Goal: Task Accomplishment & Management: Complete application form

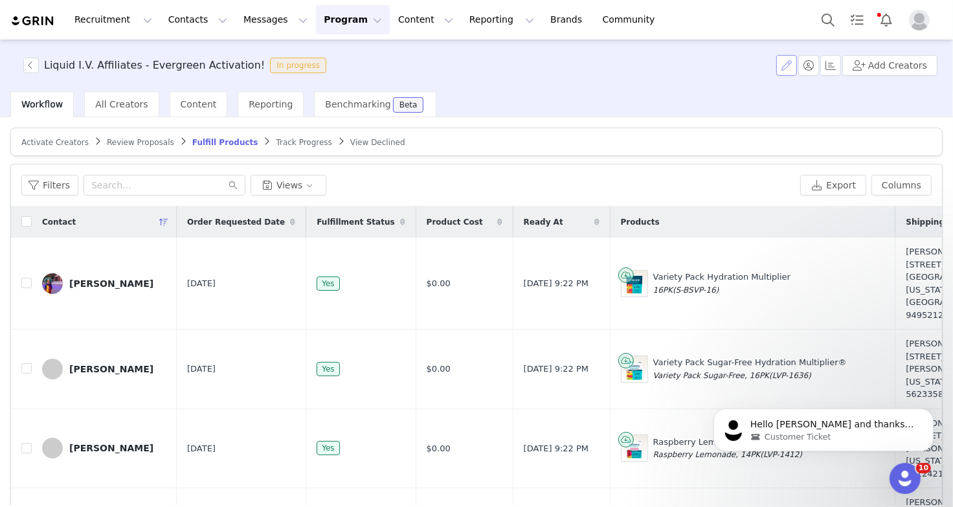
click at [792, 65] on button "button" at bounding box center [786, 65] width 21 height 21
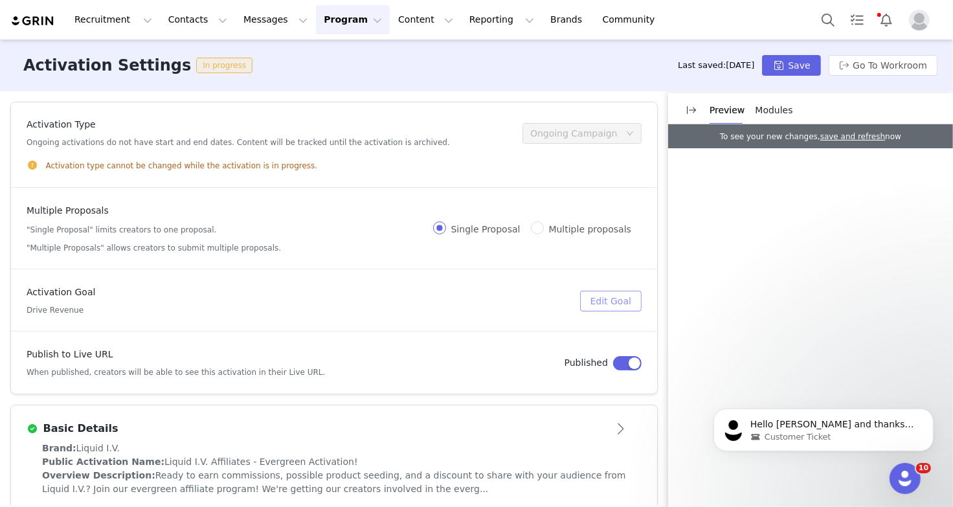
click at [608, 297] on button "Edit Goal" at bounding box center [611, 301] width 62 height 21
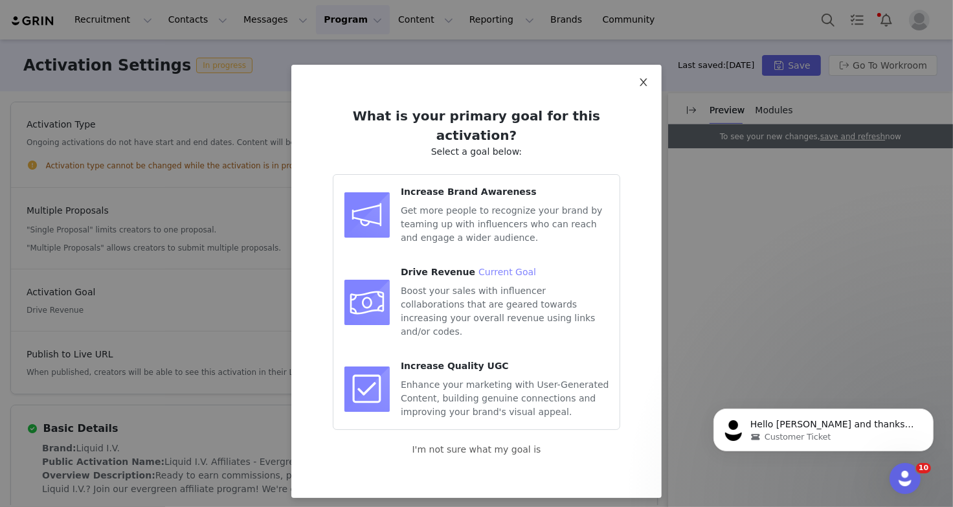
click at [641, 83] on icon "icon: close" at bounding box center [643, 82] width 10 height 10
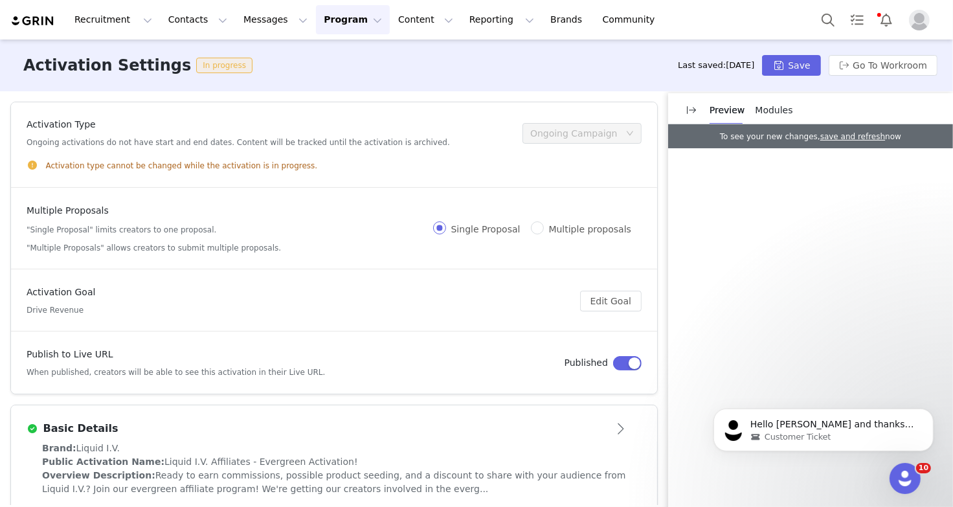
click at [764, 112] on span "Modules" at bounding box center [775, 110] width 38 height 10
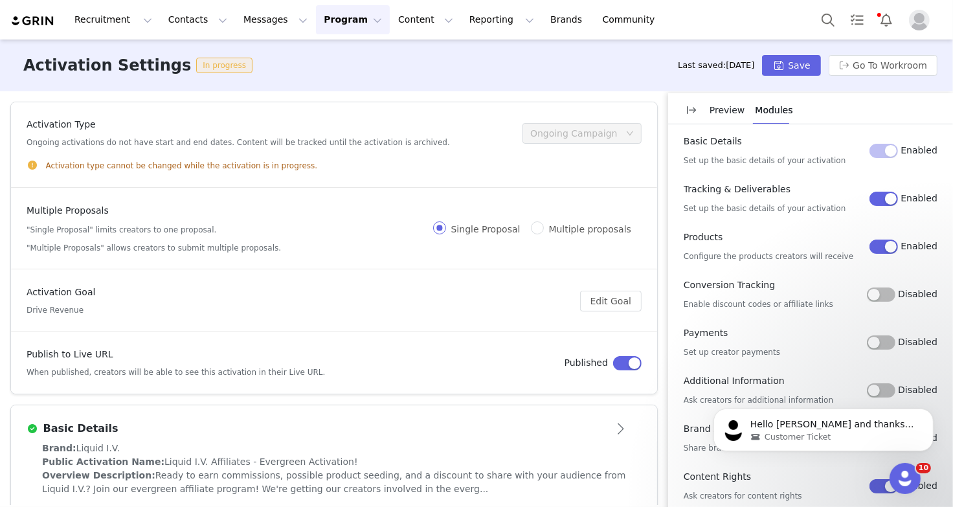
click at [850, 292] on button "Disabled" at bounding box center [881, 294] width 28 height 14
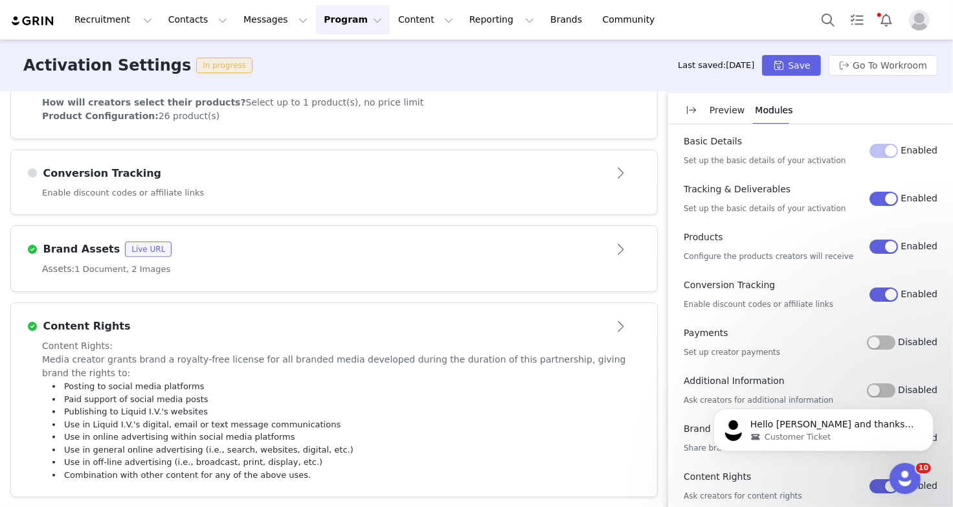
scroll to position [539, 0]
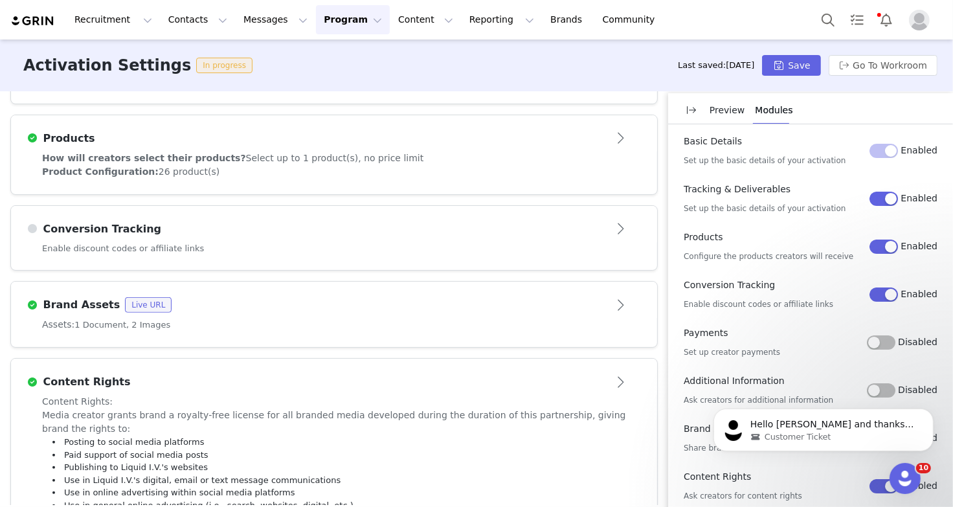
click at [603, 234] on button "Open module" at bounding box center [621, 229] width 40 height 21
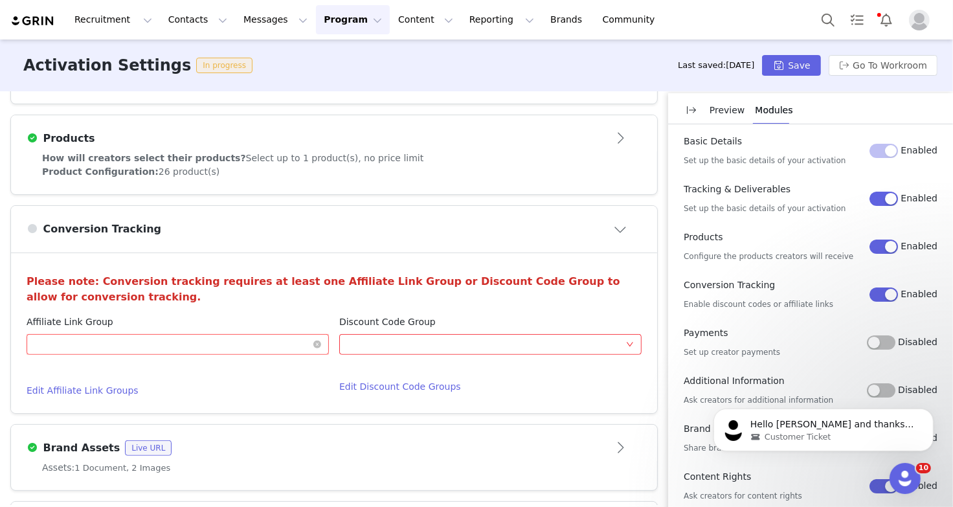
click at [212, 337] on div "Optional" at bounding box center [173, 344] width 278 height 19
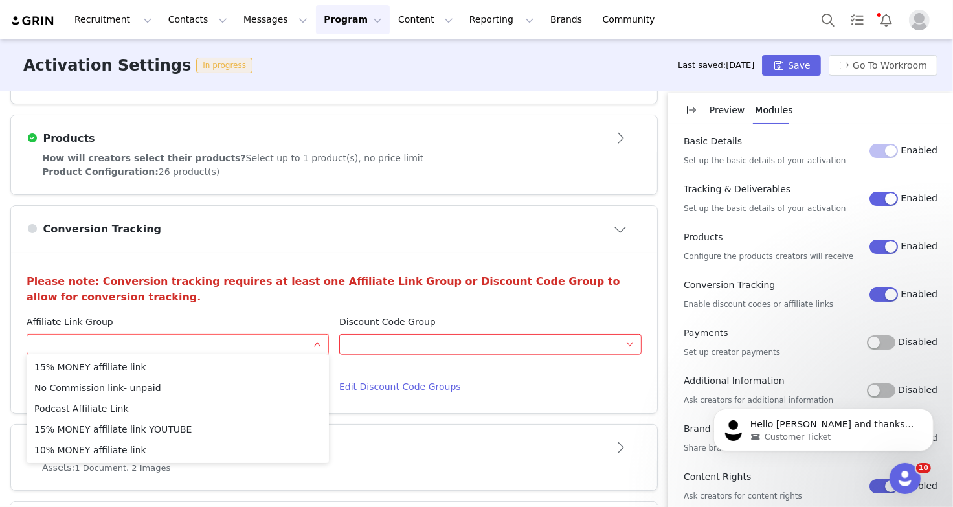
click at [205, 315] on div "Affiliate Link Group" at bounding box center [178, 322] width 302 height 14
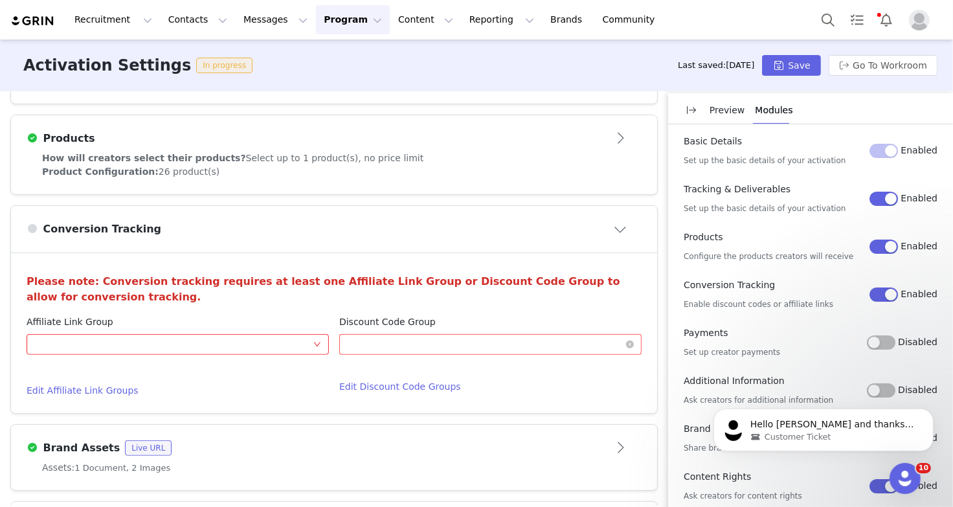
click at [382, 335] on div "Optional" at bounding box center [486, 344] width 278 height 19
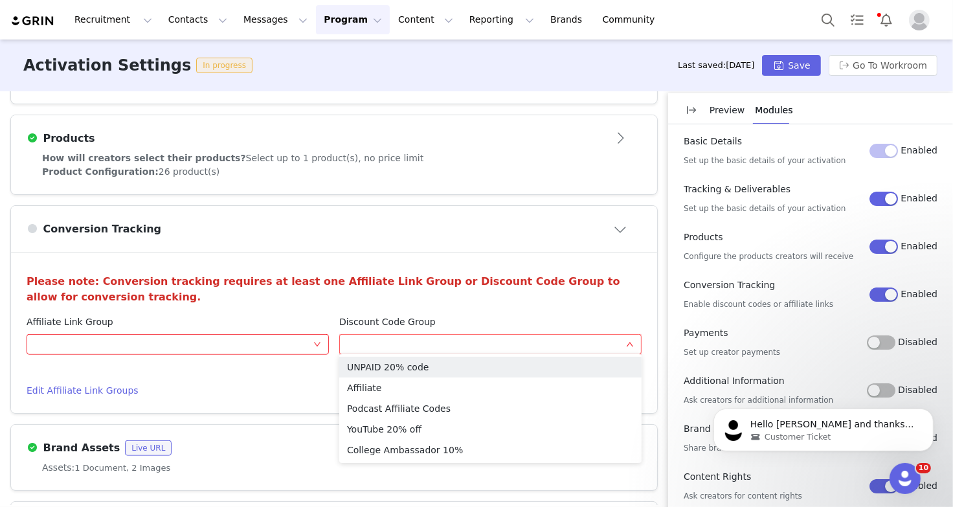
click at [388, 315] on span "Discount Code Group" at bounding box center [387, 322] width 96 height 14
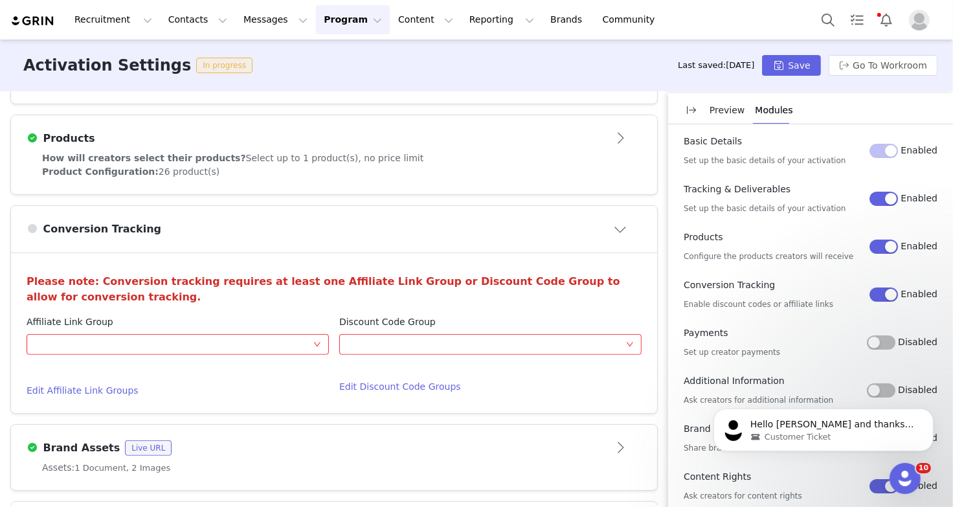
drag, startPoint x: 27, startPoint y: 317, endPoint x: 432, endPoint y: 315, distance: 405.3
click at [432, 315] on div "Affiliate Link Group Optional Edit Affiliate Link Groups Discount Code Group Op…" at bounding box center [333, 356] width 625 height 82
copy div "Affiliate Link Group Optional Edit Affiliate Link Groups Discount Code Group"
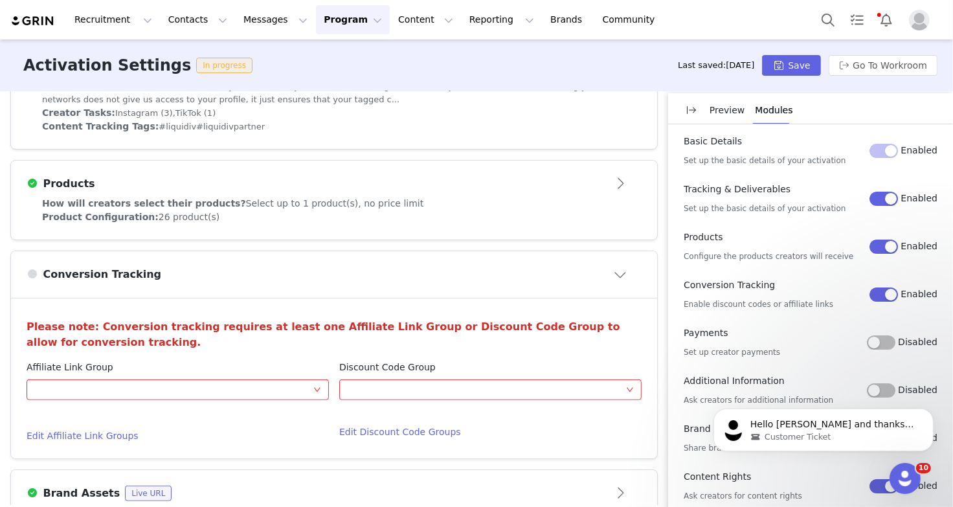
scroll to position [492, 0]
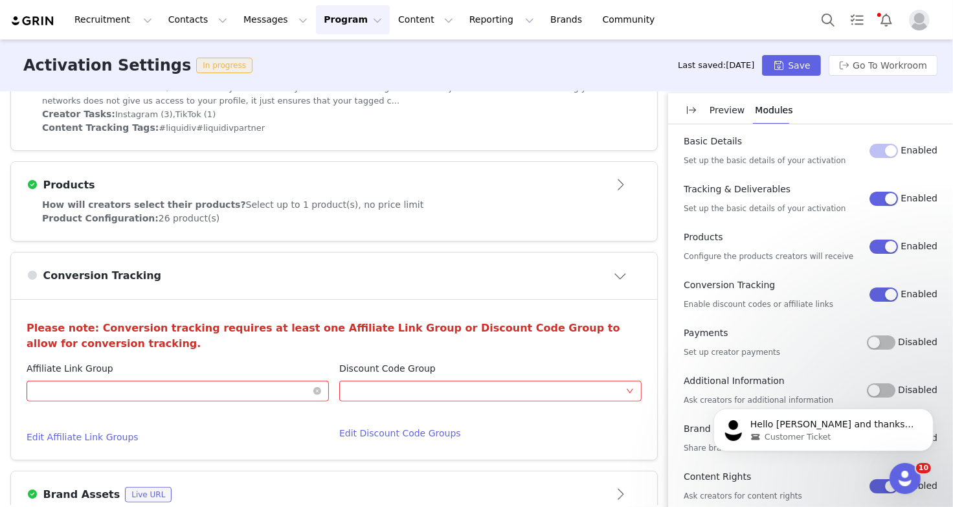
click at [214, 391] on div "Optional" at bounding box center [173, 390] width 278 height 19
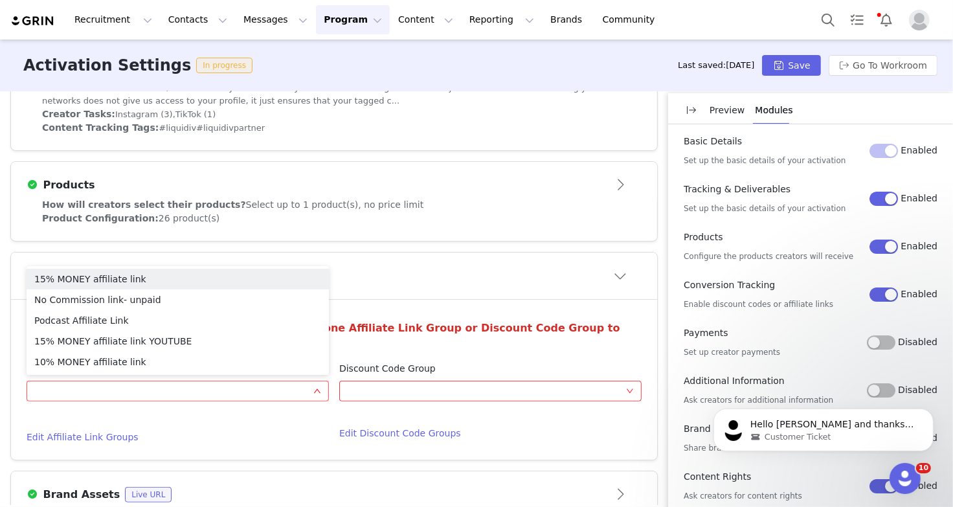
click at [98, 278] on li "15% MONEY affiliate link" at bounding box center [178, 279] width 302 height 21
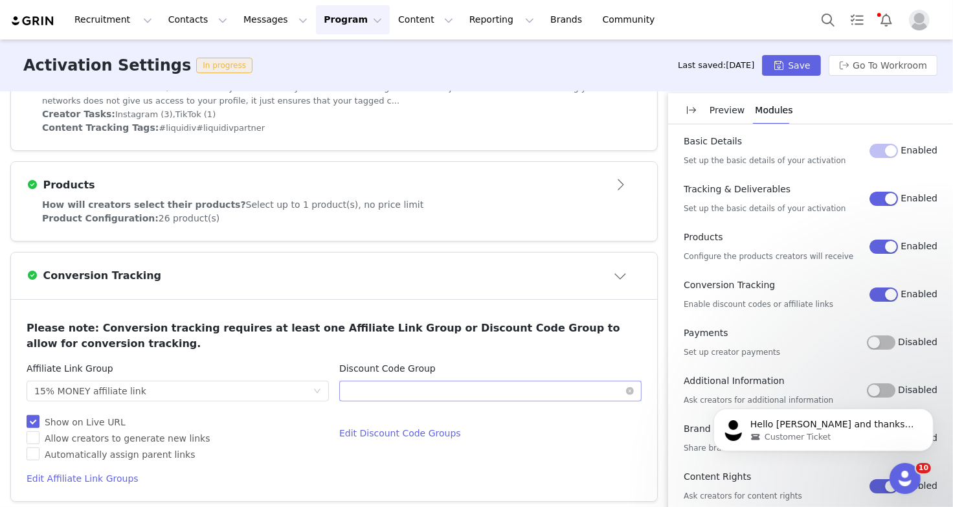
click at [442, 383] on div "Optional" at bounding box center [486, 390] width 278 height 19
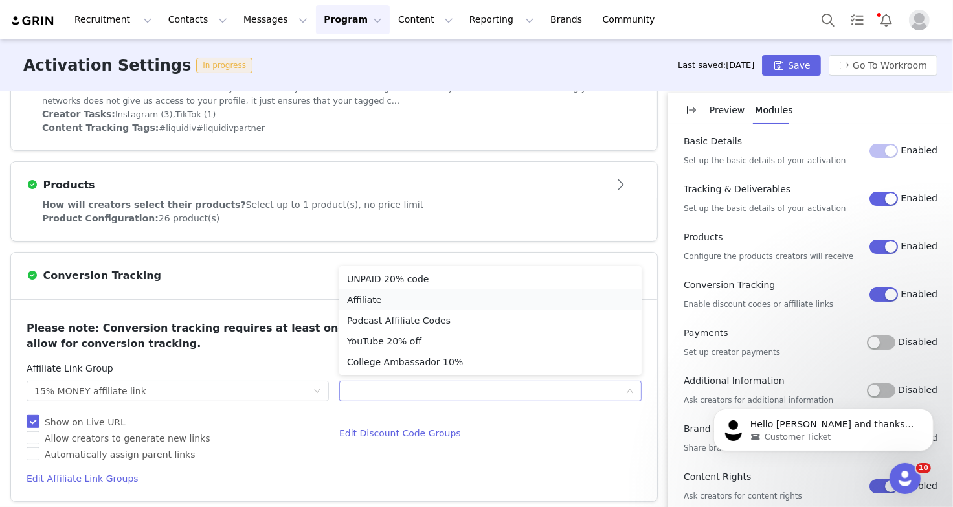
click at [405, 302] on li "Affiliate" at bounding box center [490, 299] width 302 height 21
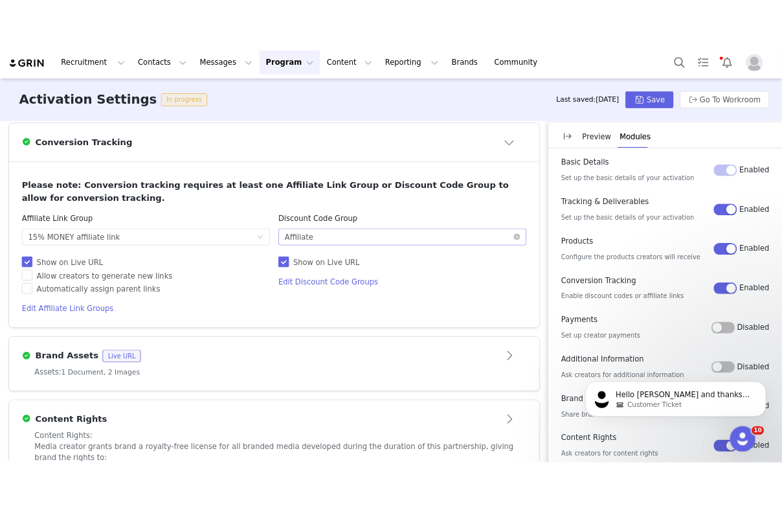
scroll to position [779, 0]
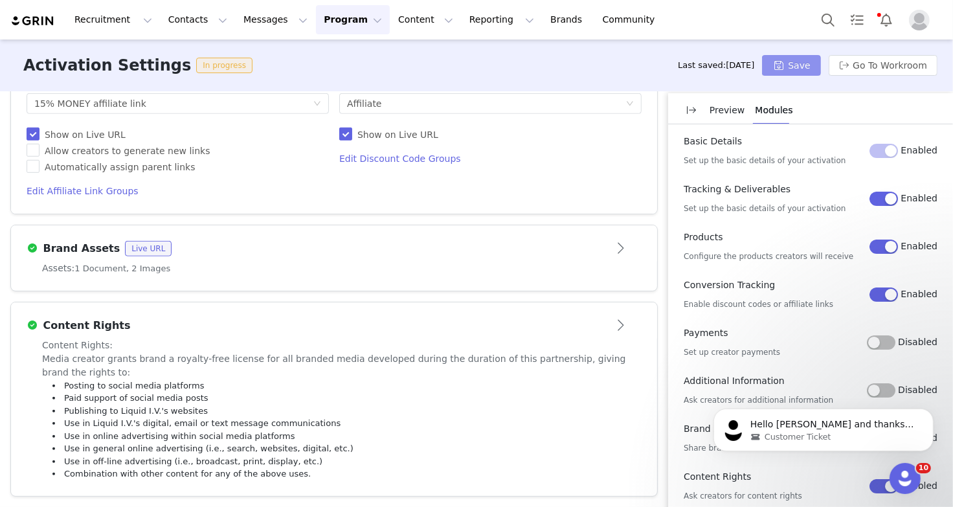
click at [781, 60] on button "Save" at bounding box center [791, 65] width 58 height 21
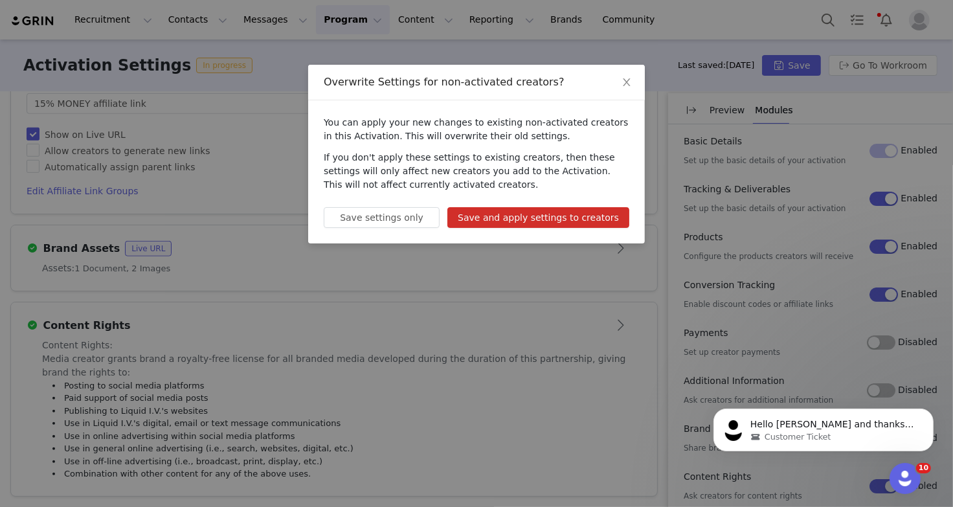
click at [526, 219] on button "Save and apply settings to creators" at bounding box center [538, 217] width 182 height 21
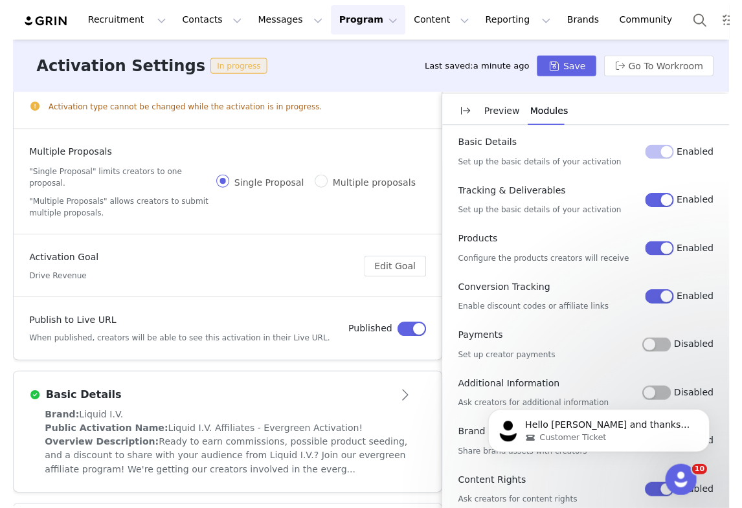
scroll to position [0, 0]
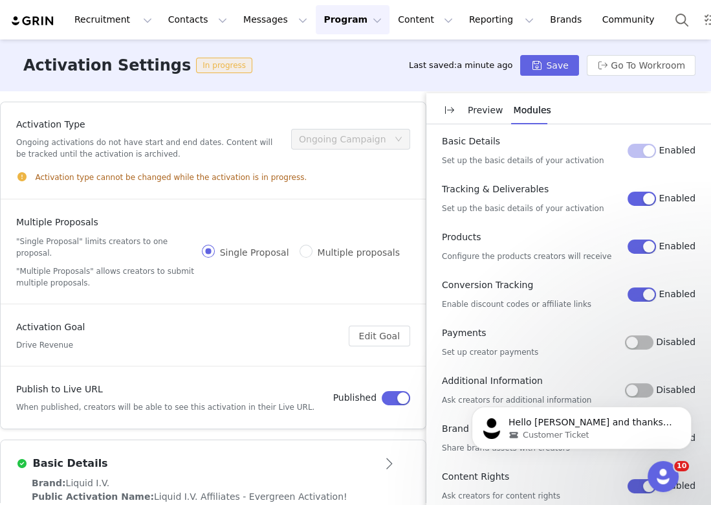
click at [486, 111] on p "Preview" at bounding box center [486, 111] width 36 height 14
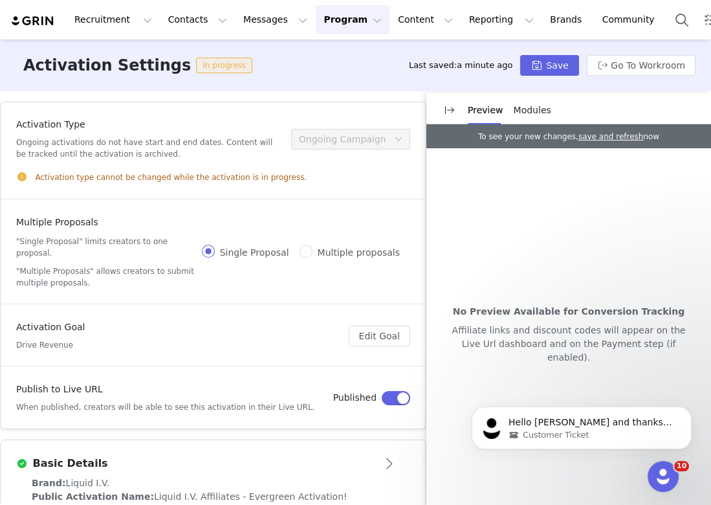
click at [335, 25] on button "Program Program" at bounding box center [353, 19] width 74 height 29
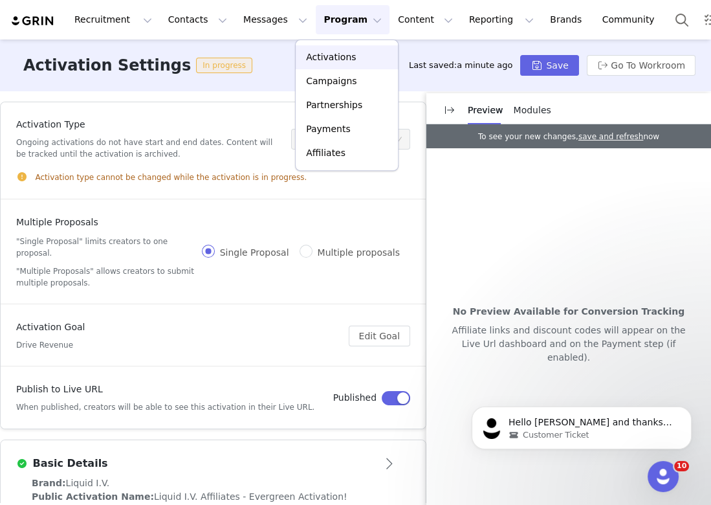
click at [341, 52] on p "Activations" at bounding box center [331, 57] width 50 height 14
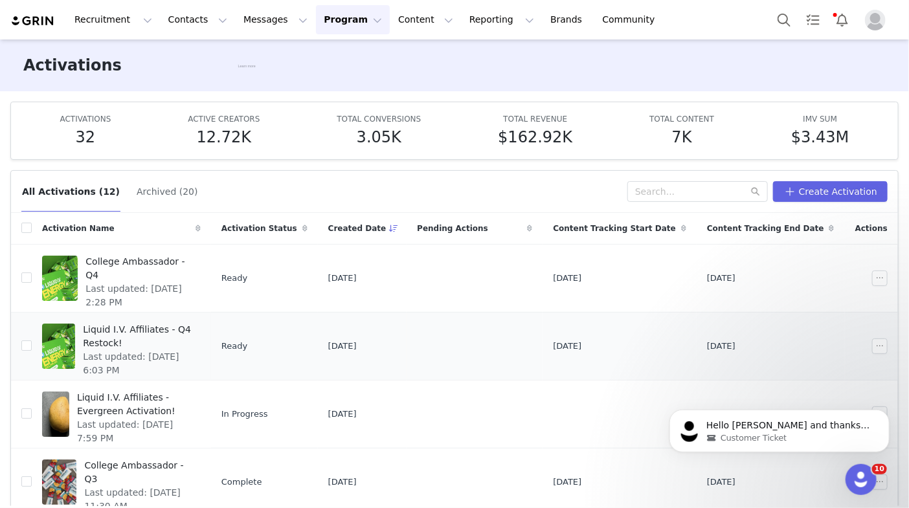
click at [198, 375] on td "Liquid I.V. Affiliates - Q4 Restock! Last updated: Sep 22, 2025 6:03 PM" at bounding box center [121, 346] width 179 height 68
click at [192, 396] on span "Liquid I.V. Affiliates - Evergreen Activation!" at bounding box center [135, 404] width 116 height 27
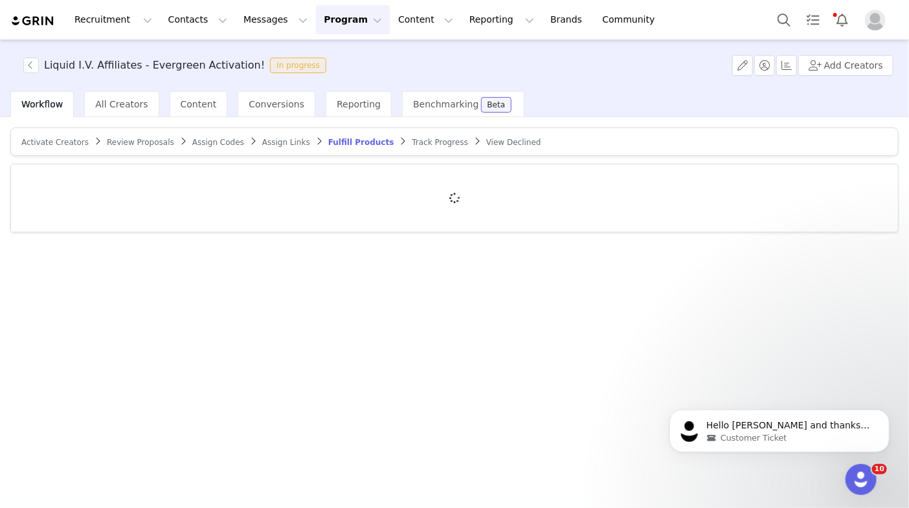
click at [220, 142] on span "Assign Codes" at bounding box center [218, 142] width 52 height 9
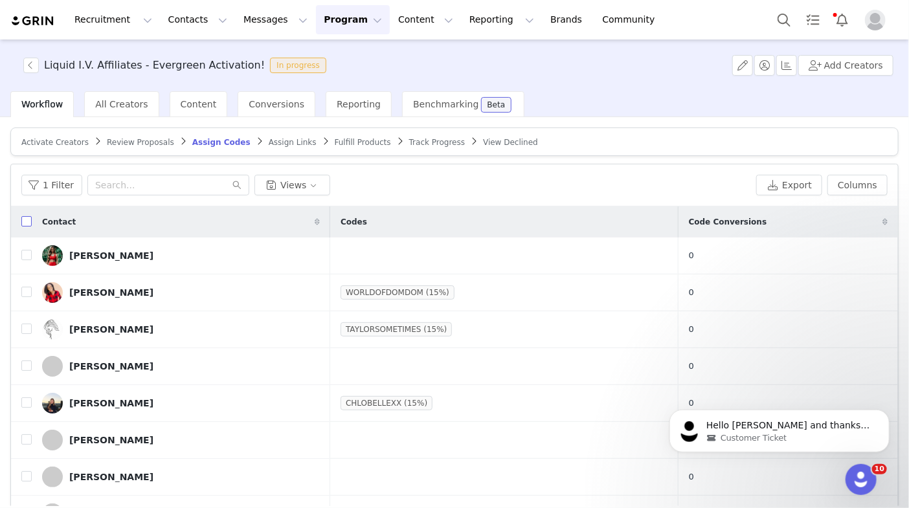
click at [26, 221] on input "checkbox" at bounding box center [26, 221] width 10 height 10
checkbox input "true"
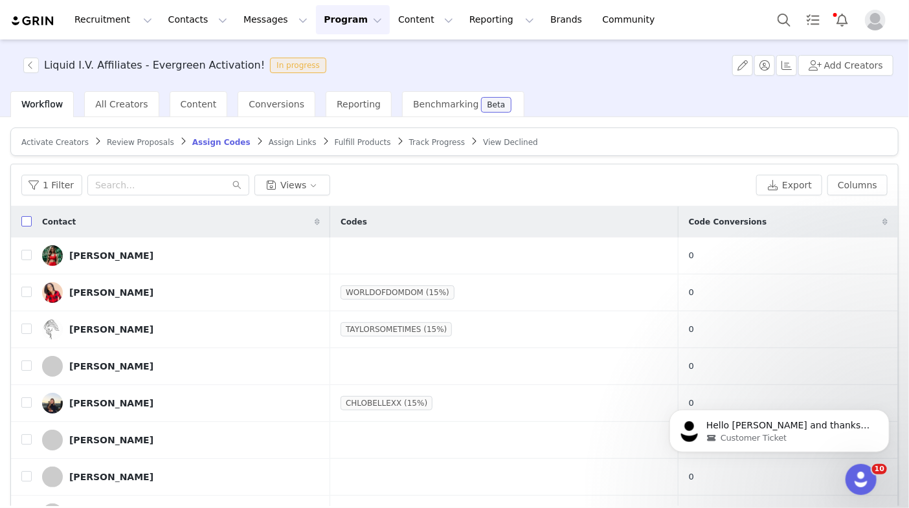
checkbox input "true"
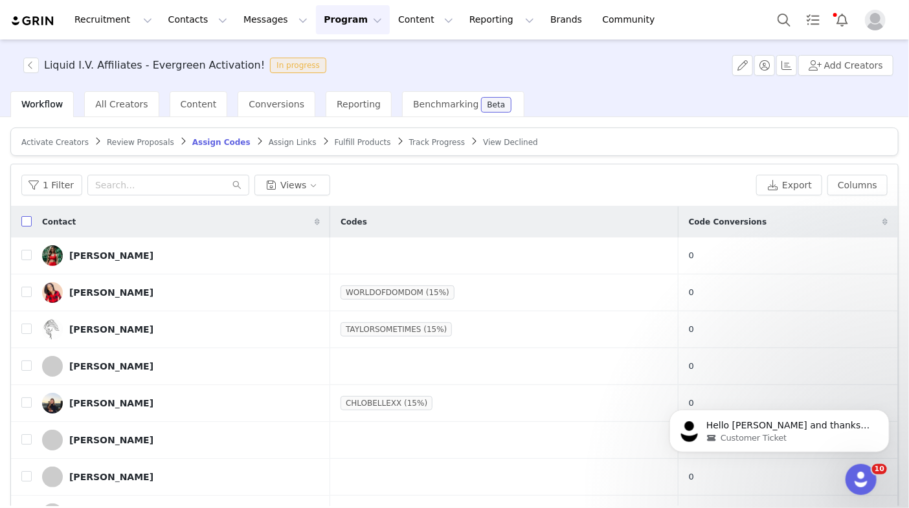
checkbox input "true"
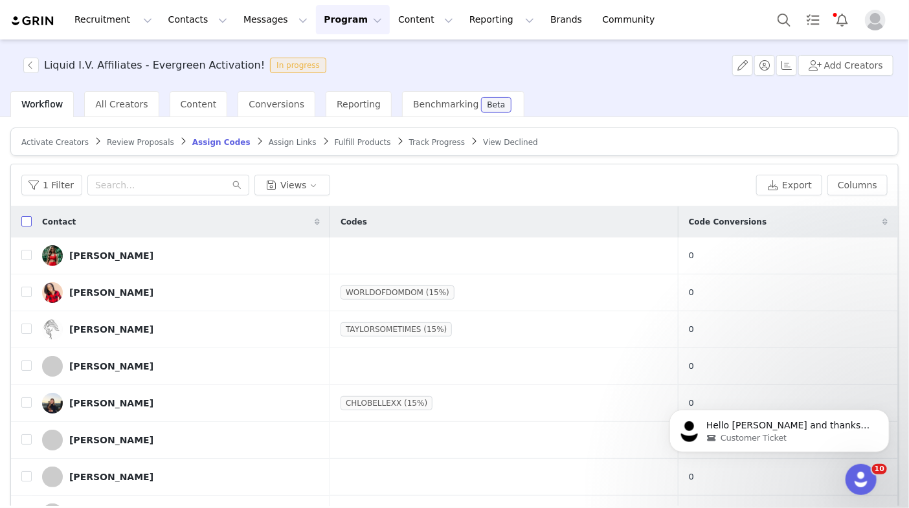
checkbox input "true"
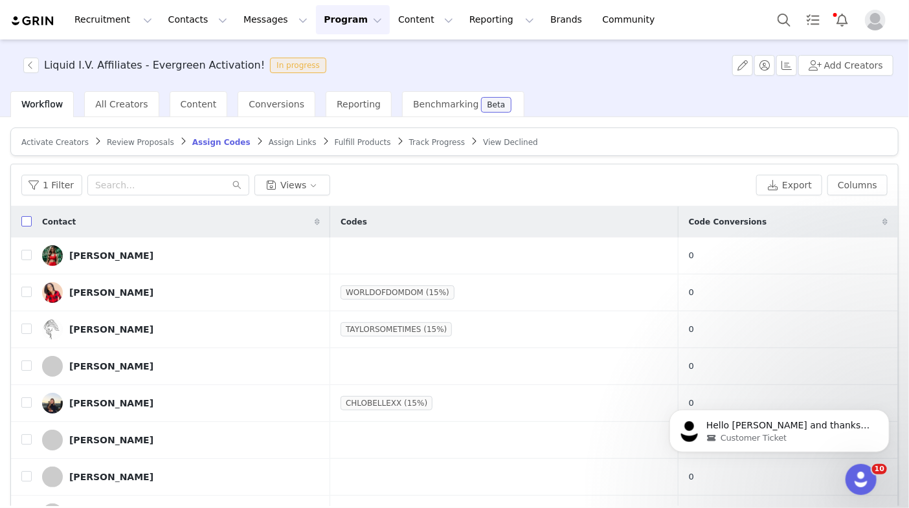
checkbox input "true"
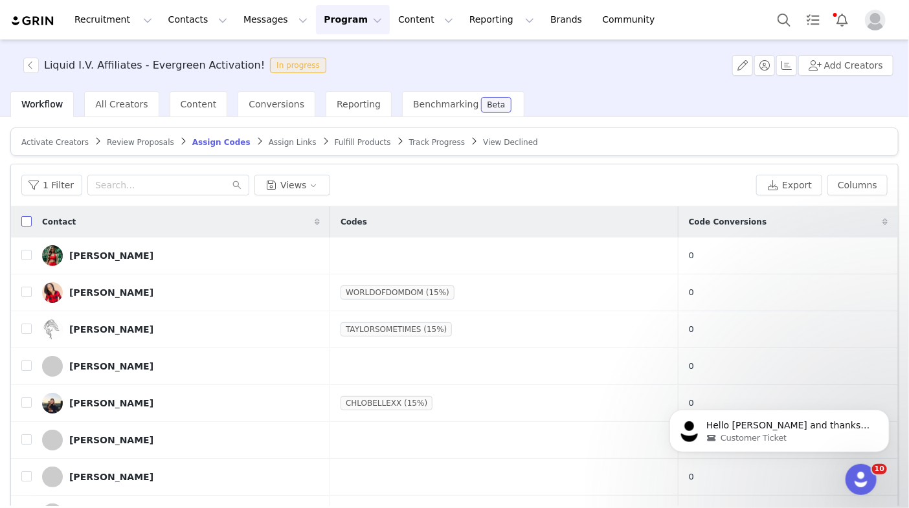
checkbox input "true"
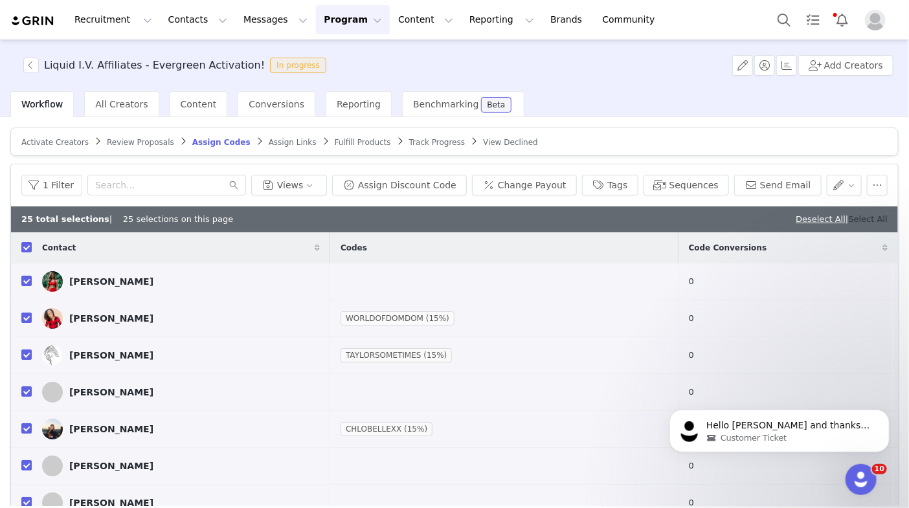
click at [850, 220] on link "Select All" at bounding box center [868, 219] width 39 height 10
click at [424, 188] on button "Assign Discount Code" at bounding box center [399, 185] width 135 height 21
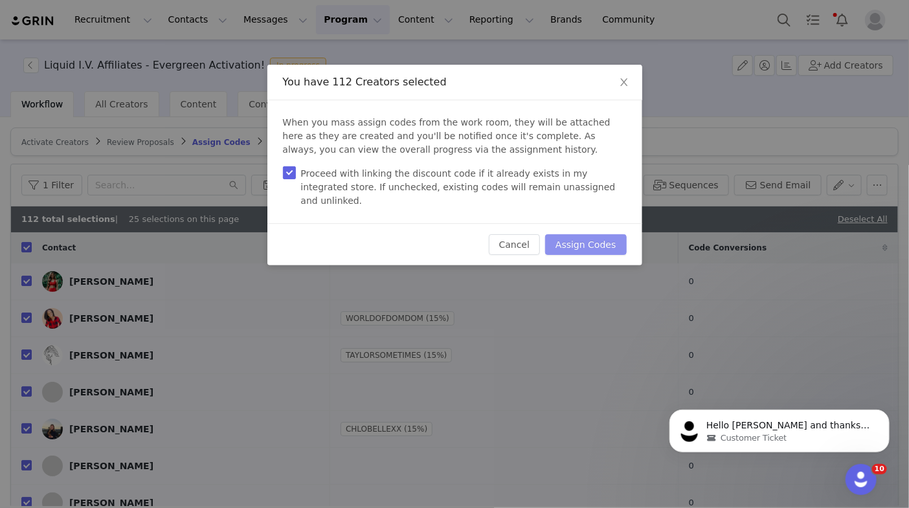
click at [585, 235] on button "Assign Codes" at bounding box center [585, 244] width 81 height 21
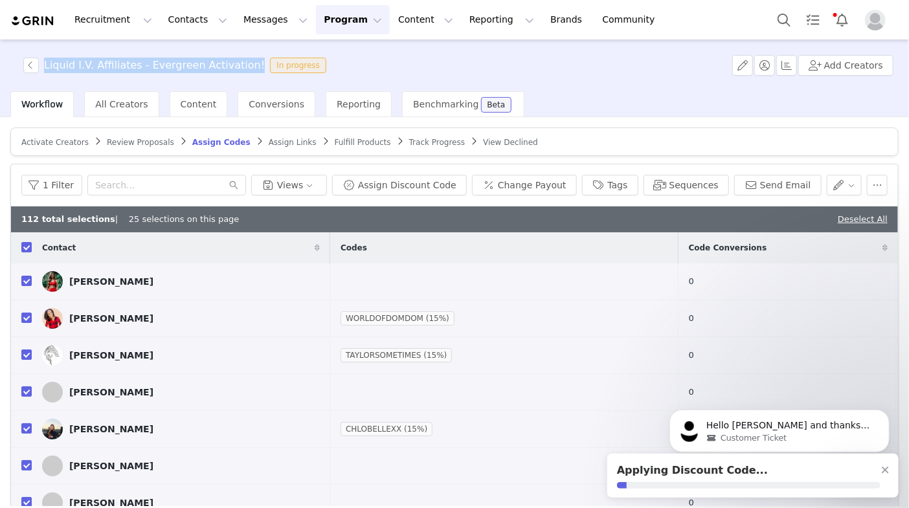
drag, startPoint x: 45, startPoint y: 66, endPoint x: 242, endPoint y: 65, distance: 197.5
click at [242, 65] on span "Liquid I.V. Affiliates - Evergreen Activation! In progress" at bounding box center [177, 66] width 308 height 16
copy h3 "Liquid I.V. Affiliates - Evergreen Activation!"
click at [520, 297] on td at bounding box center [504, 281] width 348 height 37
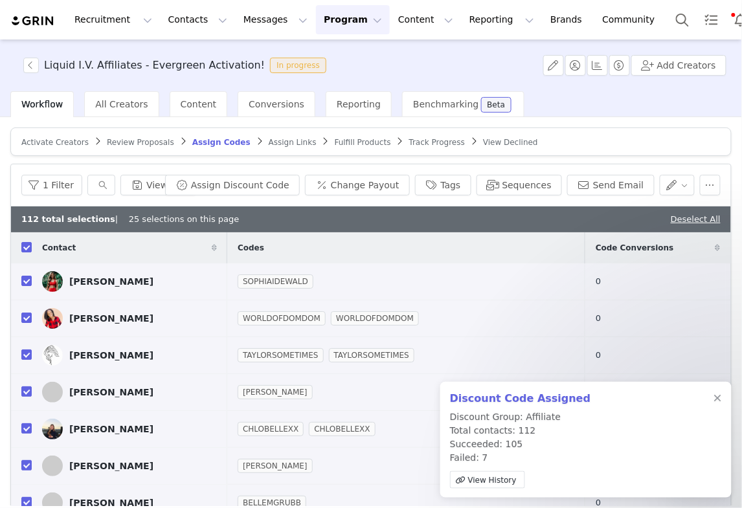
click at [271, 145] on span "Assign Links" at bounding box center [293, 142] width 48 height 9
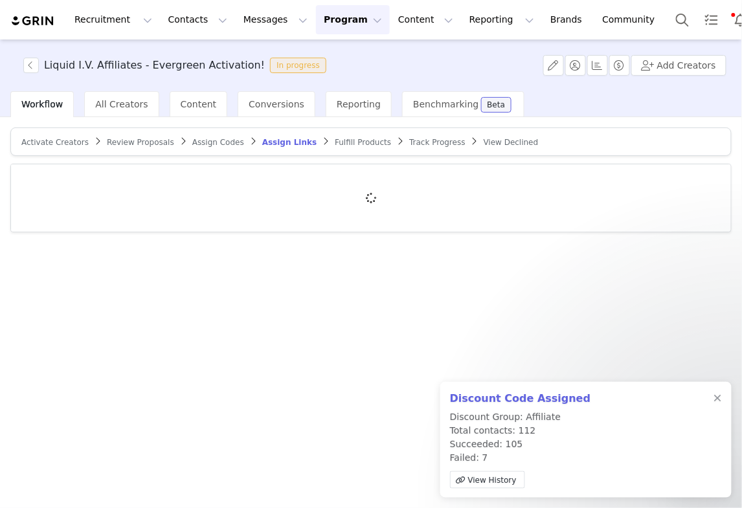
click at [717, 398] on div at bounding box center [718, 399] width 8 height 10
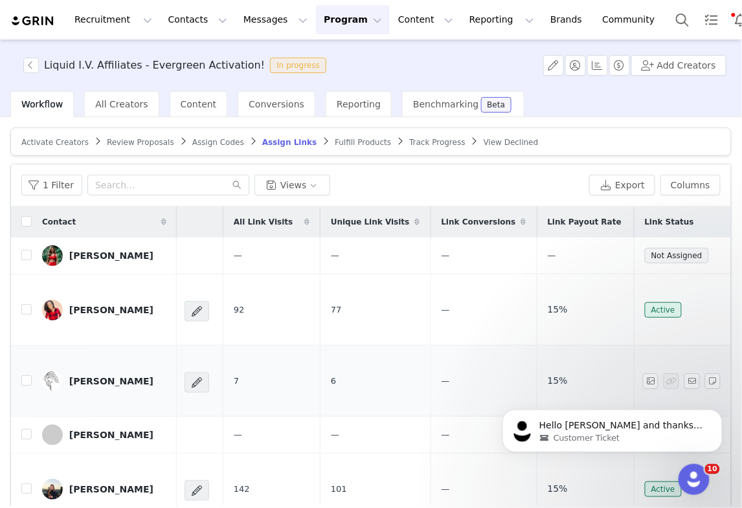
scroll to position [241, 176]
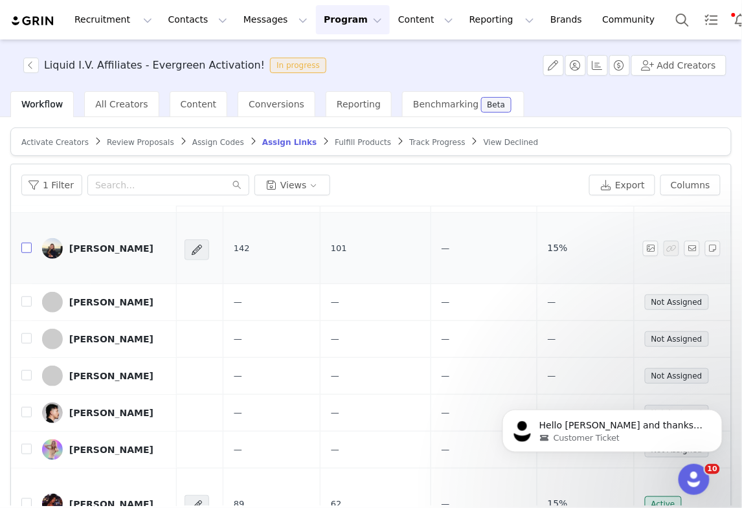
click at [27, 243] on input "checkbox" at bounding box center [26, 248] width 10 height 10
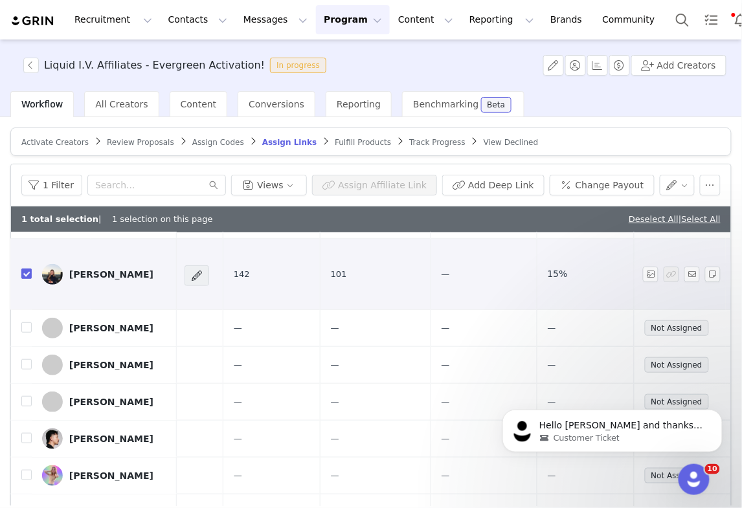
click at [27, 269] on input "checkbox" at bounding box center [26, 274] width 10 height 10
checkbox input "false"
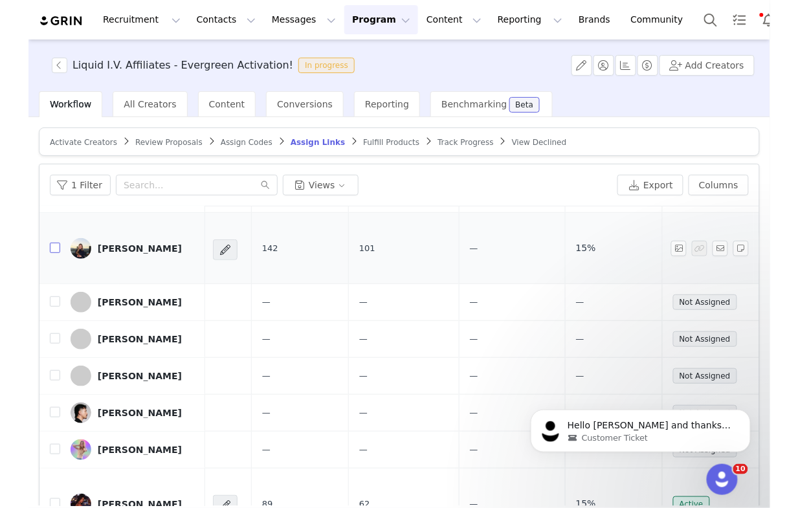
scroll to position [0, 176]
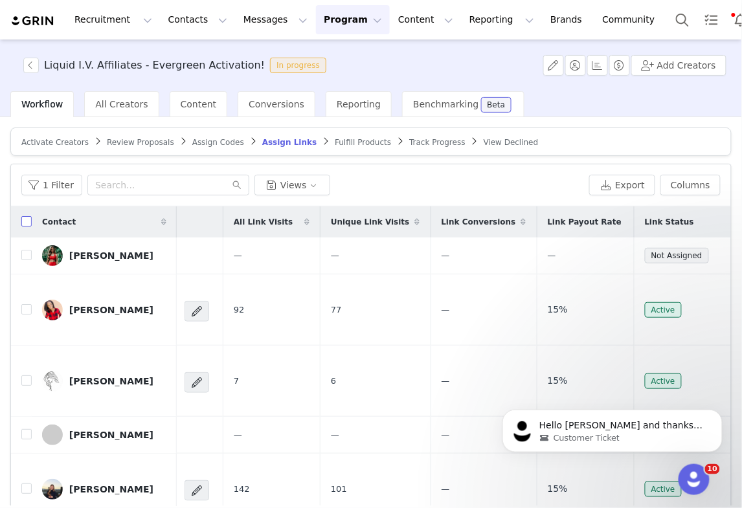
click at [28, 221] on input "checkbox" at bounding box center [26, 221] width 10 height 10
checkbox input "true"
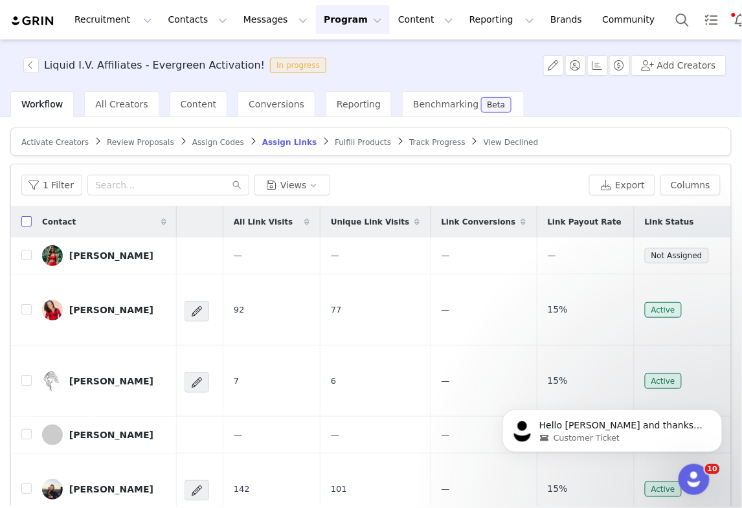
checkbox input "true"
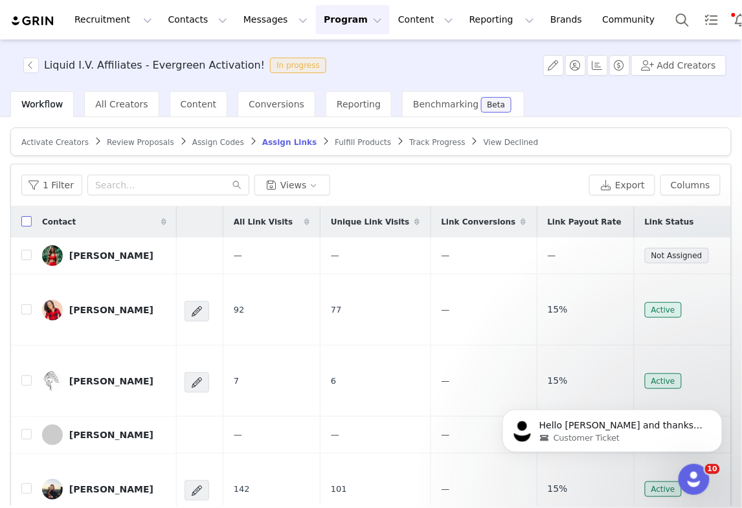
checkbox input "true"
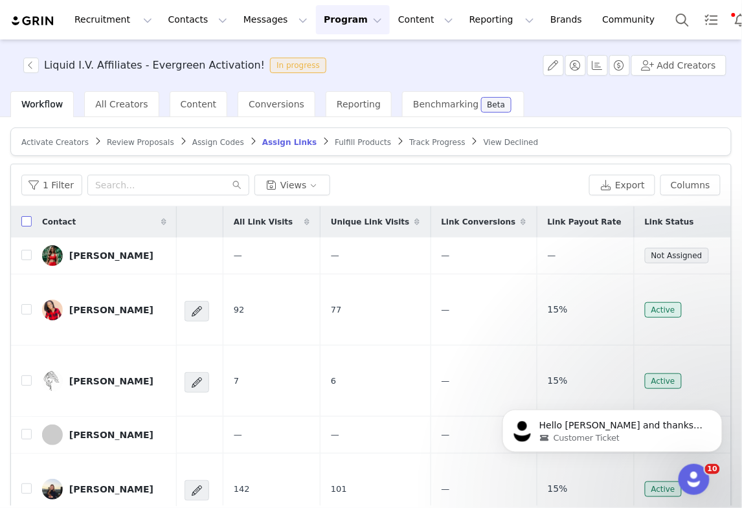
checkbox input "true"
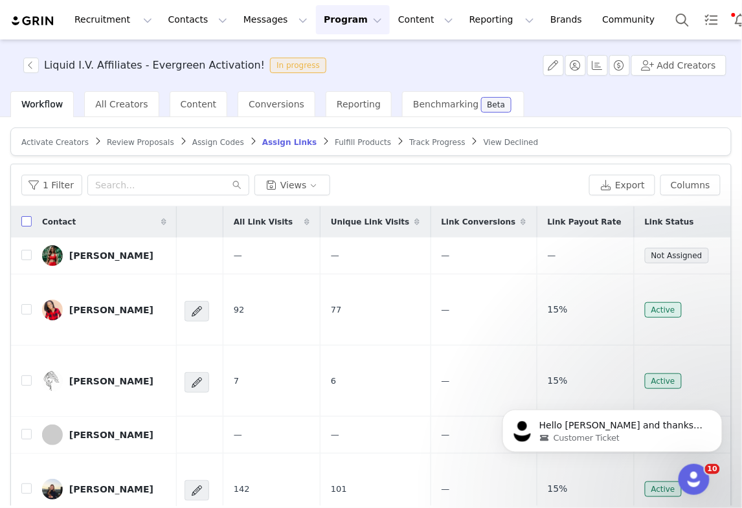
checkbox input "true"
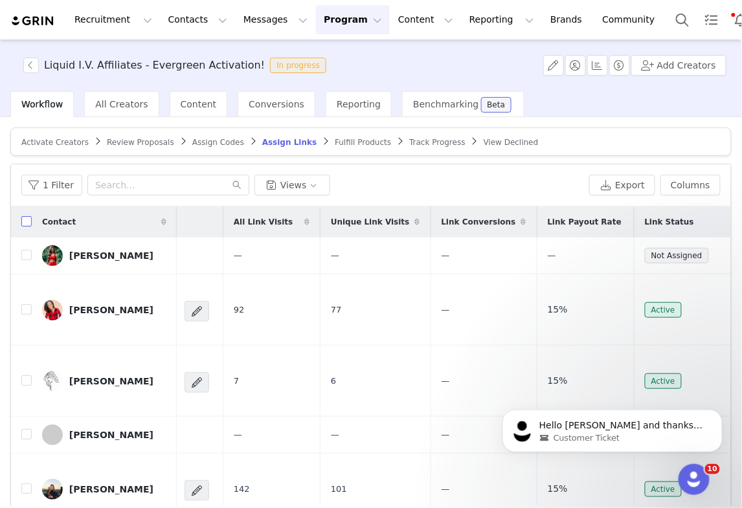
checkbox input "true"
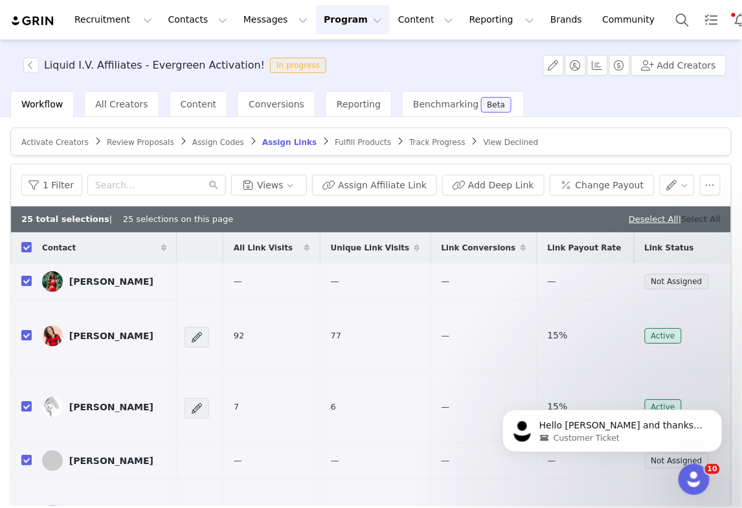
click at [714, 221] on link "Select All" at bounding box center [701, 219] width 39 height 10
click at [345, 186] on button "Assign Affiliate Link" at bounding box center [374, 185] width 125 height 21
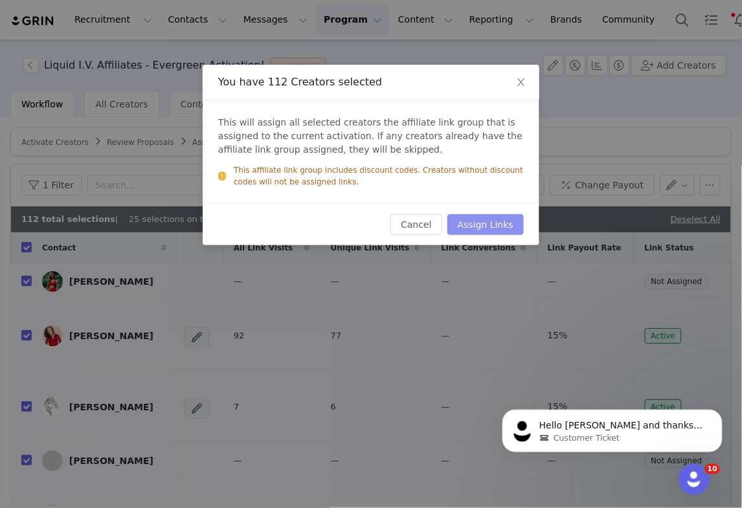
click at [459, 221] on button "Assign Links" at bounding box center [485, 224] width 76 height 21
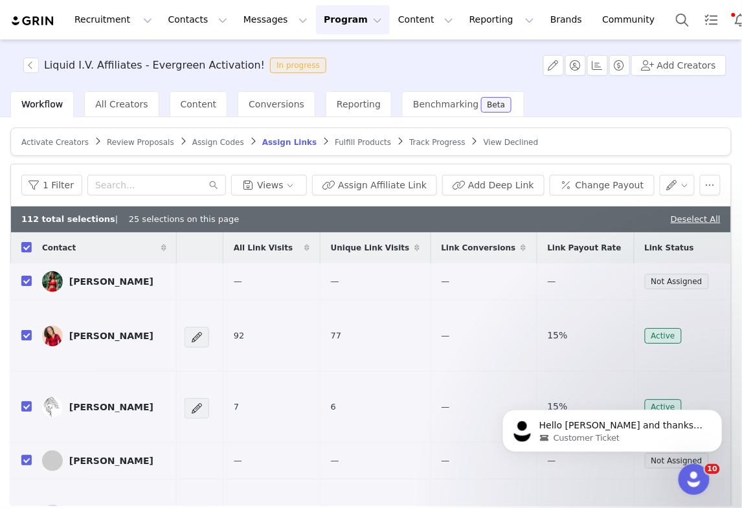
click at [265, 213] on div "112 total selections | 25 selections on this page Deselect All" at bounding box center [371, 220] width 720 height 26
click at [263, 223] on div "112 total selections | 25 selections on this page Deselect All" at bounding box center [371, 220] width 720 height 26
click at [580, 140] on article "Activate Creators Review Proposals Assign Codes Assign Links Fulfill Products T…" at bounding box center [370, 142] width 721 height 28
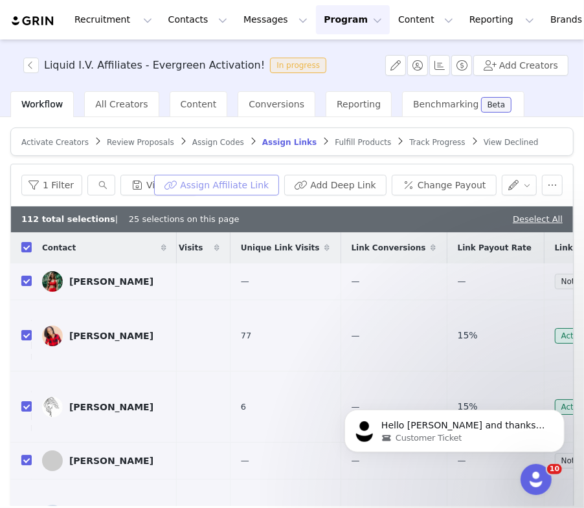
click at [251, 180] on button "Assign Affiliate Link" at bounding box center [216, 185] width 125 height 21
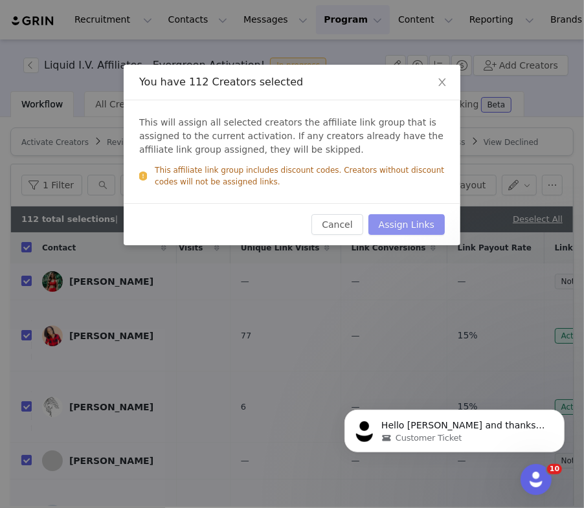
click at [410, 220] on button "Assign Links" at bounding box center [406, 224] width 76 height 21
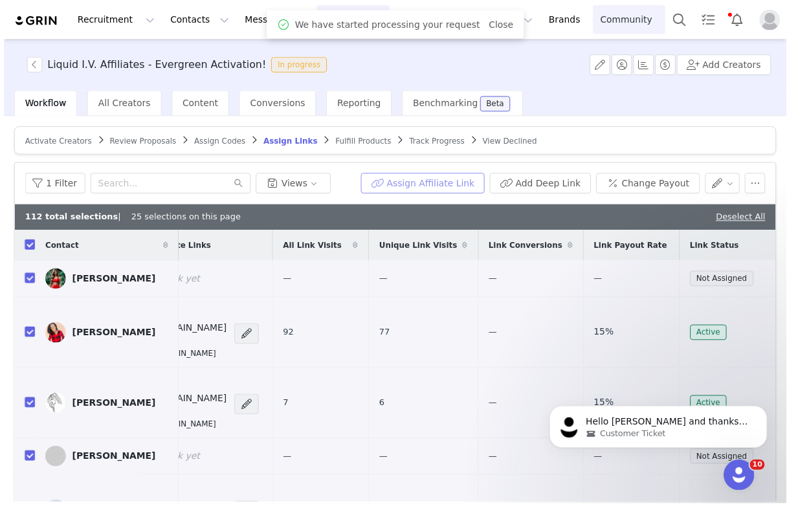
scroll to position [0, 120]
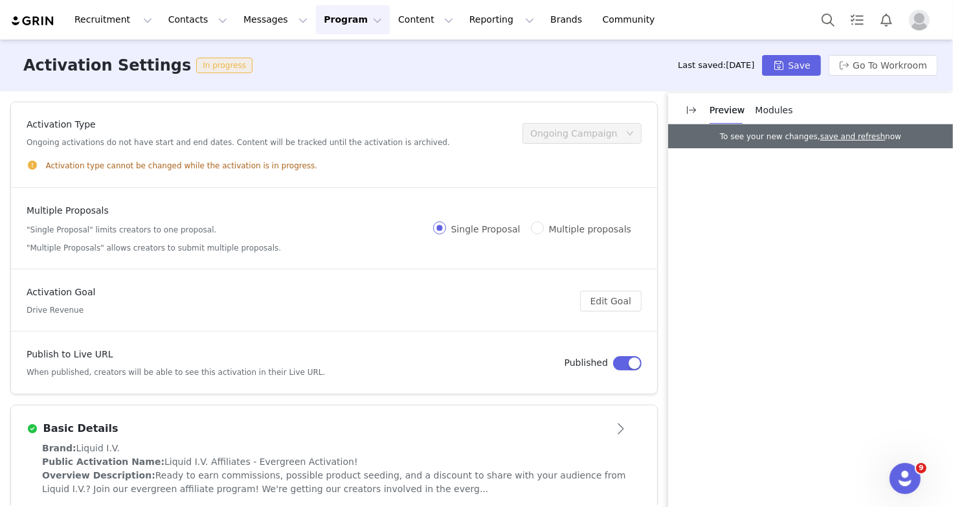
click at [316, 19] on button "Program Program" at bounding box center [353, 19] width 74 height 29
click at [320, 55] on p "Activations" at bounding box center [331, 57] width 50 height 14
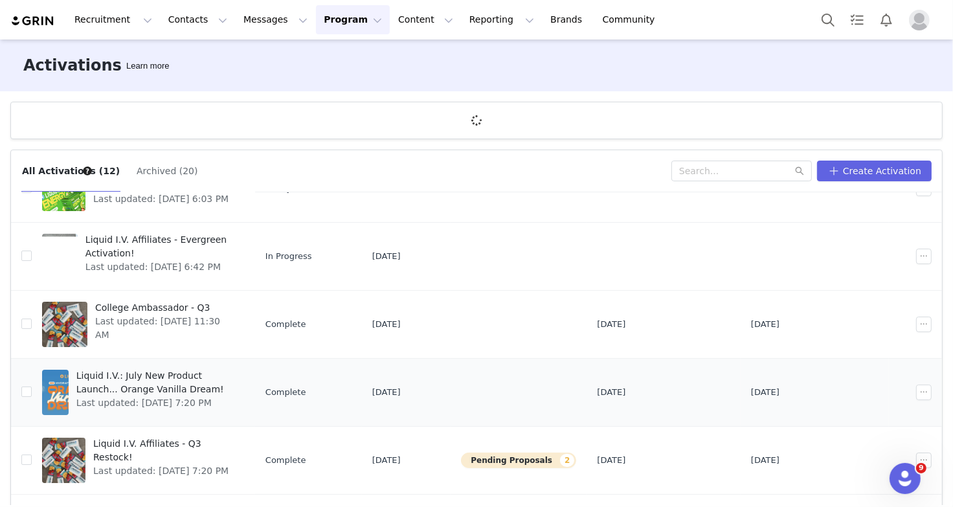
scroll to position [172, 0]
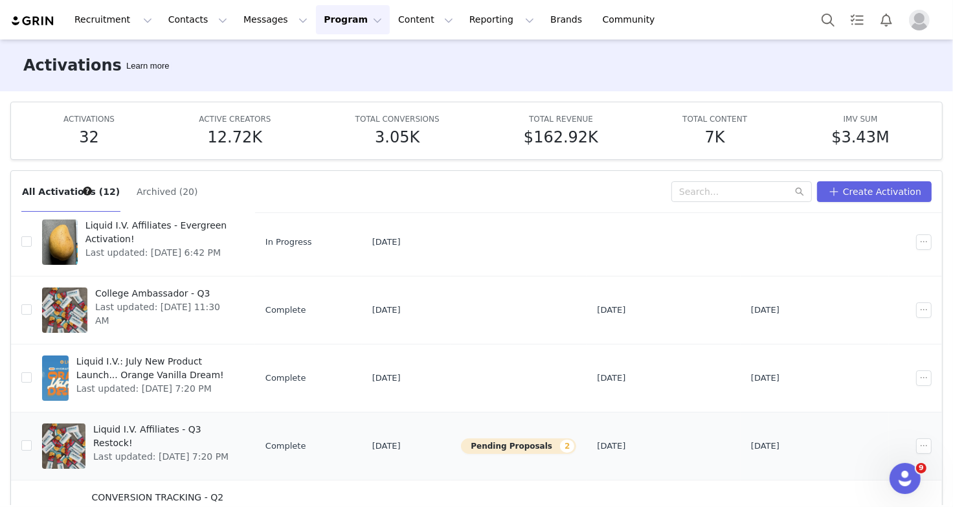
click at [155, 428] on span "Liquid I.V. Affiliates - Q3 Restock!" at bounding box center [165, 436] width 144 height 27
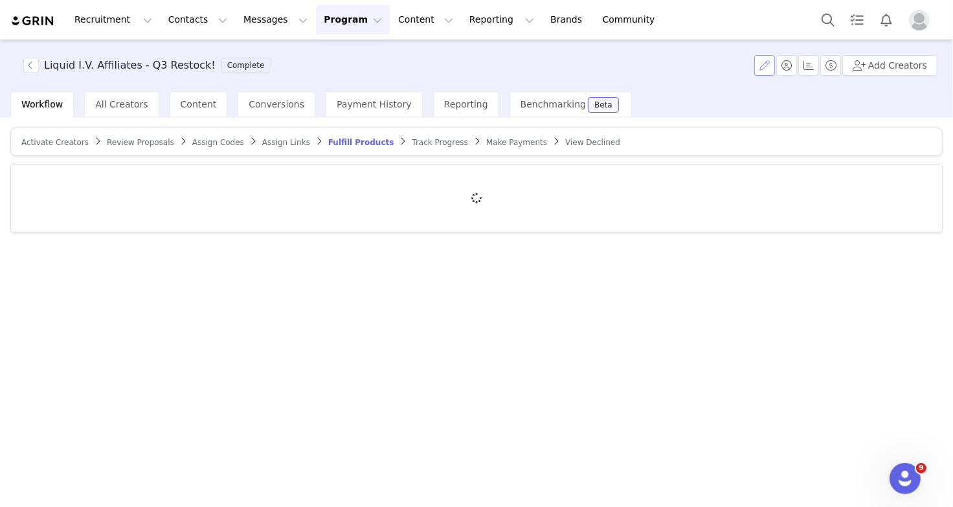
click at [773, 66] on button "button" at bounding box center [764, 65] width 21 height 21
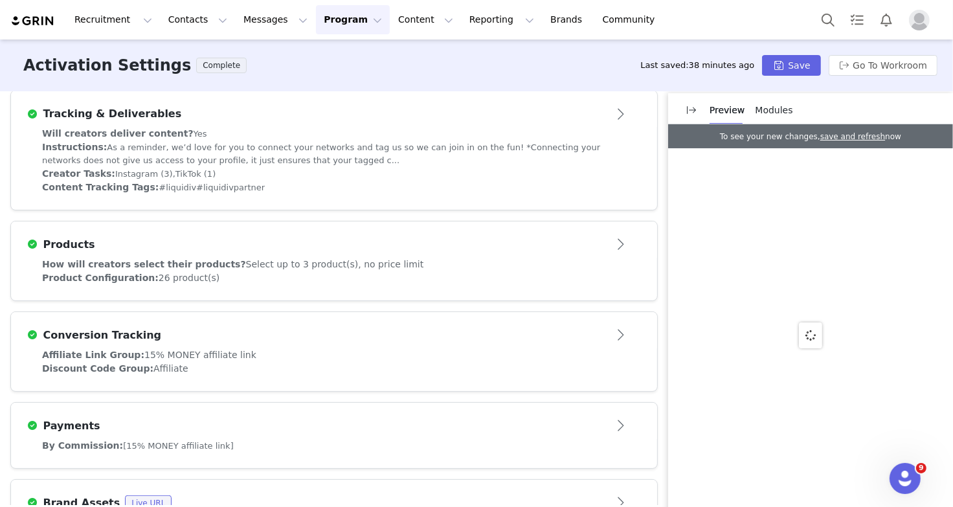
scroll to position [478, 0]
click at [203, 348] on span "15% MONEY affiliate link" at bounding box center [200, 353] width 112 height 10
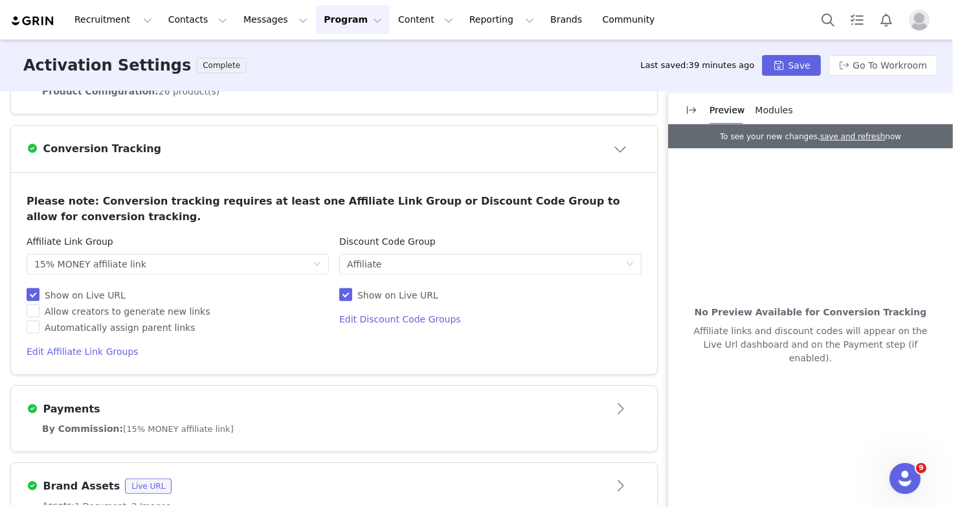
scroll to position [633, 0]
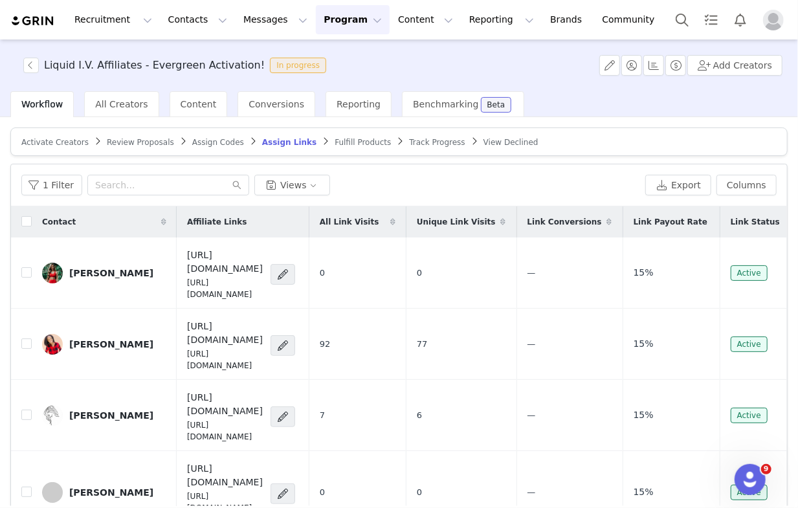
click at [316, 30] on button "Program Program" at bounding box center [353, 19] width 74 height 29
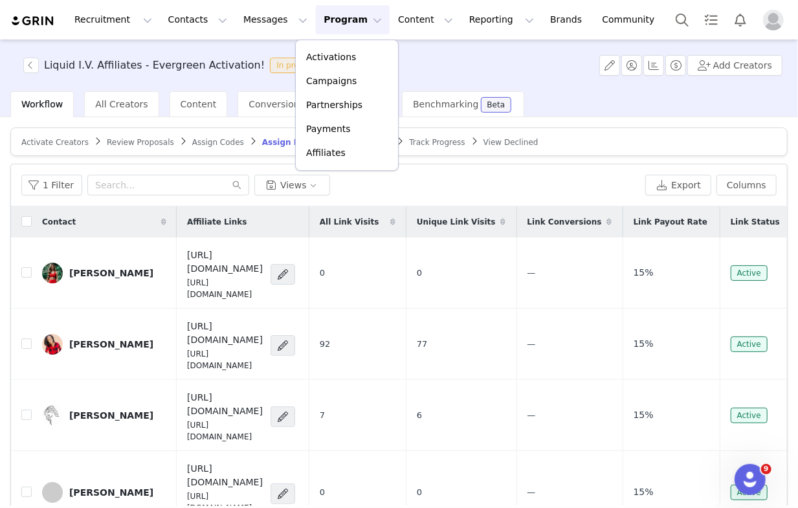
click at [763, 23] on img "Profile" at bounding box center [773, 20] width 21 height 21
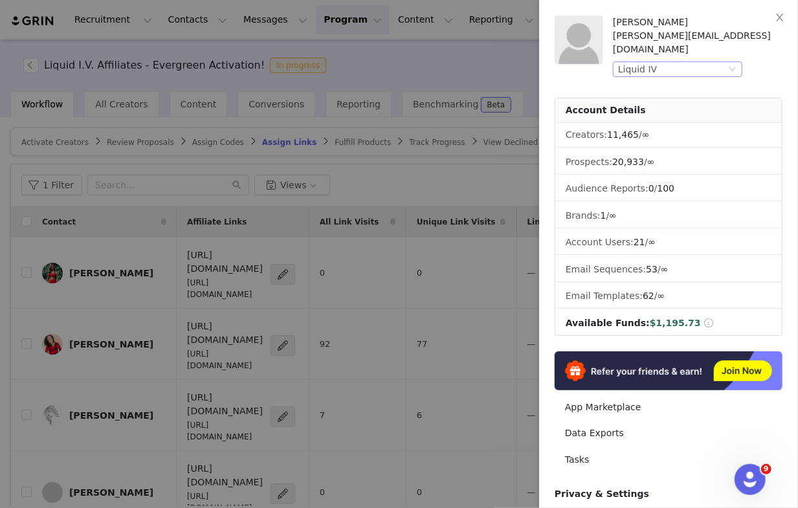
click at [705, 62] on div "Liquid IV" at bounding box center [672, 69] width 108 height 14
click at [680, 81] on li "Liquid IV 2" at bounding box center [703, 79] width 181 height 21
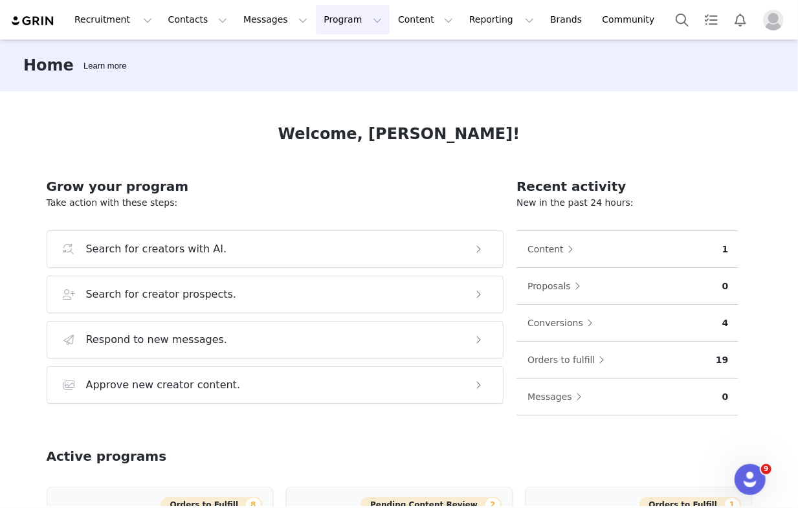
click at [326, 30] on button "Program Program" at bounding box center [353, 19] width 74 height 29
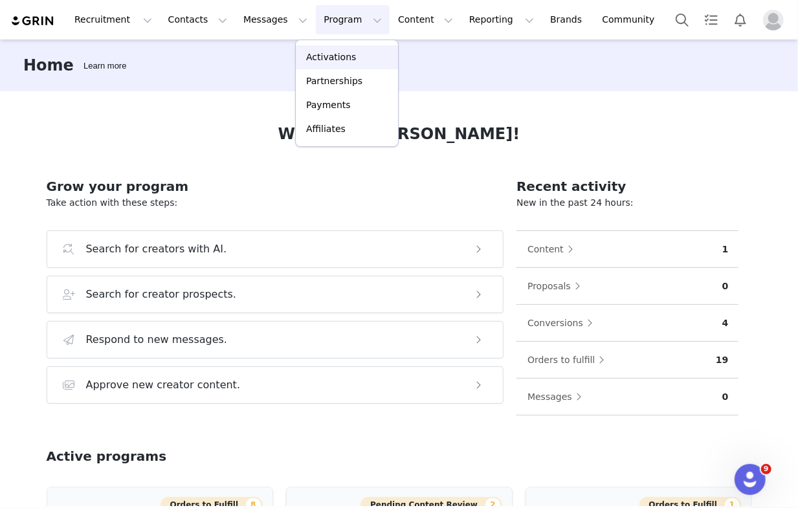
click at [328, 52] on p "Activations" at bounding box center [331, 57] width 50 height 14
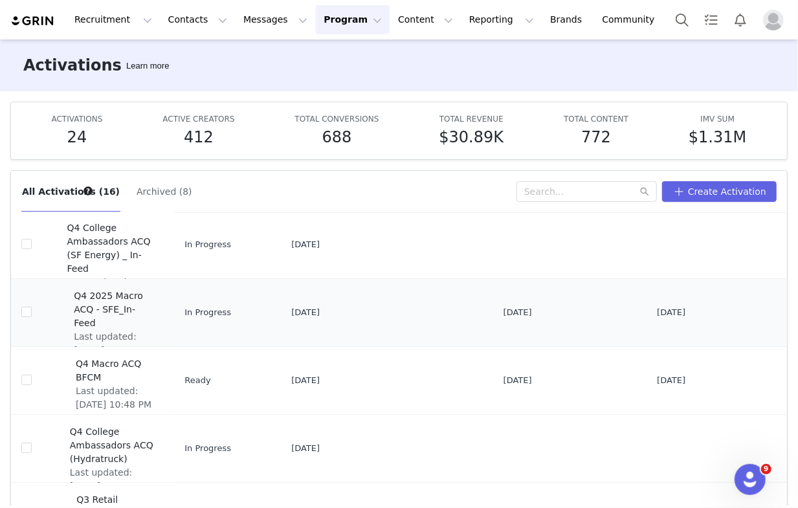
scroll to position [104, 0]
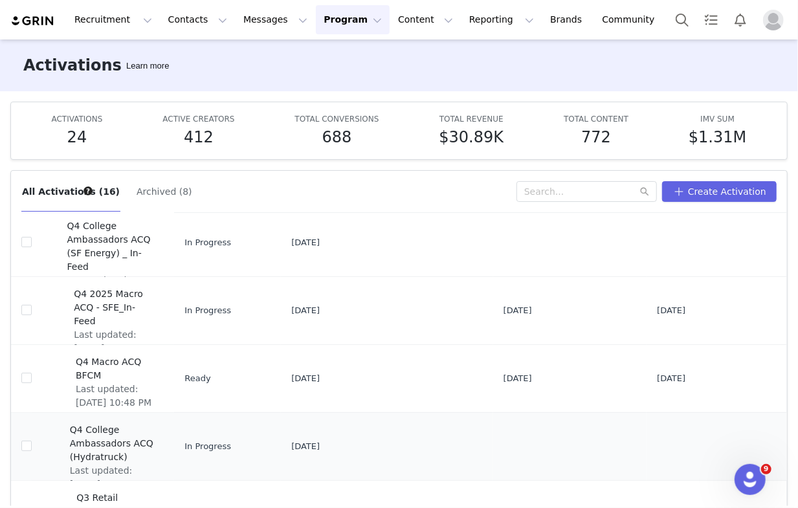
click at [108, 453] on span "Q4 College Ambassadors ACQ (Hydratruck)" at bounding box center [113, 443] width 87 height 41
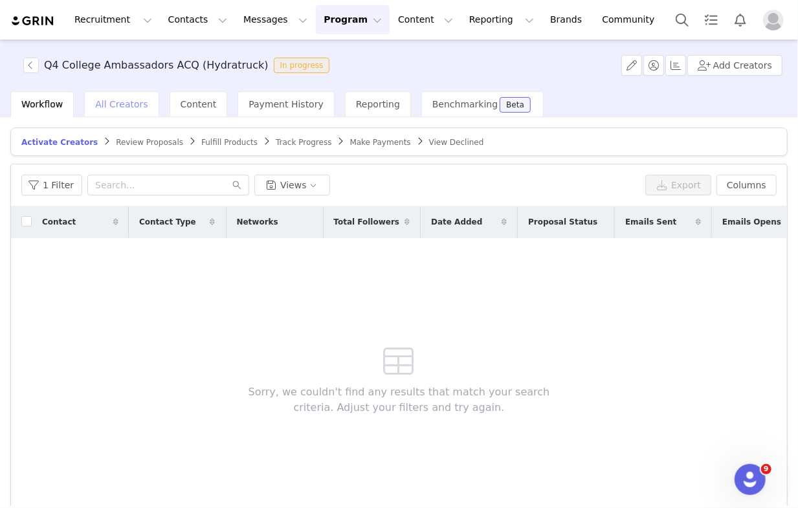
click at [137, 102] on span "All Creators" at bounding box center [121, 104] width 52 height 10
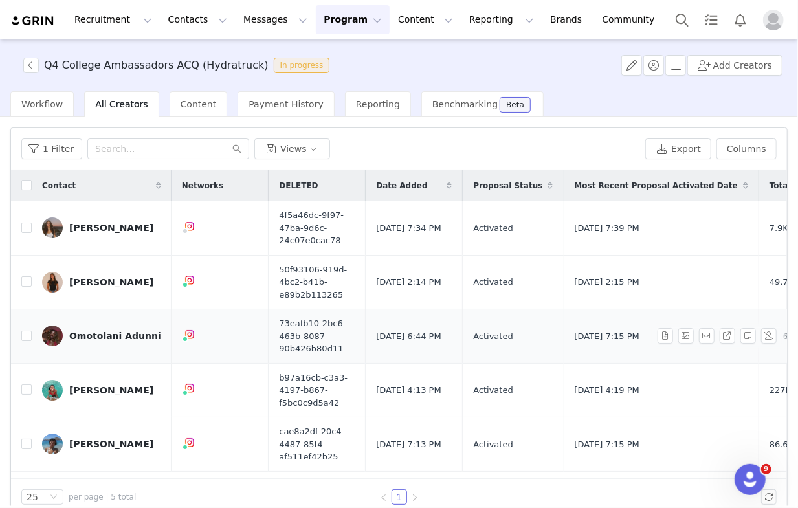
scroll to position [19, 0]
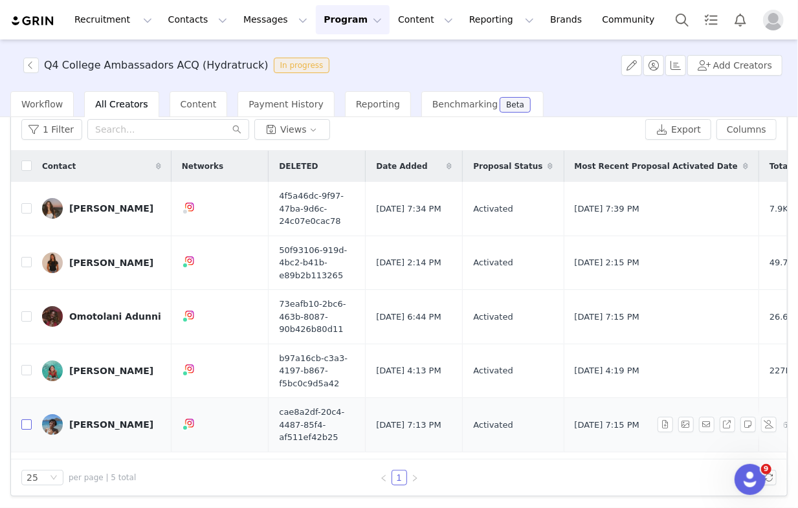
click at [25, 429] on label at bounding box center [26, 425] width 10 height 14
click at [25, 429] on input "checkbox" at bounding box center [26, 425] width 10 height 10
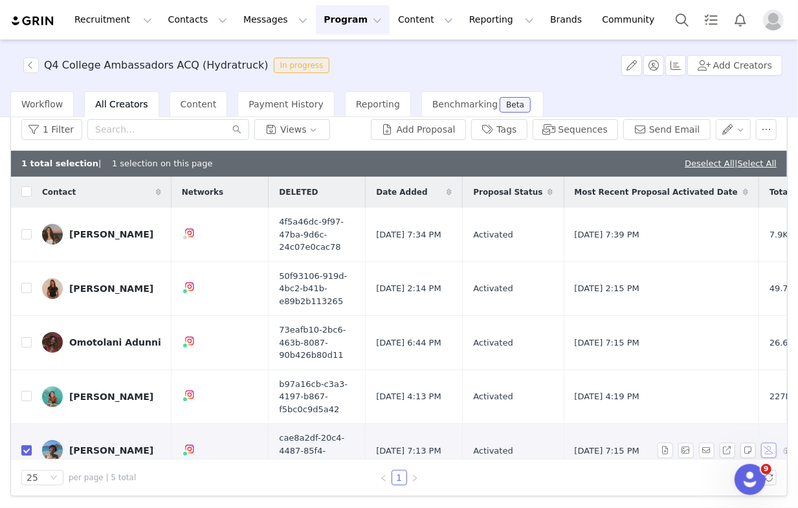
click at [768, 451] on button "button" at bounding box center [769, 451] width 16 height 16
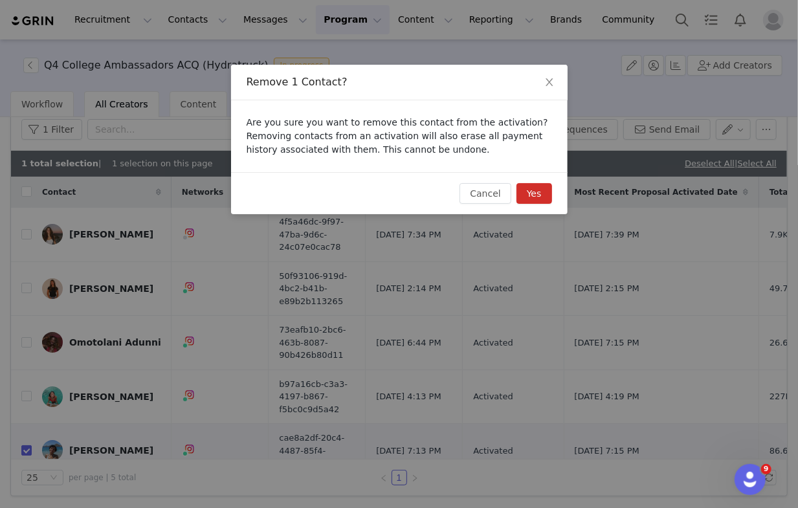
click at [530, 193] on button "Yes" at bounding box center [535, 193] width 36 height 21
checkbox input "false"
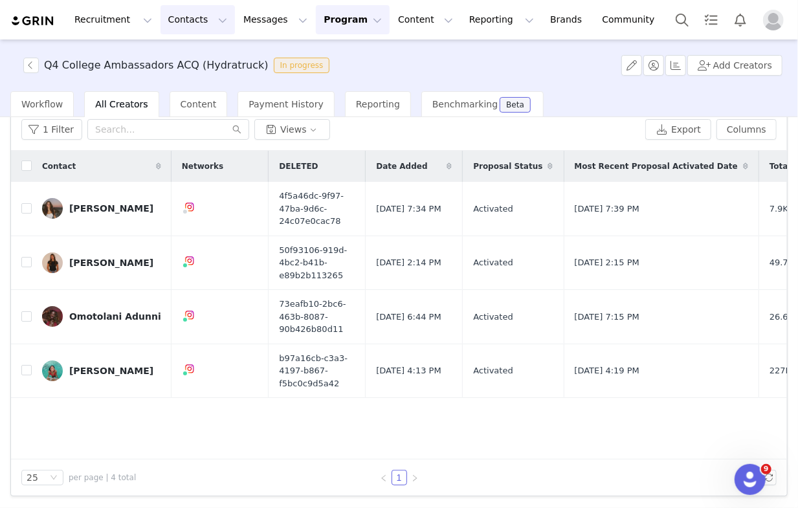
click at [161, 27] on button "Contacts Contacts" at bounding box center [198, 19] width 74 height 29
click at [180, 58] on p "Creators" at bounding box center [181, 57] width 39 height 14
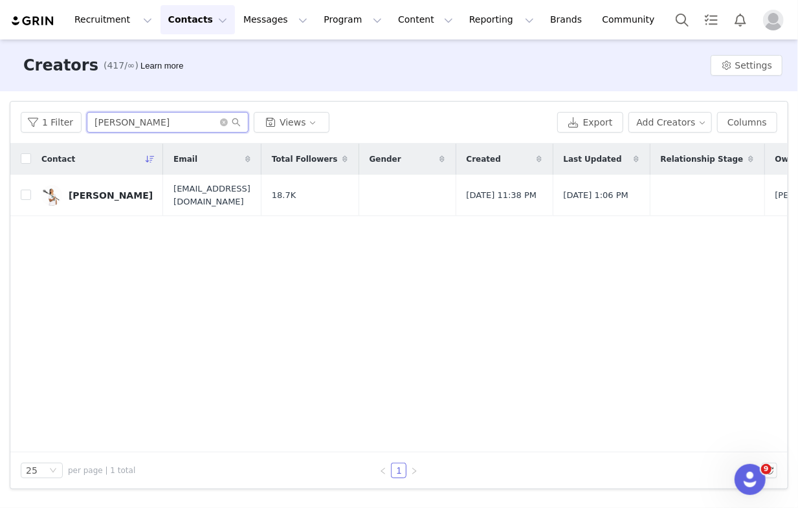
click at [151, 120] on input "Sofia Chepenik" at bounding box center [168, 122] width 162 height 21
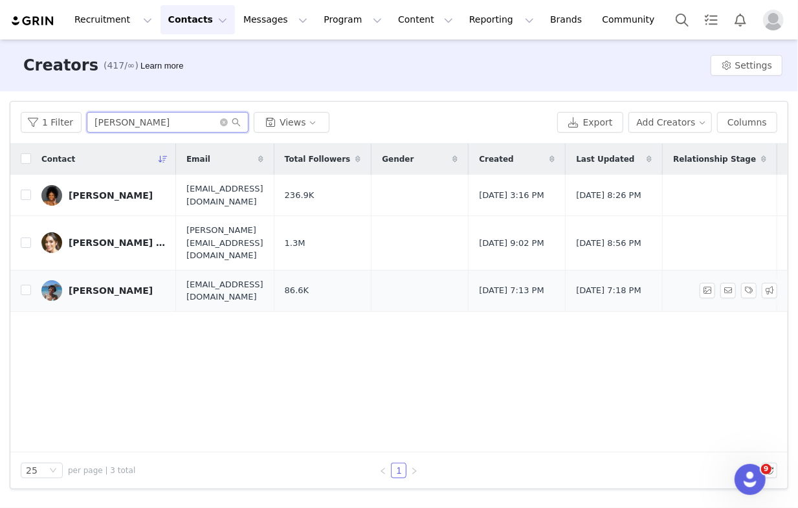
type input "ashley"
click at [95, 282] on link "Ashley Chevalier" at bounding box center [103, 290] width 124 height 21
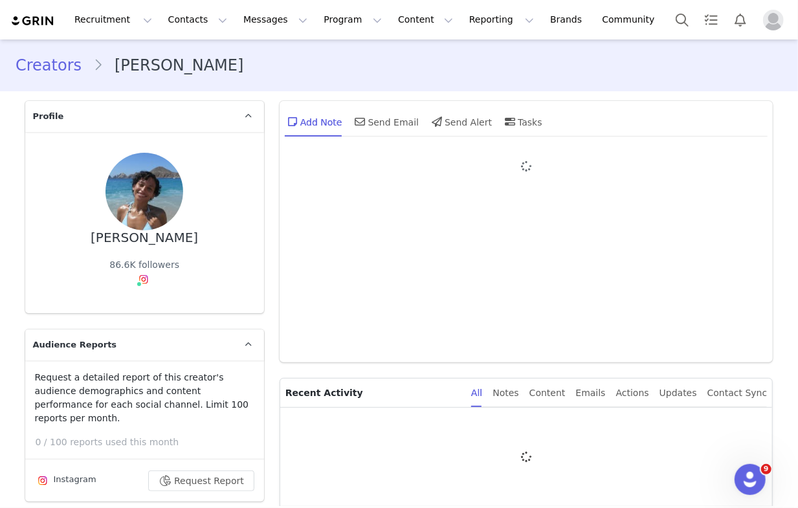
type input "+1 (United States)"
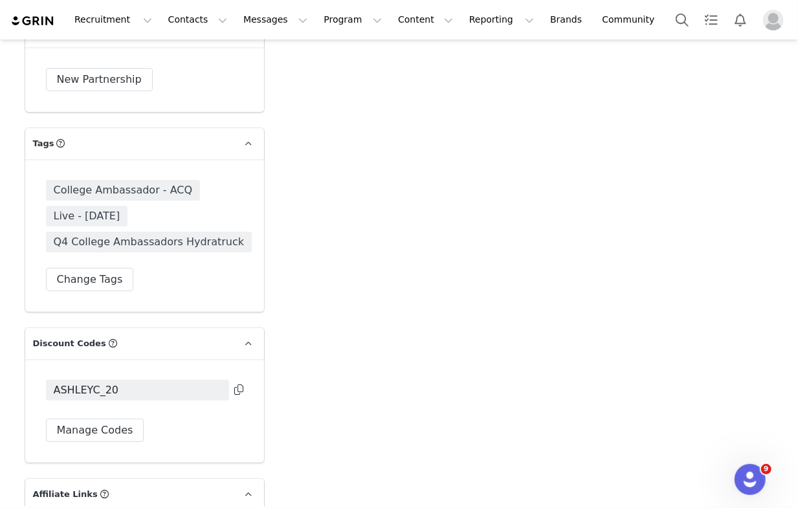
scroll to position [2390, 0]
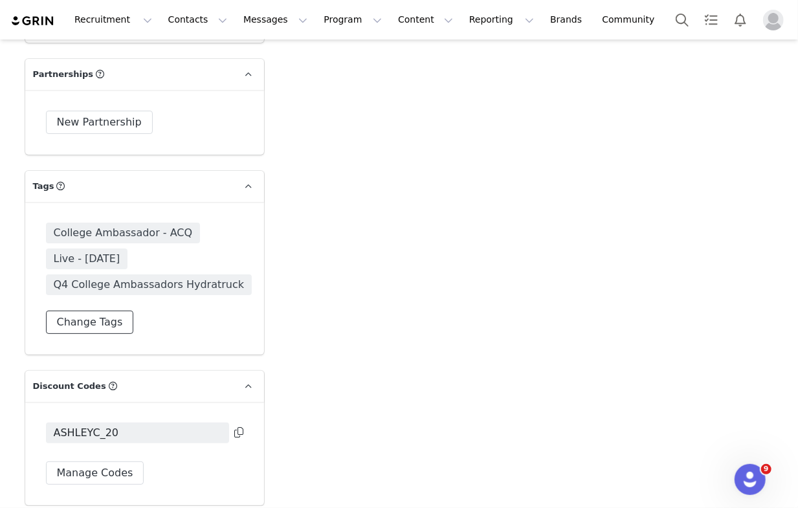
click at [115, 311] on button "Change Tags" at bounding box center [90, 322] width 88 height 23
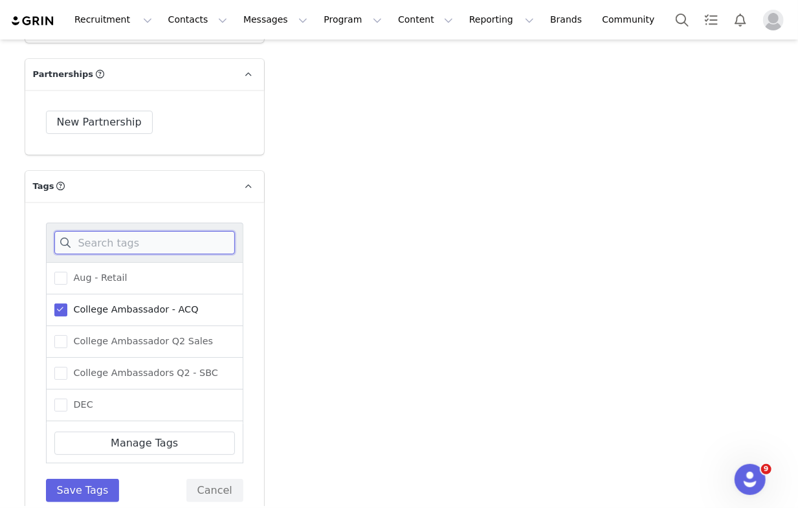
click at [114, 232] on input at bounding box center [144, 242] width 181 height 23
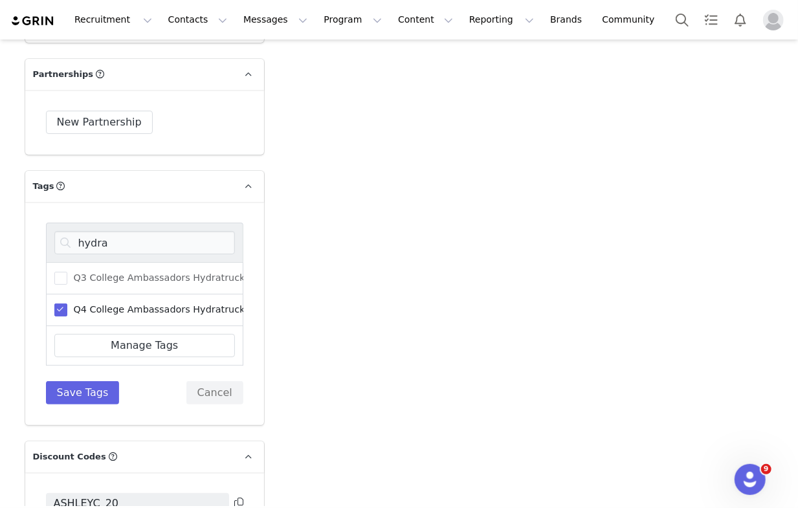
click at [64, 304] on span at bounding box center [60, 310] width 13 height 13
click at [67, 304] on input "Q4 College Ambassadors Hydratruck" at bounding box center [67, 304] width 0 height 0
click at [99, 231] on input "hydra" at bounding box center [144, 242] width 181 height 23
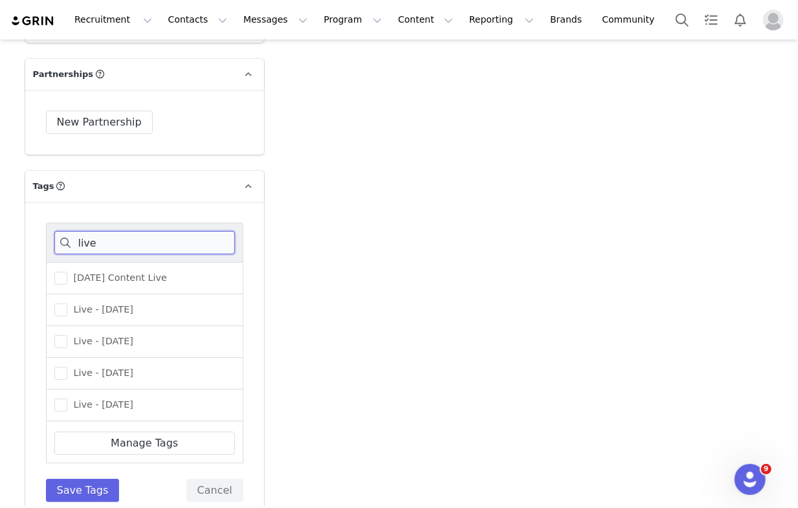
scroll to position [133, 0]
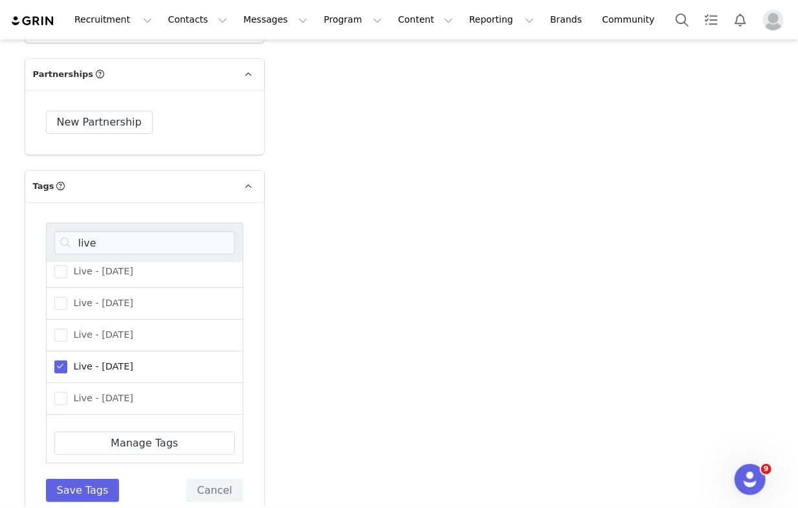
click at [56, 361] on span at bounding box center [60, 367] width 13 height 13
click at [67, 361] on input "Live - October 2025" at bounding box center [67, 361] width 0 height 0
click at [57, 307] on span at bounding box center [60, 313] width 13 height 13
click at [67, 307] on input "Live - December 2025" at bounding box center [67, 307] width 0 height 0
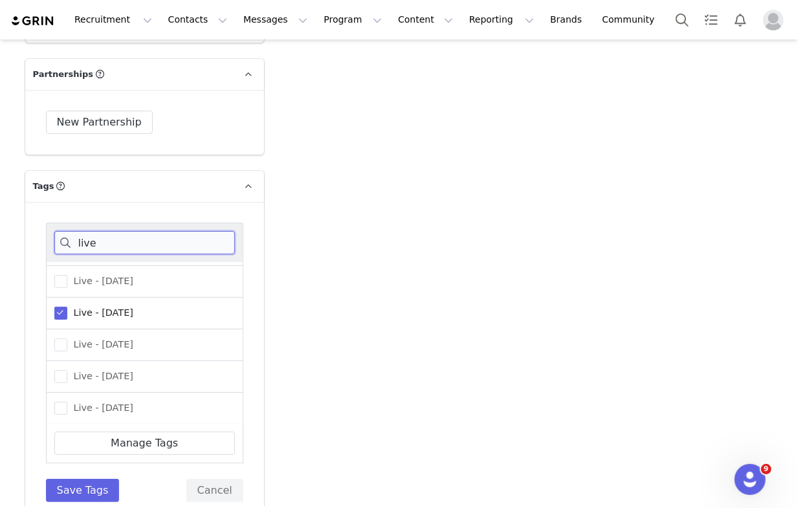
click at [110, 233] on input "live" at bounding box center [144, 242] width 181 height 23
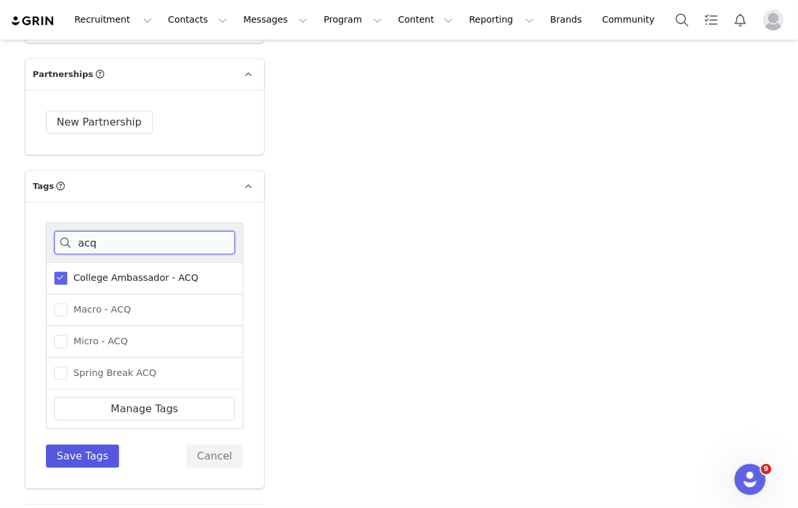
type input "acq"
click at [85, 445] on button "Save Tags" at bounding box center [83, 456] width 74 height 23
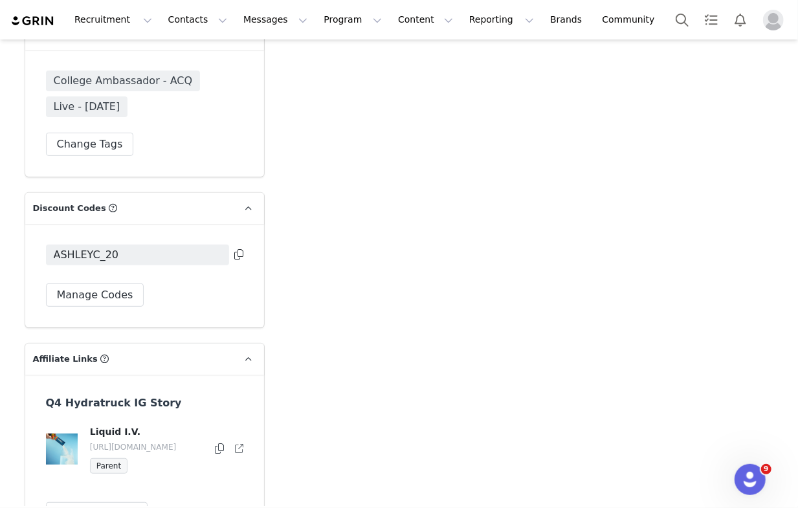
scroll to position [2609, 0]
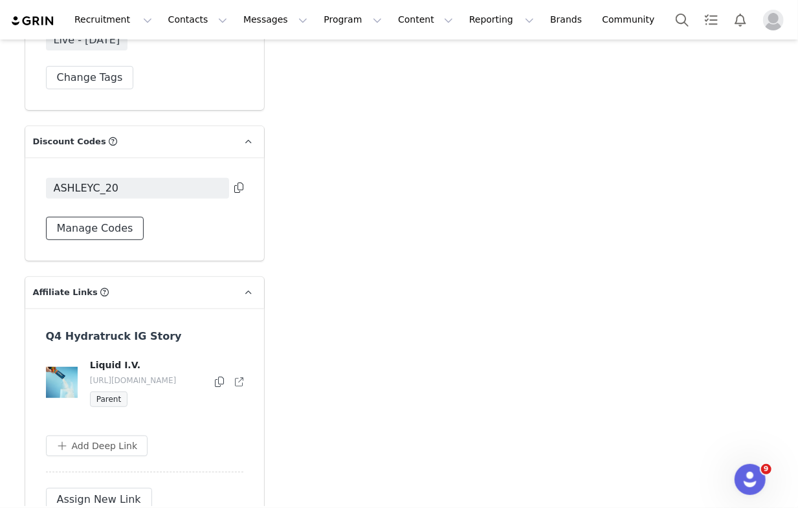
click at [111, 217] on button "Manage Codes" at bounding box center [95, 228] width 98 height 23
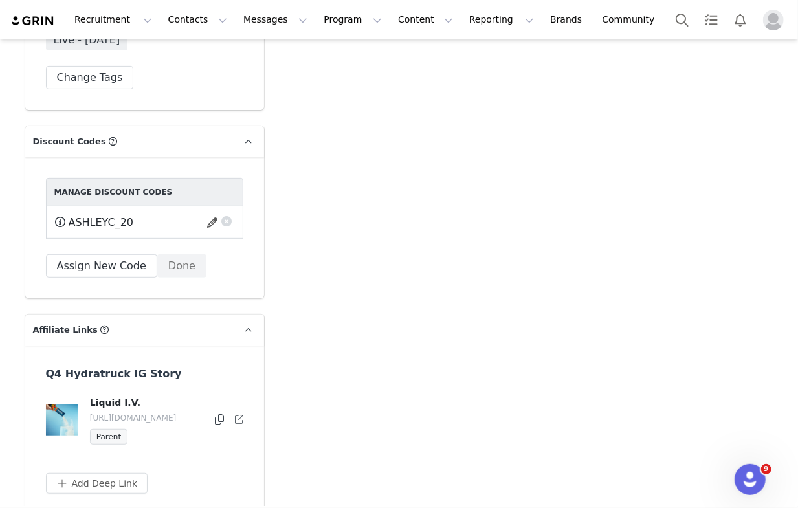
click at [228, 213] on button "button" at bounding box center [226, 219] width 13 height 13
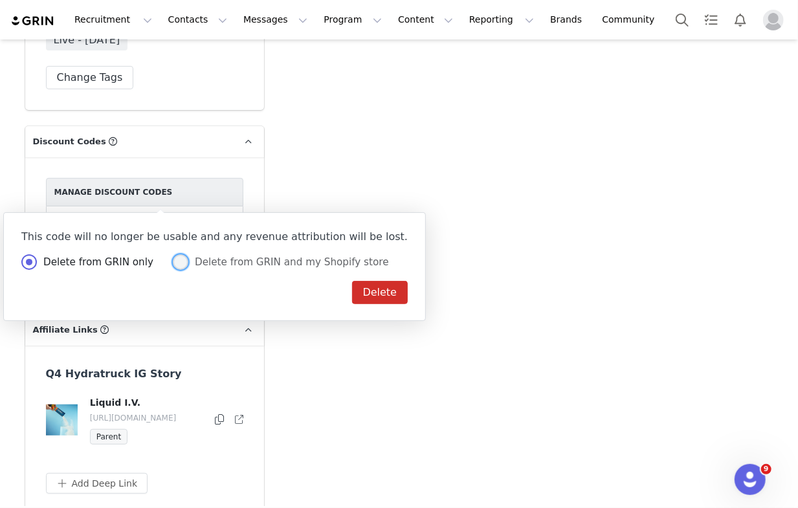
click at [250, 265] on span "Delete from GRIN and my Shopify store" at bounding box center [288, 262] width 201 height 12
click at [188, 265] on input "Delete from GRIN and my Shopify store" at bounding box center [181, 262] width 16 height 17
radio input "true"
radio input "false"
radio input "true"
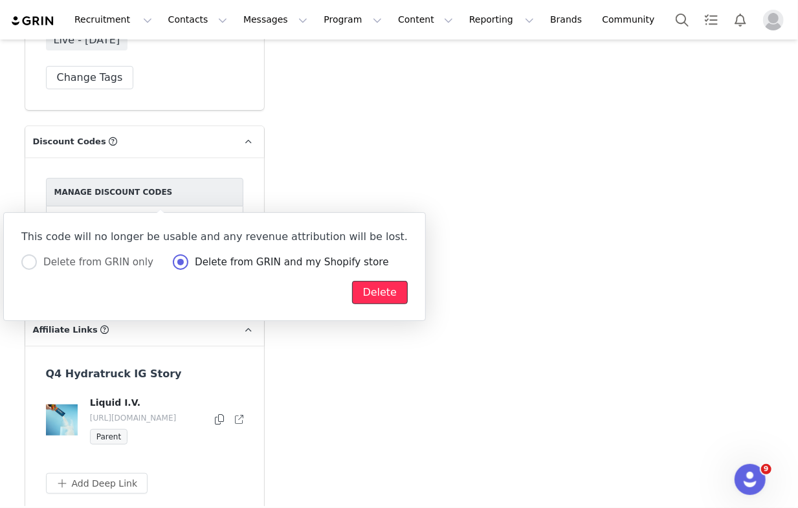
click at [352, 295] on button "Delete" at bounding box center [380, 292] width 56 height 23
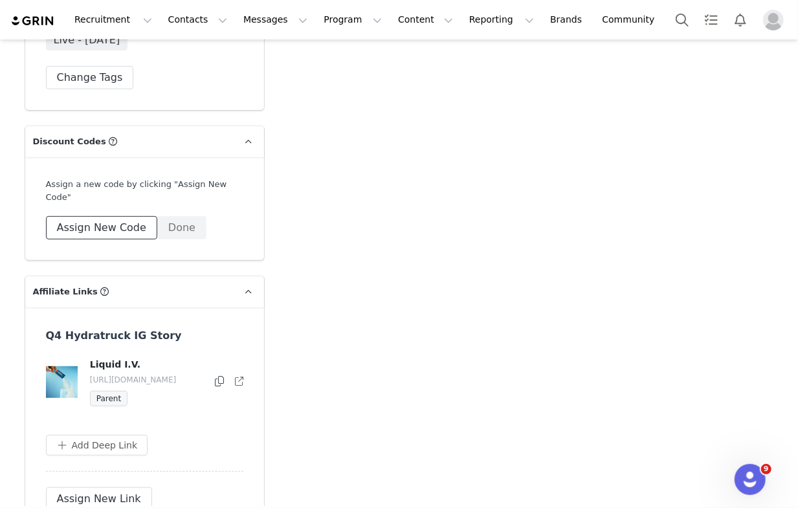
click at [108, 216] on button "Assign New Code" at bounding box center [101, 227] width 111 height 23
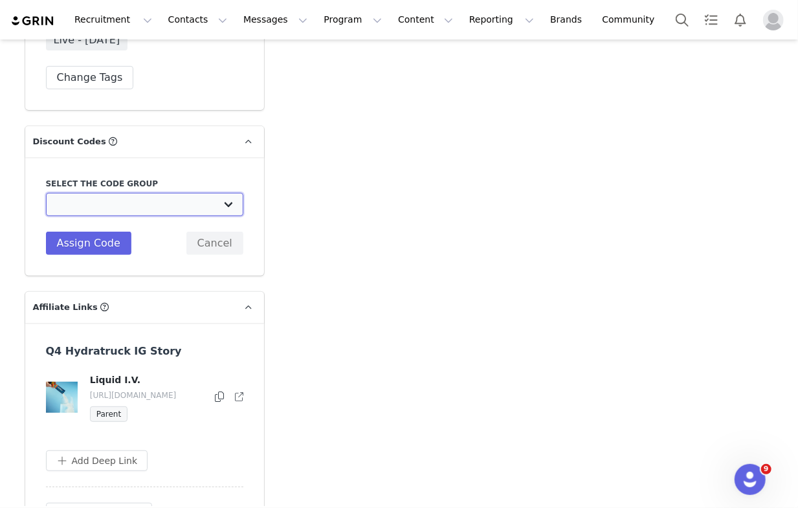
click at [112, 198] on select "Liquid IV: Standard 20% Code Liquid IV: Strawberry Sale Liquid IV: Spring Break…" at bounding box center [144, 204] width 197 height 23
select select "10010043"
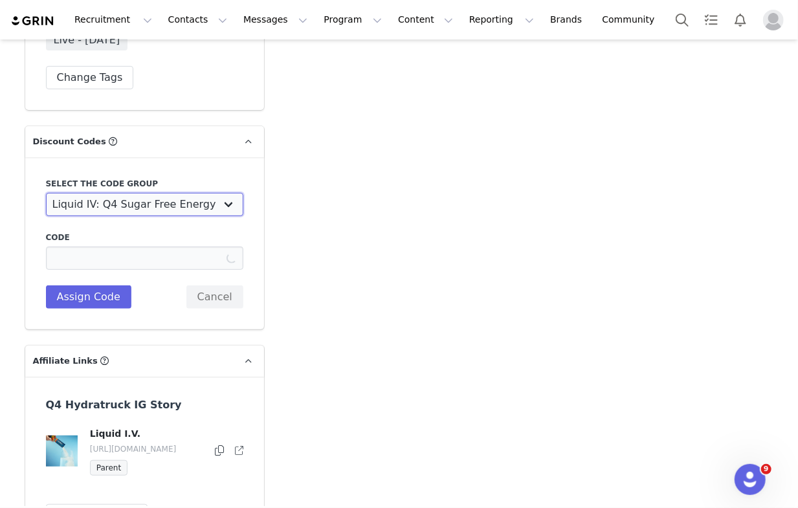
type input "ASHLEY_20"
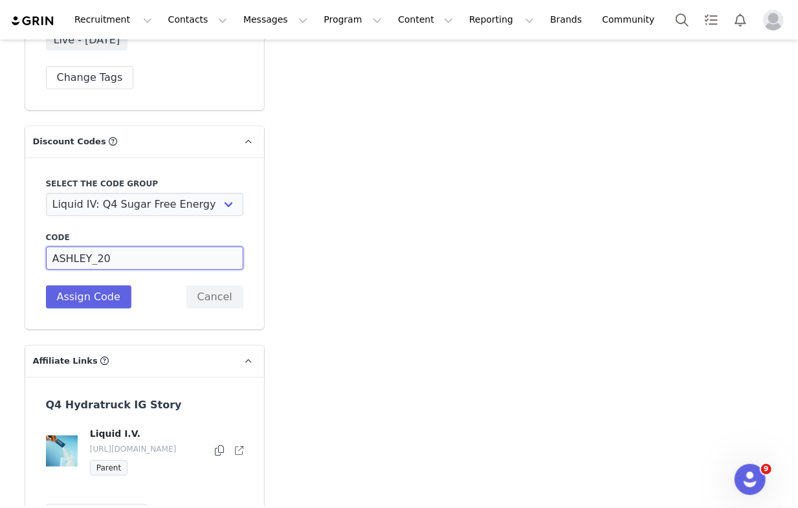
click at [86, 251] on input "ASHLEY_20" at bounding box center [144, 258] width 197 height 23
click at [90, 289] on button "Assign Code" at bounding box center [88, 296] width 85 height 23
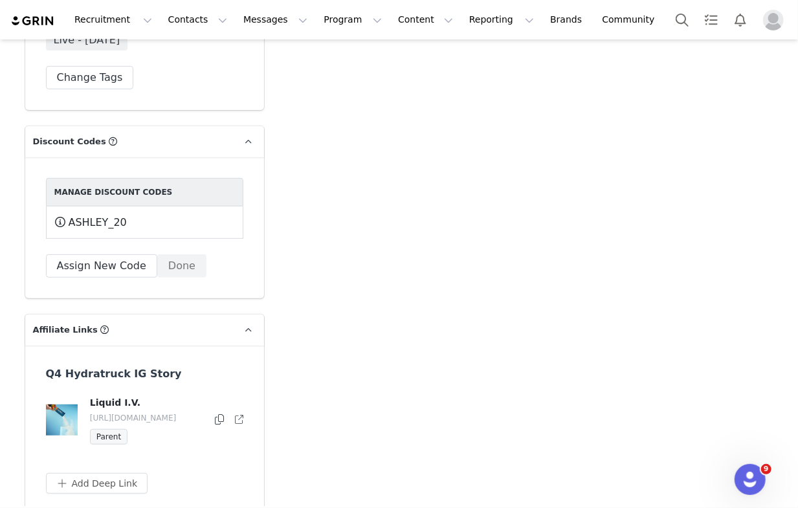
scroll to position [2703, 0]
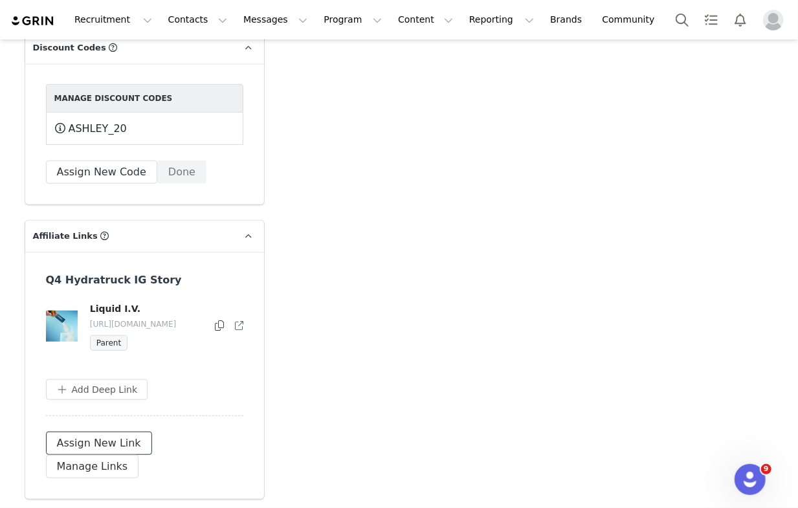
click at [115, 432] on button "Assign New Link" at bounding box center [99, 443] width 106 height 23
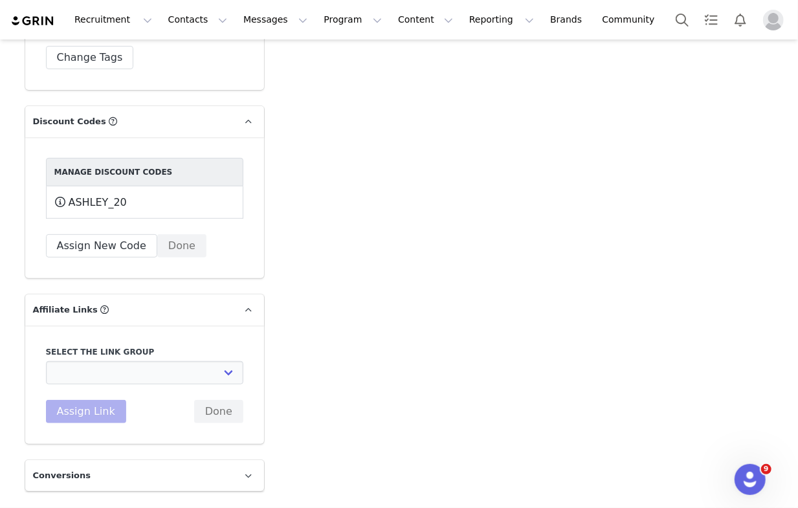
scroll to position [2655, 0]
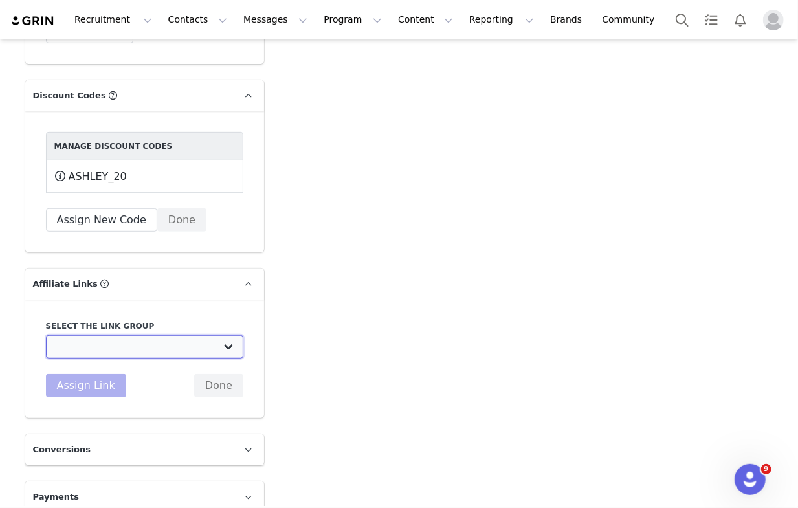
click at [126, 335] on select "STANDARD - 20% off Brand Campaign Links: https://www.liquid-iv.com/ Strawberry …" at bounding box center [144, 346] width 197 height 23
select select "33083"
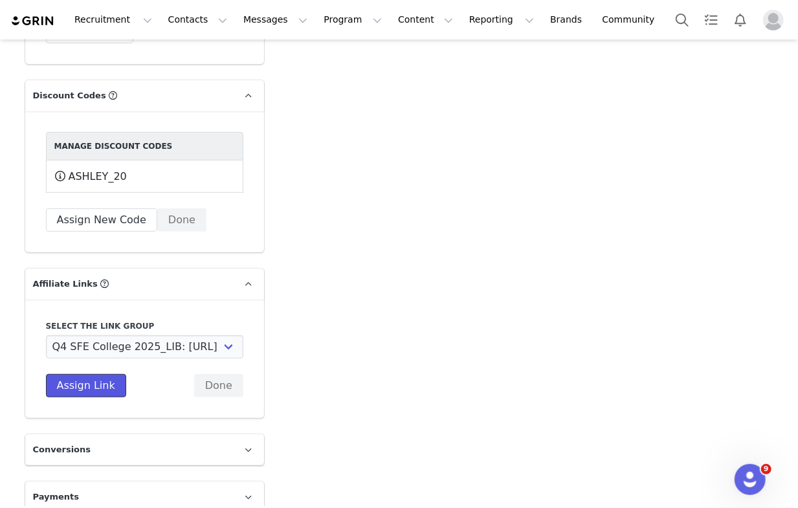
click at [95, 377] on button "Assign Link" at bounding box center [86, 385] width 80 height 23
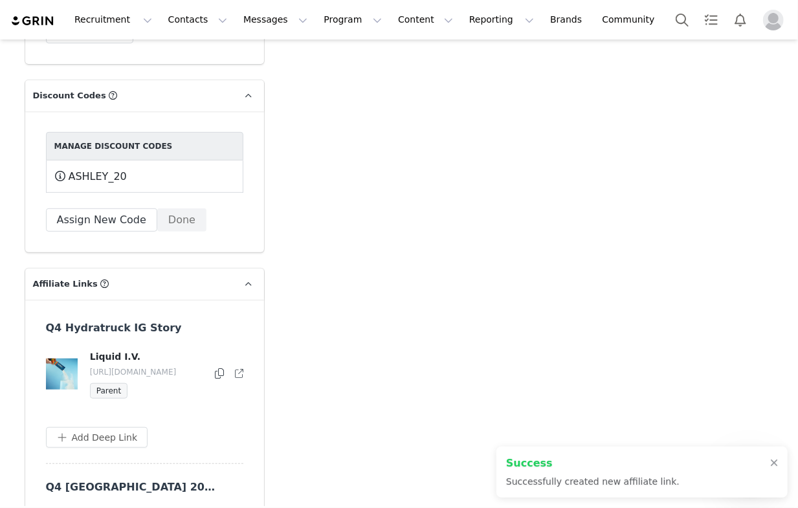
scroll to position [2726, 0]
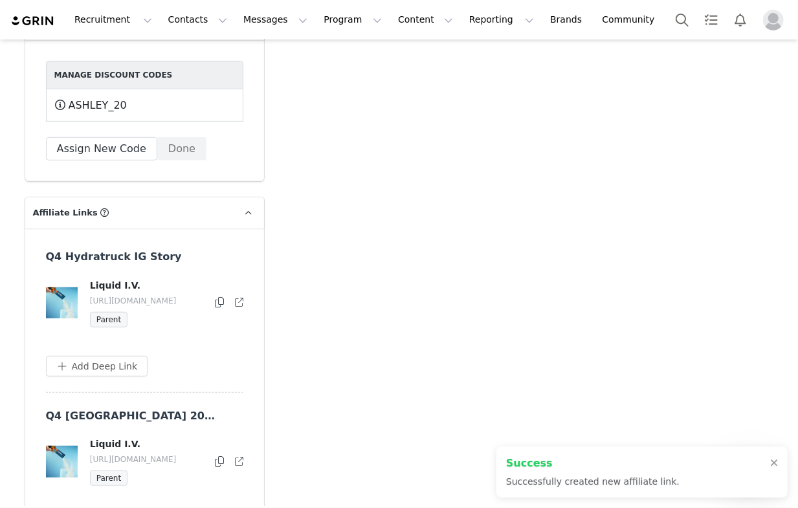
click at [215, 297] on icon at bounding box center [219, 302] width 9 height 10
click at [218, 441] on div "Liquid I.V. https://glnk.io/xj7lz/ashleysfe20 Parent" at bounding box center [144, 462] width 199 height 49
click at [218, 456] on icon at bounding box center [219, 461] width 9 height 10
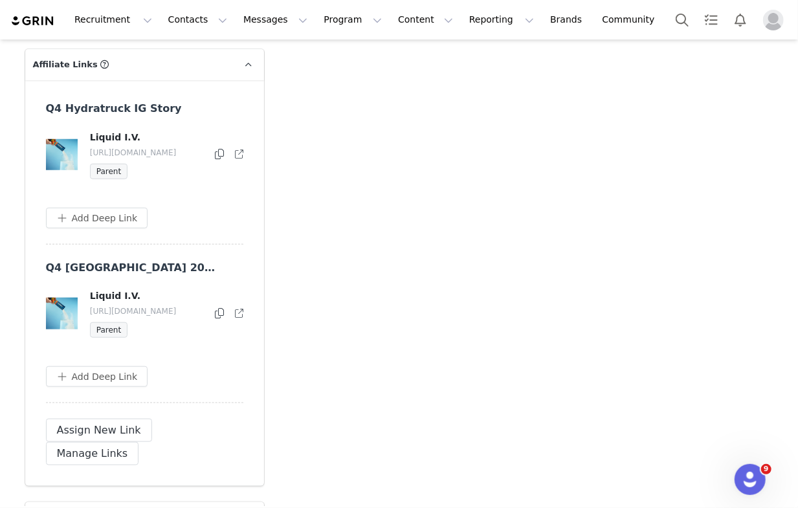
scroll to position [2875, 0]
click at [216, 308] on icon at bounding box center [219, 313] width 9 height 10
click at [87, 432] on button "Assign New Link" at bounding box center [99, 429] width 106 height 23
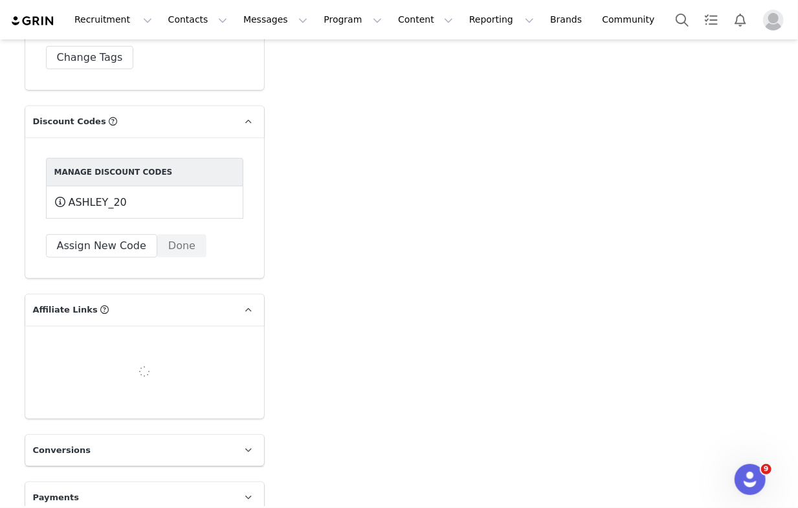
scroll to position [2655, 0]
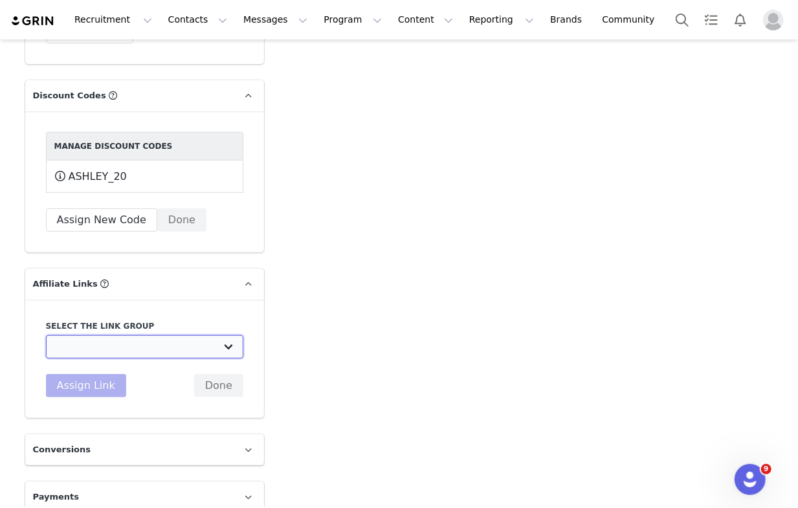
click at [125, 335] on select "STANDARD - 20% off Brand Campaign Links: https://www.liquid-iv.com/ Strawberry …" at bounding box center [144, 346] width 197 height 23
select select "33084"
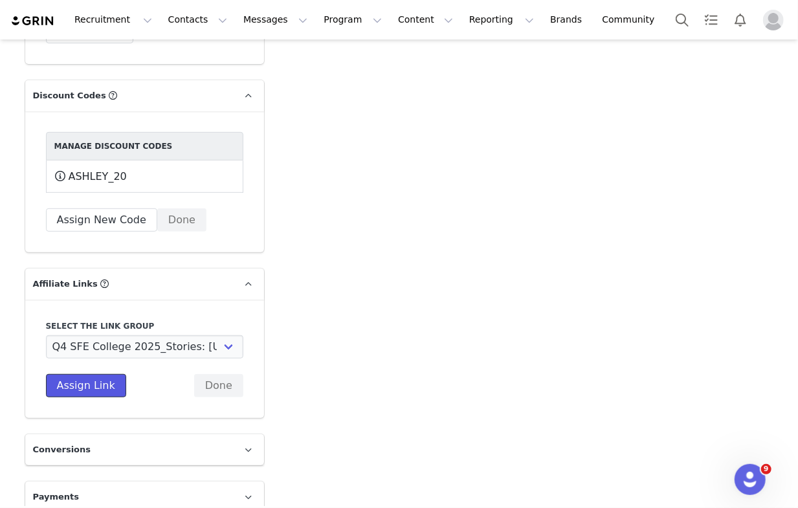
click at [104, 377] on button "Assign Link" at bounding box center [86, 385] width 80 height 23
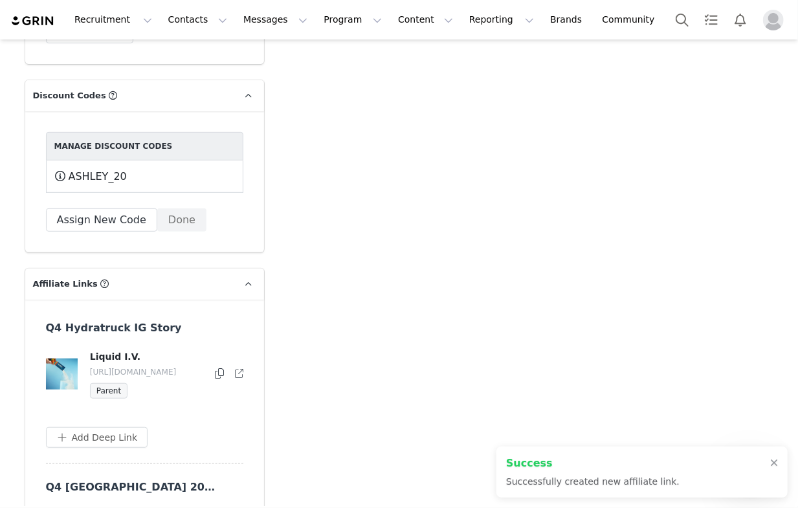
scroll to position [3099, 0]
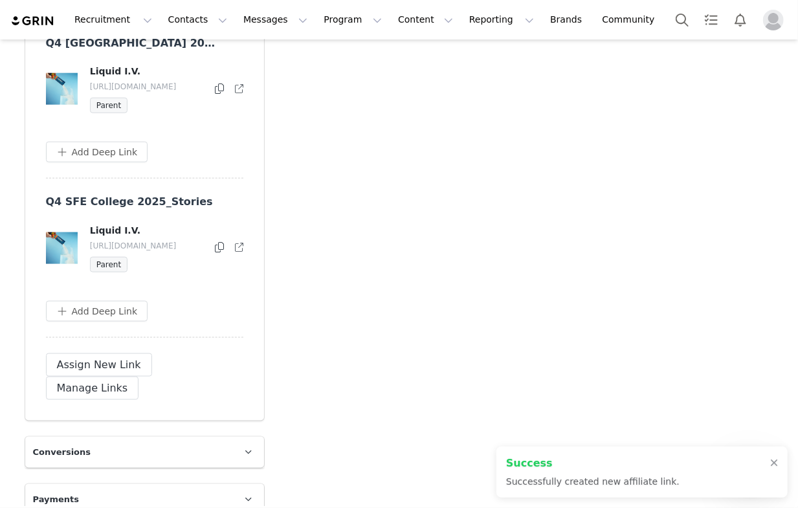
click at [221, 251] on icon at bounding box center [219, 247] width 9 height 10
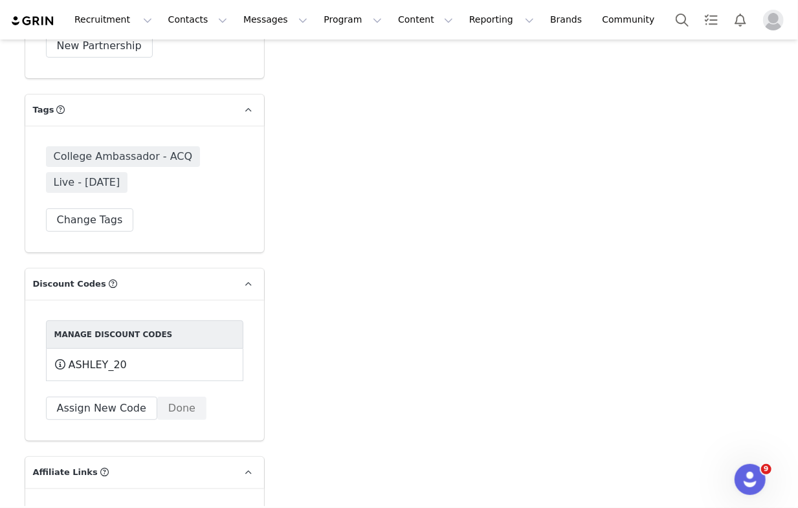
scroll to position [2465, 0]
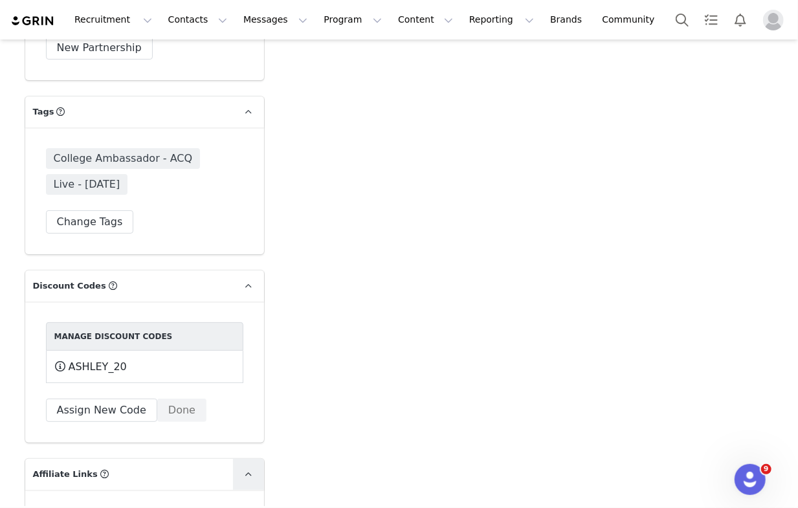
click at [251, 471] on icon at bounding box center [248, 475] width 7 height 8
click at [248, 282] on icon at bounding box center [248, 286] width 7 height 8
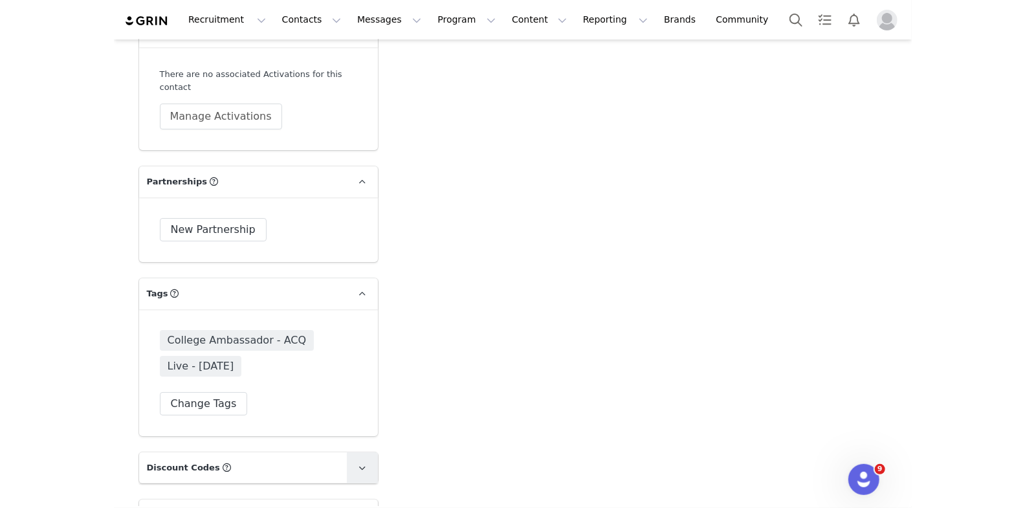
scroll to position [2209, 0]
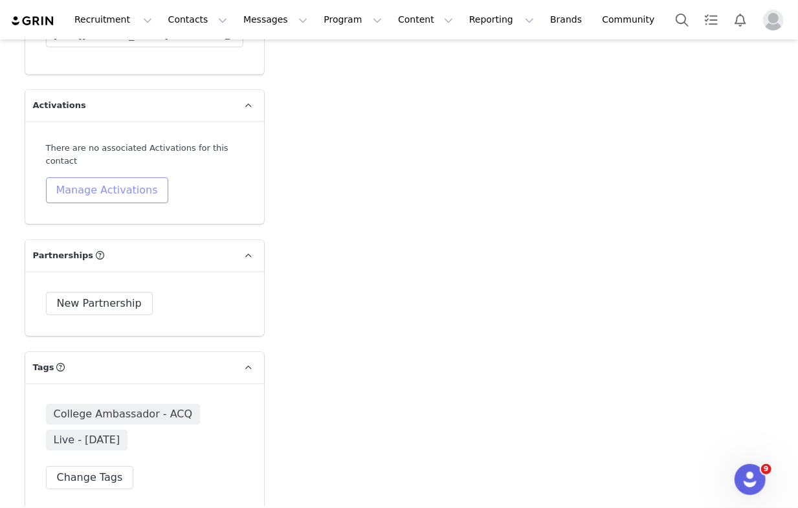
click at [116, 177] on button "Manage Activations" at bounding box center [107, 190] width 122 height 26
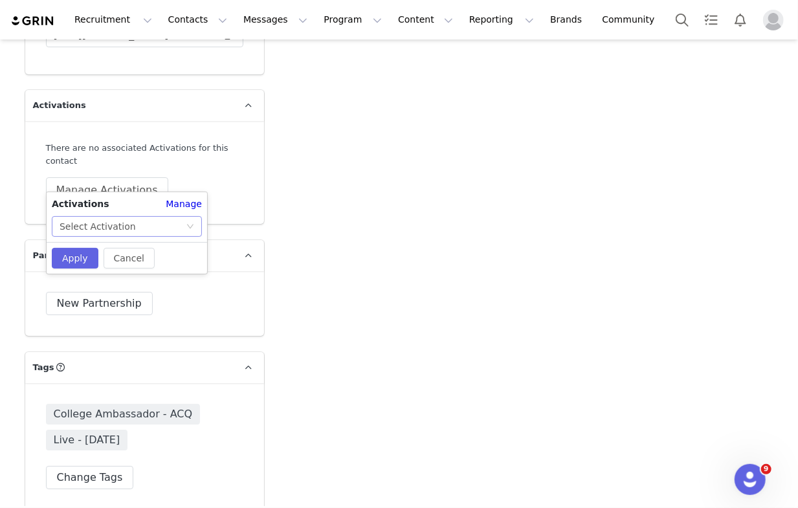
click at [100, 232] on div "Select Activation" at bounding box center [98, 226] width 76 height 19
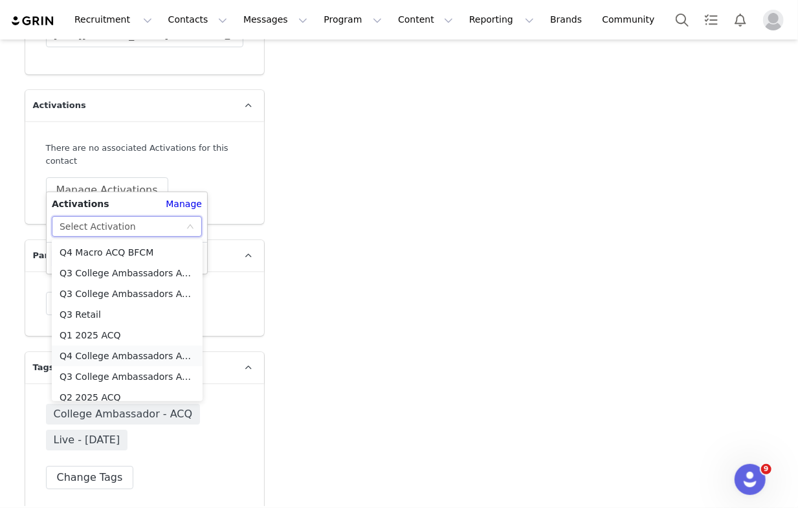
click at [93, 359] on li "Q4 College Ambassadors ACQ (SF Energy) _ Stories" at bounding box center [127, 356] width 151 height 21
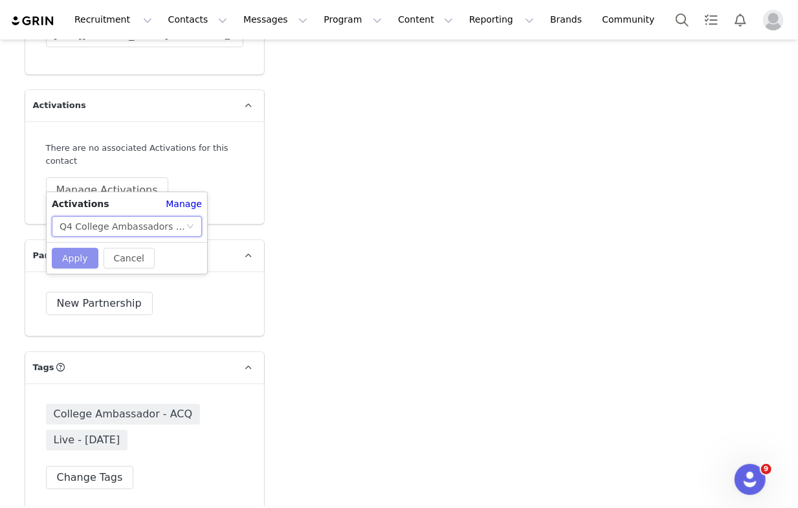
click at [82, 261] on button "Apply" at bounding box center [75, 258] width 47 height 21
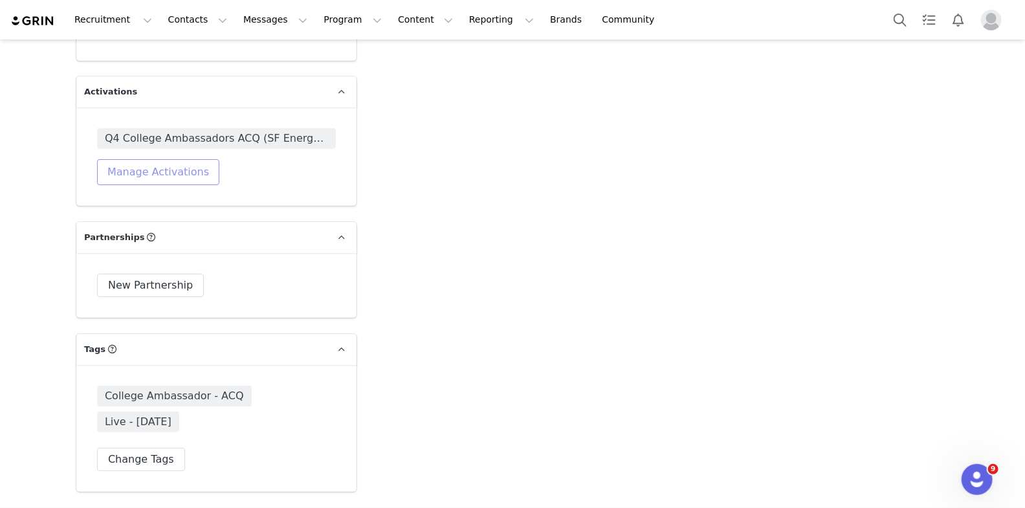
click at [166, 159] on button "Manage Activations" at bounding box center [158, 172] width 122 height 26
click at [142, 194] on div "Select Activation" at bounding box center [124, 198] width 126 height 19
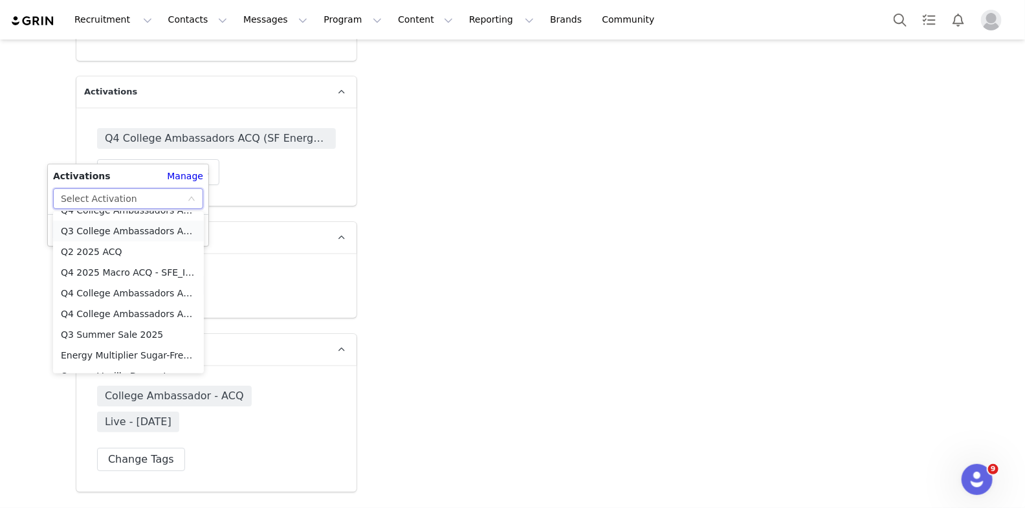
scroll to position [118, 0]
click at [122, 319] on li "Q4 College Ambassadors ACQ (SF Energy) _ In-Feed" at bounding box center [128, 313] width 151 height 21
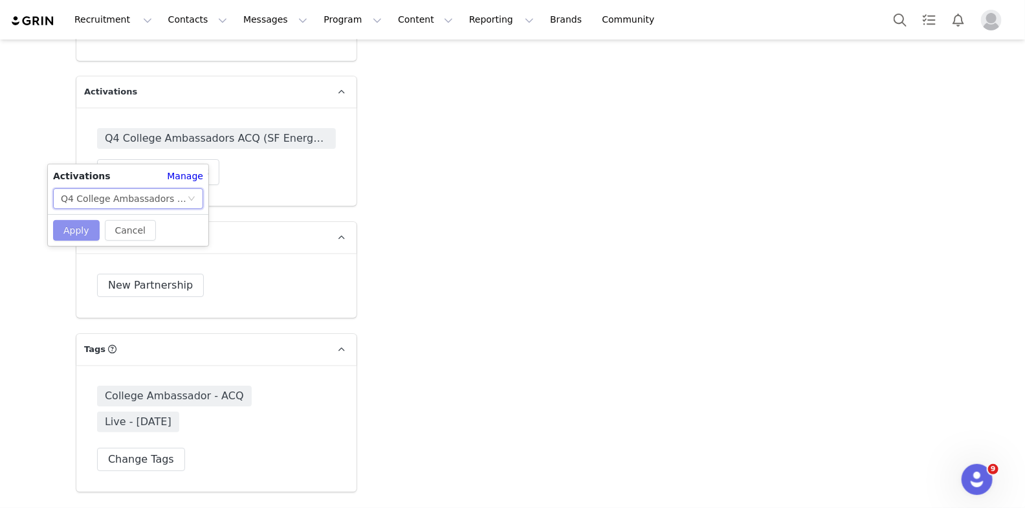
click at [77, 234] on button "Apply" at bounding box center [76, 230] width 47 height 21
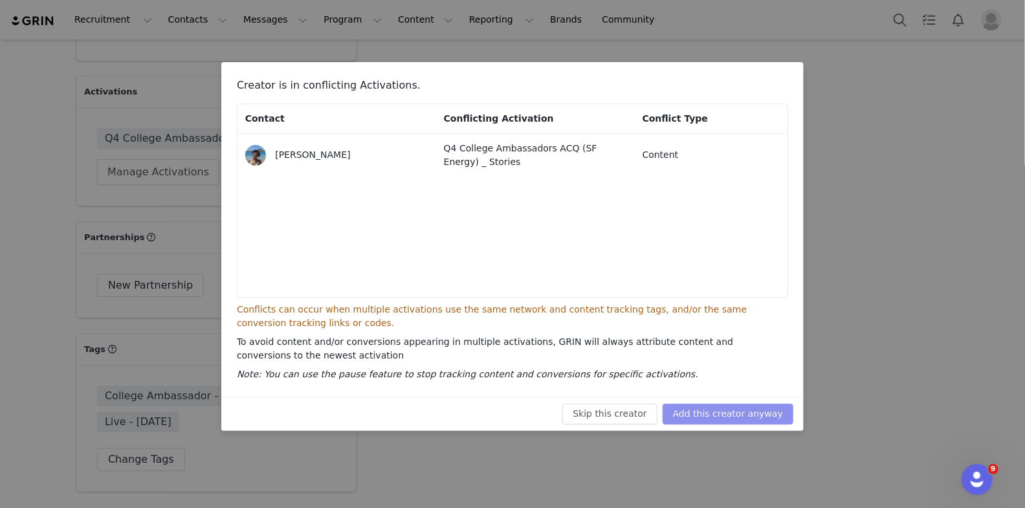
click at [713, 413] on button "Add this creator anyway" at bounding box center [728, 414] width 131 height 21
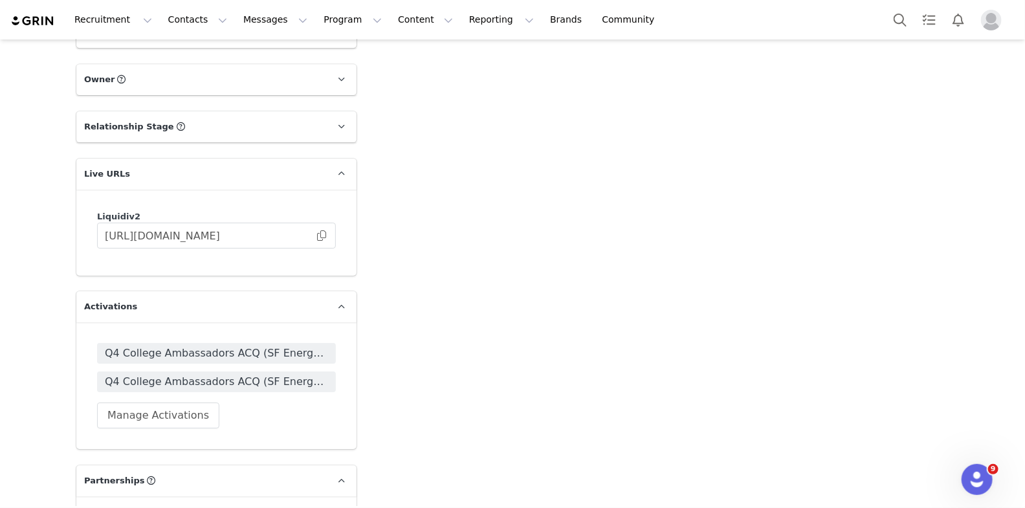
scroll to position [1995, 0]
click at [195, 345] on span "Q4 College Ambassadors ACQ (SF Energy) _ In-Feed" at bounding box center [216, 353] width 223 height 16
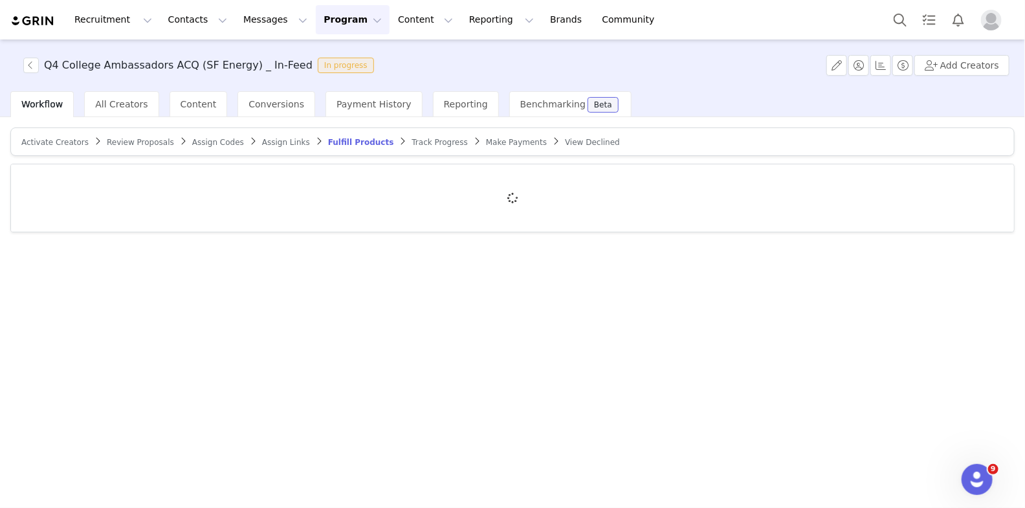
click at [68, 143] on span "Activate Creators" at bounding box center [54, 142] width 67 height 9
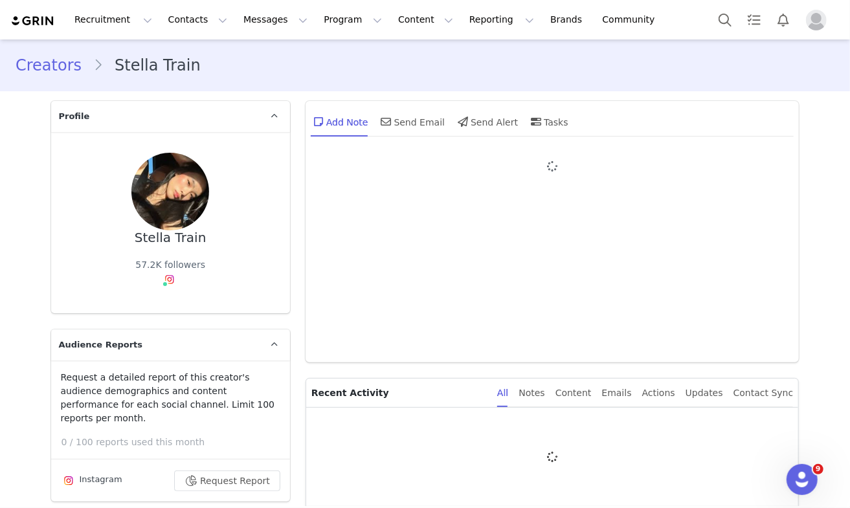
type input "+1 ([GEOGRAPHIC_DATA])"
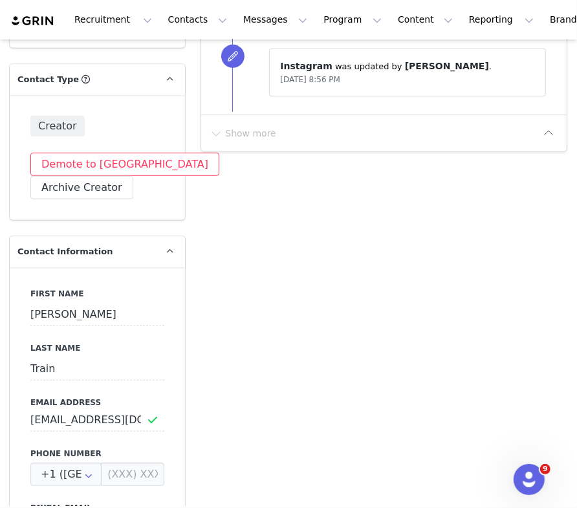
scroll to position [491, 0]
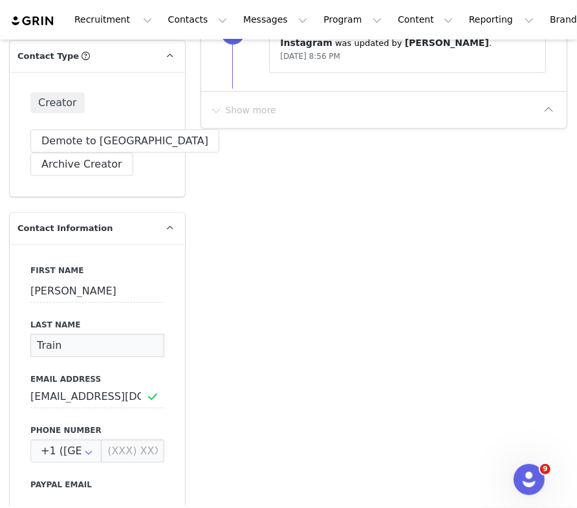
click at [47, 353] on input "Train" at bounding box center [97, 345] width 134 height 23
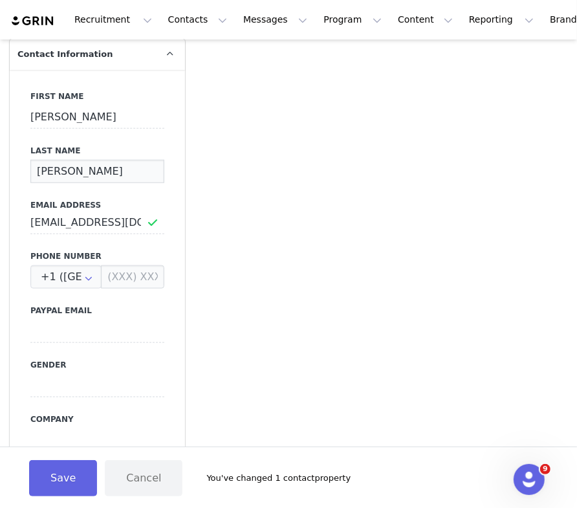
scroll to position [921, 0]
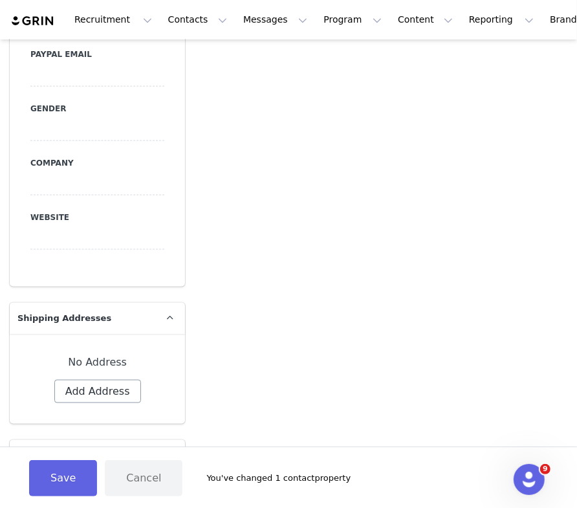
type input "[PERSON_NAME]"
click at [100, 386] on button "Add Address" at bounding box center [97, 391] width 87 height 23
select select
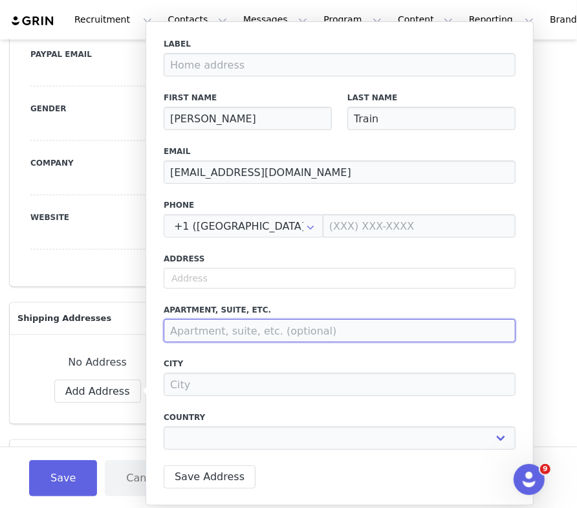
click at [215, 342] on div at bounding box center [340, 330] width 352 height 23
paste input "[STREET_ADDRESS]"
type input "[STREET_ADDRESS]"
select select
type input "[STREET_ADDRESS]"
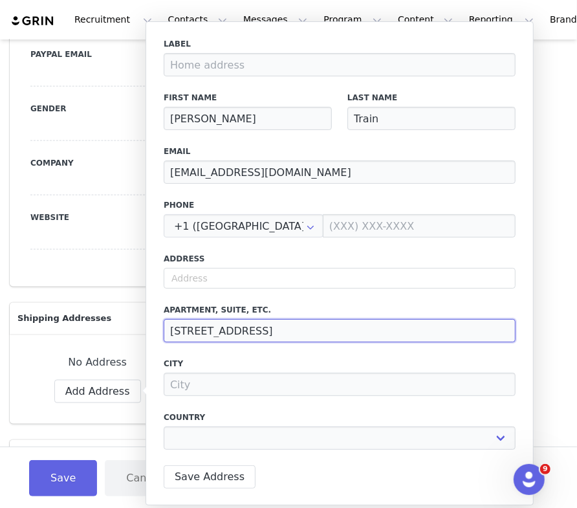
select select
type input "[STREET_ADDRESS]"
select select
type input "[STREET_ADDRESS]"
select select
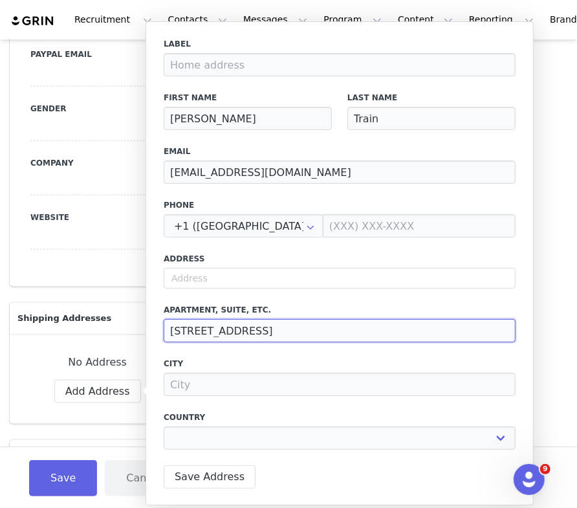
type input "330 De Neve Driv"
select select
type input "[STREET_ADDRESS]"
select select
type input "[STREET_ADDRESS]"
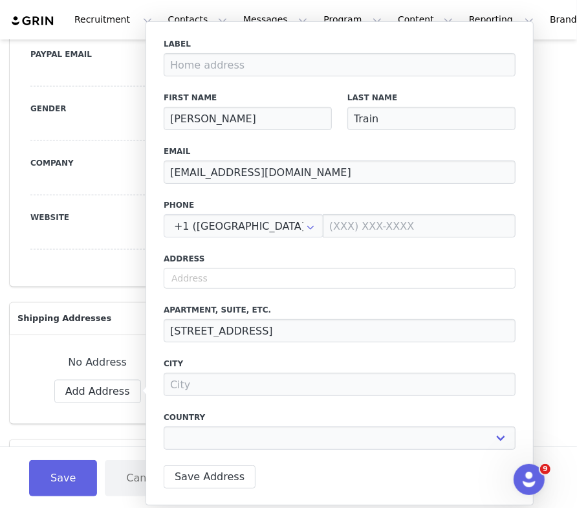
click at [199, 355] on div "Label First Name [PERSON_NAME] Last Name Train Email [PERSON_NAME][EMAIL_ADDRES…" at bounding box center [340, 248] width 352 height 420
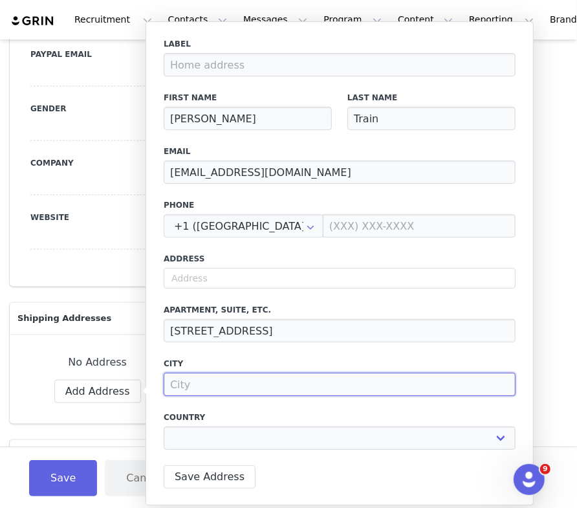
click at [190, 388] on input at bounding box center [340, 384] width 352 height 23
paste input "C361"
type input "C361"
select select
type input "C361"
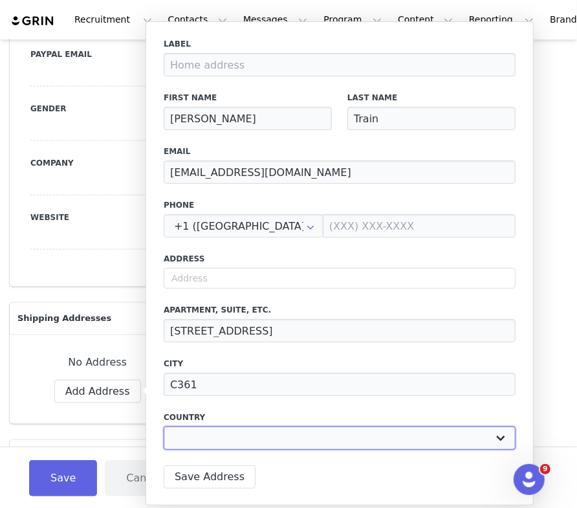
click at [193, 439] on select "[GEOGRAPHIC_DATA] [GEOGRAPHIC_DATA] [GEOGRAPHIC_DATA] [GEOGRAPHIC_DATA] [GEOGRA…" at bounding box center [340, 438] width 352 height 23
select select "[object Object]"
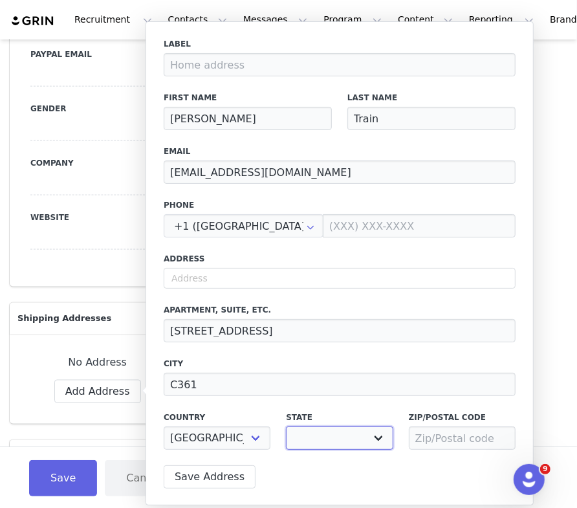
click at [320, 442] on select "[US_STATE] [US_STATE] [US_STATE] [US_STATE] [US_STATE] Armed Forces Americas Ar…" at bounding box center [339, 438] width 107 height 23
select select "[object Object]"
click at [442, 442] on input at bounding box center [462, 438] width 107 height 23
paste input "90024"
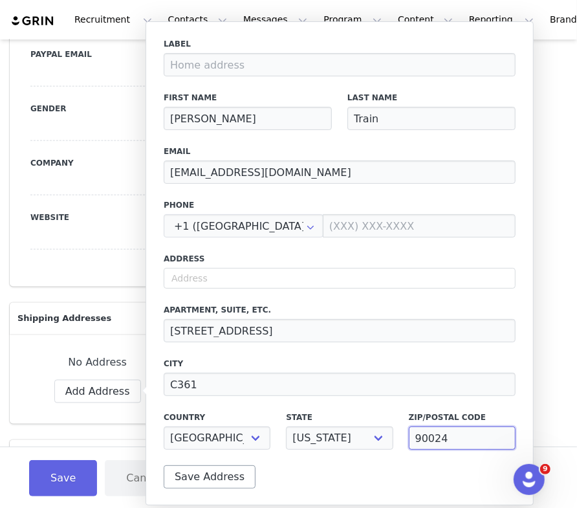
type input "90024"
click at [223, 475] on button "Save Address" at bounding box center [210, 476] width 92 height 23
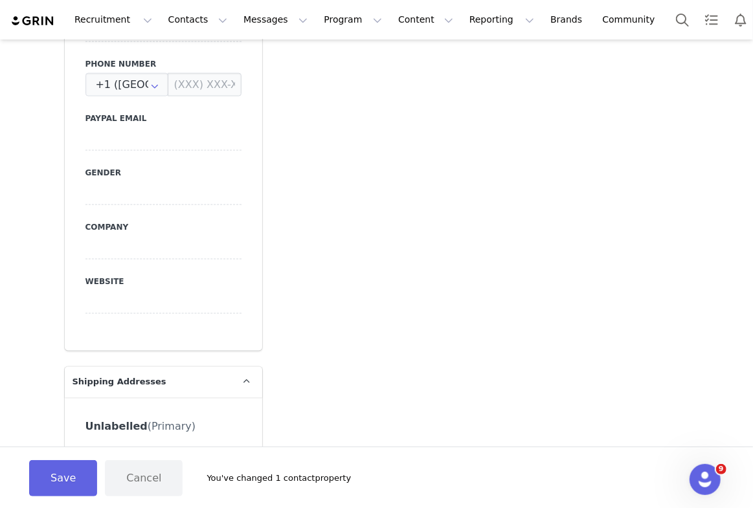
scroll to position [1006, 0]
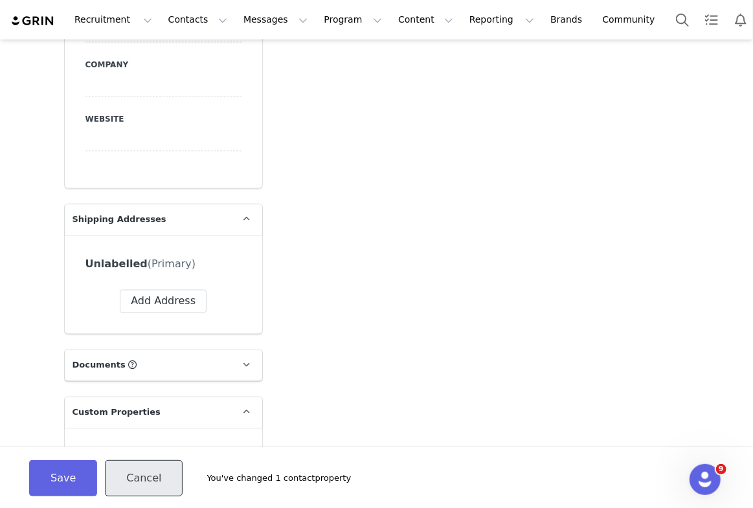
click at [113, 486] on button "Cancel" at bounding box center [144, 478] width 78 height 36
type input "Train"
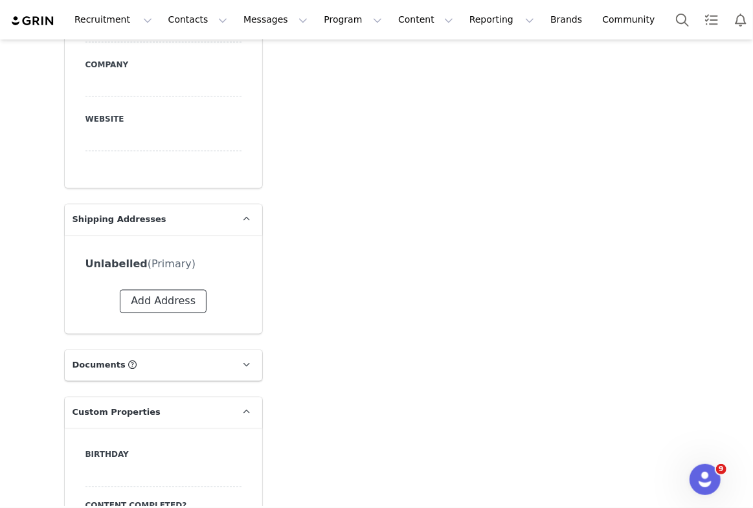
click at [159, 295] on button "Add Address" at bounding box center [163, 301] width 87 height 23
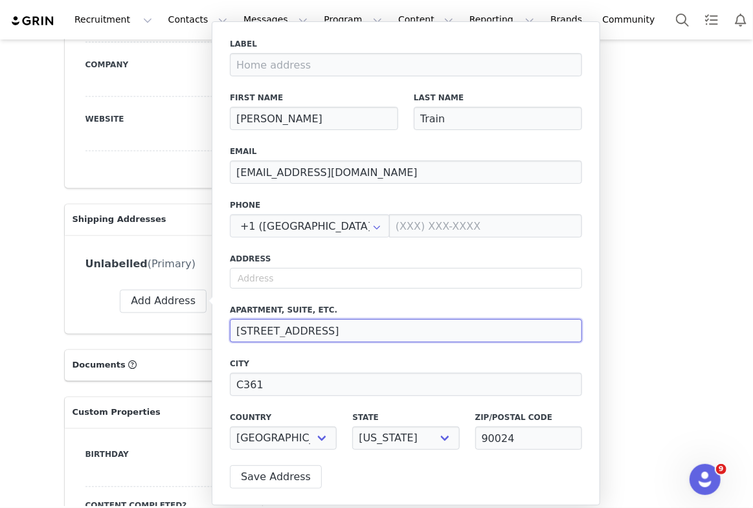
click at [278, 334] on input "330 De Neve Drive" at bounding box center [406, 330] width 352 height 23
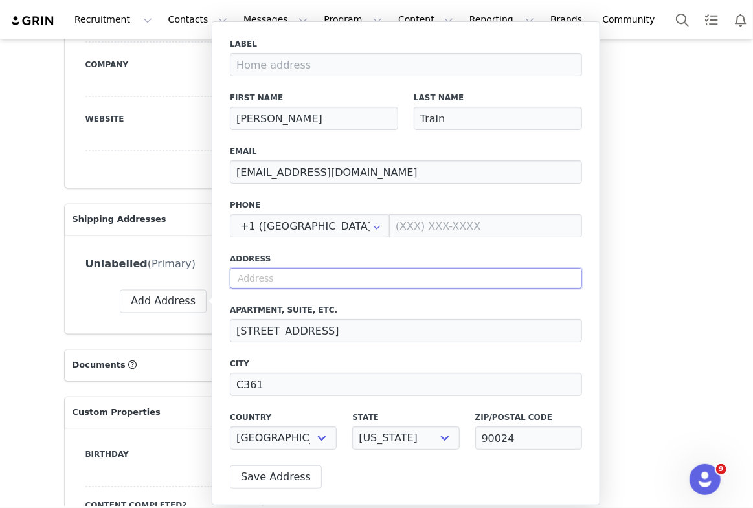
click at [273, 272] on input "text" at bounding box center [406, 278] width 352 height 21
paste input "330 De Neve Drive"
type input "330 De Neve Drive"
select select
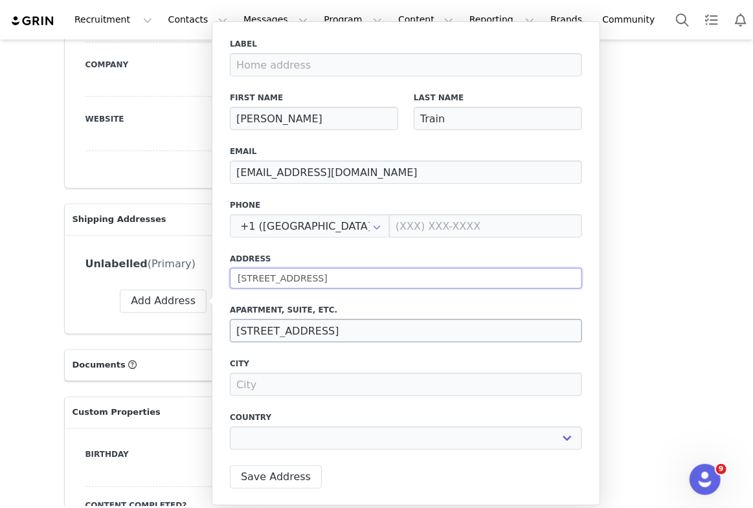
type input "330 De Neve Drive"
click at [267, 327] on input "330 De Neve Drive" at bounding box center [406, 330] width 352 height 23
select select
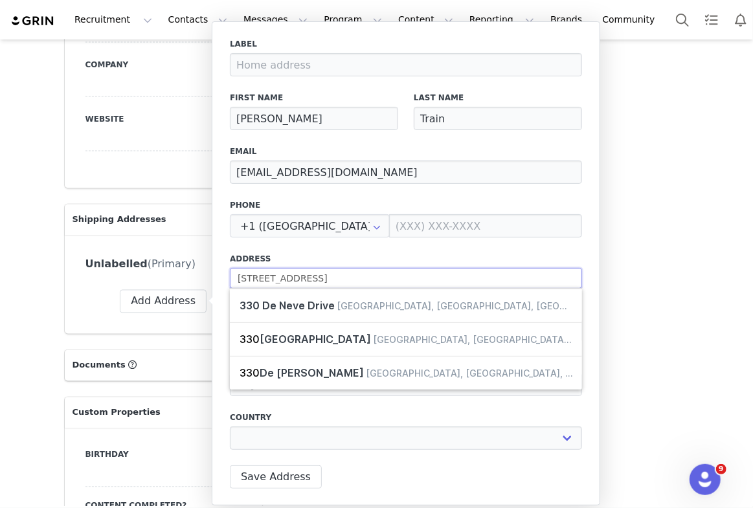
click at [325, 275] on input "330 De Neve Drive" at bounding box center [406, 278] width 352 height 21
type input "330 De Neve Dr"
type input "Los Angeles"
select select "[object Object]"
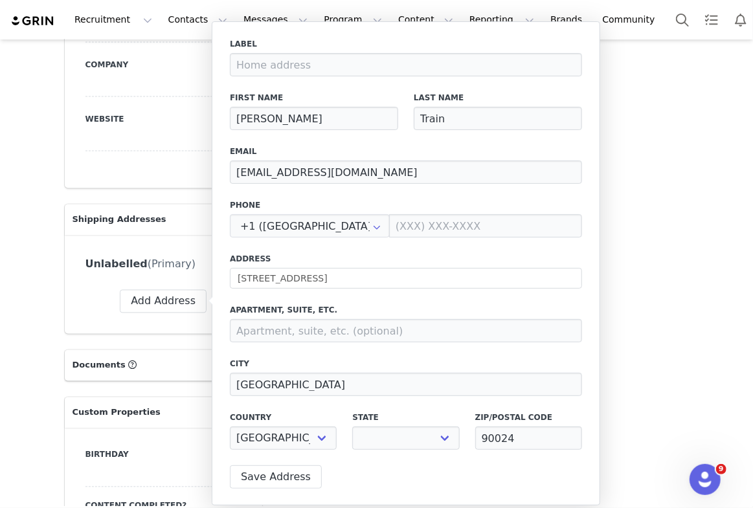
select select "[object Object]"
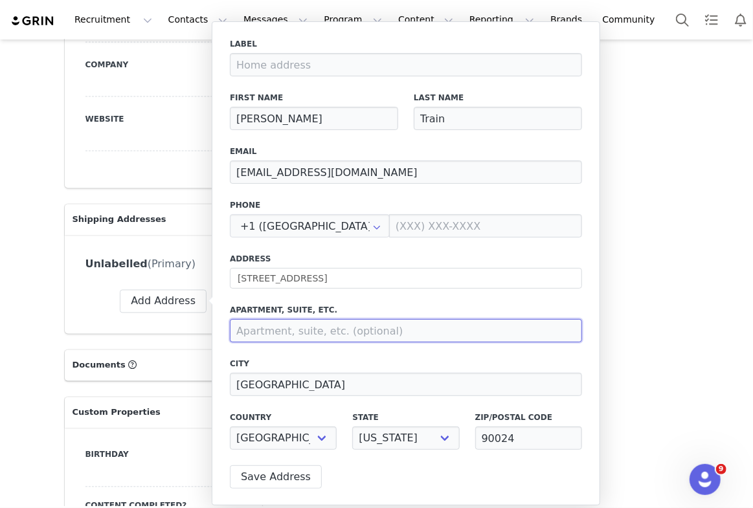
click at [316, 330] on input at bounding box center [406, 330] width 352 height 23
paste input "C361"
type input "C361"
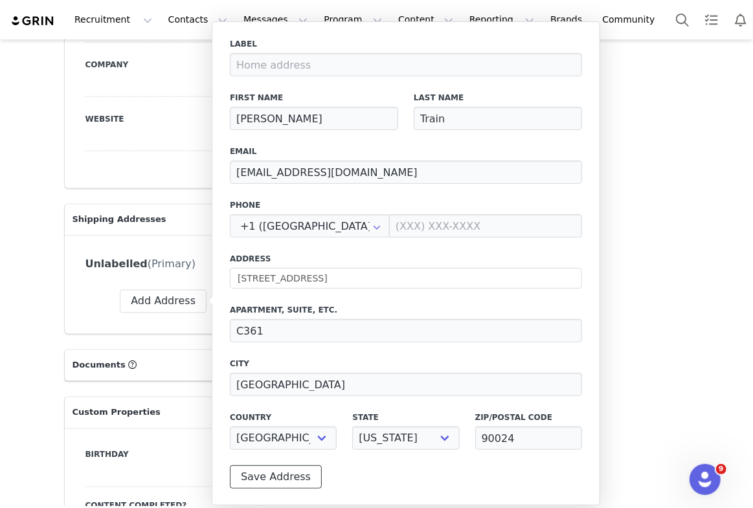
click at [282, 474] on button "Save Address" at bounding box center [276, 476] width 92 height 23
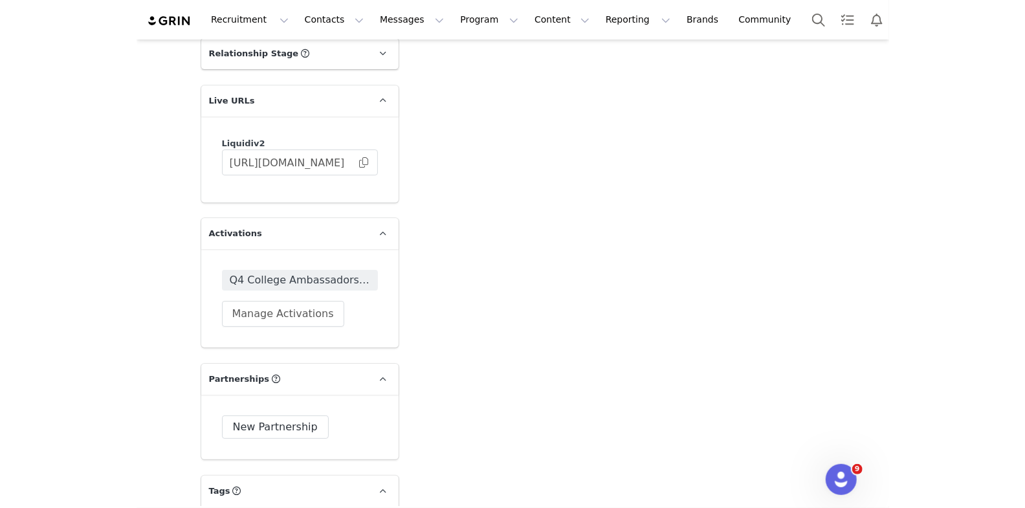
scroll to position [2171, 0]
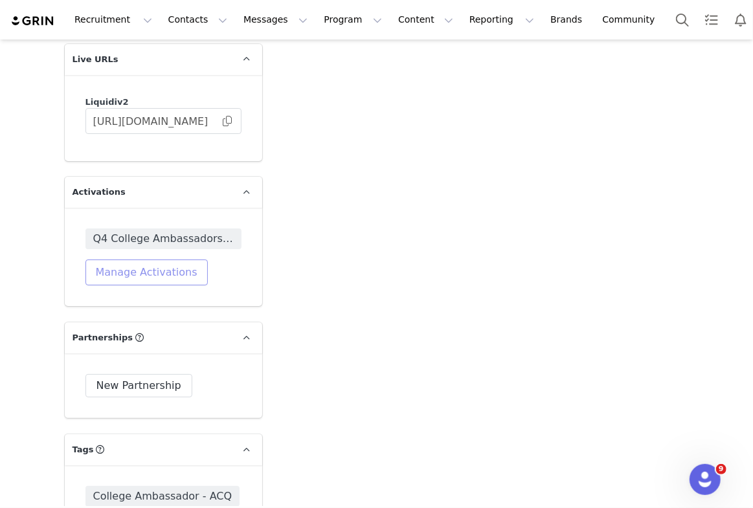
click at [159, 272] on button "Manage Activations" at bounding box center [146, 273] width 122 height 26
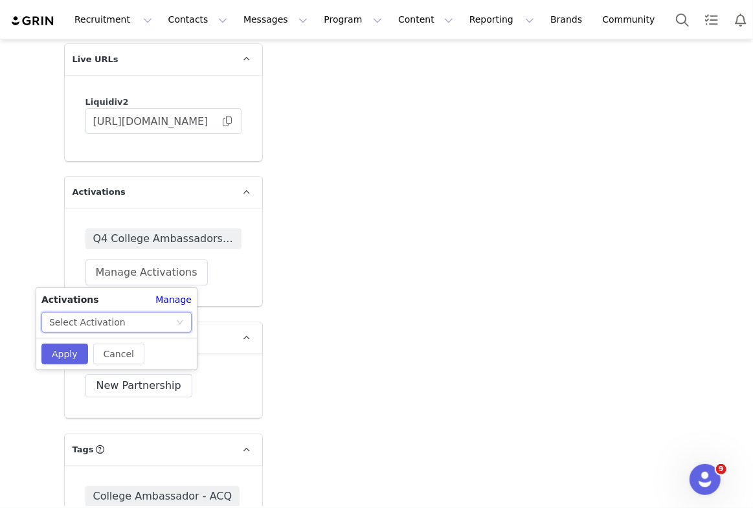
click at [118, 320] on div "Select Activation" at bounding box center [87, 322] width 76 height 19
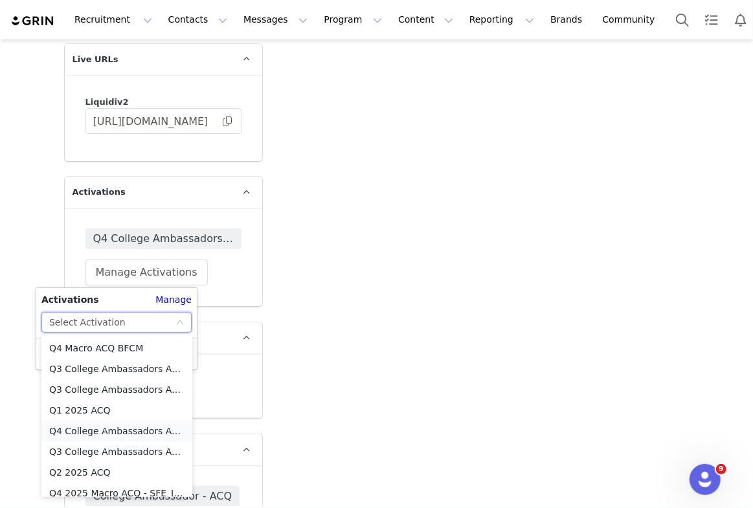
click at [113, 432] on li "Q4 College Ambassadors ACQ (SF Energy) _ Stories" at bounding box center [116, 431] width 151 height 21
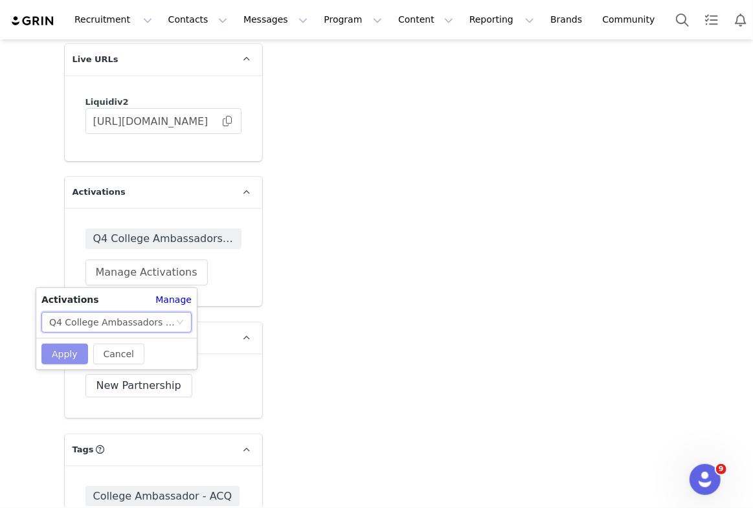
click at [76, 352] on button "Apply" at bounding box center [64, 354] width 47 height 21
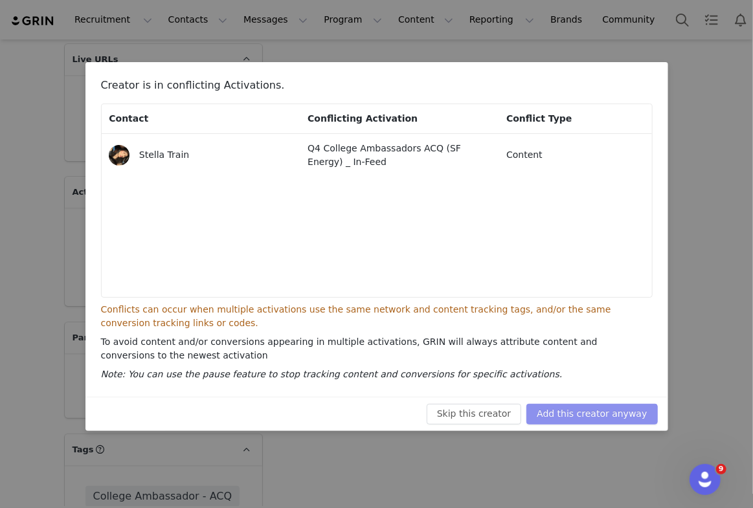
click at [577, 418] on button "Add this creator anyway" at bounding box center [591, 414] width 131 height 21
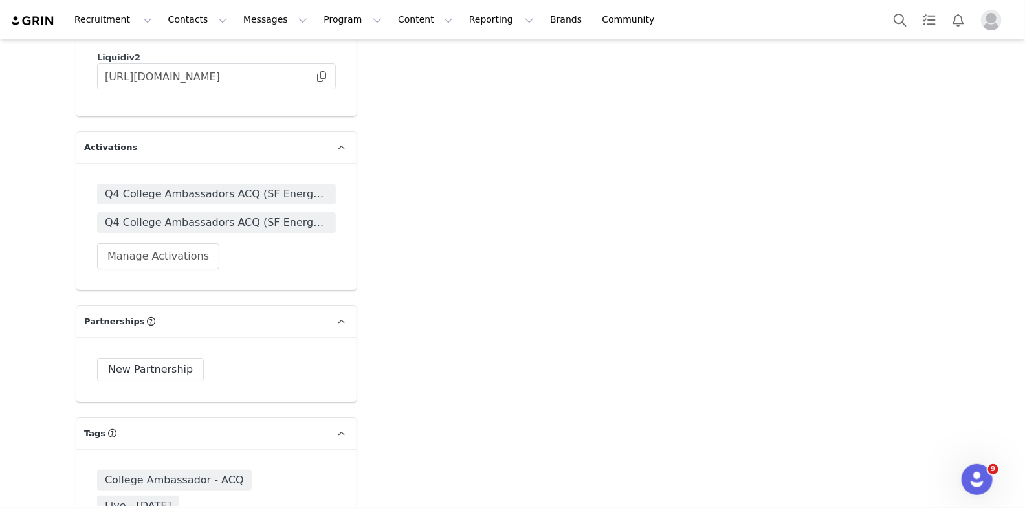
scroll to position [2431, 0]
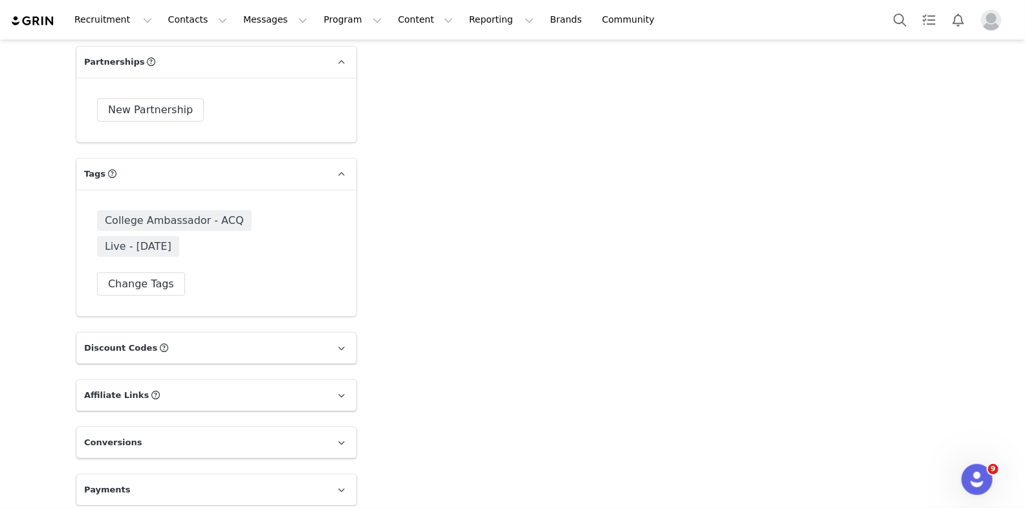
click at [215, 341] on p "Discount Codes Discount codes associated with this Influencer" at bounding box center [200, 348] width 249 height 31
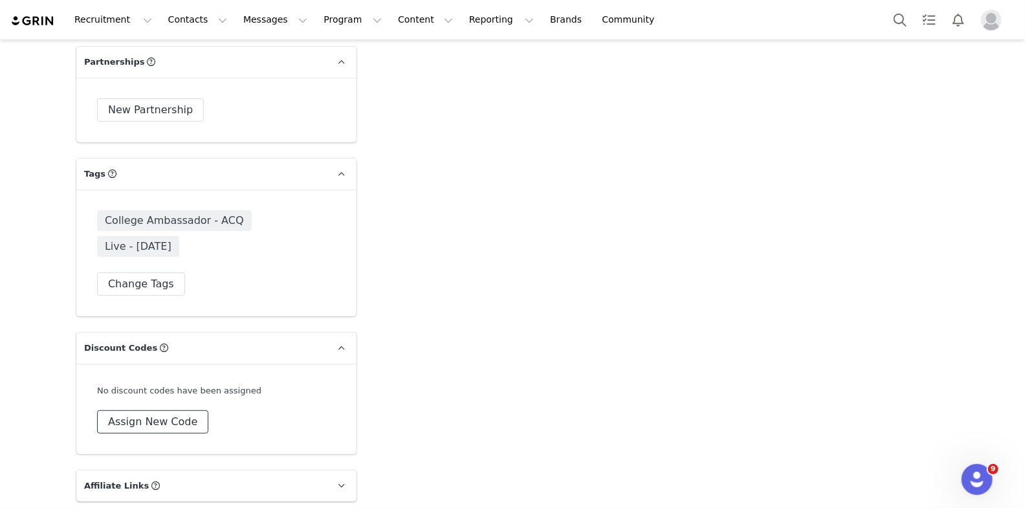
click at [155, 417] on button "Assign New Code" at bounding box center [152, 421] width 111 height 23
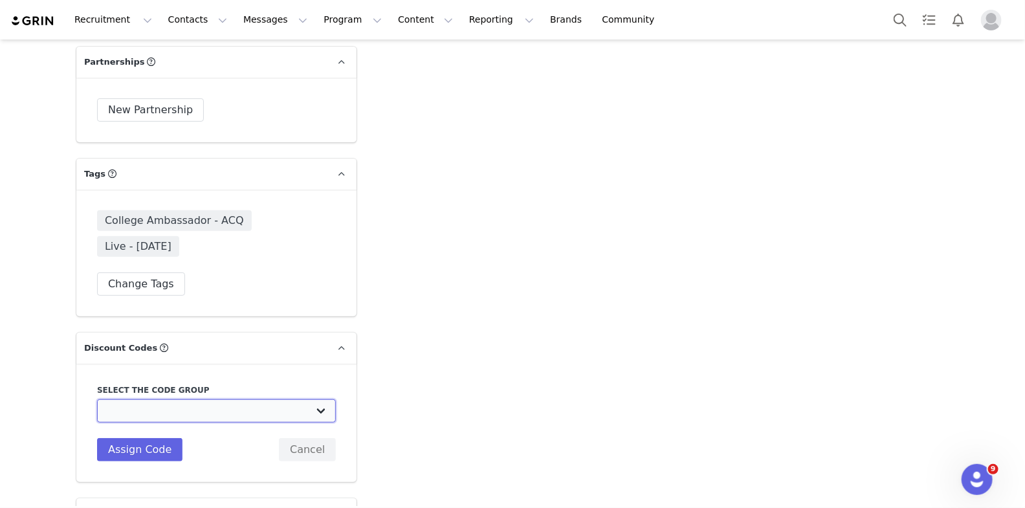
click at [191, 407] on select "Liquid IV: Standard 20% Code Liquid IV: Strawberry Sale Liquid IV: Spring Break…" at bounding box center [216, 410] width 239 height 23
select select "10010043"
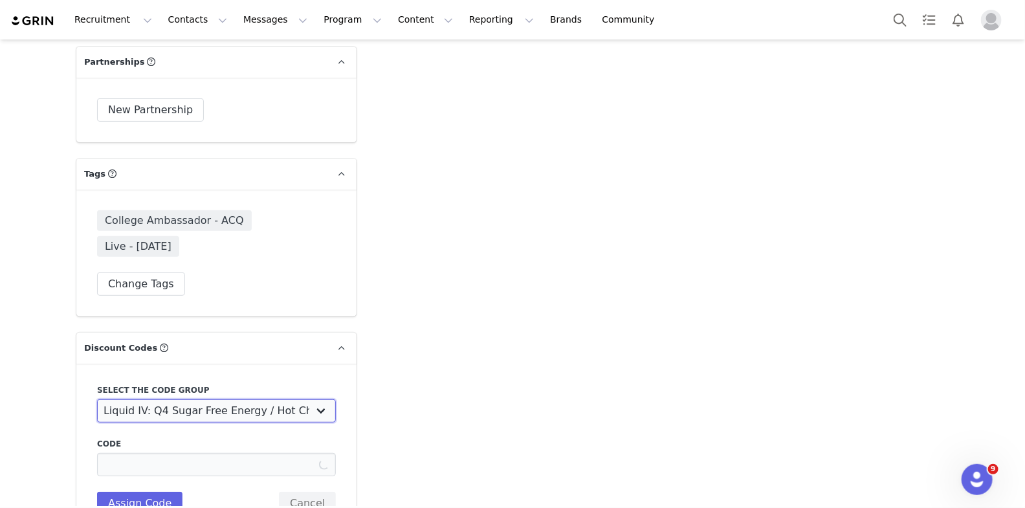
type input "STELLA_20"
click at [151, 462] on input "STELLA_20" at bounding box center [216, 464] width 239 height 23
click at [148, 493] on button "Assign Code" at bounding box center [139, 503] width 85 height 23
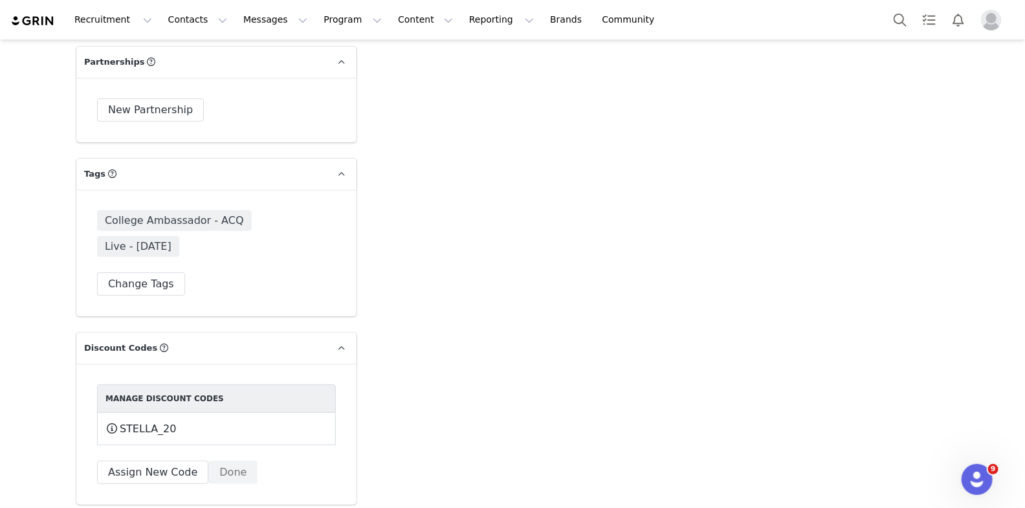
scroll to position [2571, 0]
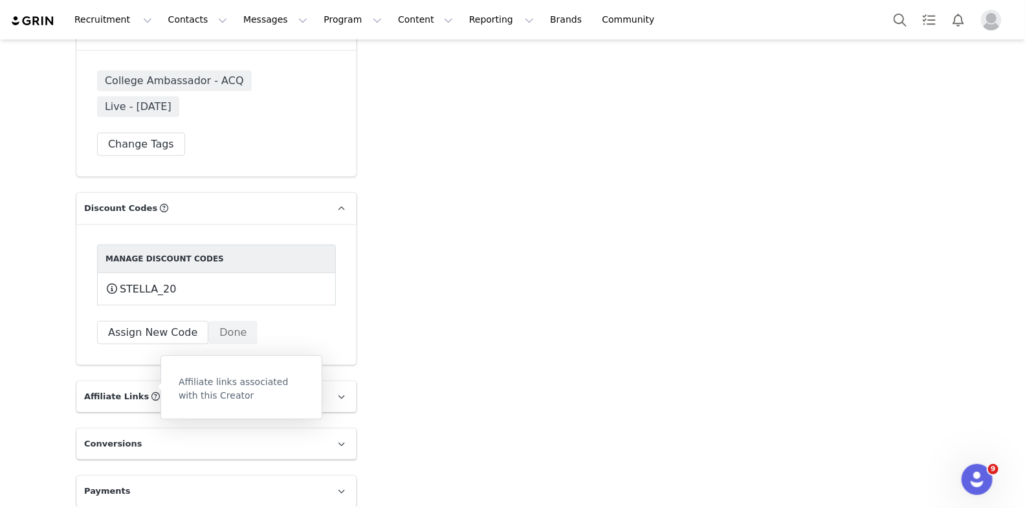
click at [151, 390] on span at bounding box center [155, 396] width 8 height 13
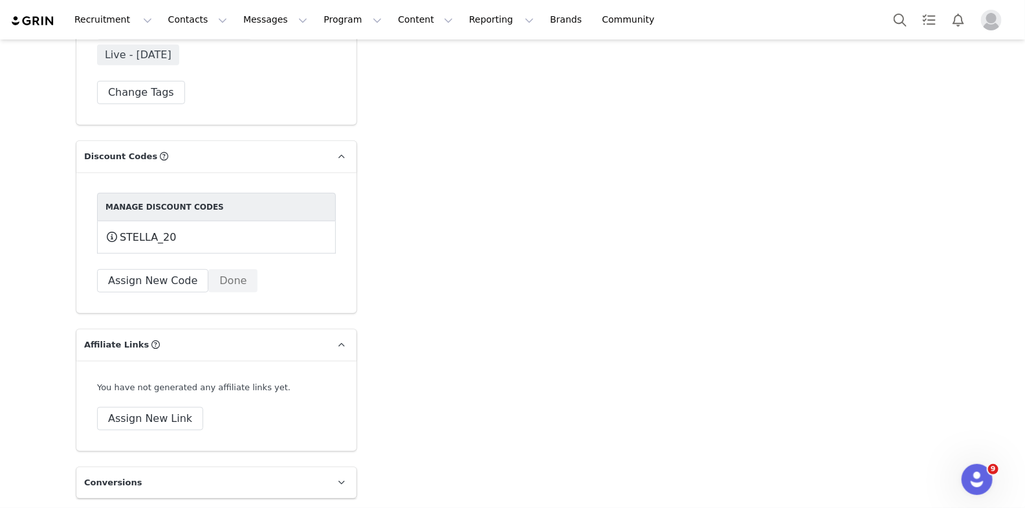
scroll to position [2659, 0]
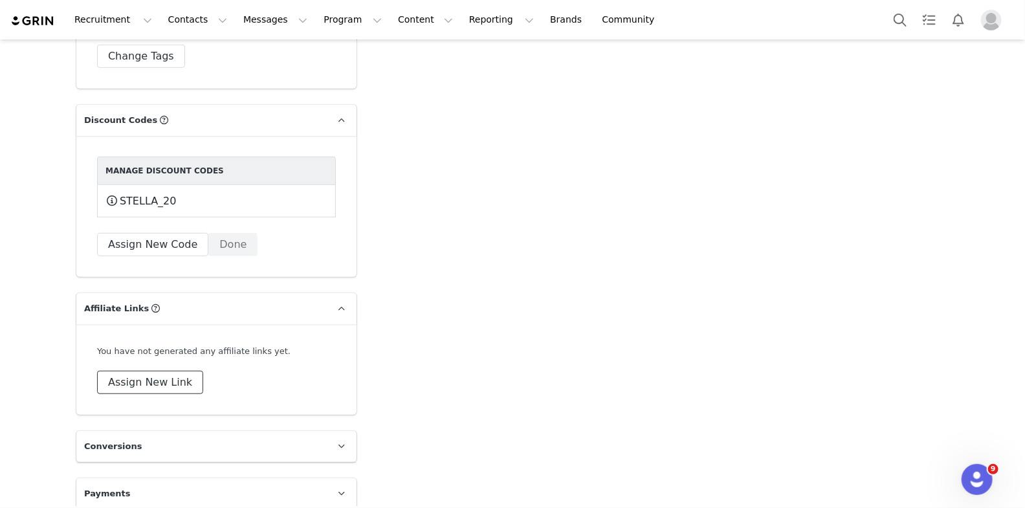
click at [139, 377] on button "Assign New Link" at bounding box center [150, 382] width 106 height 23
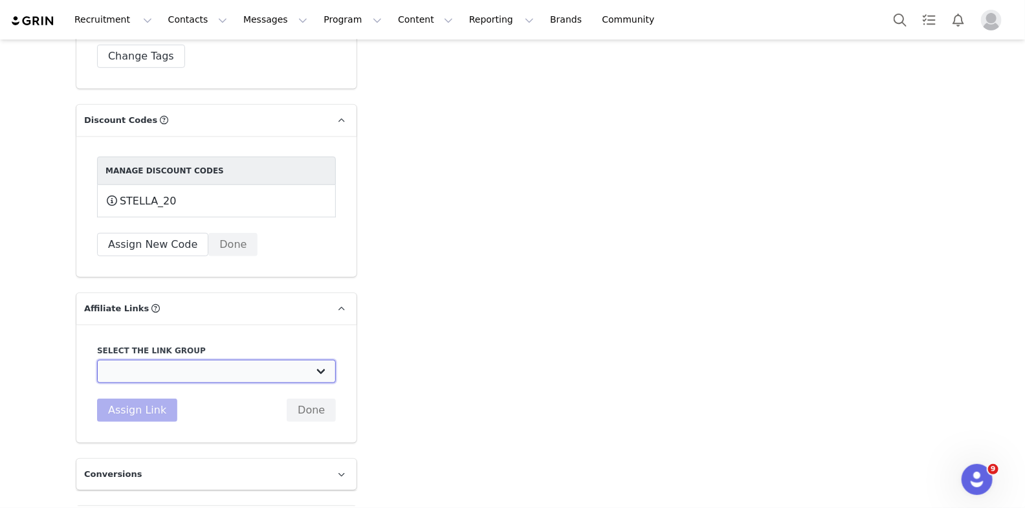
click at [185, 365] on select "STANDARD - 20% off Brand Campaign Links: https://www.liquid-iv.com/ Strawberry …" at bounding box center [216, 371] width 239 height 23
select select "33084"
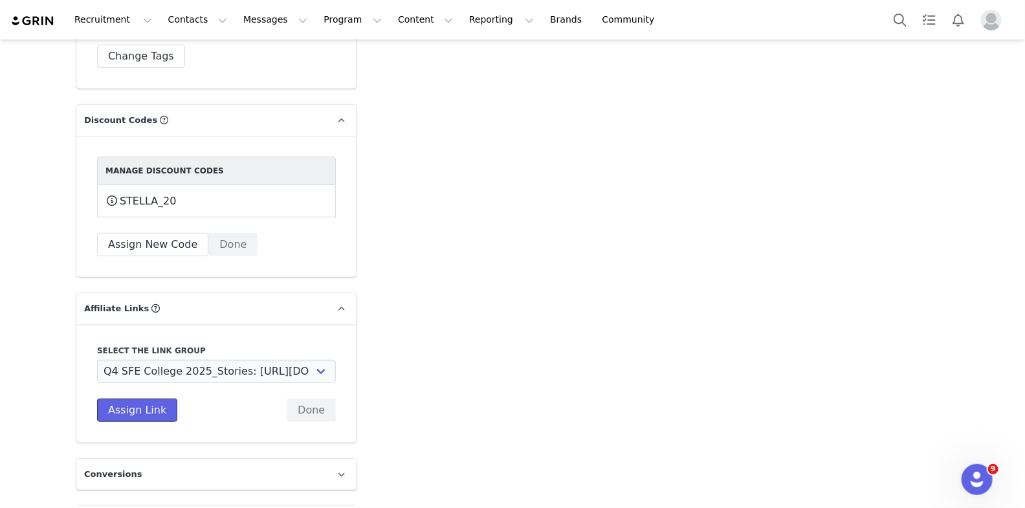
click at [150, 401] on button "Assign Link" at bounding box center [137, 410] width 80 height 23
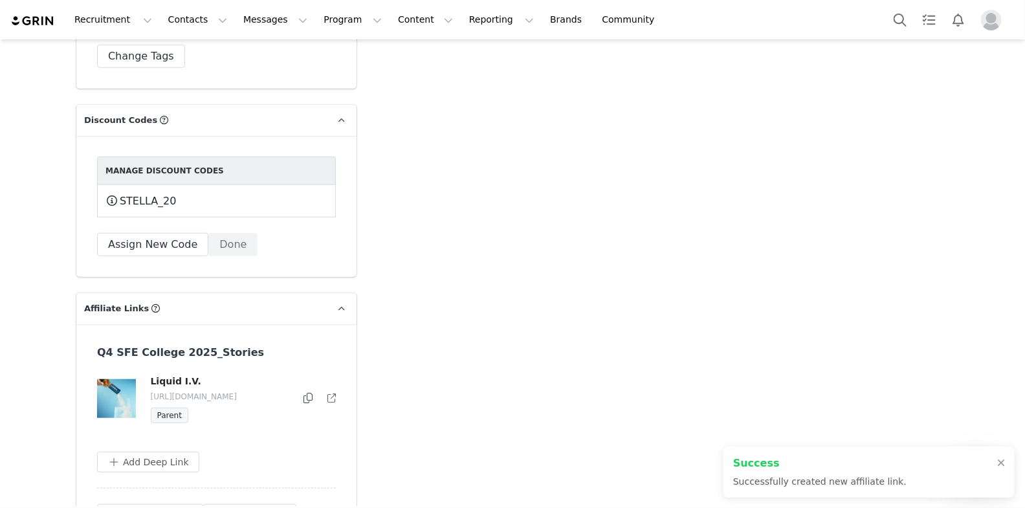
click at [311, 393] on icon at bounding box center [308, 398] width 9 height 10
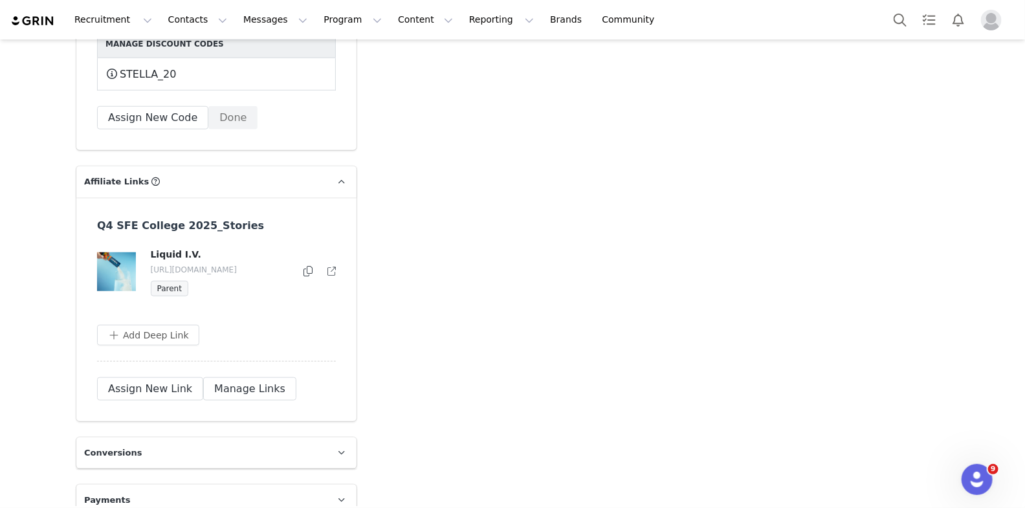
scroll to position [2793, 0]
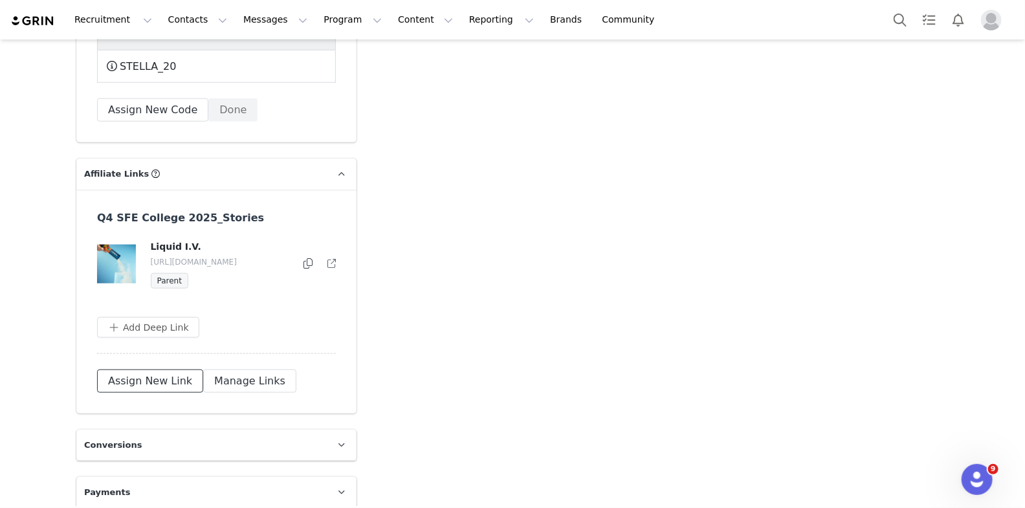
click at [152, 370] on button "Assign New Link" at bounding box center [150, 381] width 106 height 23
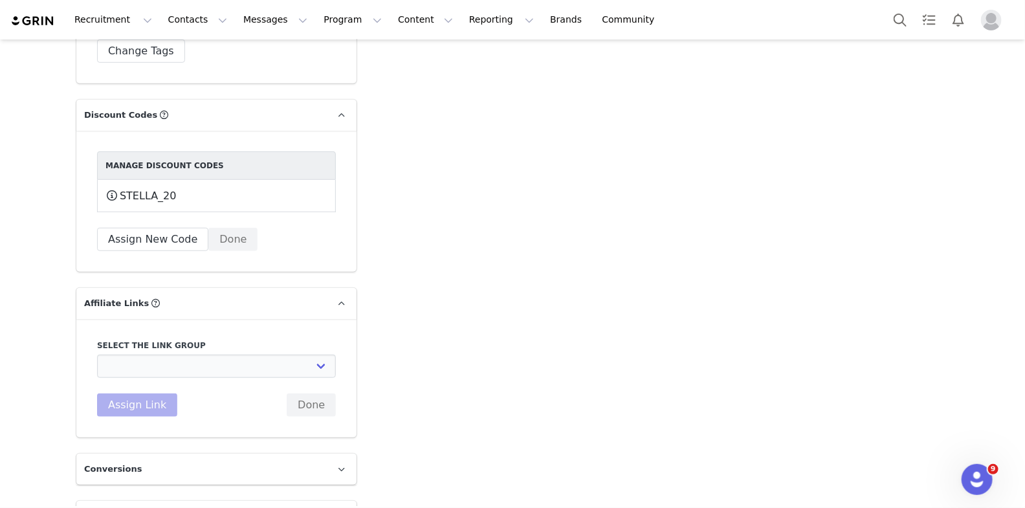
scroll to position [2689, 0]
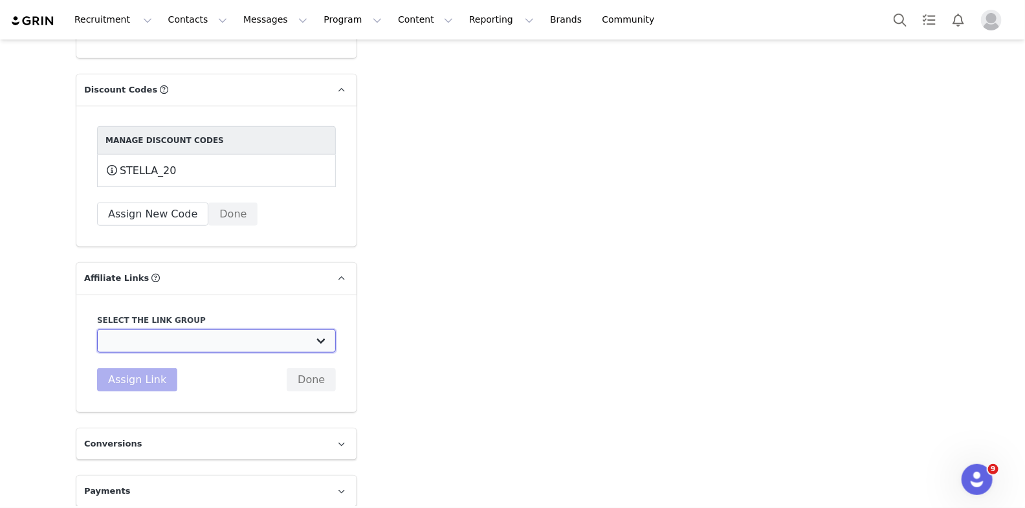
click at [157, 330] on select "STANDARD - 20% off Brand Campaign Links: https://www.liquid-iv.com/ Strawberry …" at bounding box center [216, 341] width 239 height 23
select select "33083"
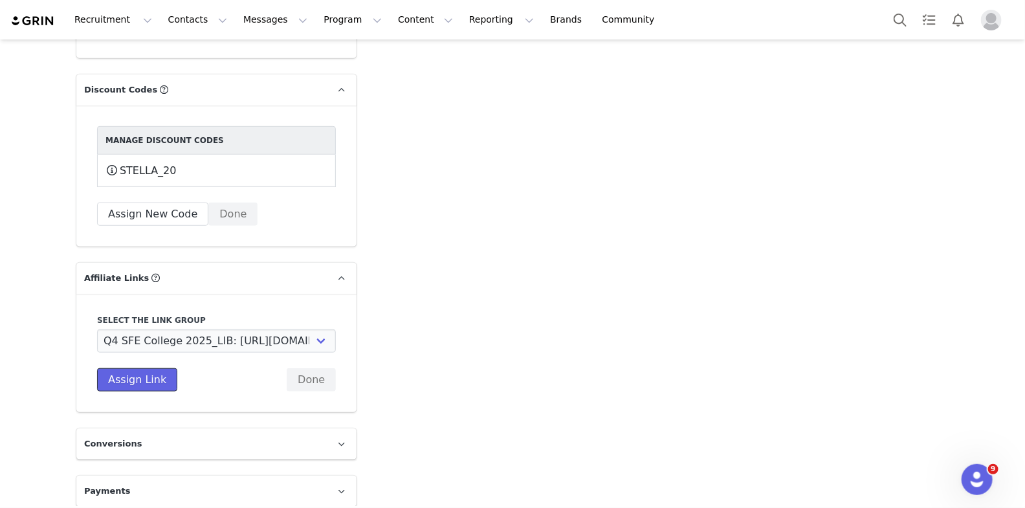
click at [155, 374] on button "Assign Link" at bounding box center [137, 379] width 80 height 23
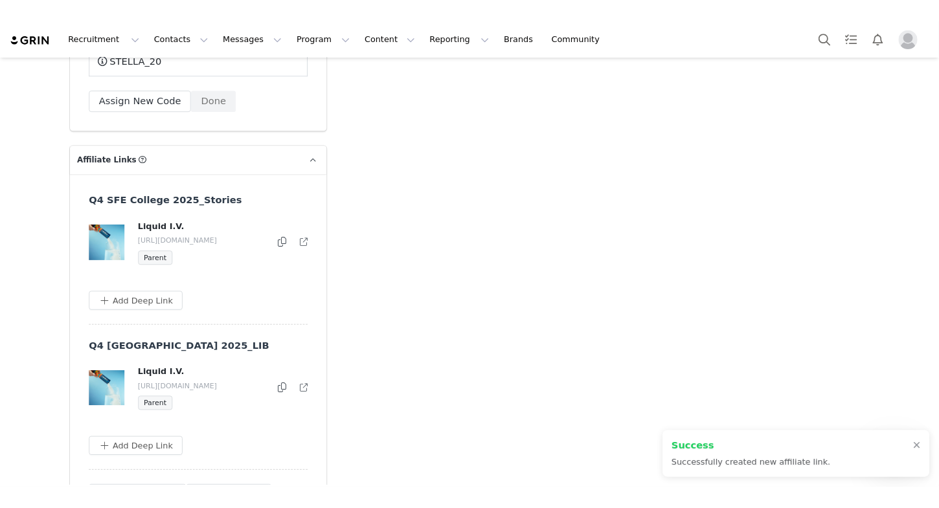
scroll to position [2828, 0]
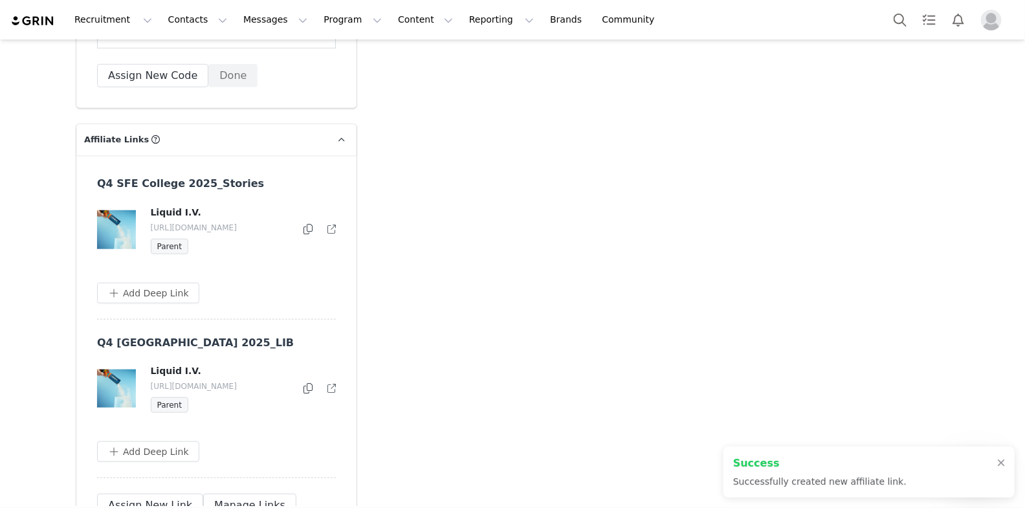
click at [310, 383] on icon at bounding box center [308, 388] width 9 height 10
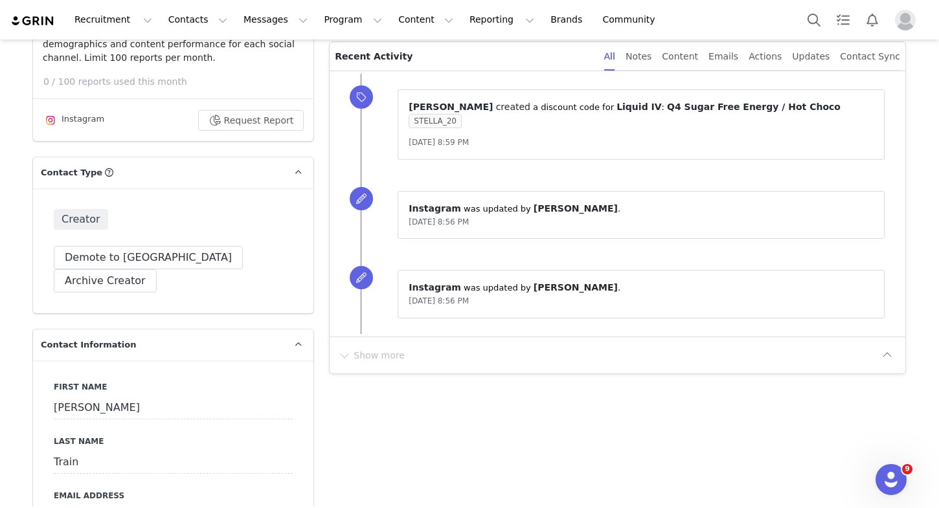
scroll to position [344, 0]
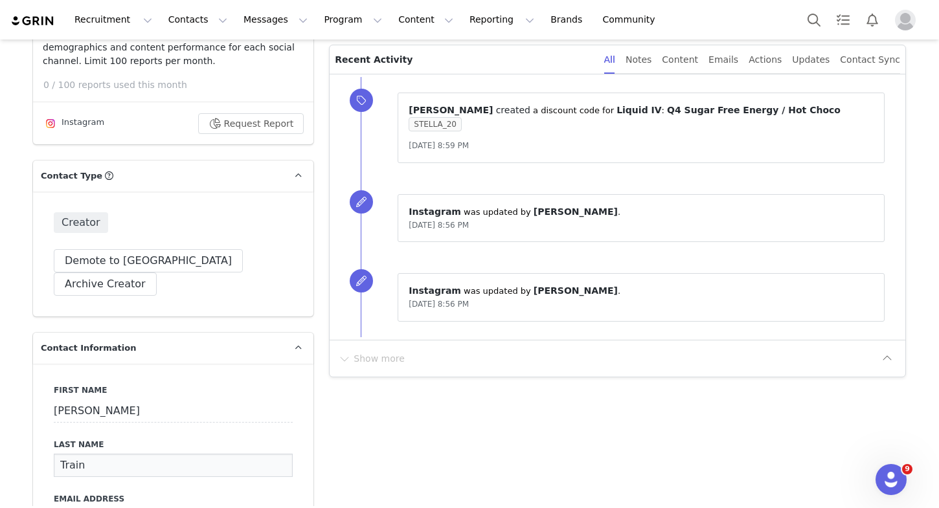
click at [102, 454] on input "Train" at bounding box center [173, 465] width 239 height 23
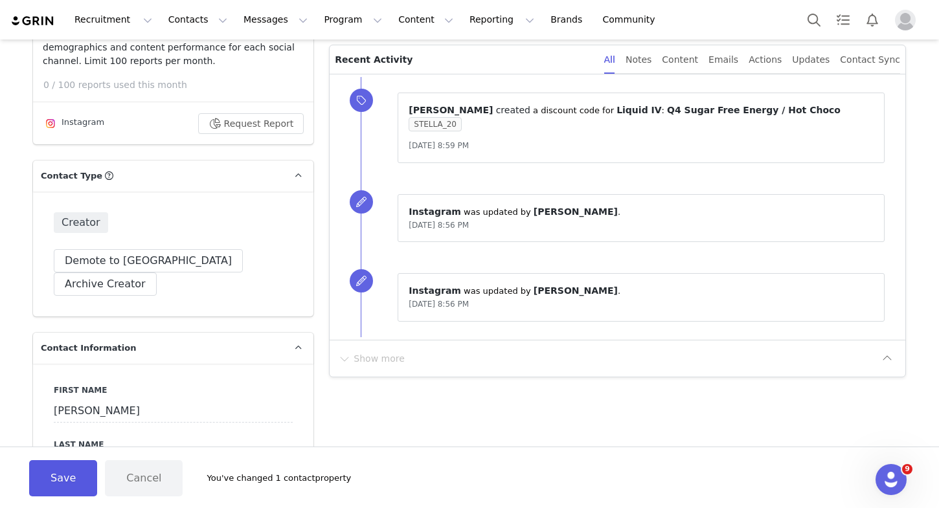
type input "Tran"
click at [64, 480] on button "Save" at bounding box center [63, 478] width 68 height 36
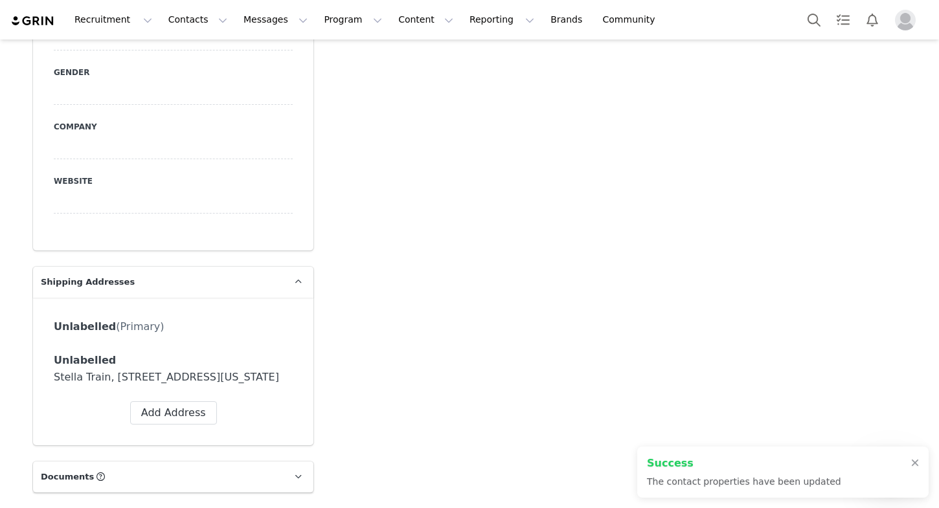
scroll to position [968, 0]
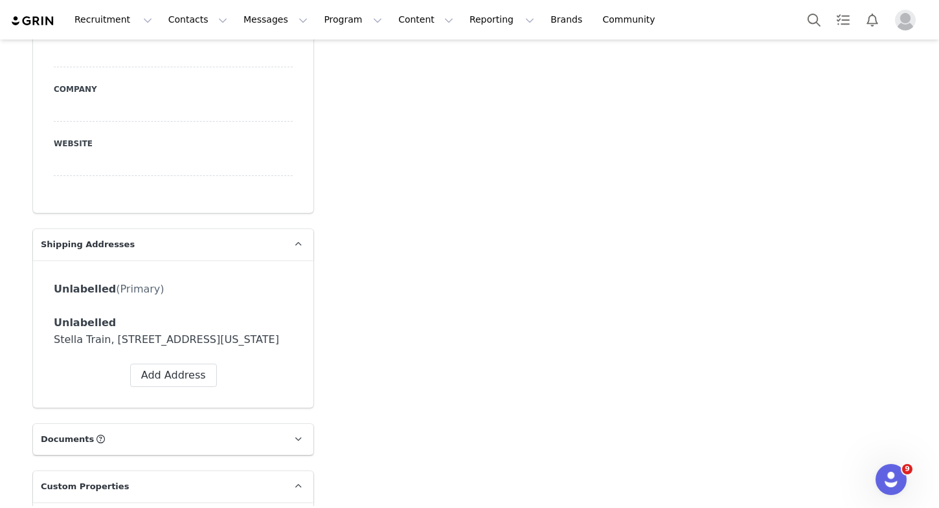
click at [207, 332] on div "Stella Train, [STREET_ADDRESS][US_STATE]" at bounding box center [173, 340] width 239 height 16
copy div "Stella Train, 330 De Neve Dr. C361 Los Angeles, California 90024 United States …"
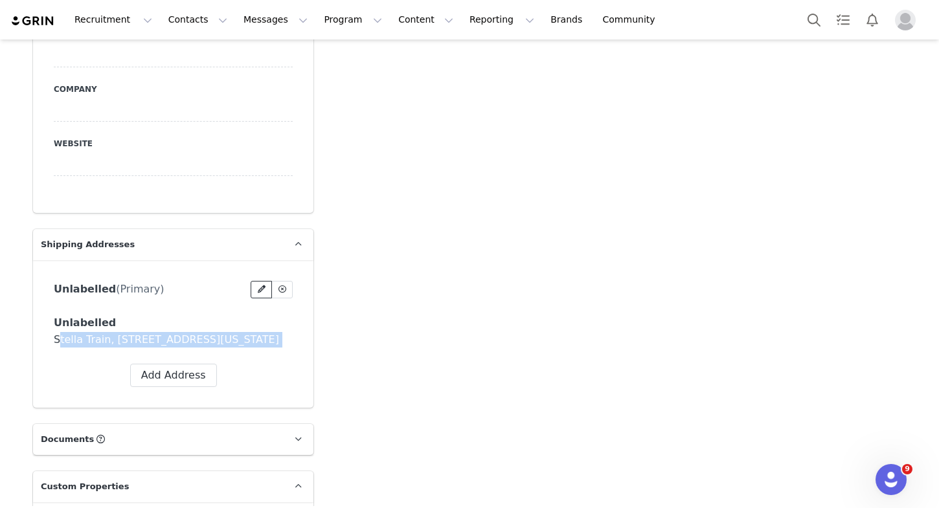
click at [252, 281] on button at bounding box center [261, 289] width 21 height 17
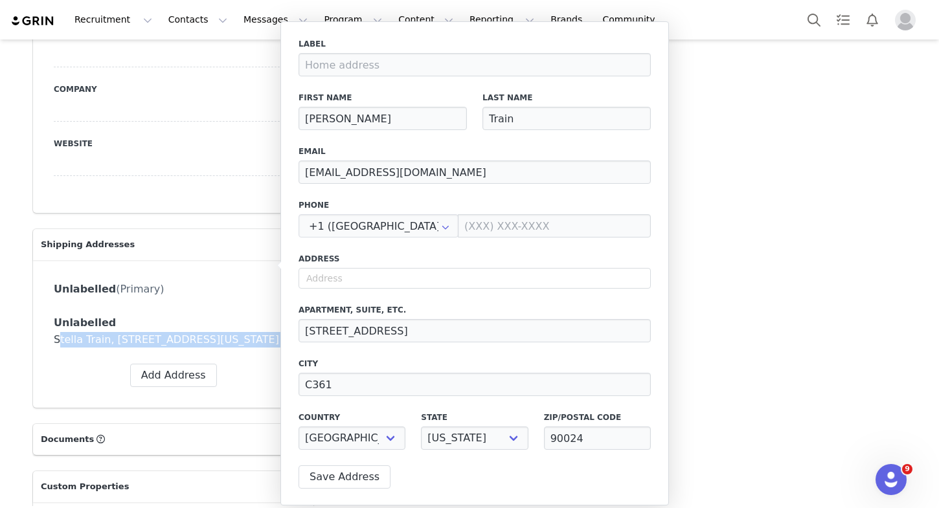
click at [194, 339] on div "Unlabelled (Primary) Delete Address Yes, delete Address Unlabelled Label First …" at bounding box center [173, 334] width 239 height 106
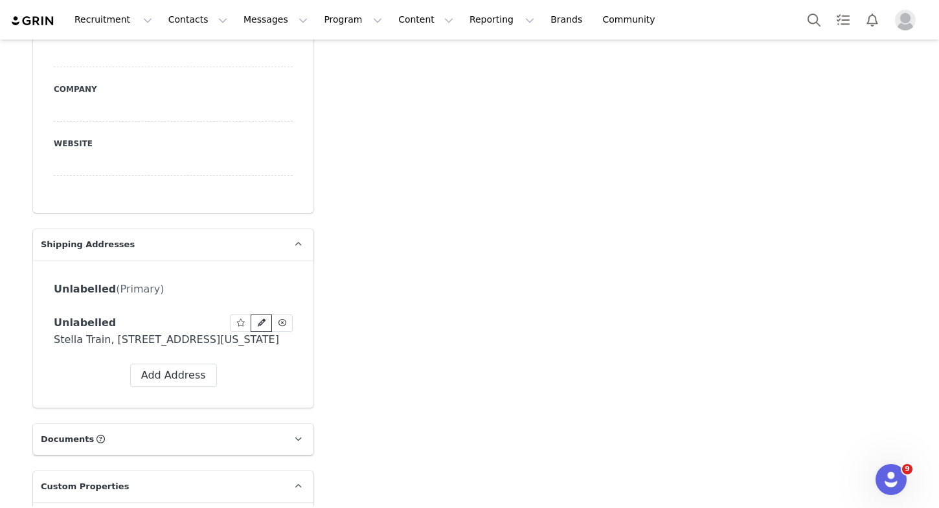
click at [264, 317] on span at bounding box center [262, 323] width 12 height 12
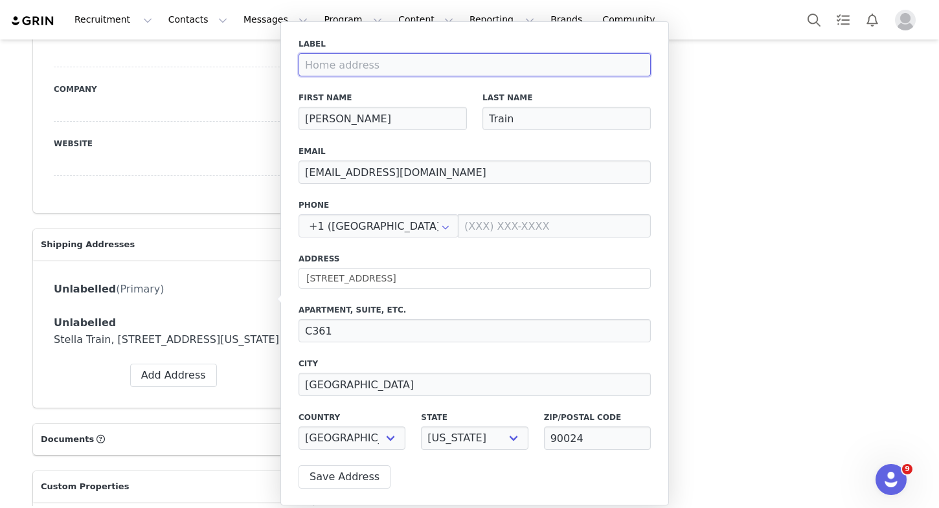
click at [458, 61] on input at bounding box center [474, 64] width 352 height 23
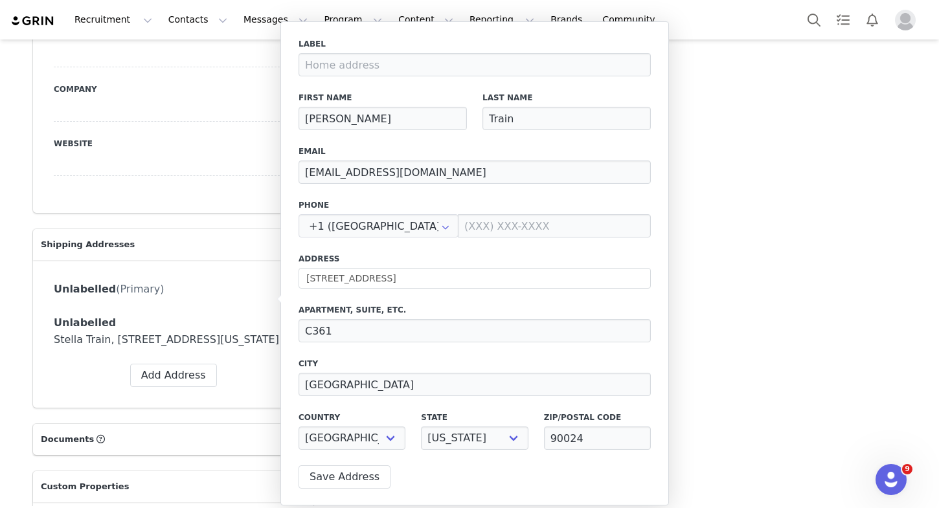
click at [188, 424] on p "Documents All Documents (i.e. images, contracts) related to this Creator" at bounding box center [157, 439] width 249 height 31
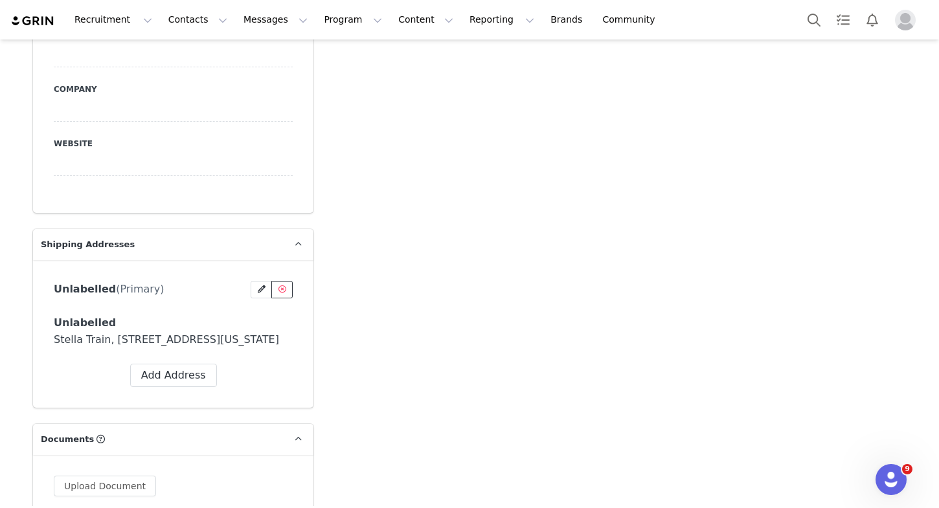
click at [285, 285] on icon at bounding box center [282, 289] width 8 height 8
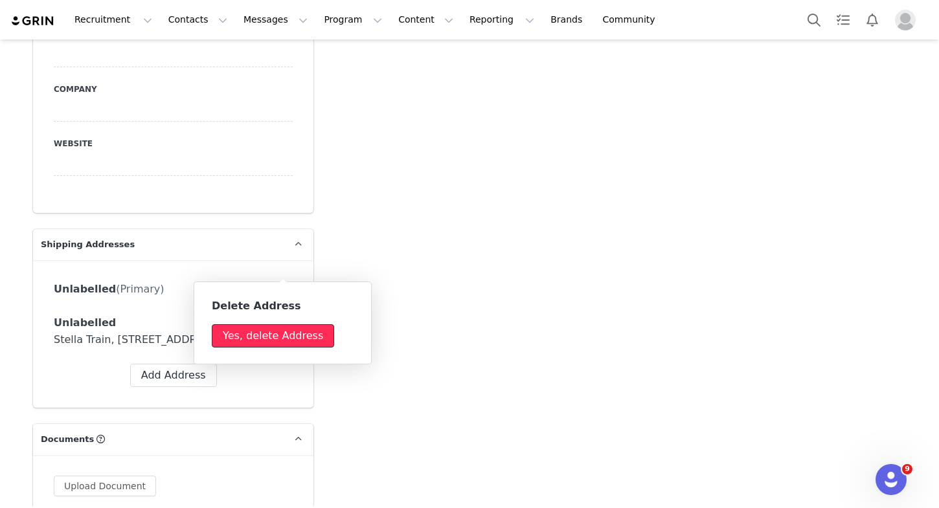
click at [267, 344] on button "Yes, delete Address" at bounding box center [273, 335] width 122 height 23
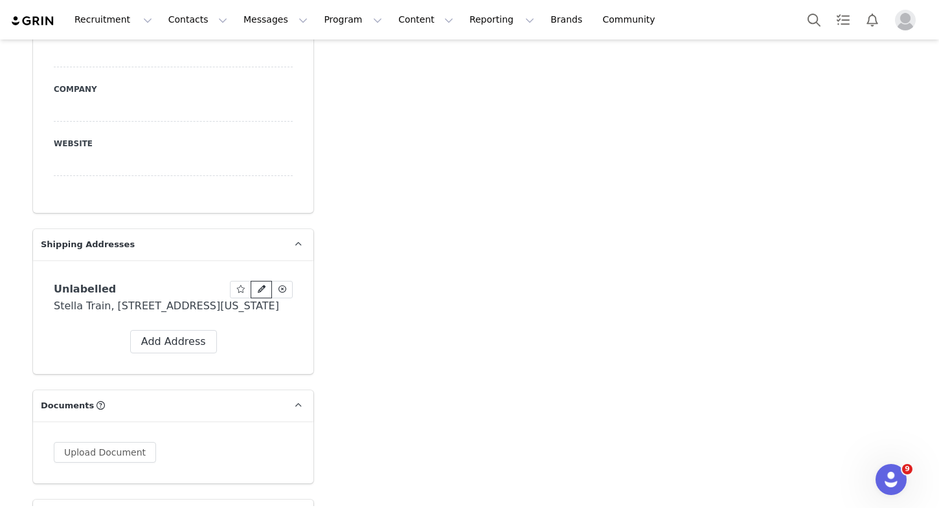
click at [263, 285] on icon at bounding box center [262, 289] width 8 height 8
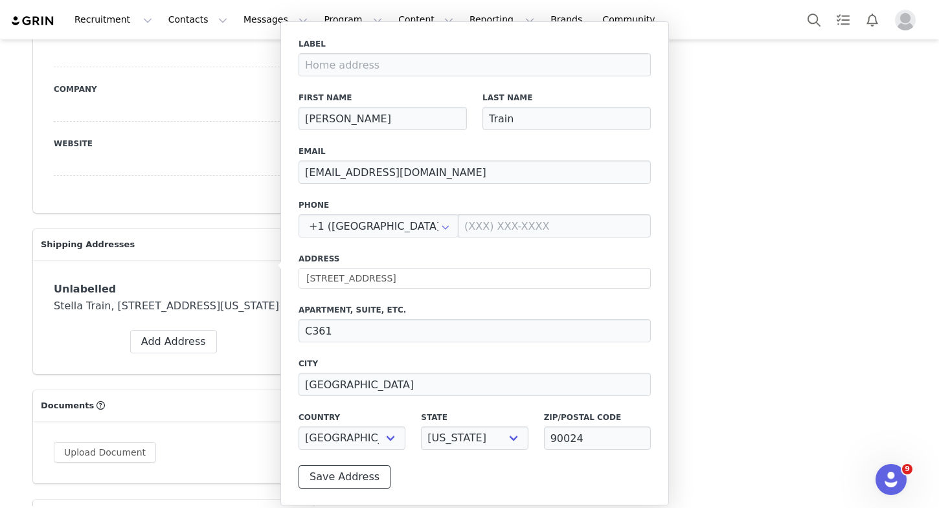
click at [330, 482] on button "Save Address" at bounding box center [344, 476] width 92 height 23
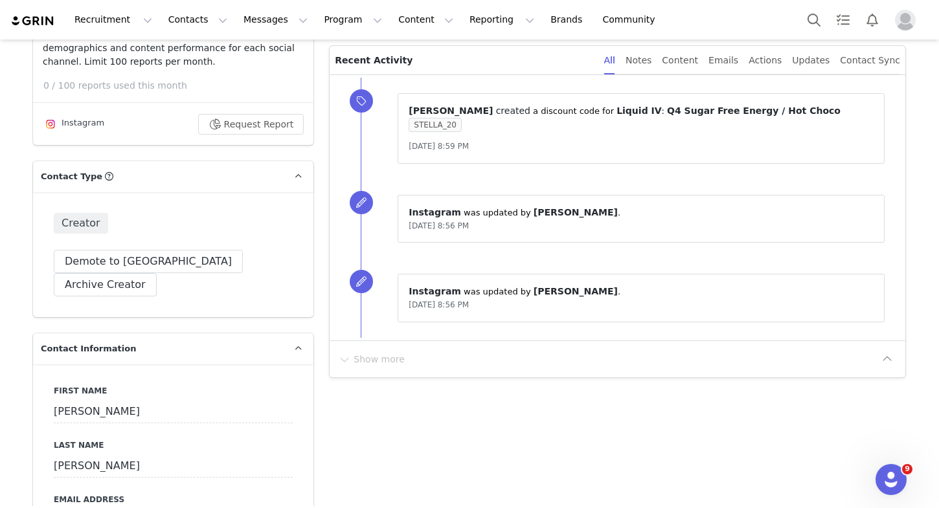
scroll to position [0, 0]
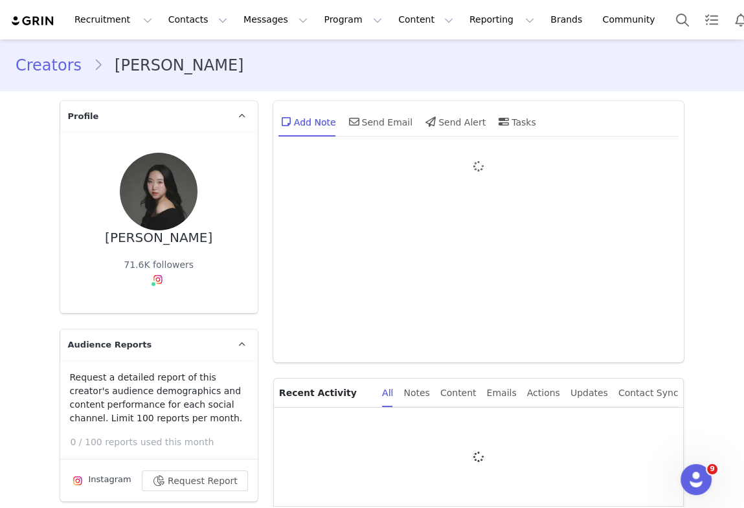
type input "[PERSON_NAME]"
type input "[PERSON_NAME][EMAIL_ADDRESS][DOMAIN_NAME]"
type input "US"
select select
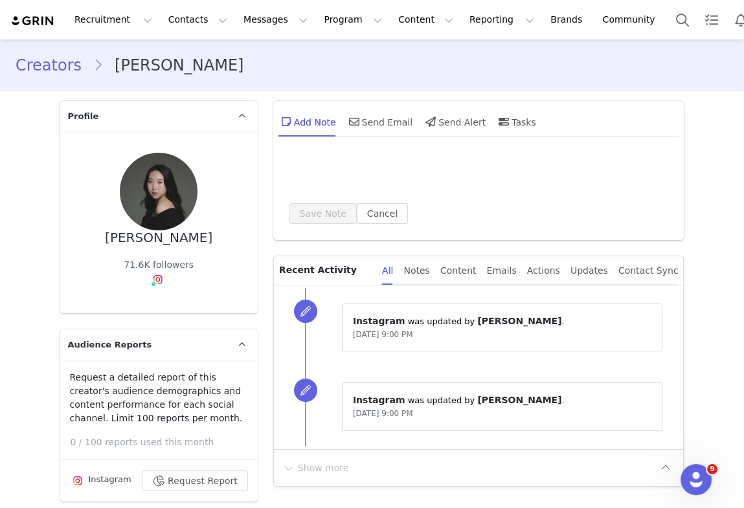
type input "+1 ([GEOGRAPHIC_DATA])"
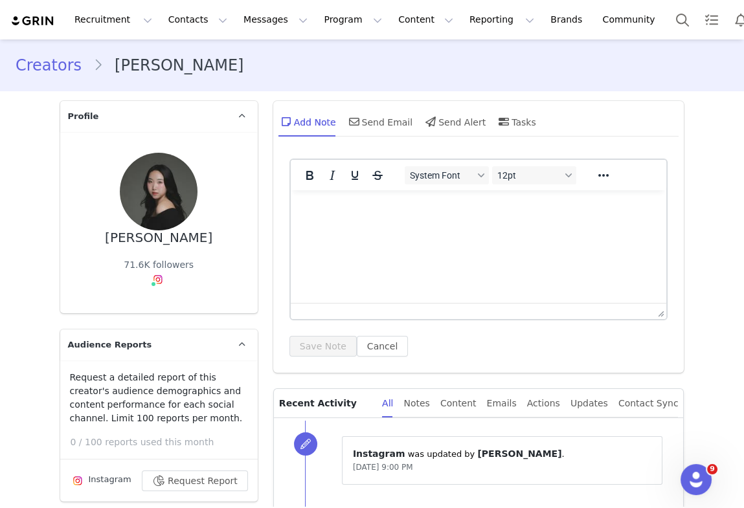
type input "+1 ([GEOGRAPHIC_DATA])"
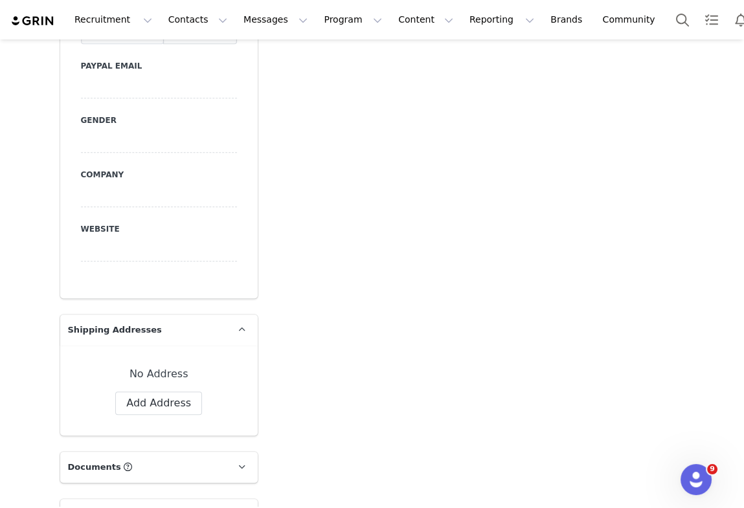
scroll to position [1079, 0]
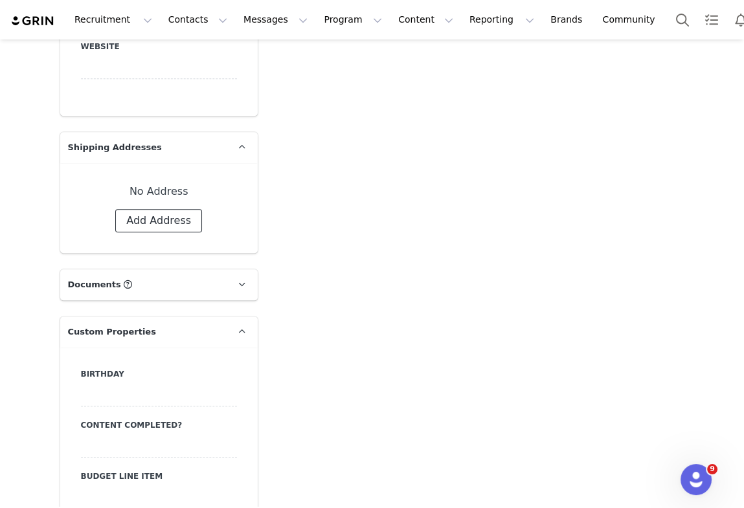
click at [153, 227] on button "Add Address" at bounding box center [158, 220] width 87 height 23
select select
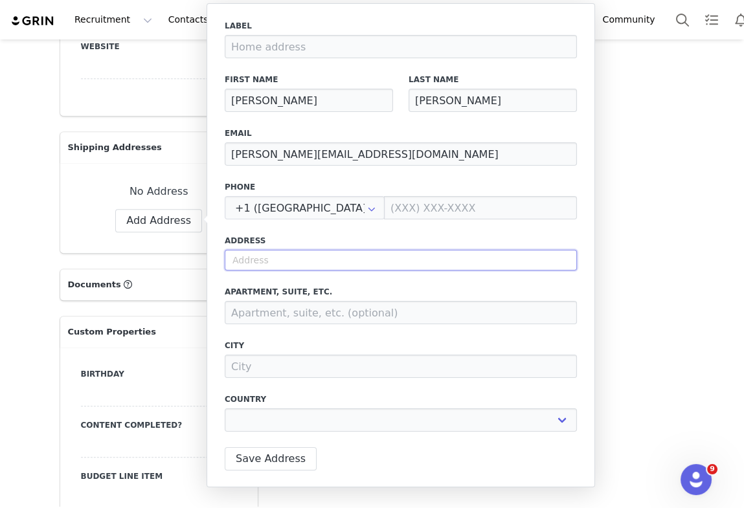
click at [302, 259] on input "text" at bounding box center [401, 260] width 352 height 21
paste input "[STREET_ADDRESS]"
type input "[STREET_ADDRESS]"
select select
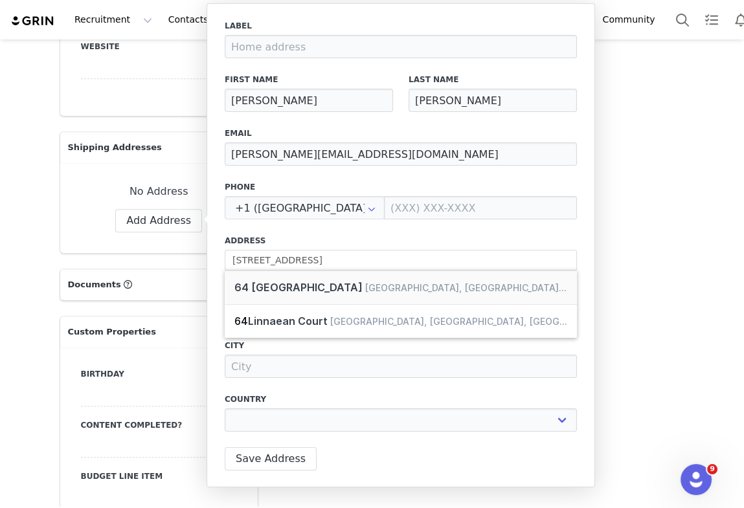
type input "[STREET_ADDRESS]"
type input "[GEOGRAPHIC_DATA]"
select select "[object Object]"
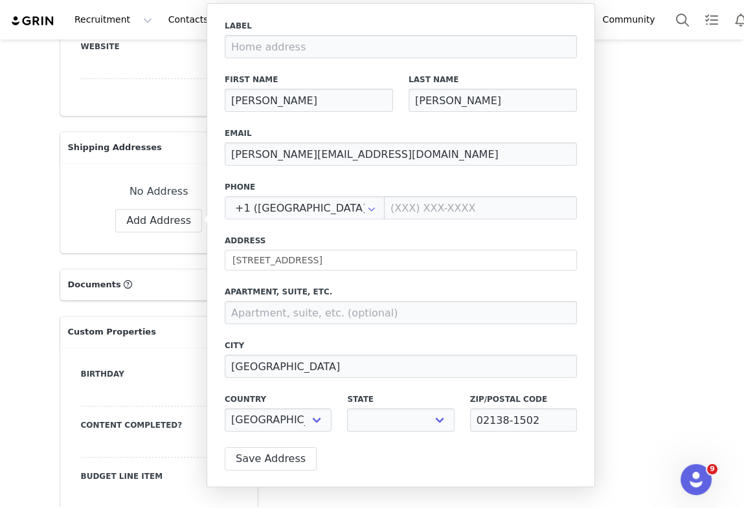
select select "[object Object]"
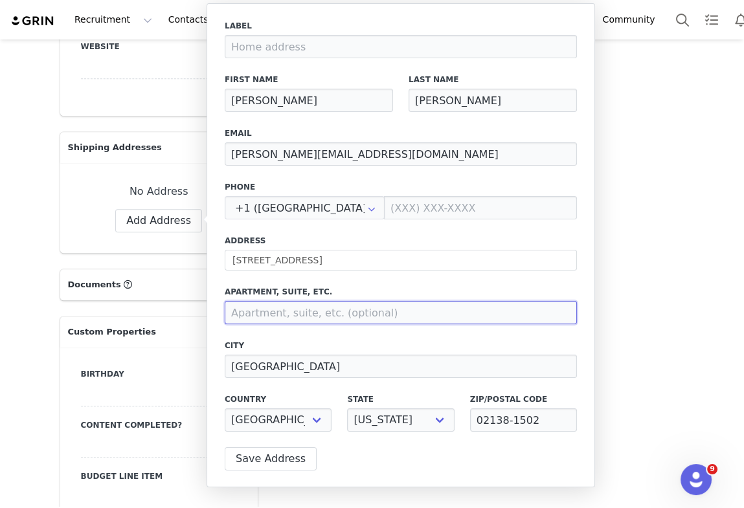
click at [258, 309] on input at bounding box center [401, 312] width 352 height 23
paste input "[PERSON_NAME] Mail Center 522"
type input "[PERSON_NAME] Mail Center 522"
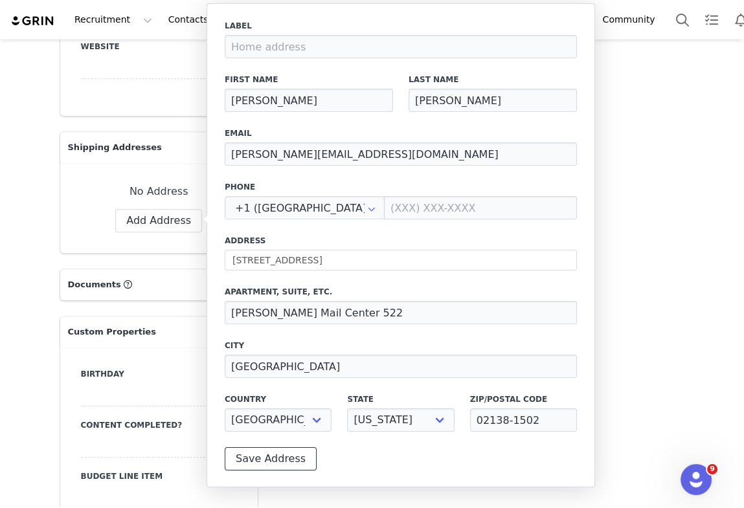
click at [285, 465] on button "Save Address" at bounding box center [271, 458] width 92 height 23
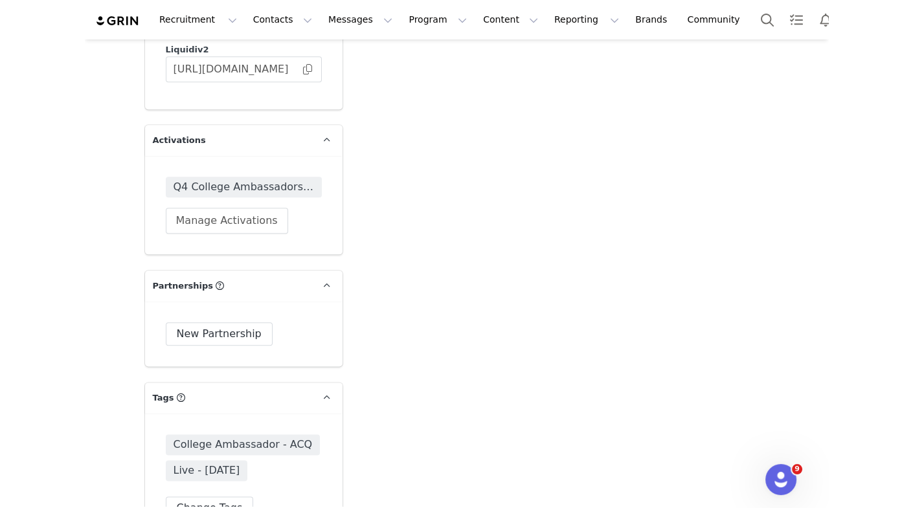
scroll to position [2210, 0]
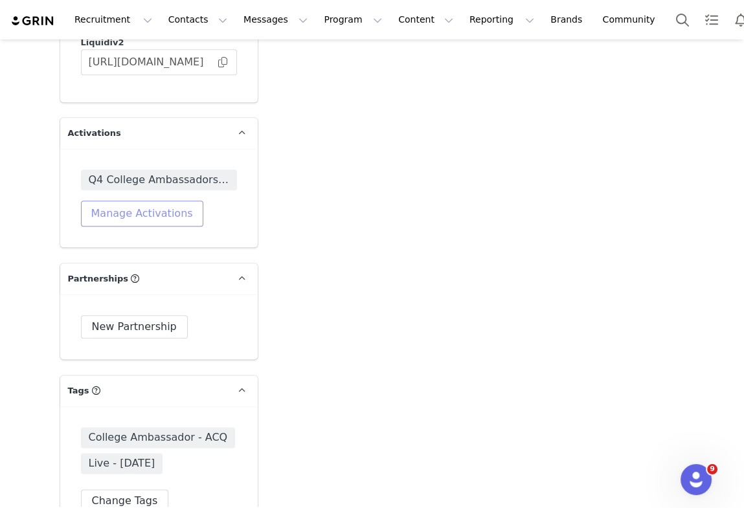
click at [160, 223] on button "Manage Activations" at bounding box center [142, 214] width 122 height 26
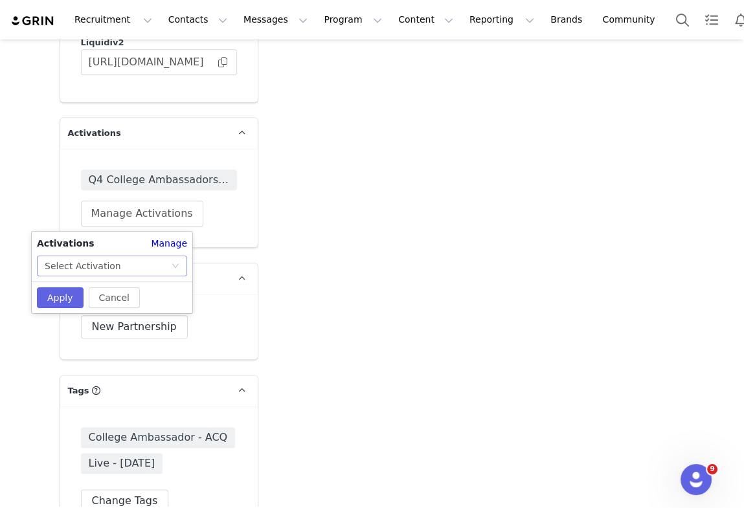
click at [132, 267] on div "Select Activation" at bounding box center [108, 265] width 126 height 19
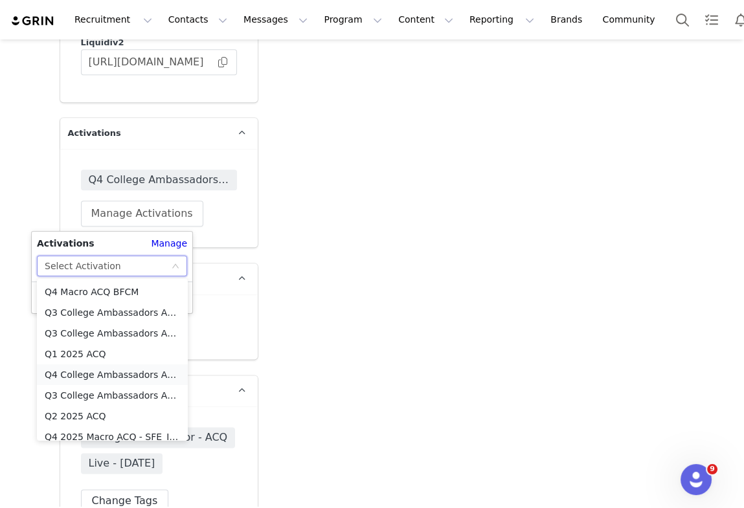
click at [106, 370] on li "Q4 College Ambassadors ACQ (SF Energy) _ Stories" at bounding box center [112, 374] width 151 height 21
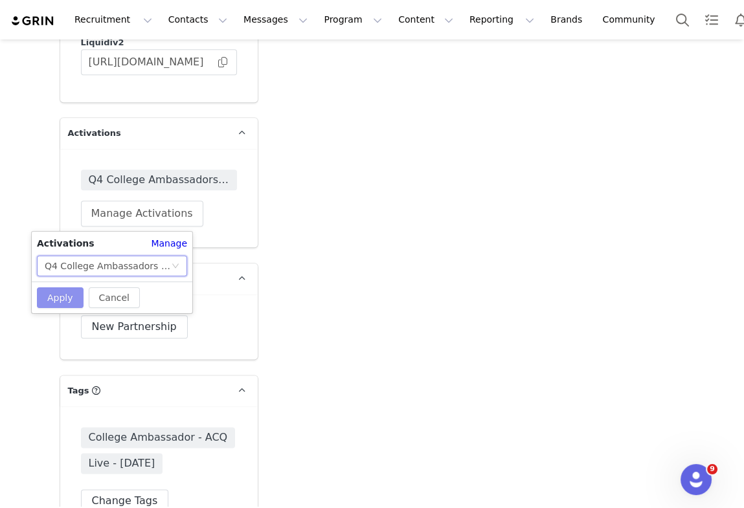
click at [65, 296] on button "Apply" at bounding box center [60, 297] width 47 height 21
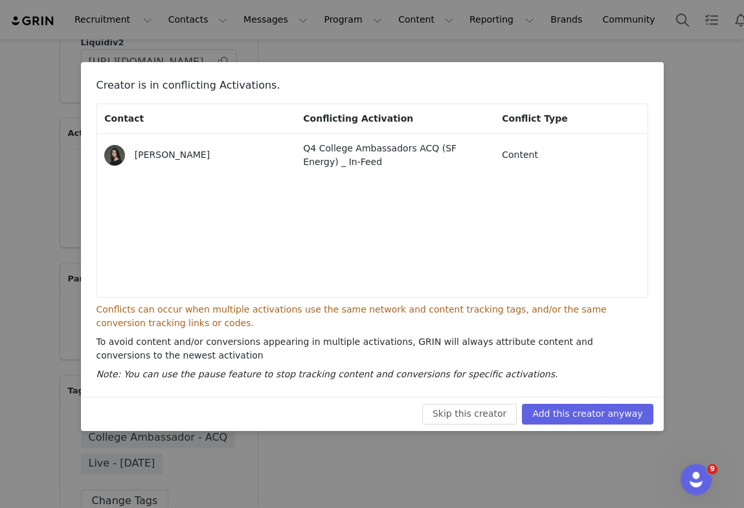
click at [471, 384] on div "Creator is in conflicting Activations. Contact Conflicting Activation Conflict …" at bounding box center [372, 229] width 583 height 335
click at [471, 406] on button "Add this creator anyway" at bounding box center [587, 414] width 131 height 21
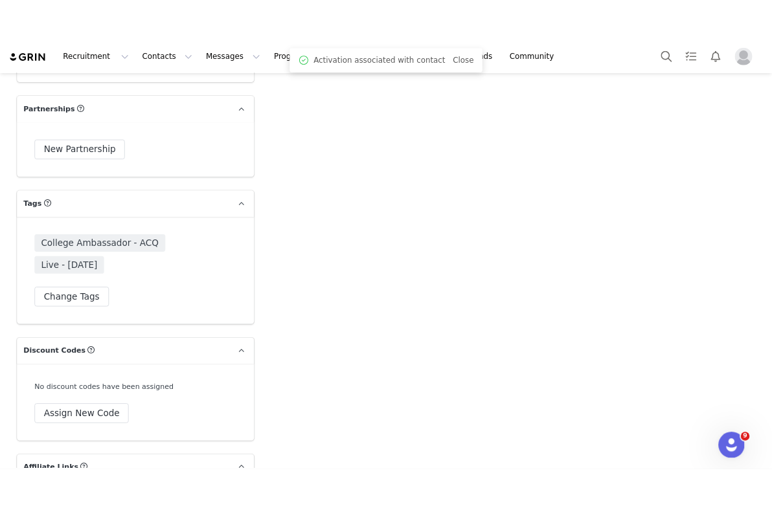
scroll to position [2593, 0]
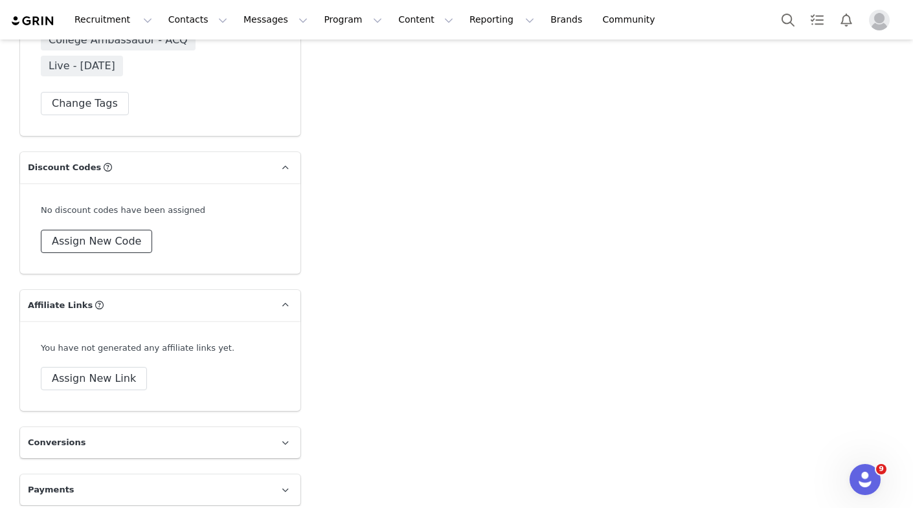
click at [118, 230] on button "Assign New Code" at bounding box center [96, 241] width 111 height 23
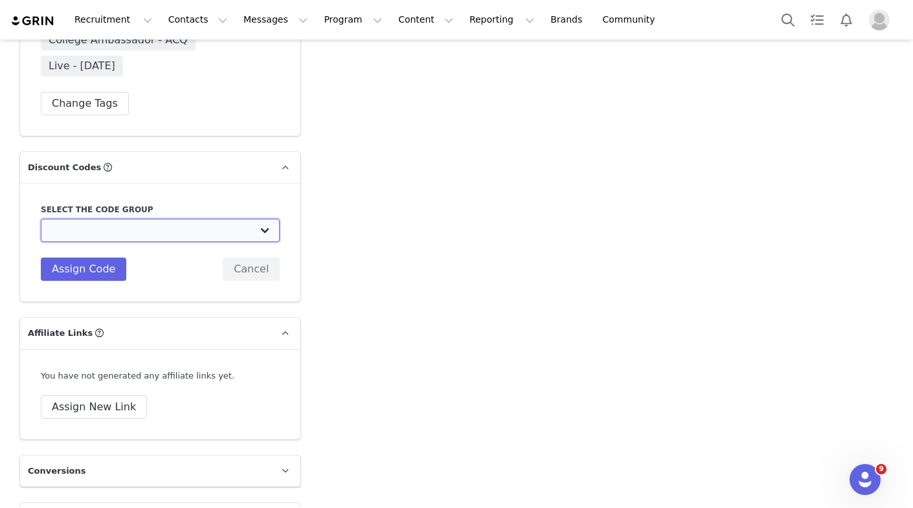
click at [107, 219] on select "Liquid IV: Standard 20% Code Liquid IV: Strawberry Sale Liquid IV: Spring Break…" at bounding box center [160, 230] width 239 height 23
select select "10010043"
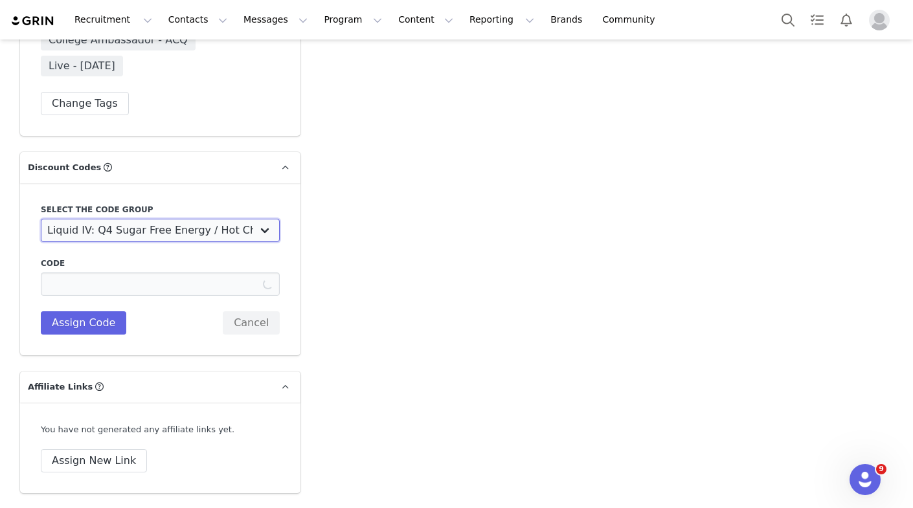
type input "HELAINE_20"
click at [82, 274] on input "HELAINE_20" at bounding box center [160, 284] width 239 height 23
click at [78, 313] on button "Assign Code" at bounding box center [83, 322] width 85 height 23
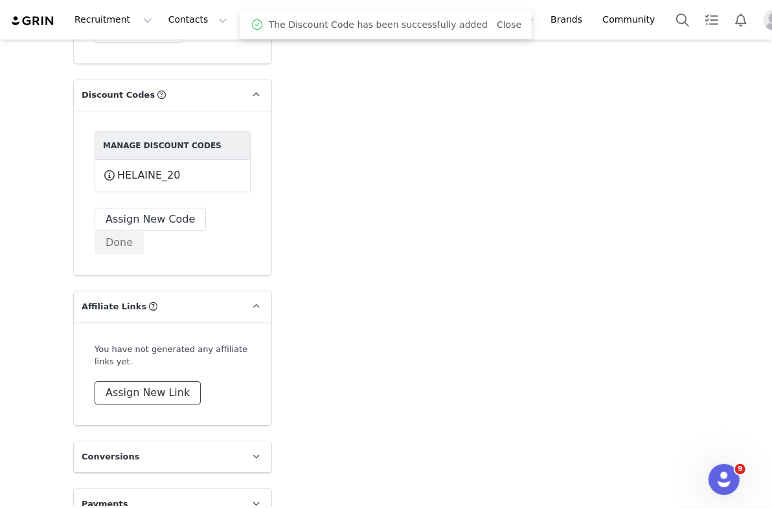
click at [146, 381] on button "Assign New Link" at bounding box center [148, 392] width 106 height 23
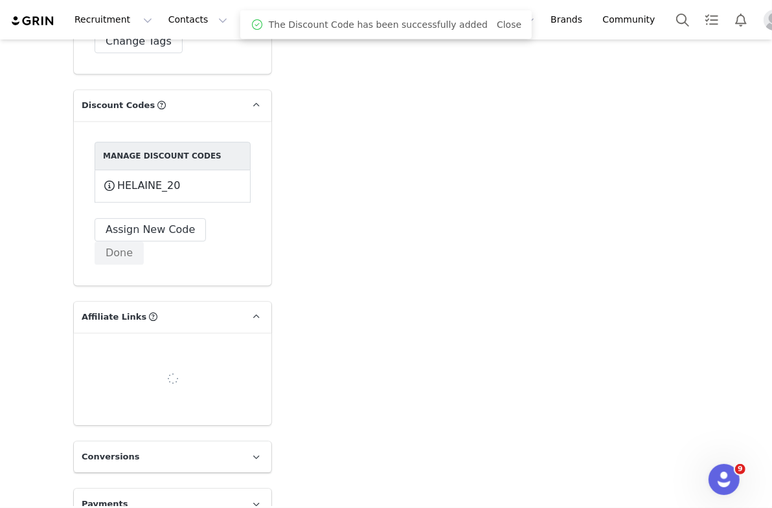
scroll to position [2708, 0]
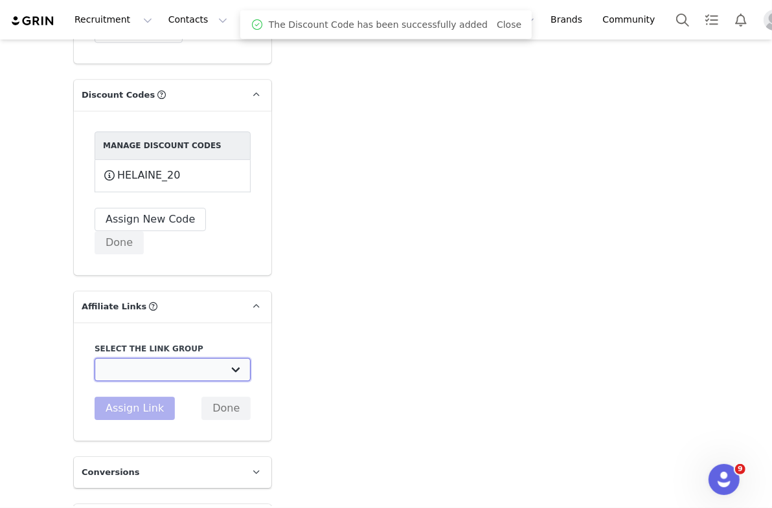
click at [150, 358] on select "STANDARD - 20% off Brand Campaign Links: [URL][DOMAIN_NAME] Strawberry Sale: [U…" at bounding box center [173, 369] width 156 height 23
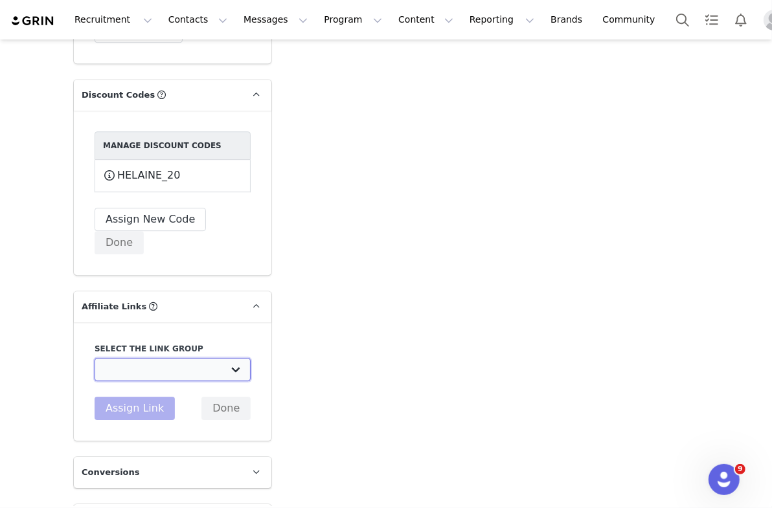
select select "33083"
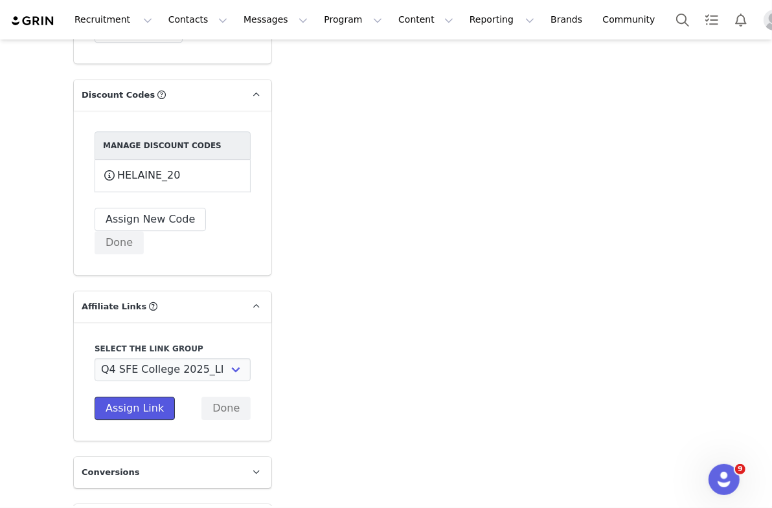
click at [111, 397] on button "Assign Link" at bounding box center [135, 408] width 80 height 23
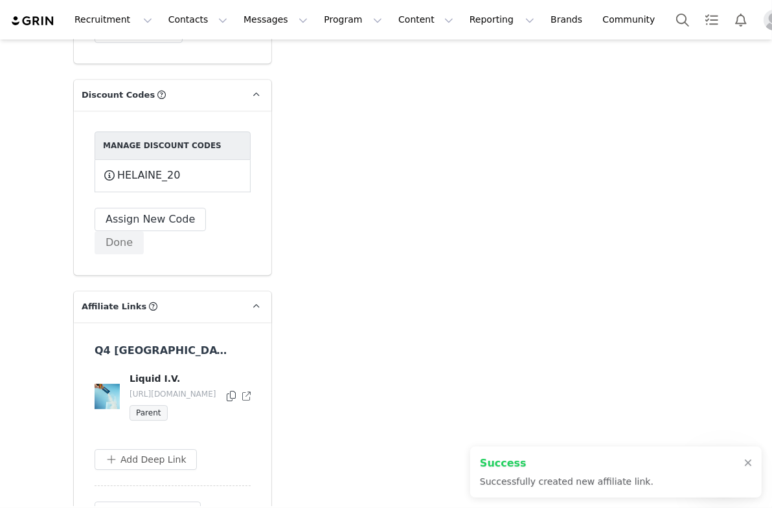
click at [227, 391] on icon at bounding box center [231, 396] width 9 height 10
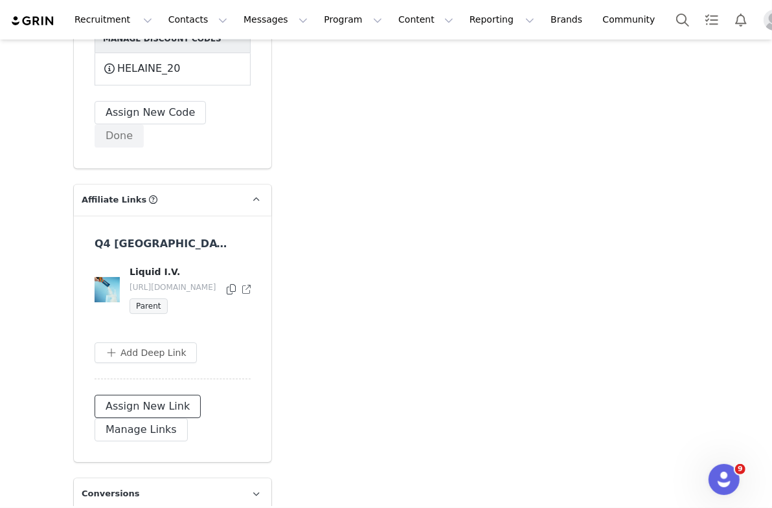
click at [137, 397] on button "Assign New Link" at bounding box center [148, 406] width 106 height 23
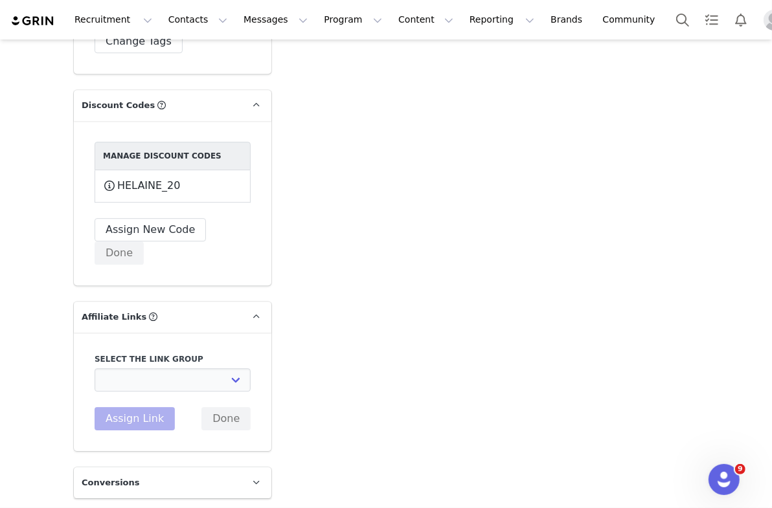
scroll to position [2724, 0]
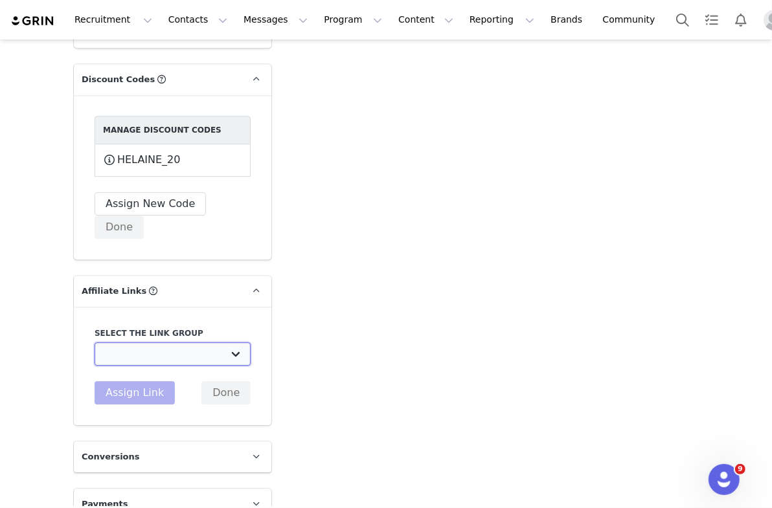
click at [144, 342] on select "STANDARD - 20% off Brand Campaign Links: [URL][DOMAIN_NAME] Strawberry Sale: [U…" at bounding box center [173, 353] width 156 height 23
select select "33084"
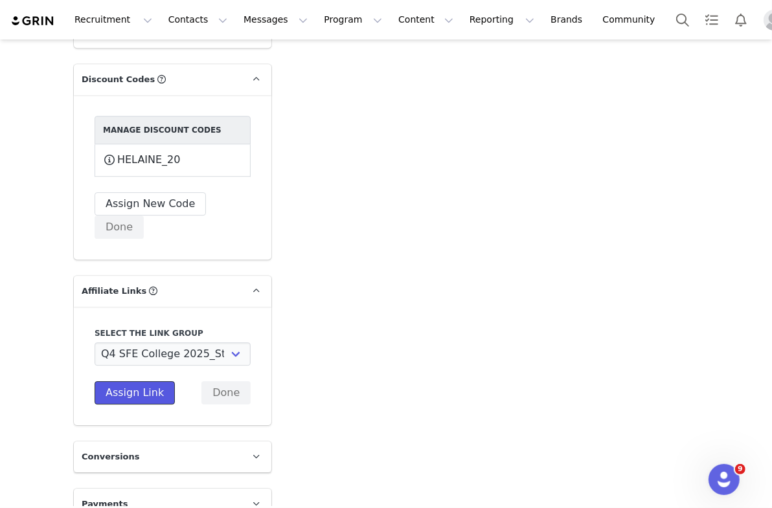
click at [131, 381] on button "Assign Link" at bounding box center [135, 392] width 80 height 23
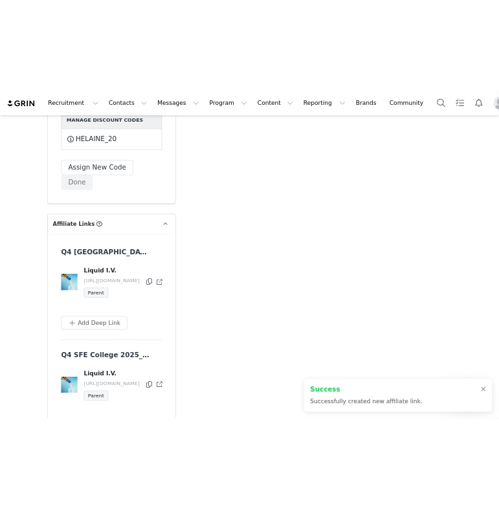
scroll to position [2832, 0]
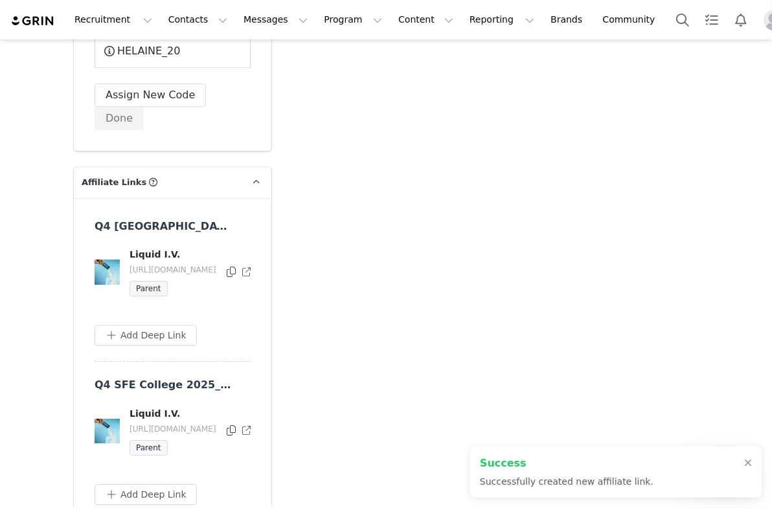
click at [229, 426] on icon at bounding box center [231, 430] width 9 height 10
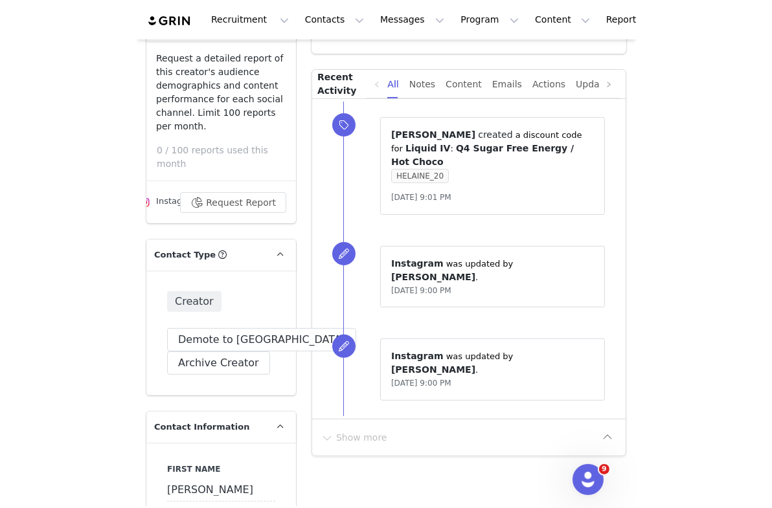
scroll to position [0, 0]
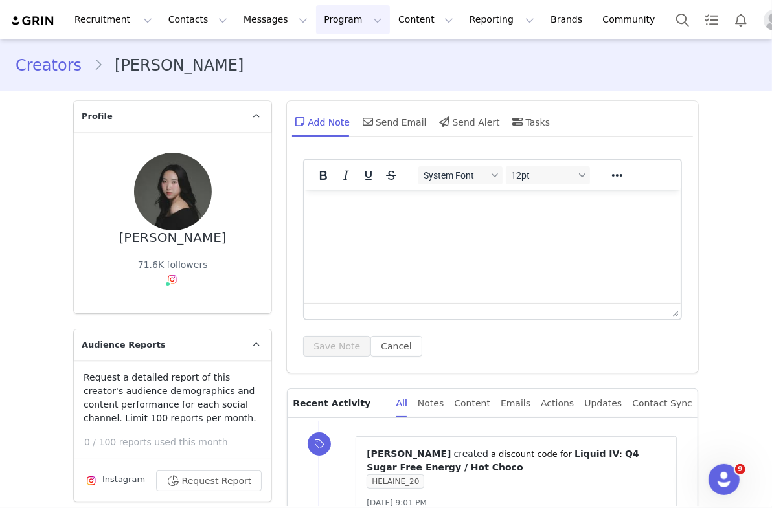
click at [338, 21] on button "Program Program" at bounding box center [353, 19] width 74 height 29
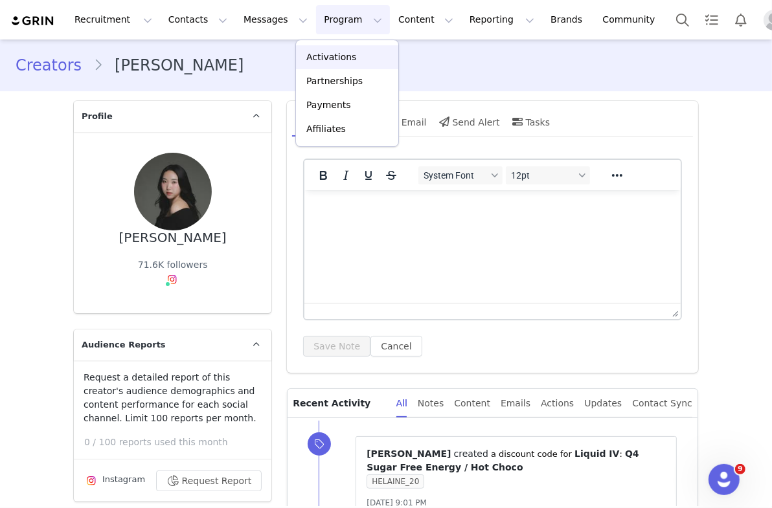
click at [342, 59] on p "Activations" at bounding box center [331, 57] width 50 height 14
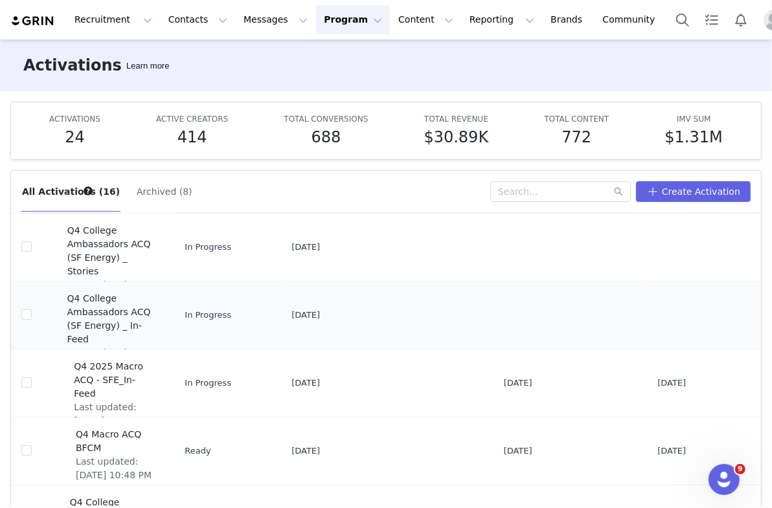
scroll to position [35, 0]
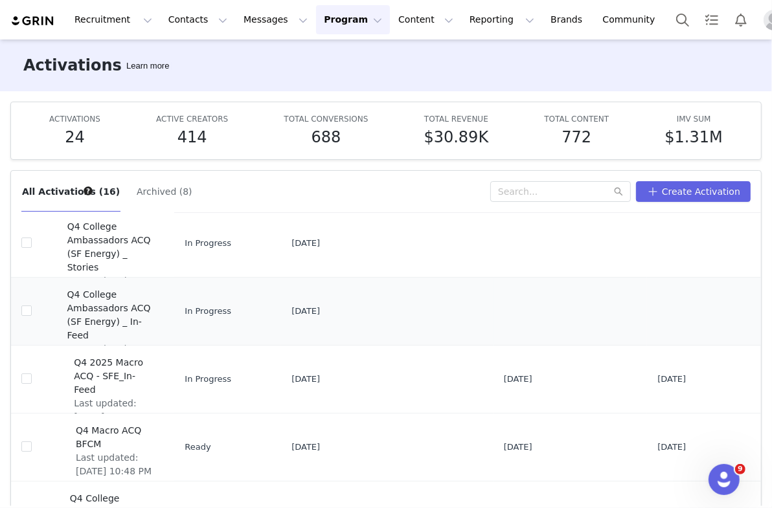
click at [115, 318] on span "Q4 College Ambassadors ACQ (SF Energy) _ In-Feed" at bounding box center [111, 315] width 89 height 54
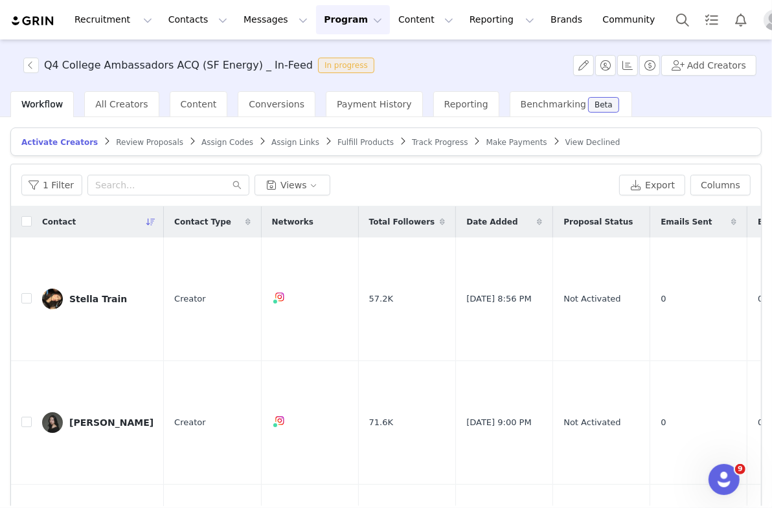
drag, startPoint x: 768, startPoint y: 127, endPoint x: 896, endPoint y: 118, distance: 127.8
click at [471, 118] on html "Recruitment Recruitment Creator Search Curated Lists Landing Pages Web Extensio…" at bounding box center [386, 254] width 772 height 508
click at [25, 224] on input "checkbox" at bounding box center [26, 221] width 10 height 10
checkbox input "true"
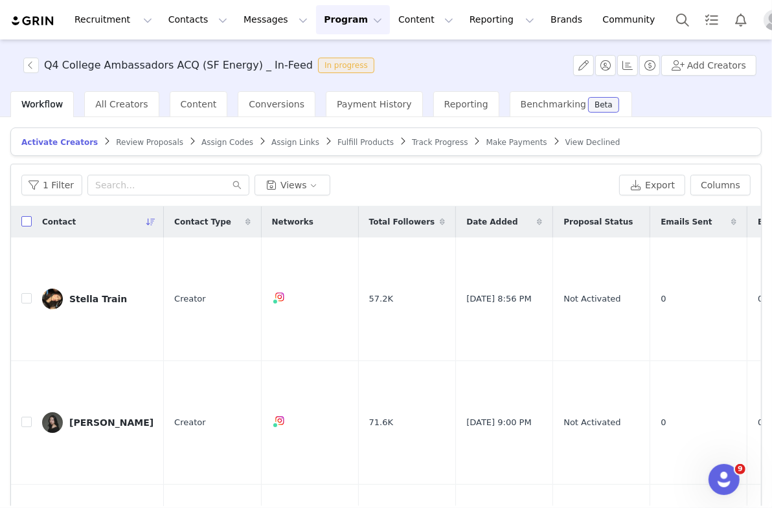
checkbox input "true"
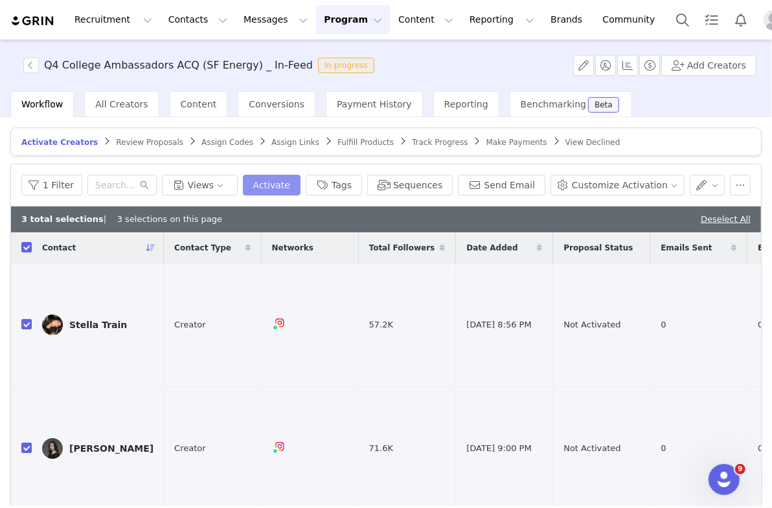
click at [294, 183] on button "Activate" at bounding box center [272, 185] width 58 height 21
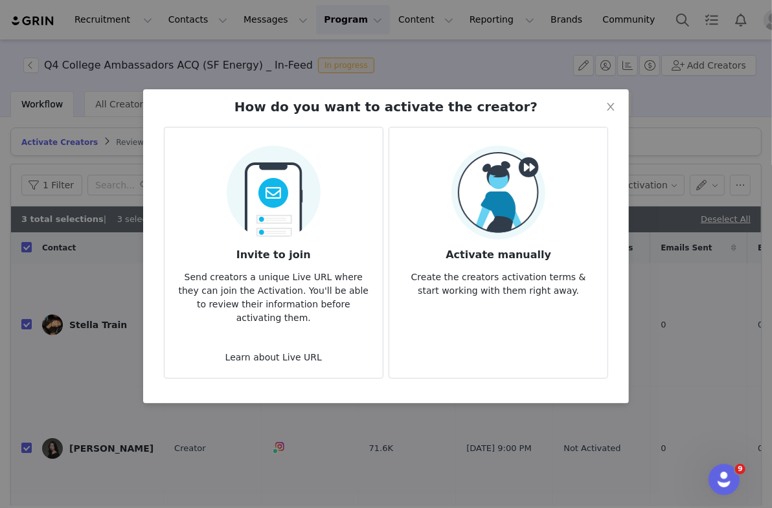
click at [454, 290] on p "Create the creators activation terms & start working with them right away." at bounding box center [497, 280] width 197 height 35
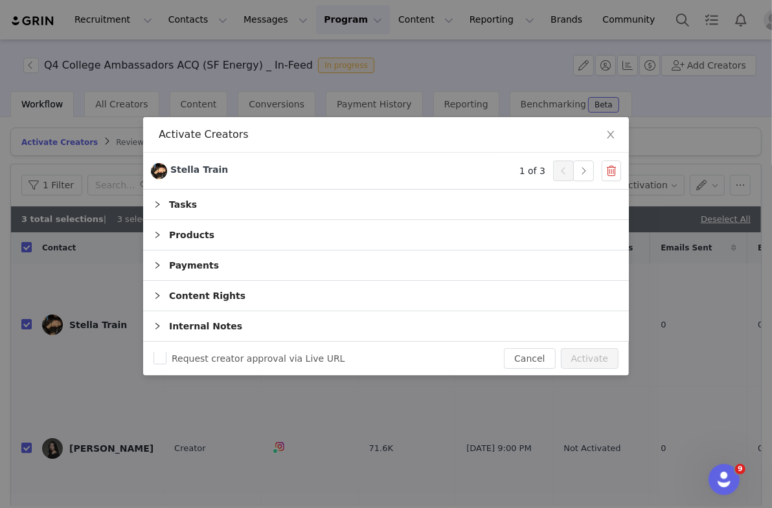
click at [265, 199] on div "Tasks" at bounding box center [386, 205] width 486 height 30
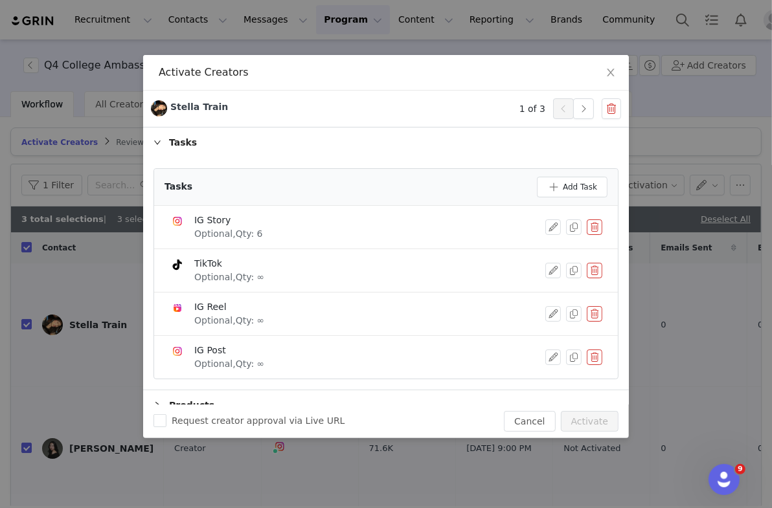
click at [471, 275] on button "button" at bounding box center [595, 271] width 16 height 16
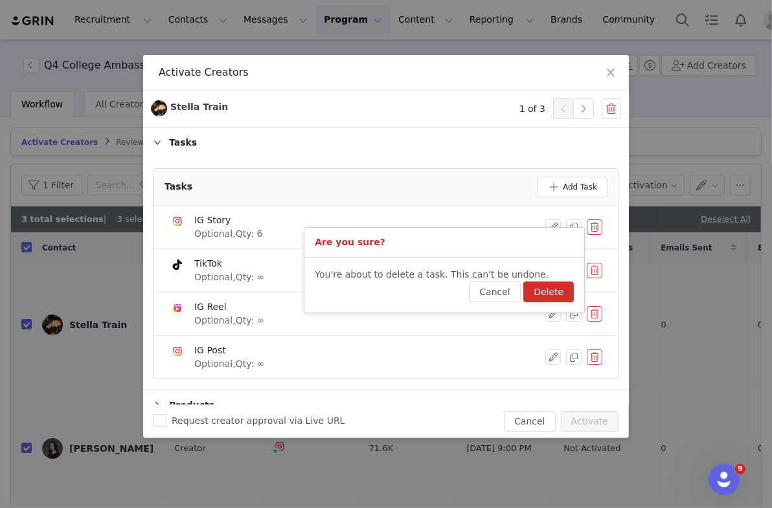
click at [471, 289] on button "Delete" at bounding box center [548, 292] width 50 height 21
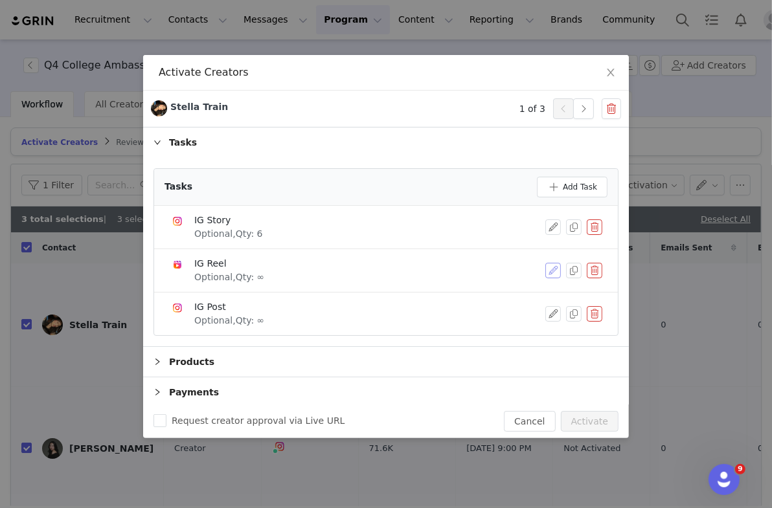
click at [471, 270] on button "button" at bounding box center [553, 271] width 16 height 16
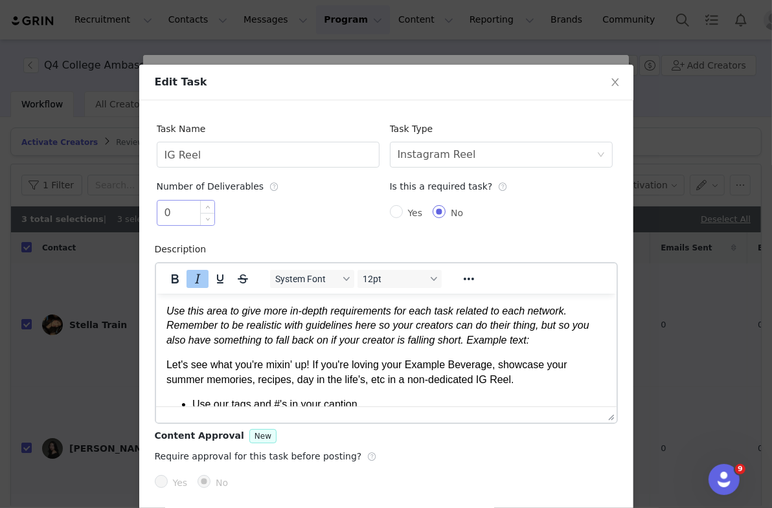
click at [197, 213] on input "0" at bounding box center [185, 213] width 57 height 25
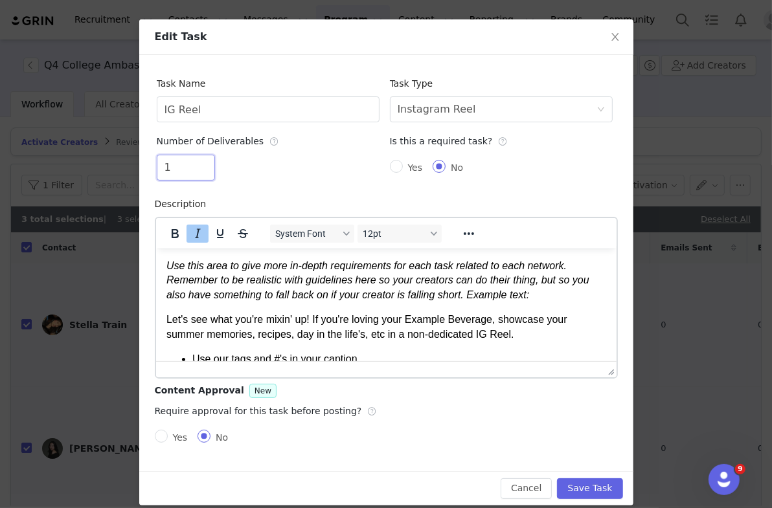
scroll to position [50, 0]
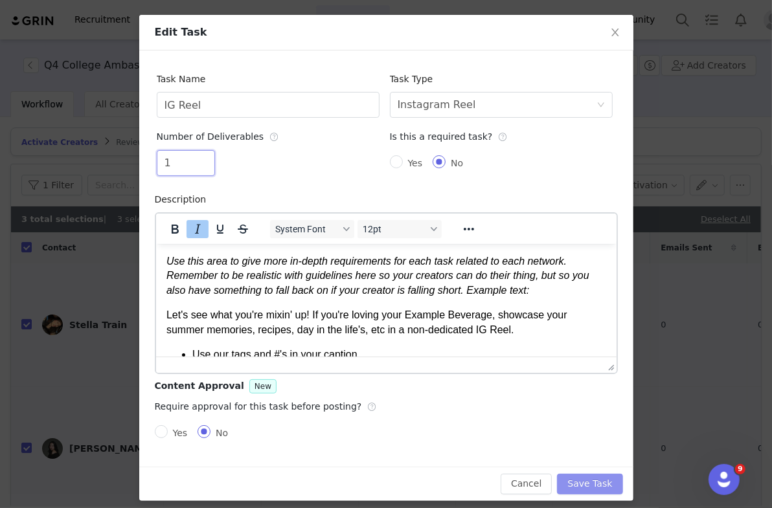
type input "1"
click at [471, 487] on button "Save Task" at bounding box center [589, 484] width 65 height 21
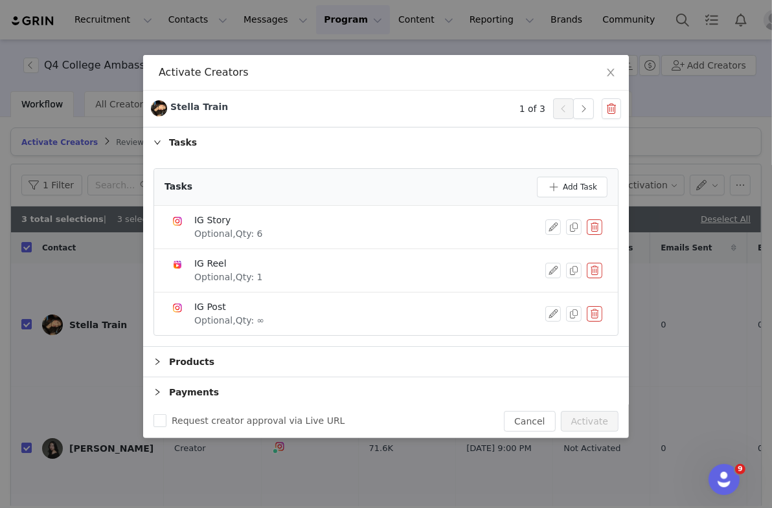
click at [471, 300] on div "IG Post Optional, Qty: ∞" at bounding box center [386, 313] width 432 height 27
click at [471, 312] on button "button" at bounding box center [553, 314] width 16 height 16
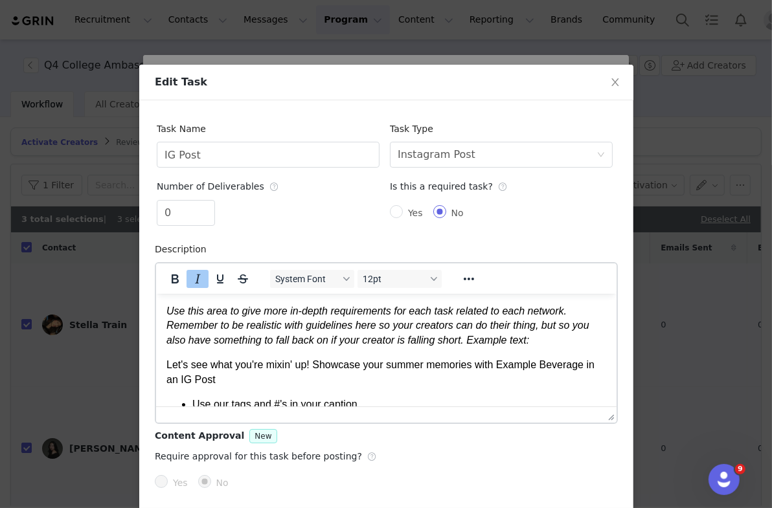
scroll to position [0, 0]
click at [194, 217] on input "0" at bounding box center [185, 213] width 57 height 25
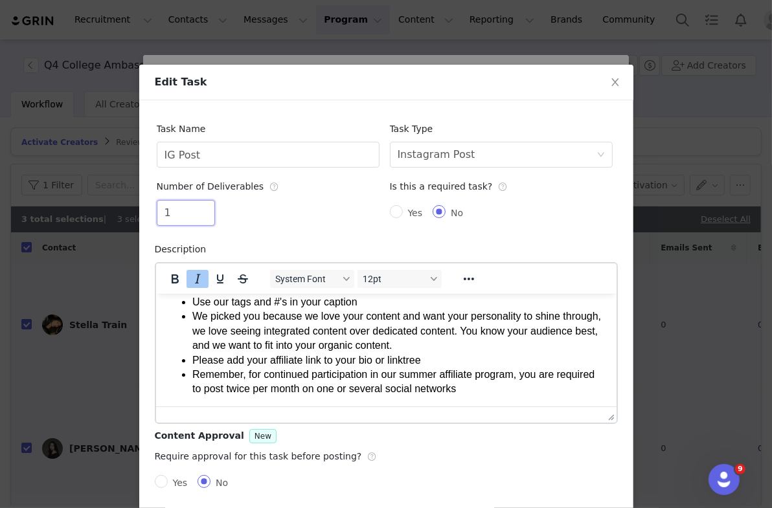
scroll to position [56, 0]
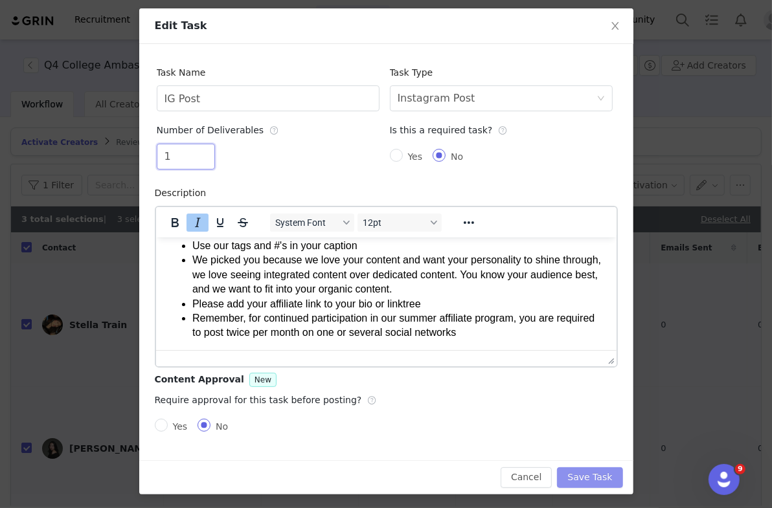
type input "1"
click at [471, 473] on button "Save Task" at bounding box center [589, 477] width 65 height 21
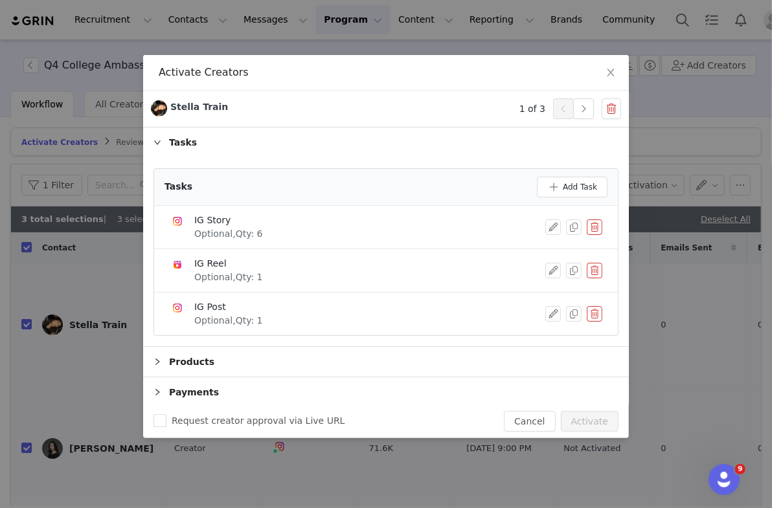
click at [279, 357] on div "Products" at bounding box center [386, 362] width 486 height 30
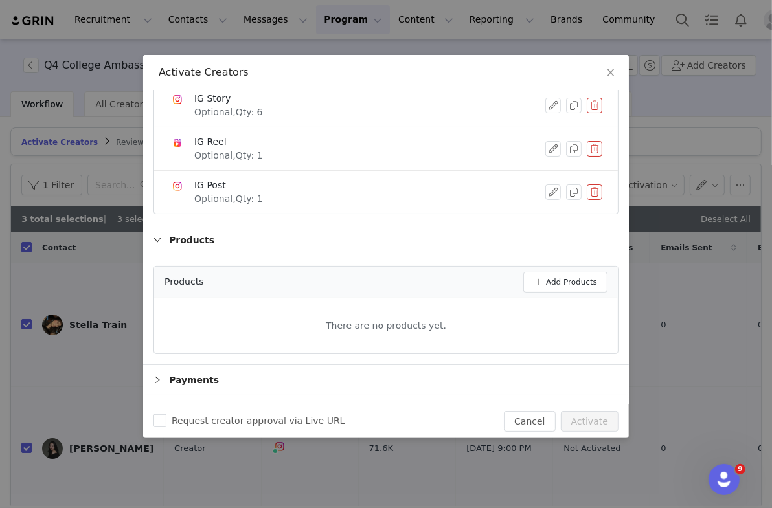
scroll to position [168, 0]
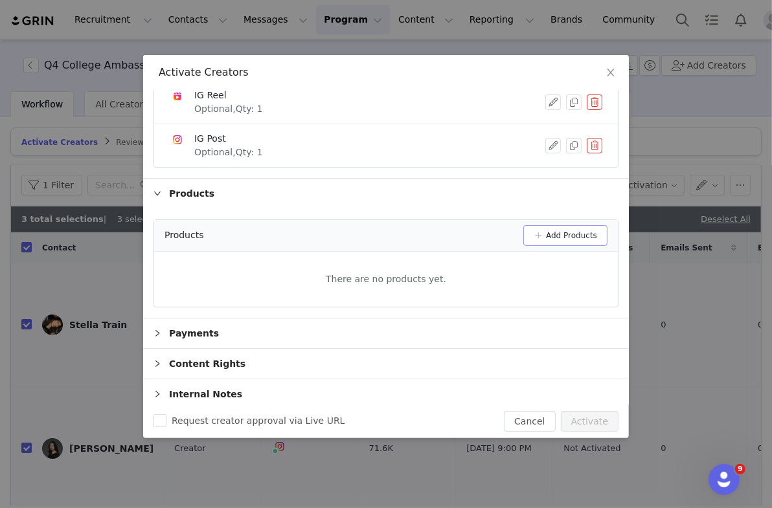
click at [471, 225] on button "Add Products" at bounding box center [565, 235] width 84 height 21
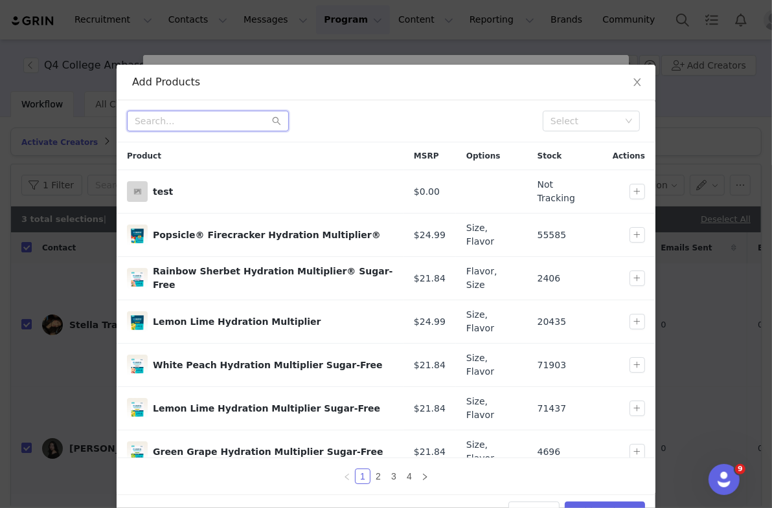
click at [224, 124] on input "text" at bounding box center [208, 121] width 162 height 21
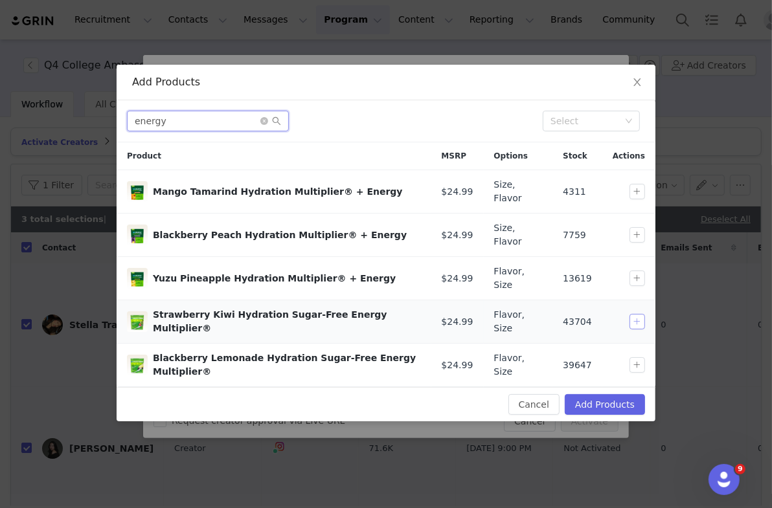
type input "energy"
click at [471, 314] on button "button" at bounding box center [637, 322] width 16 height 16
click at [471, 344] on td at bounding box center [628, 365] width 53 height 43
click at [471, 357] on button "button" at bounding box center [637, 365] width 16 height 16
click at [471, 394] on button "Add Products" at bounding box center [605, 404] width 80 height 21
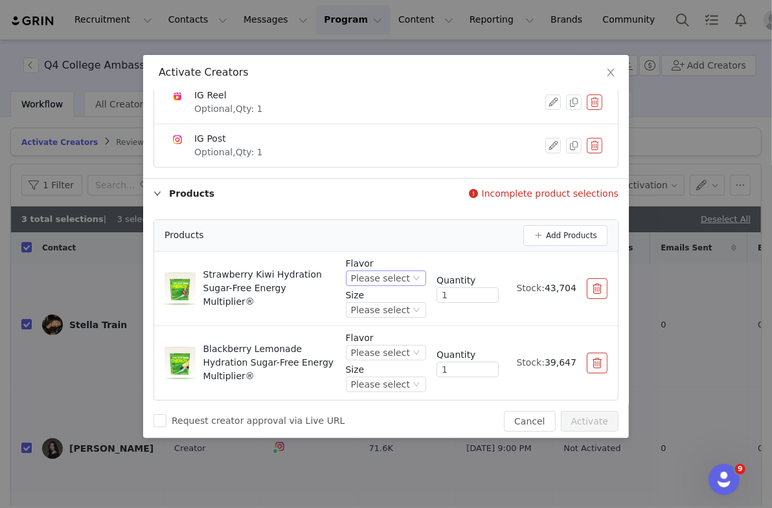
click at [409, 274] on div "Please select" at bounding box center [380, 278] width 59 height 14
click at [391, 322] on li "Strawberry Kiwi" at bounding box center [388, 318] width 76 height 21
click at [381, 315] on div "Flavor Strawberry Kiwi Size Please select" at bounding box center [379, 288] width 93 height 63
click at [381, 303] on div "Please select" at bounding box center [368, 310] width 59 height 14
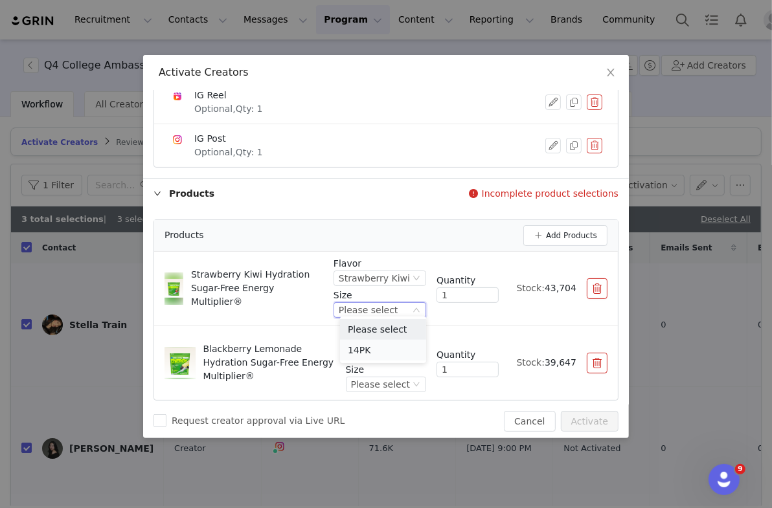
click at [374, 359] on li "14PK" at bounding box center [383, 350] width 86 height 21
click at [386, 346] on div "Please select" at bounding box center [380, 353] width 59 height 14
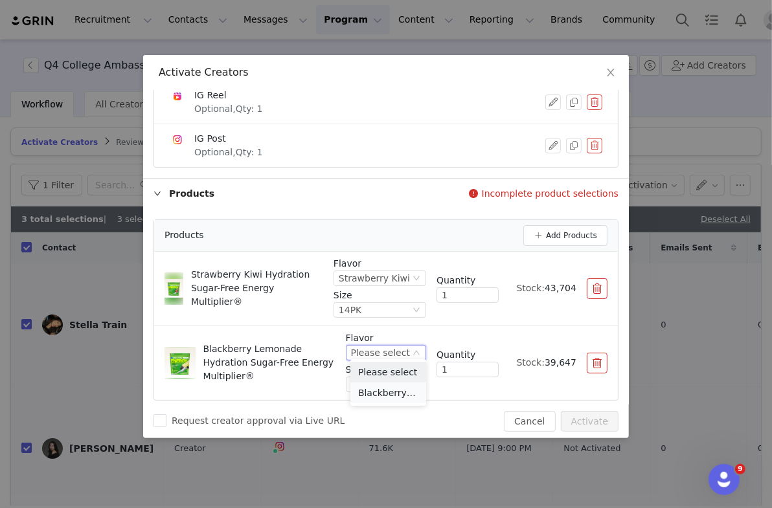
click at [385, 395] on li "Blackberry Lemonade" at bounding box center [388, 393] width 76 height 21
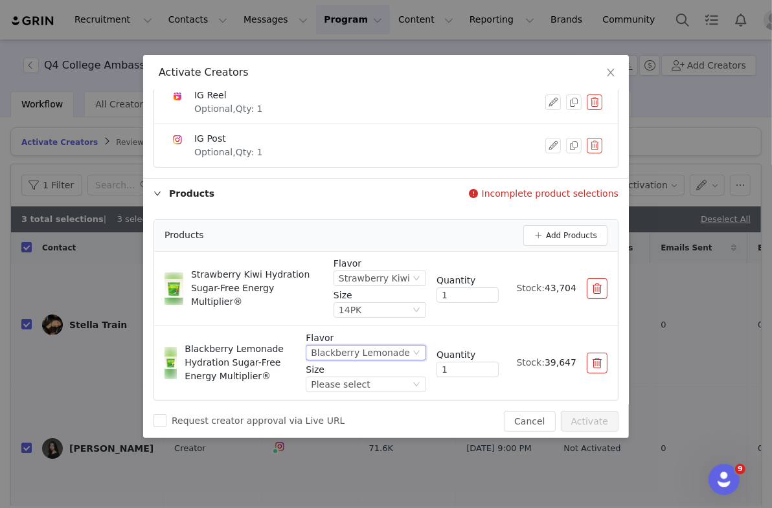
click at [388, 388] on div "Flavor Blackberry Lemonade Size Please select" at bounding box center [366, 362] width 120 height 63
click at [385, 383] on div "Please select" at bounding box center [360, 384] width 99 height 14
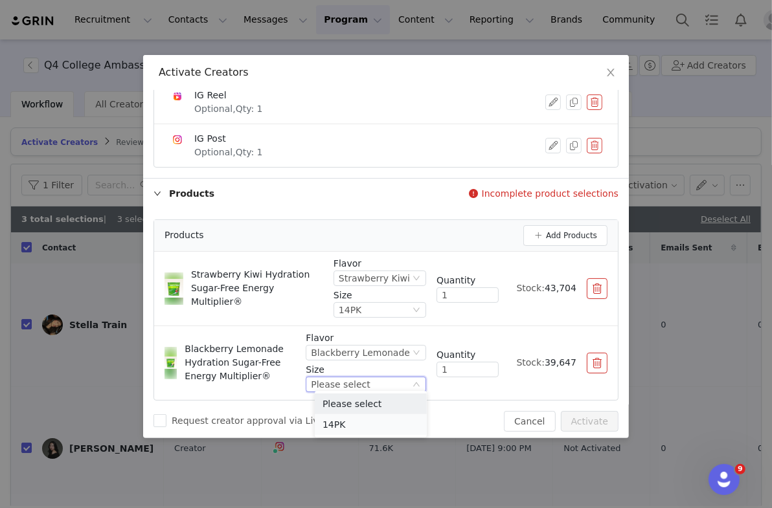
click at [359, 423] on li "14PK" at bounding box center [371, 424] width 112 height 21
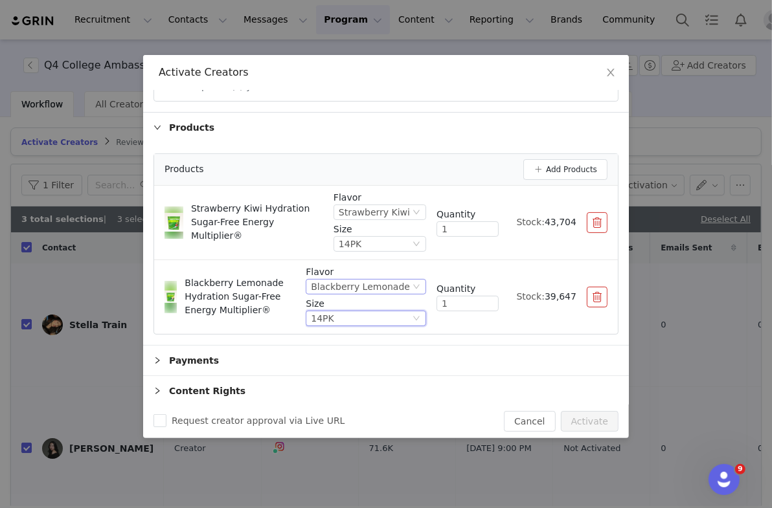
scroll to position [261, 0]
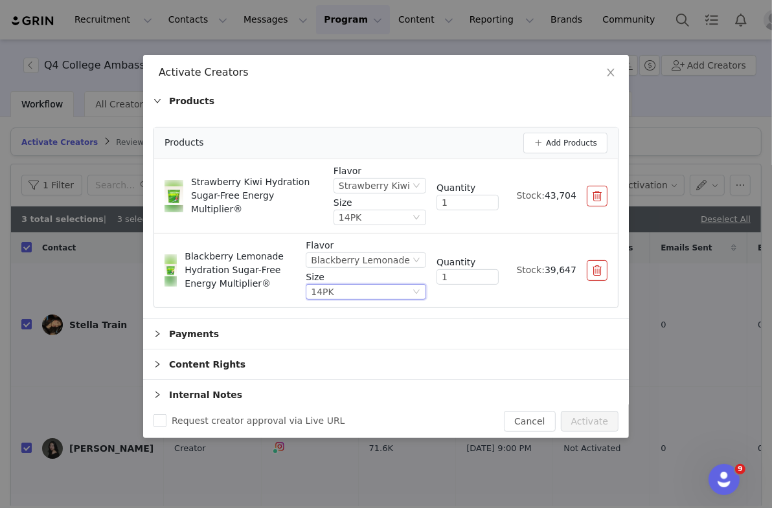
click at [320, 329] on div "Payments" at bounding box center [386, 334] width 486 height 30
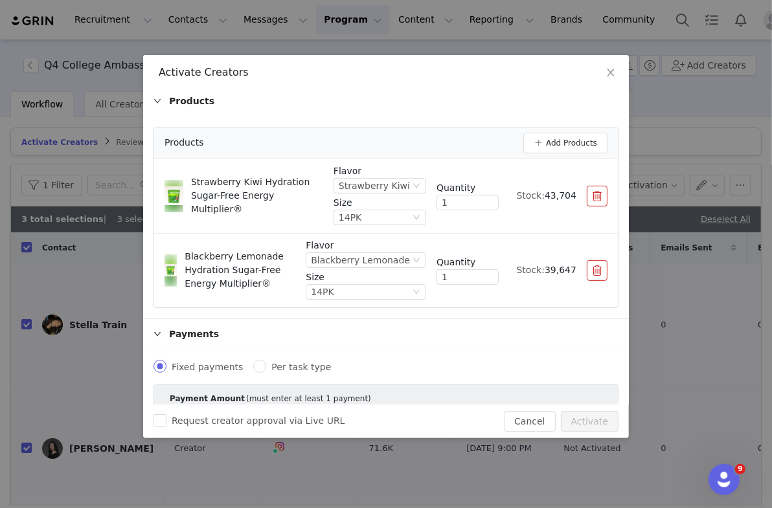
scroll to position [408, 0]
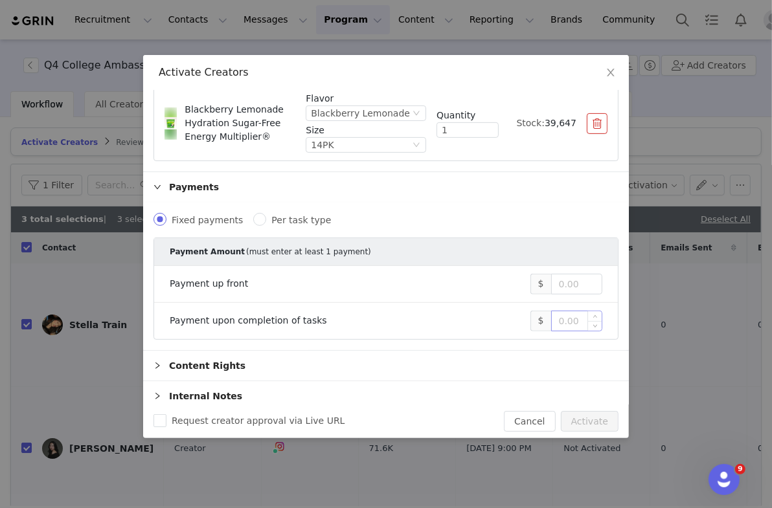
click at [471, 317] on input at bounding box center [577, 320] width 50 height 19
paste input "5,000"
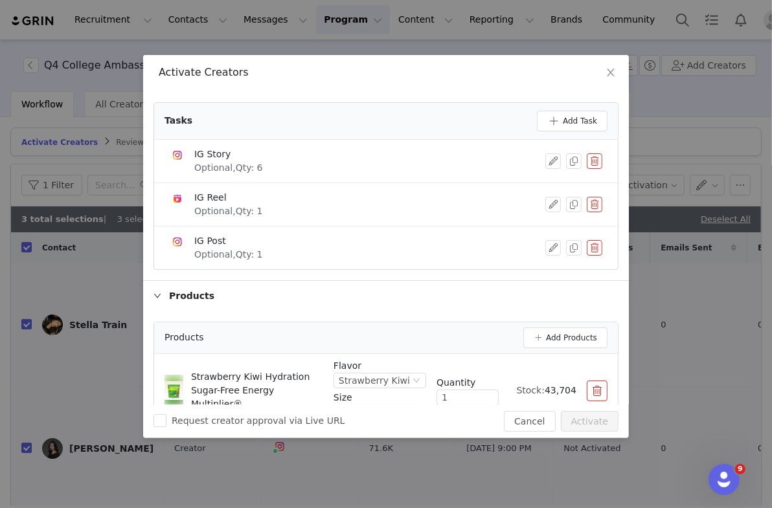
scroll to position [0, 0]
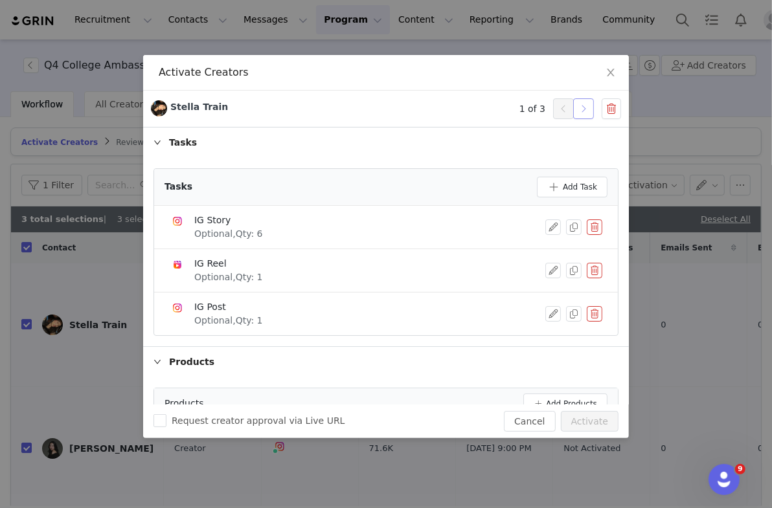
type input "5,000"
click at [471, 106] on button "button" at bounding box center [583, 108] width 21 height 21
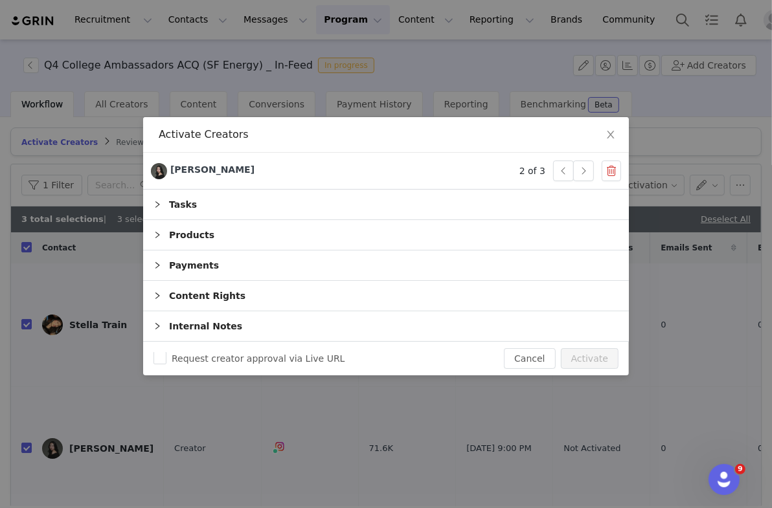
click at [298, 209] on div "Tasks" at bounding box center [386, 205] width 486 height 30
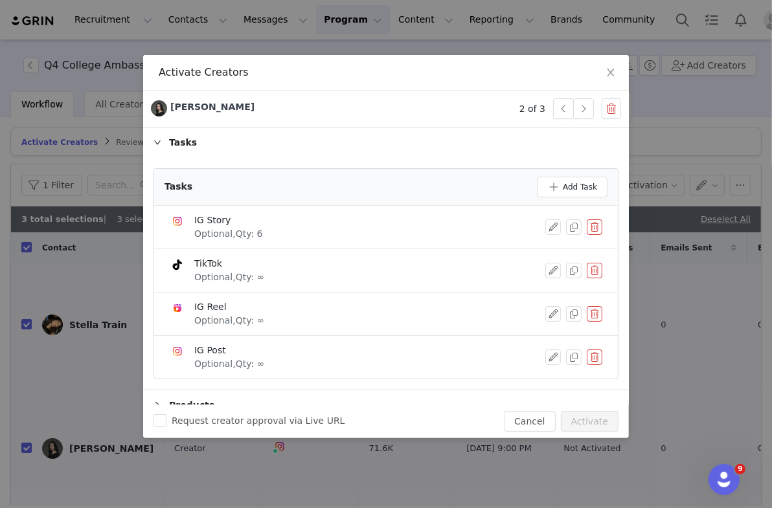
click at [471, 355] on button "button" at bounding box center [595, 358] width 16 height 16
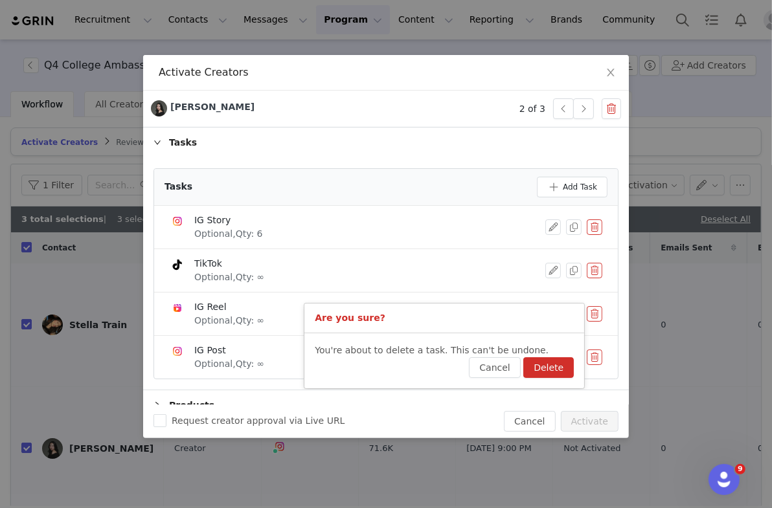
click at [471, 368] on button "Delete" at bounding box center [548, 367] width 50 height 21
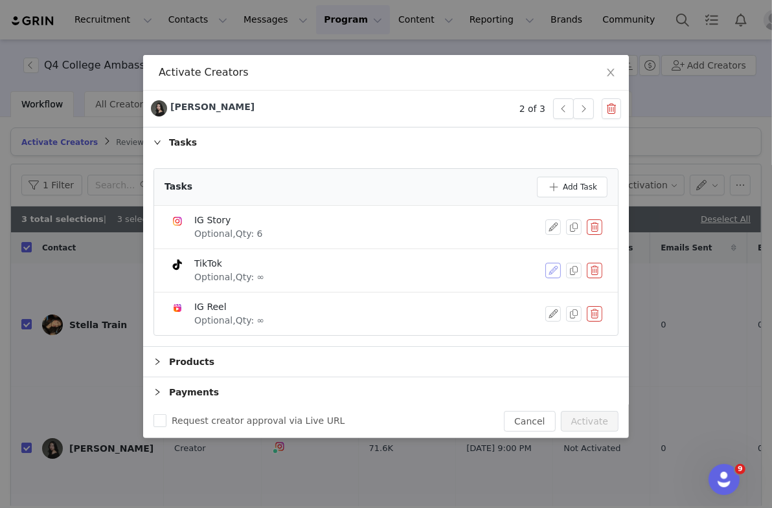
click at [471, 269] on button "button" at bounding box center [553, 271] width 16 height 16
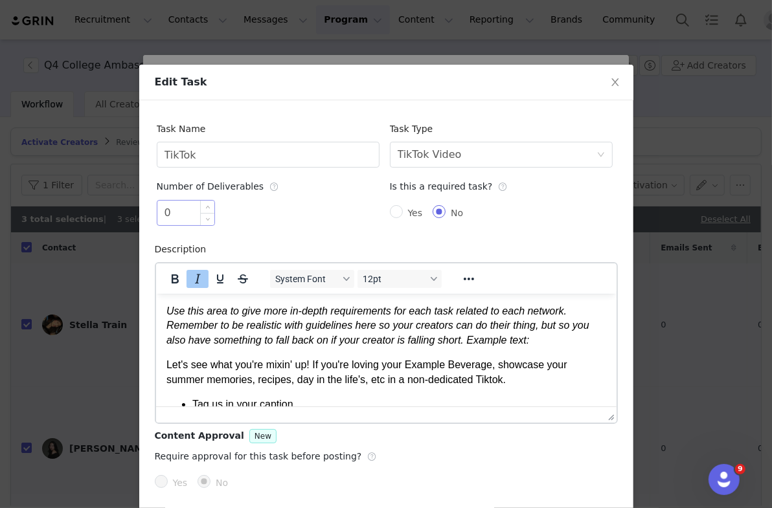
click at [183, 216] on input "0" at bounding box center [185, 213] width 57 height 25
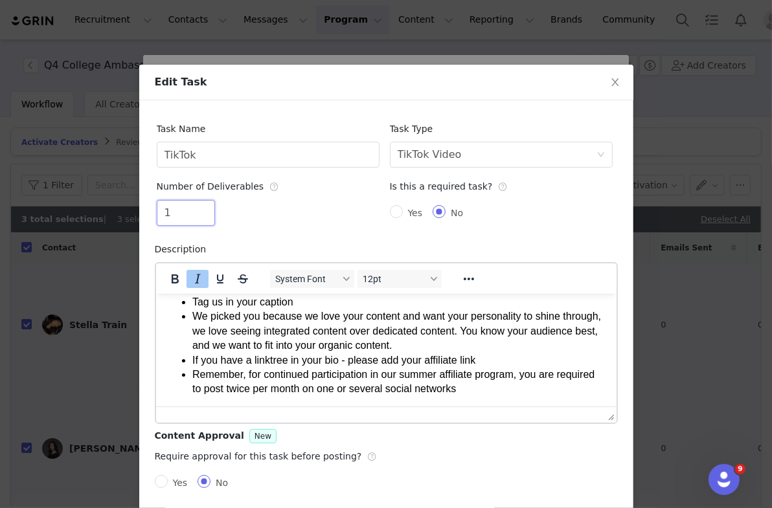
scroll to position [56, 0]
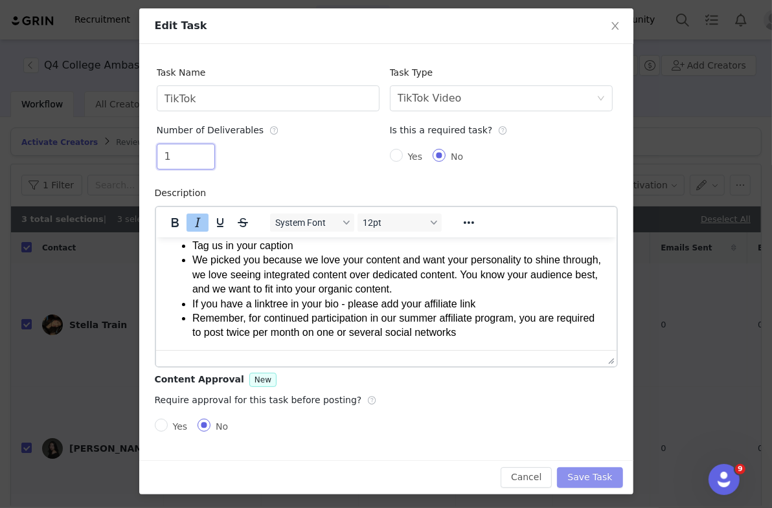
type input "1"
click at [471, 476] on button "Save Task" at bounding box center [589, 477] width 65 height 21
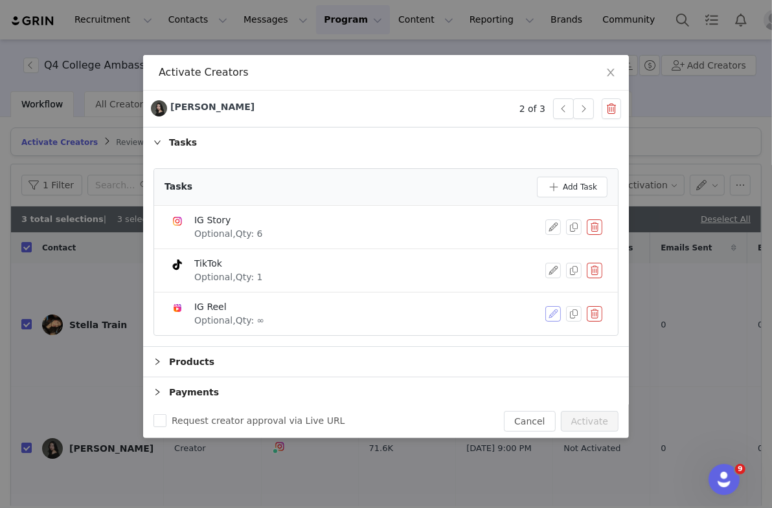
click at [471, 309] on button "button" at bounding box center [553, 314] width 16 height 16
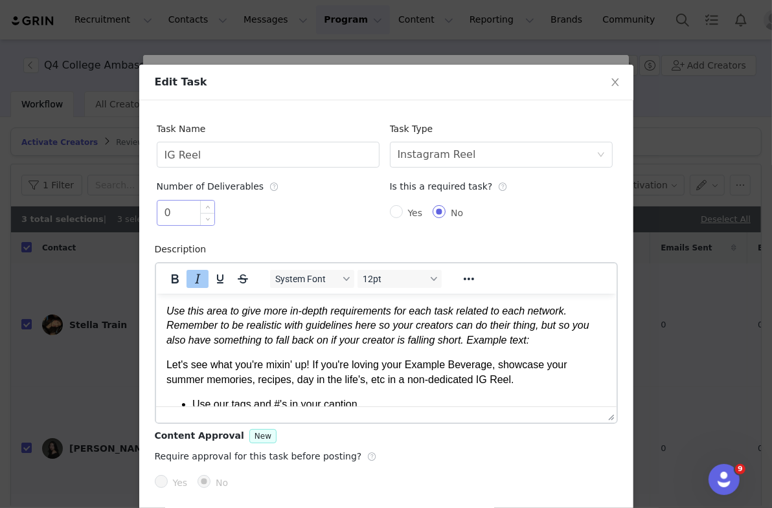
click at [185, 216] on input "0" at bounding box center [185, 213] width 57 height 25
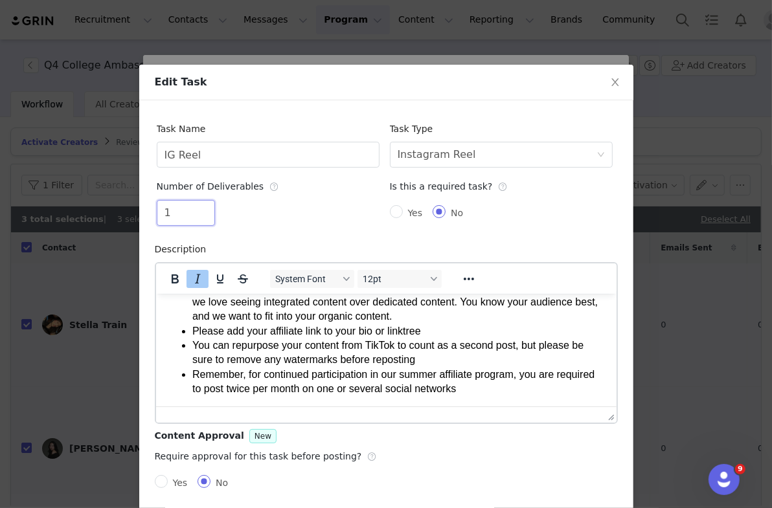
scroll to position [56, 0]
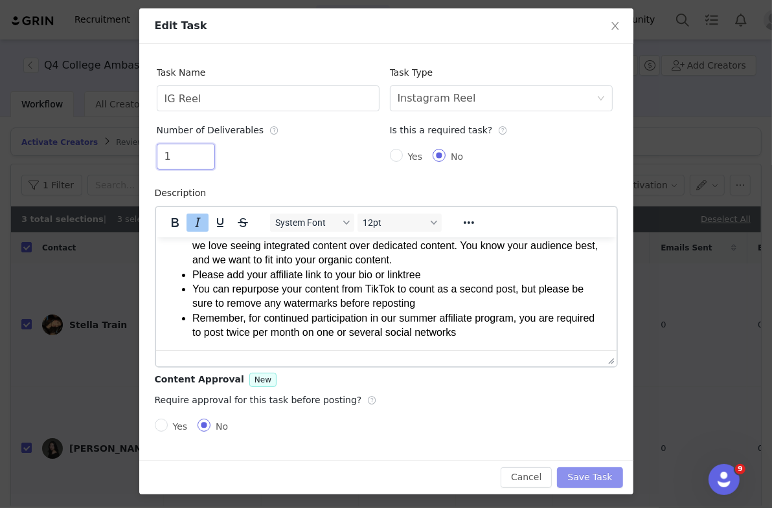
type input "1"
click at [471, 480] on button "Save Task" at bounding box center [589, 477] width 65 height 21
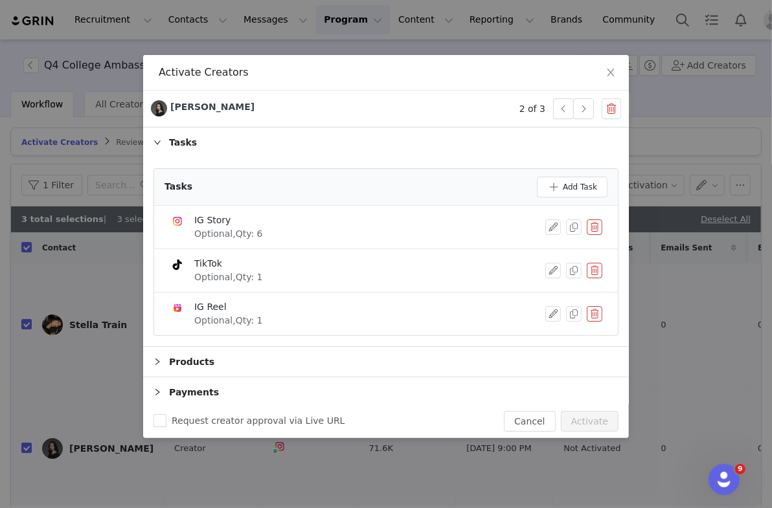
click at [238, 361] on div "Products" at bounding box center [386, 362] width 486 height 30
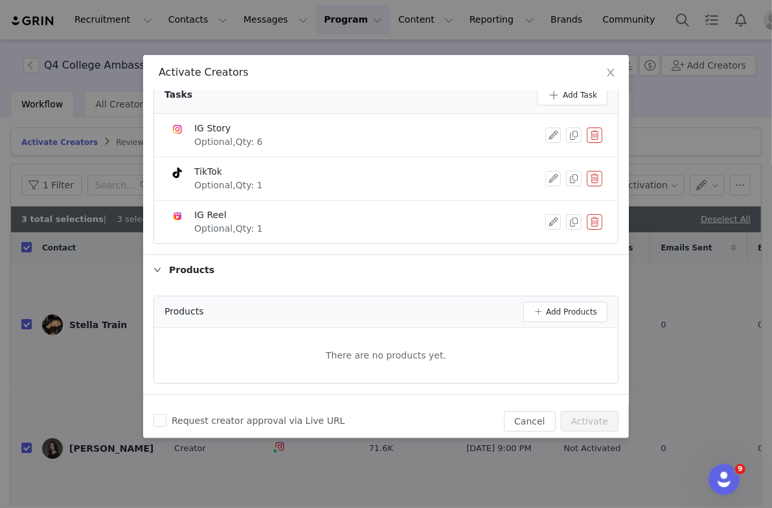
scroll to position [168, 0]
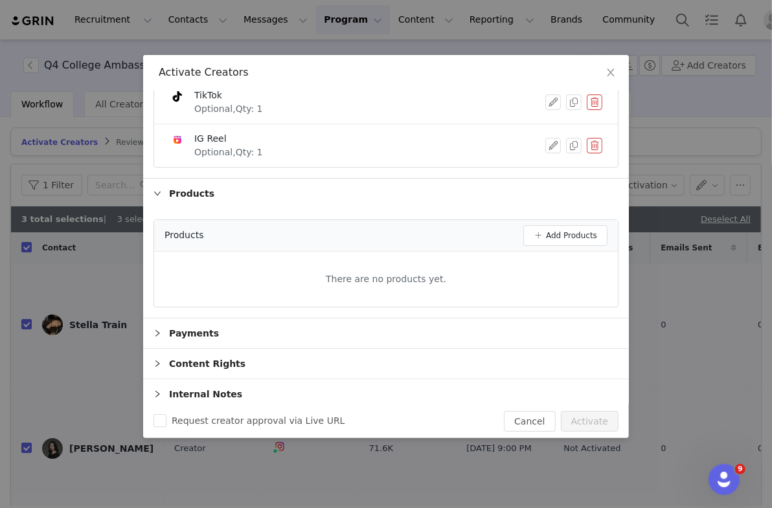
click at [410, 335] on div "Payments" at bounding box center [386, 334] width 486 height 30
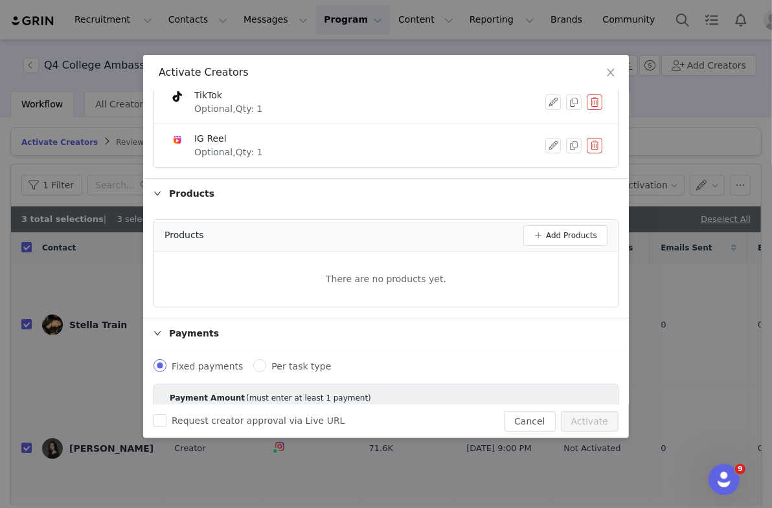
scroll to position [315, 0]
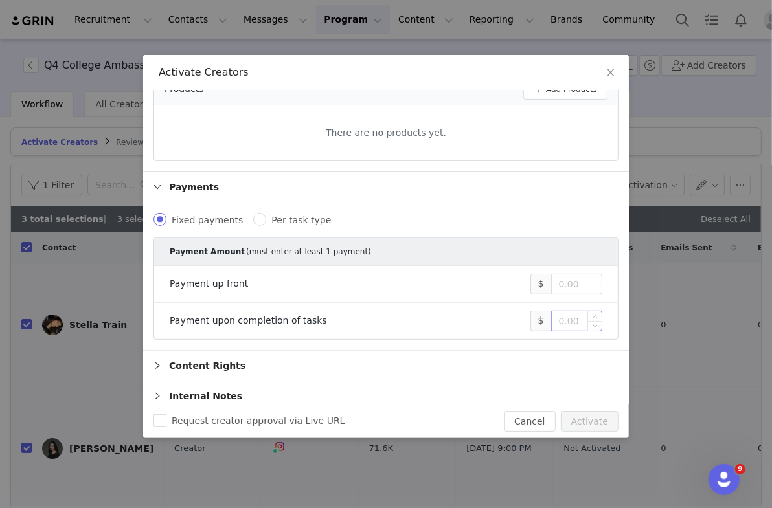
click at [471, 316] on input at bounding box center [577, 320] width 50 height 19
paste input "9,000"
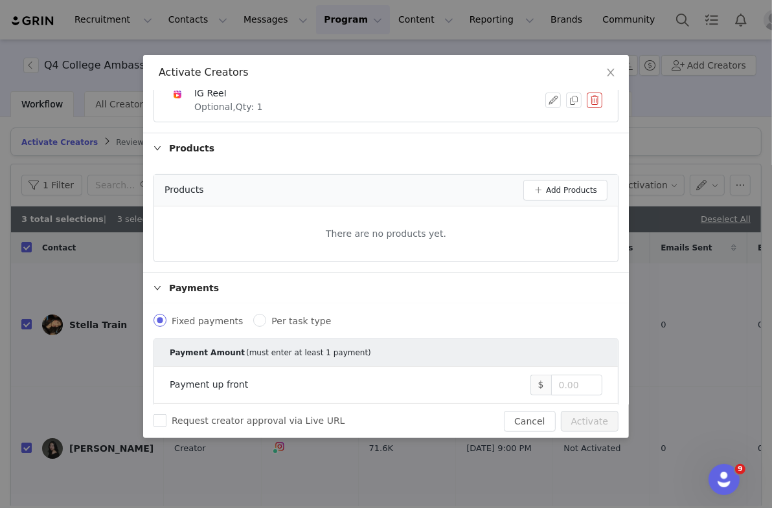
type input "9,000"
click at [471, 198] on div "Products Add Products" at bounding box center [386, 191] width 464 height 32
click at [471, 186] on button "Add Products" at bounding box center [565, 190] width 84 height 21
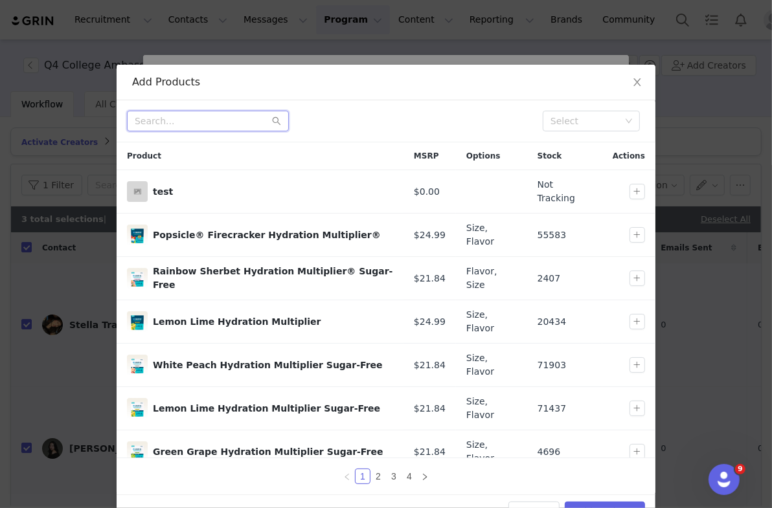
click at [234, 121] on input "text" at bounding box center [208, 121] width 162 height 21
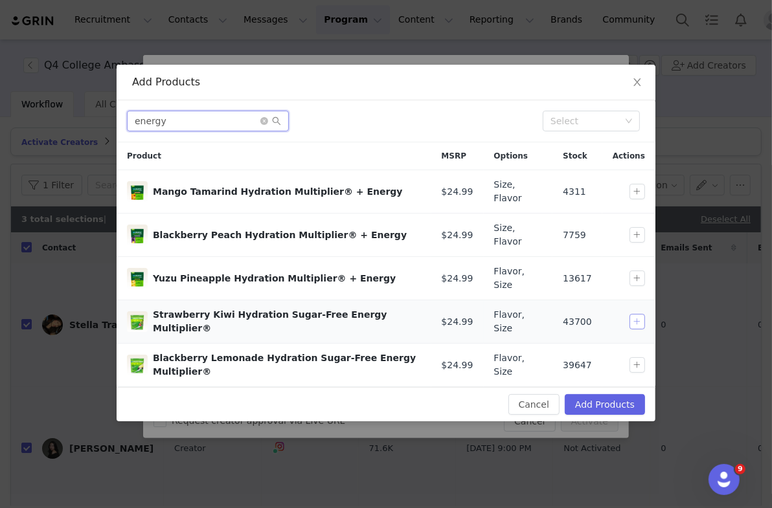
type input "energy"
click at [471, 314] on button "button" at bounding box center [637, 322] width 16 height 16
click at [471, 357] on button "button" at bounding box center [637, 365] width 16 height 16
click at [471, 394] on button "Add Products" at bounding box center [605, 404] width 80 height 21
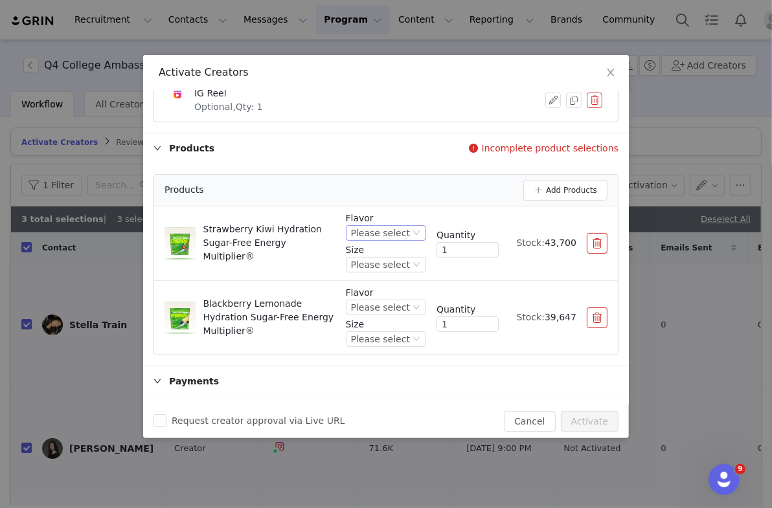
click at [376, 230] on div "Please select" at bounding box center [380, 233] width 59 height 14
click at [377, 267] on li "Strawberry Kiwi" at bounding box center [388, 273] width 76 height 21
click at [365, 258] on div "Please select" at bounding box center [368, 265] width 59 height 14
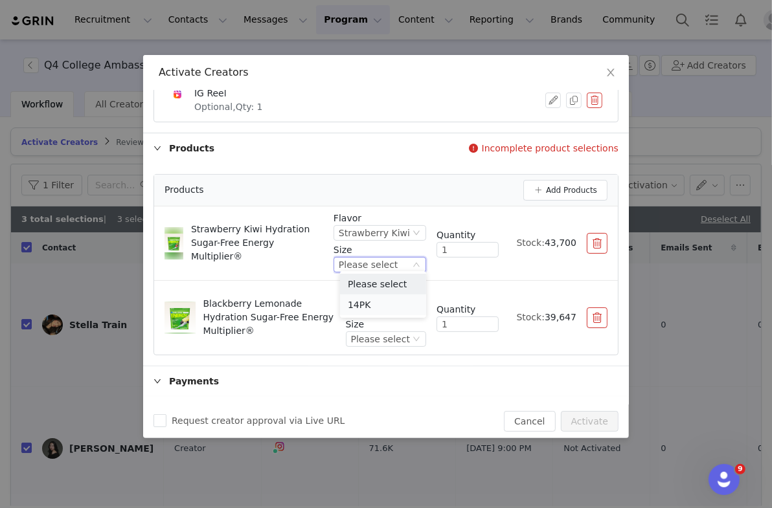
click at [363, 305] on li "14PK" at bounding box center [383, 305] width 86 height 21
click at [378, 301] on div "Please select" at bounding box center [380, 307] width 59 height 14
click at [381, 344] on li "Blackberry Lemonade" at bounding box center [388, 347] width 76 height 21
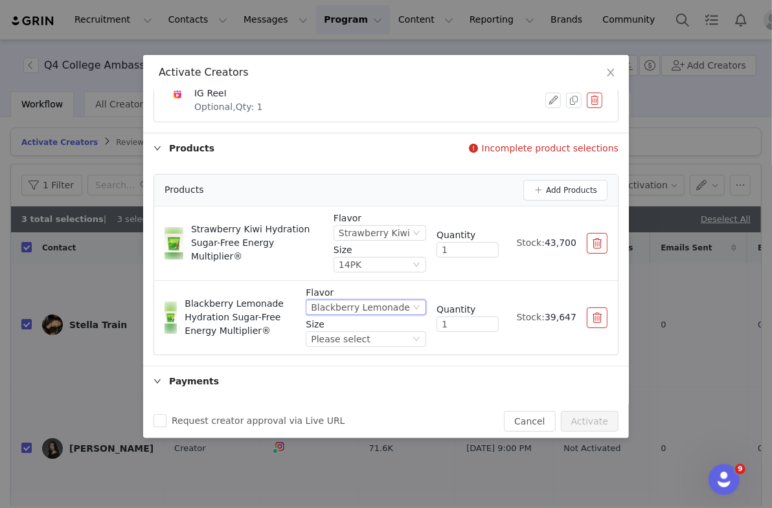
click at [388, 344] on div "Flavor Blackberry Lemonade Size Please select" at bounding box center [366, 317] width 120 height 63
click at [385, 338] on div "Please select" at bounding box center [360, 339] width 99 height 14
click at [370, 381] on li "14PK" at bounding box center [371, 379] width 112 height 21
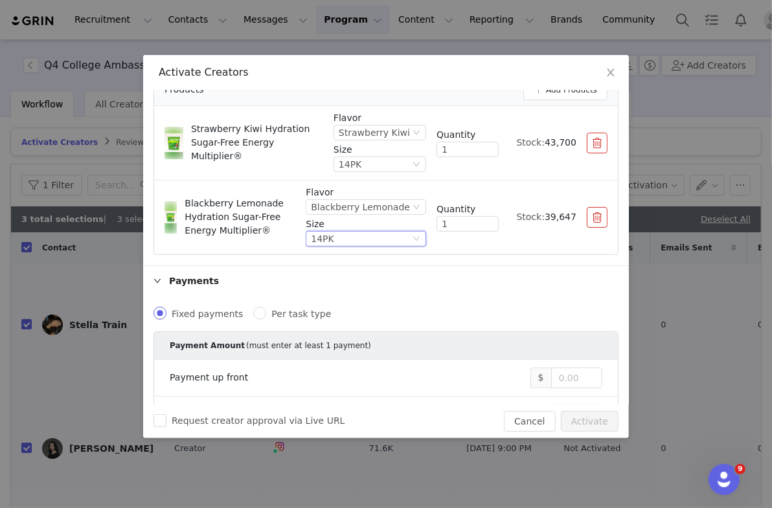
scroll to position [0, 0]
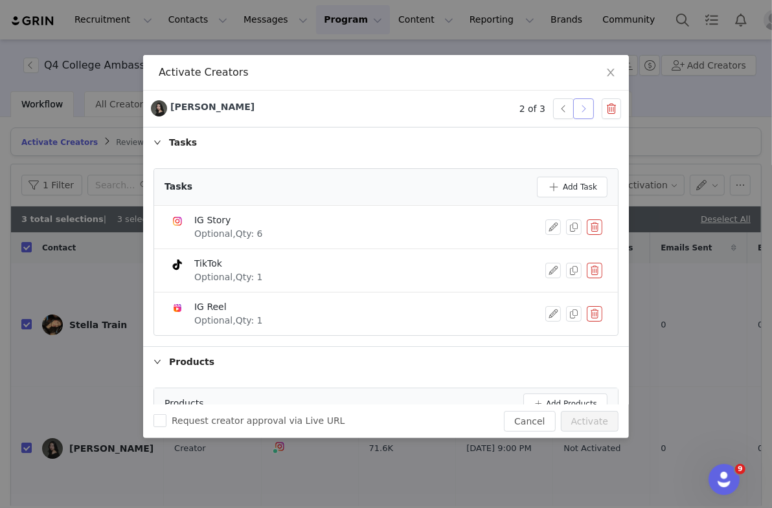
click at [471, 111] on button "button" at bounding box center [583, 108] width 21 height 21
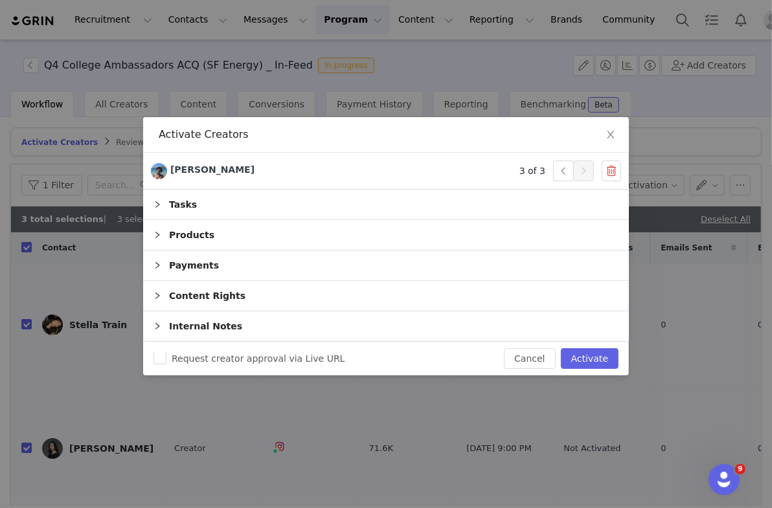
click at [240, 207] on div "Tasks" at bounding box center [386, 205] width 486 height 30
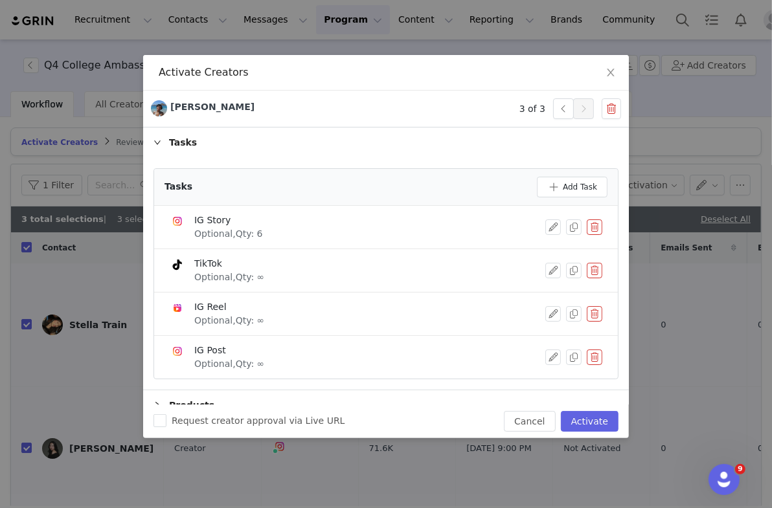
click at [471, 269] on button "button" at bounding box center [595, 271] width 16 height 16
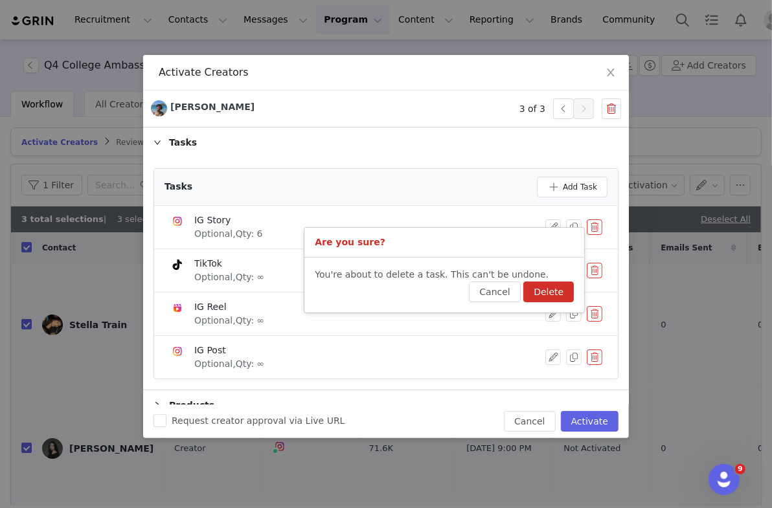
click at [471, 285] on button "Delete" at bounding box center [548, 292] width 50 height 21
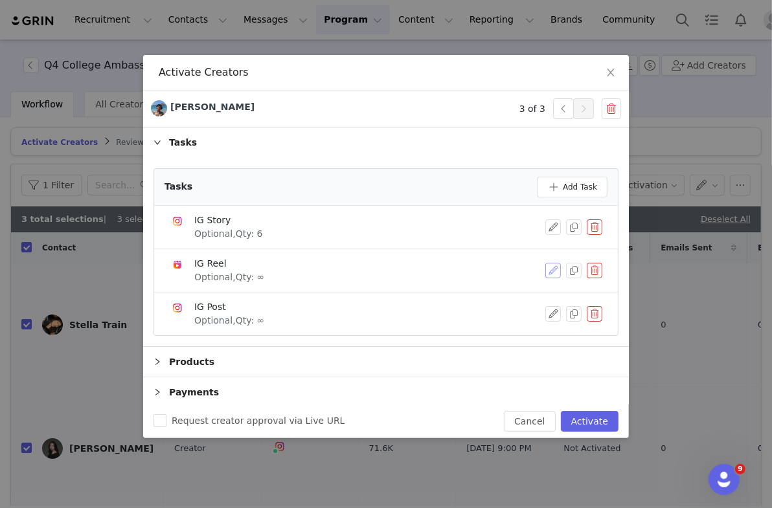
click at [471, 269] on button "button" at bounding box center [553, 271] width 16 height 16
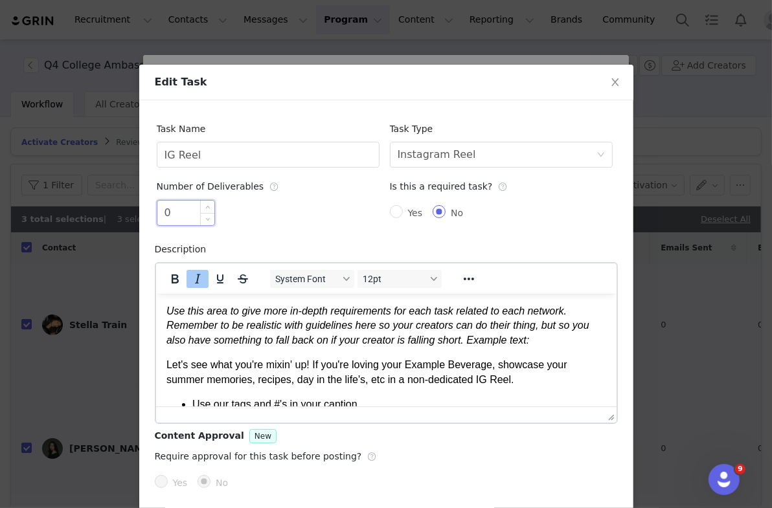
click at [186, 213] on input "0" at bounding box center [185, 213] width 57 height 25
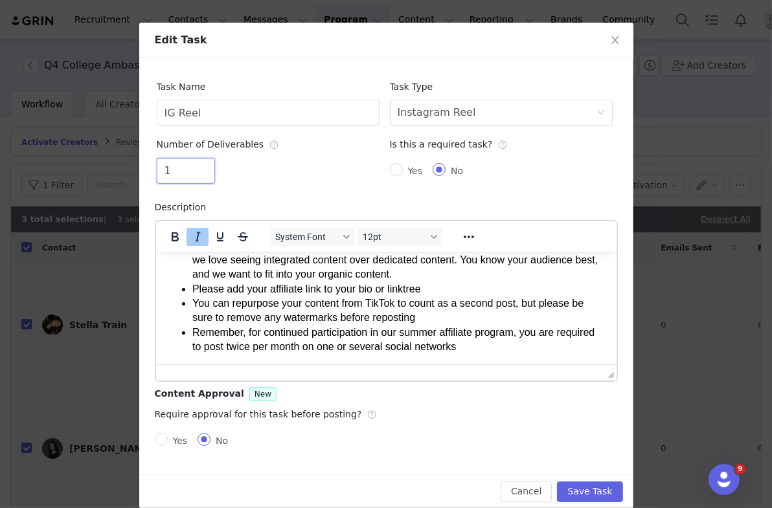
scroll to position [48, 0]
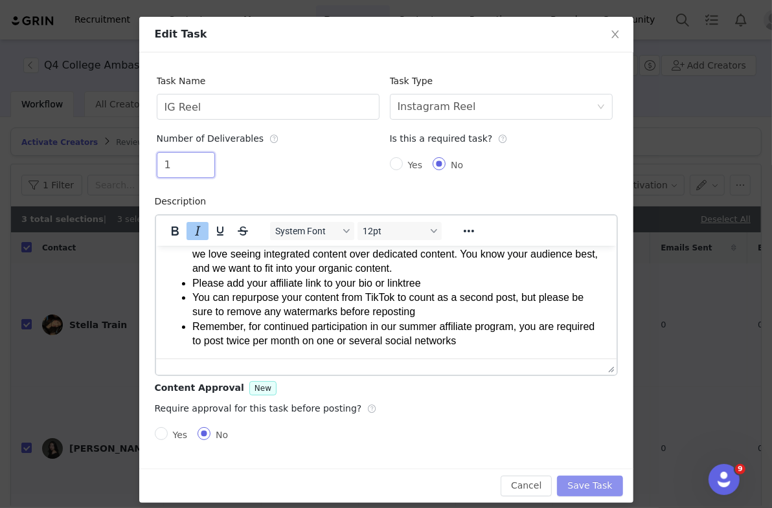
type input "1"
click at [471, 478] on button "Save Task" at bounding box center [589, 486] width 65 height 21
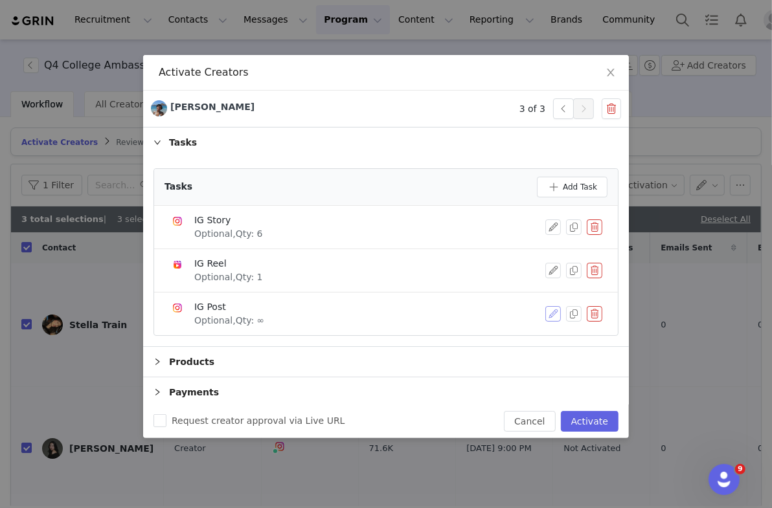
click at [471, 312] on button "button" at bounding box center [553, 314] width 16 height 16
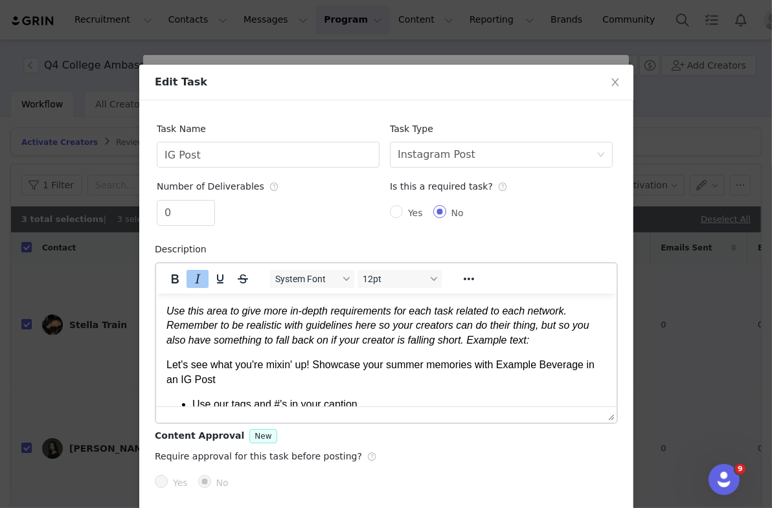
scroll to position [0, 0]
click at [192, 213] on input "0" at bounding box center [185, 213] width 57 height 25
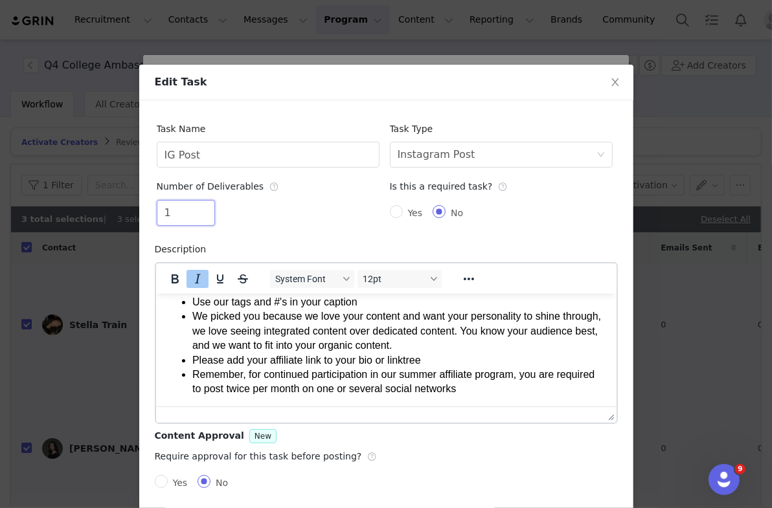
scroll to position [56, 0]
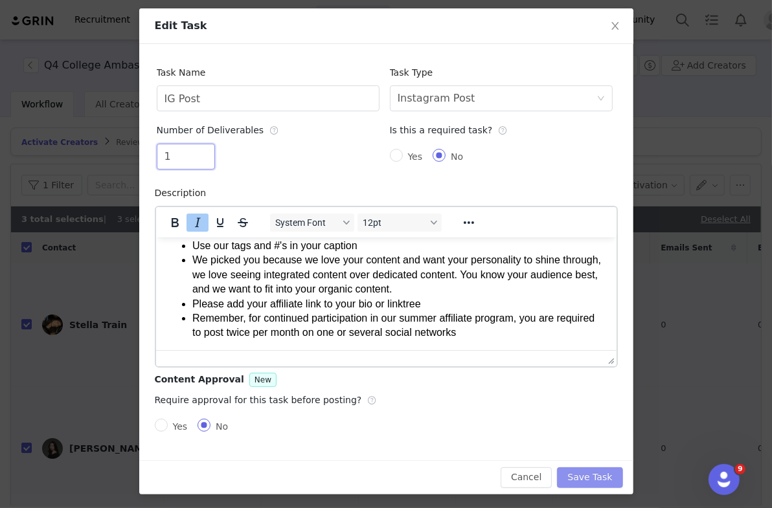
type input "1"
click at [471, 473] on button "Save Task" at bounding box center [589, 477] width 65 height 21
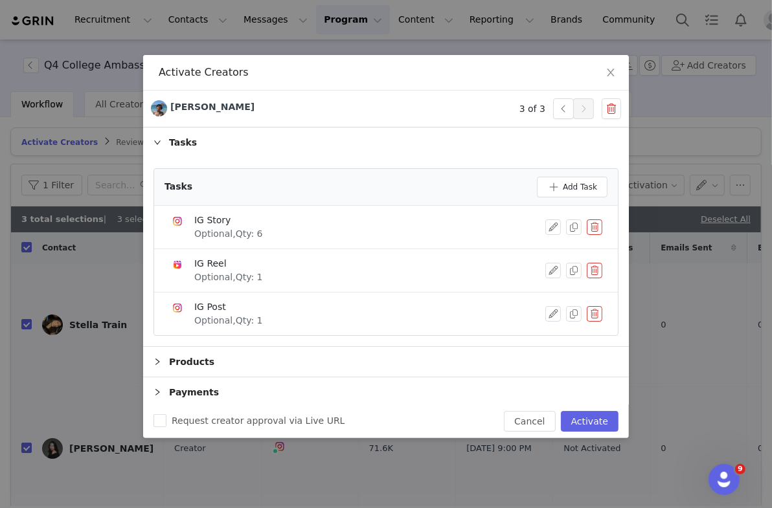
click at [326, 343] on div "Tasks Add Task IG Story Optional, Qty: 6 IG Reel Optional, Qty: 1 IG Post Optio…" at bounding box center [386, 252] width 486 height 188
click at [320, 363] on div "Products" at bounding box center [386, 362] width 486 height 30
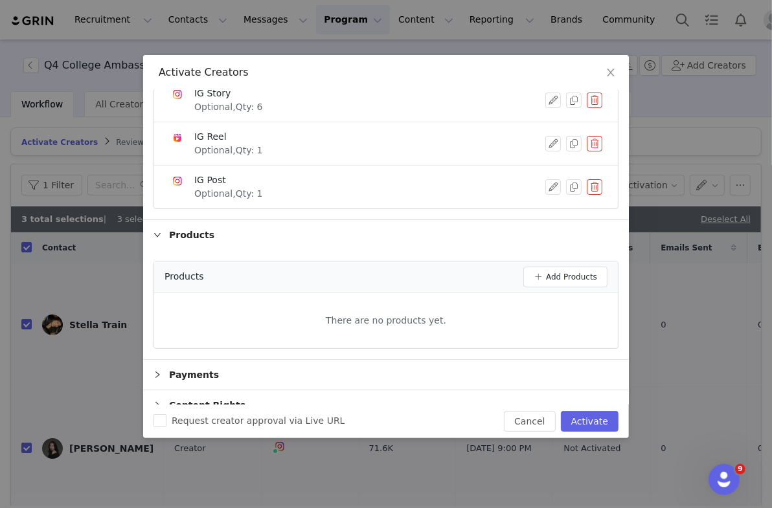
scroll to position [165, 0]
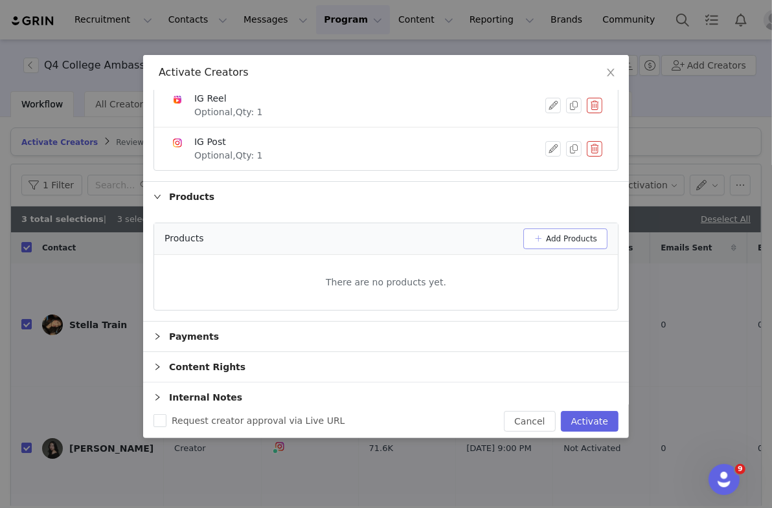
click at [471, 229] on button "Add Products" at bounding box center [565, 239] width 84 height 21
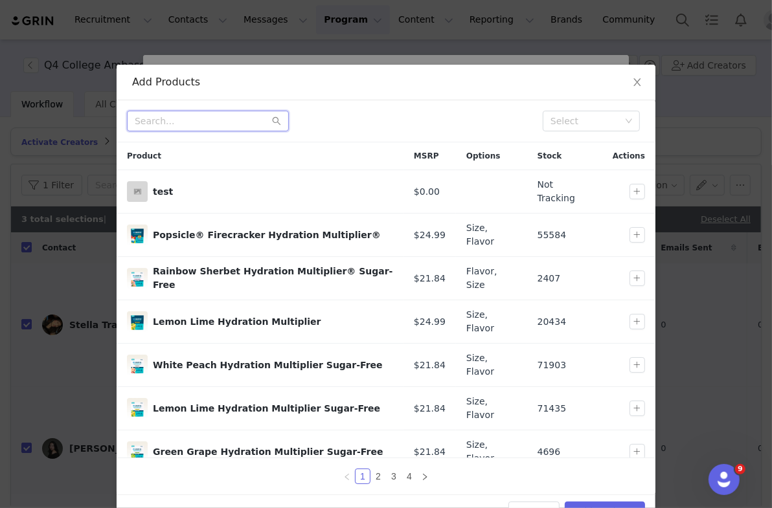
click at [200, 123] on input "text" at bounding box center [208, 121] width 162 height 21
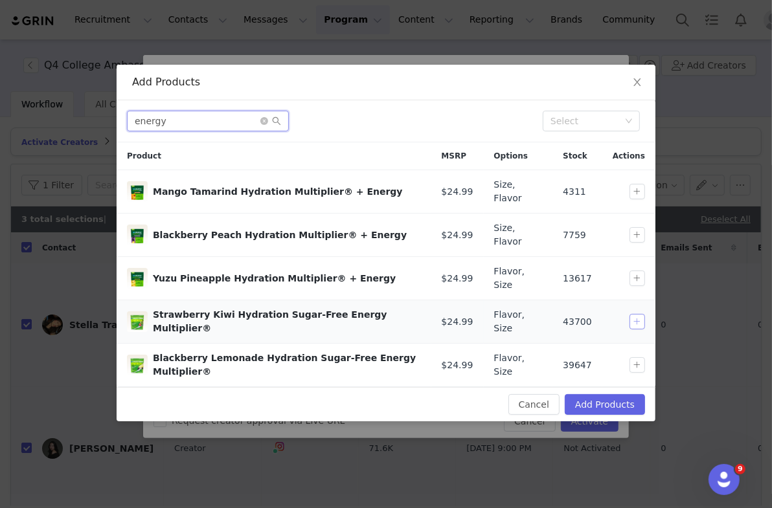
type input "energy"
click at [471, 314] on button "button" at bounding box center [637, 322] width 16 height 16
click at [471, 357] on button "button" at bounding box center [637, 365] width 16 height 16
click at [471, 396] on button "Add Products" at bounding box center [605, 404] width 80 height 21
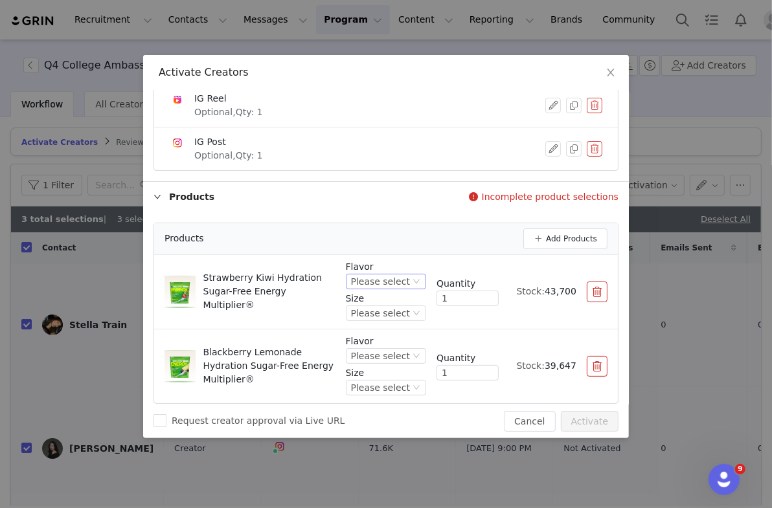
click at [395, 278] on div "Please select" at bounding box center [380, 281] width 59 height 14
click at [388, 324] on li "Strawberry Kiwi" at bounding box center [388, 321] width 76 height 21
click at [380, 311] on div "Please select" at bounding box center [368, 313] width 59 height 14
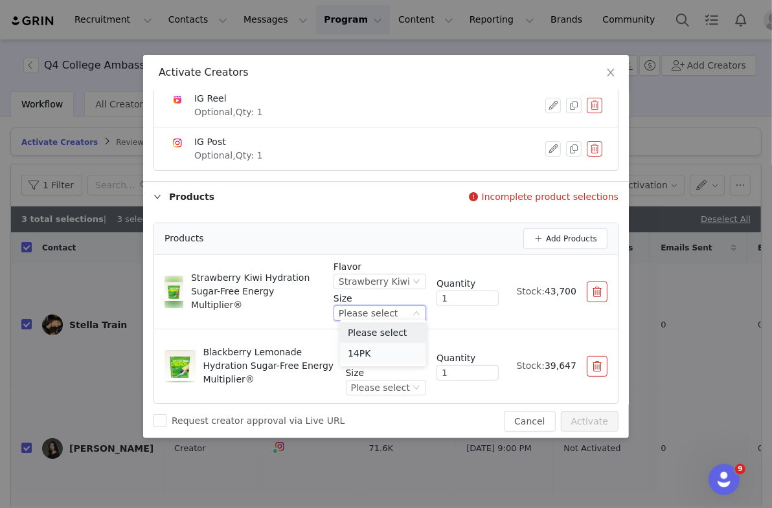
click at [376, 346] on li "14PK" at bounding box center [383, 353] width 86 height 21
click at [374, 352] on div "Please select" at bounding box center [380, 356] width 59 height 14
click at [374, 390] on li "Blackberry Lemonade" at bounding box center [388, 395] width 76 height 21
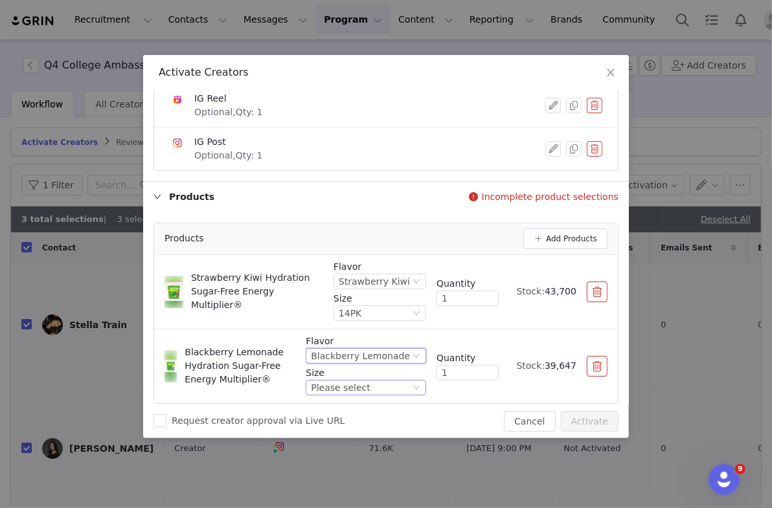
click at [379, 381] on div "Please select" at bounding box center [360, 388] width 99 height 14
click at [368, 425] on li "14PK" at bounding box center [371, 427] width 112 height 21
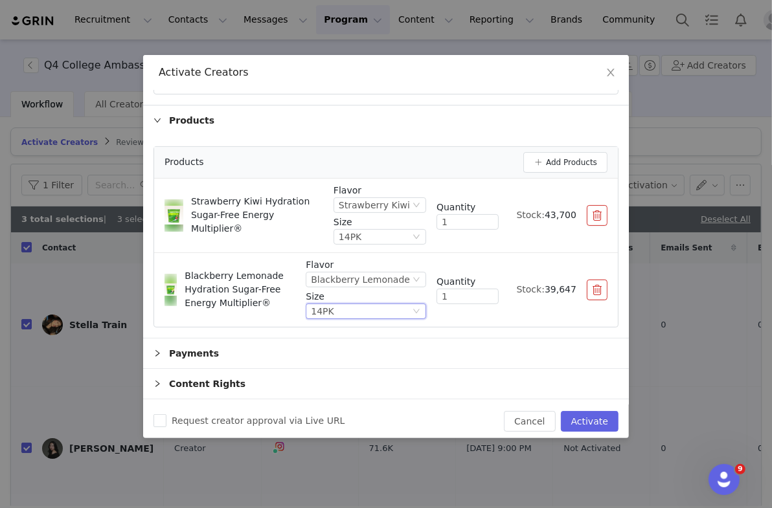
scroll to position [261, 0]
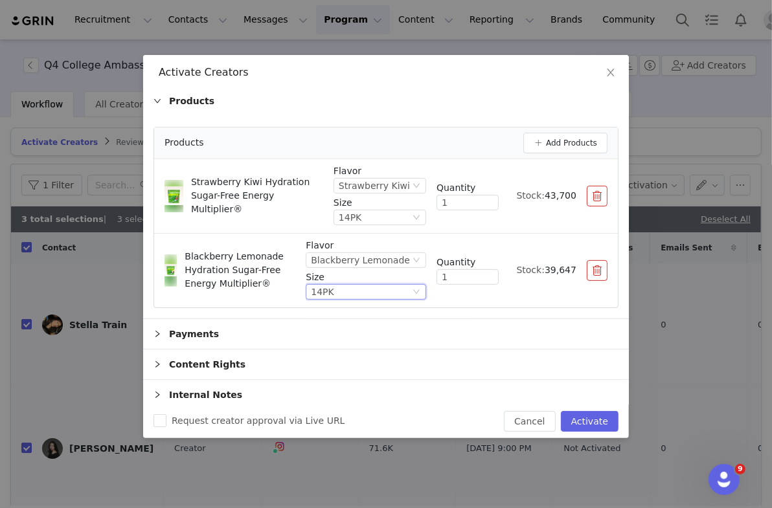
click at [311, 320] on div "Payments" at bounding box center [386, 334] width 486 height 30
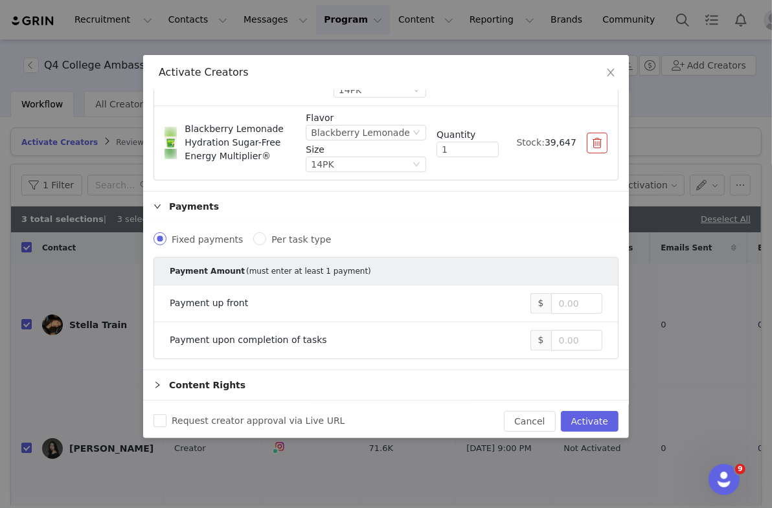
scroll to position [391, 0]
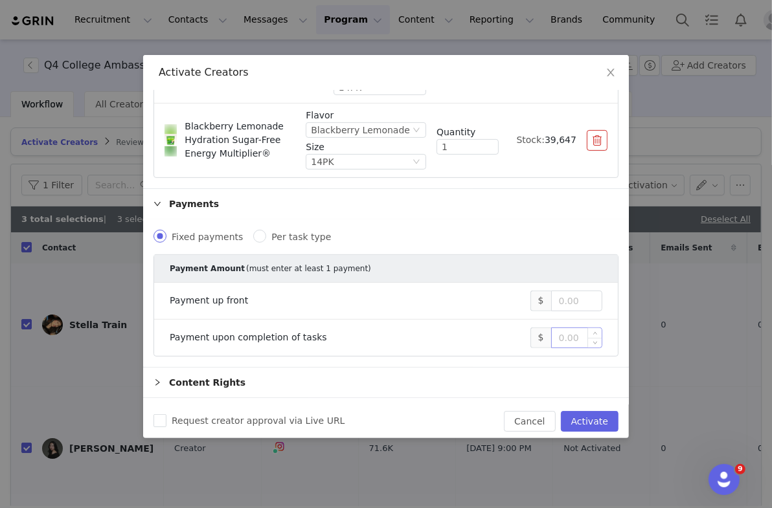
click at [471, 339] on input at bounding box center [577, 337] width 50 height 19
paste input "2,200"
type input "2,200"
click at [471, 422] on button "Activate" at bounding box center [590, 421] width 58 height 21
checkbox input "false"
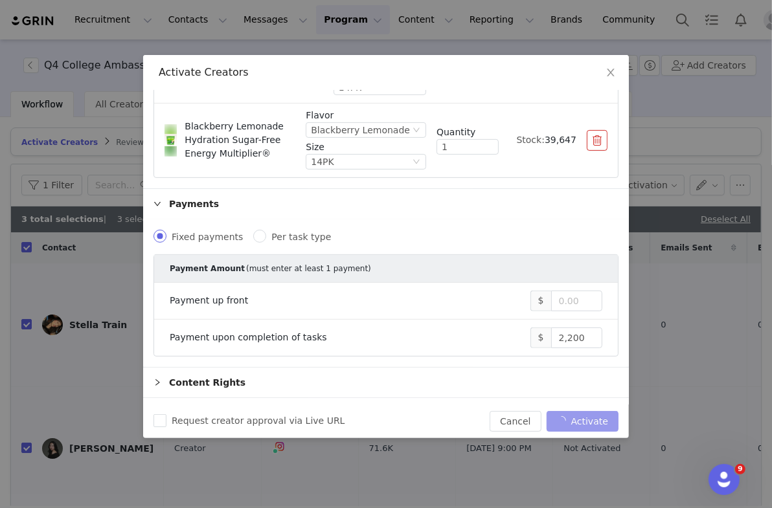
checkbox input "false"
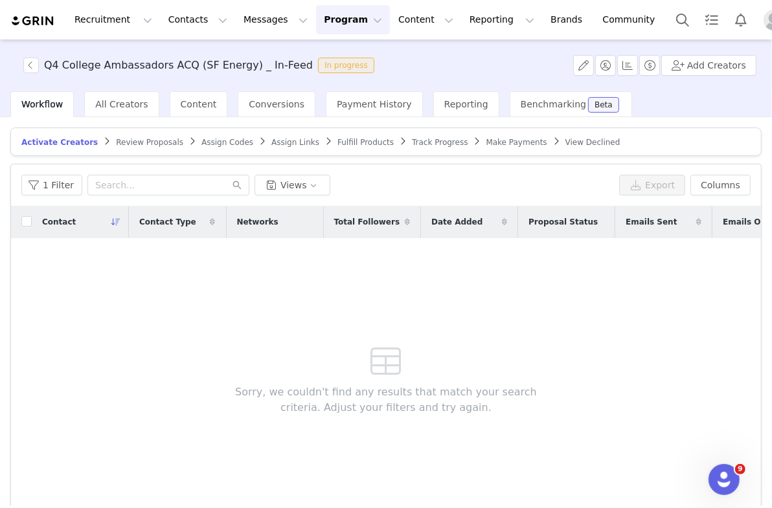
click at [345, 145] on span "Fulfill Products" at bounding box center [365, 142] width 56 height 9
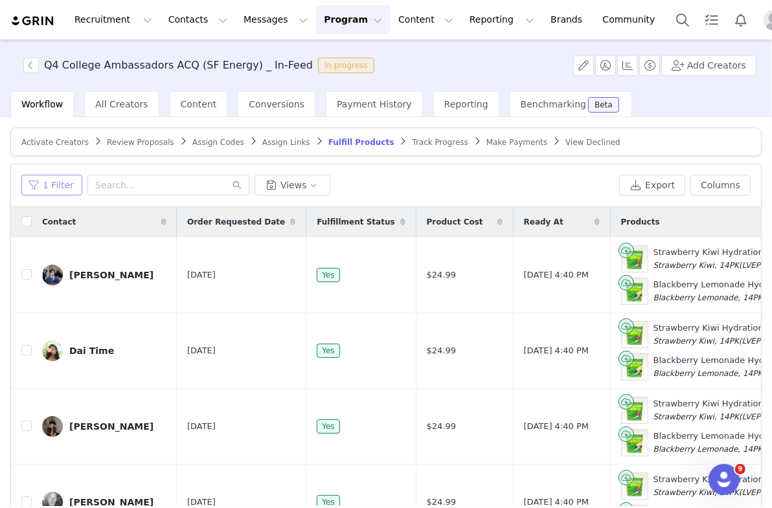
click at [49, 190] on button "1 Filter" at bounding box center [51, 185] width 61 height 21
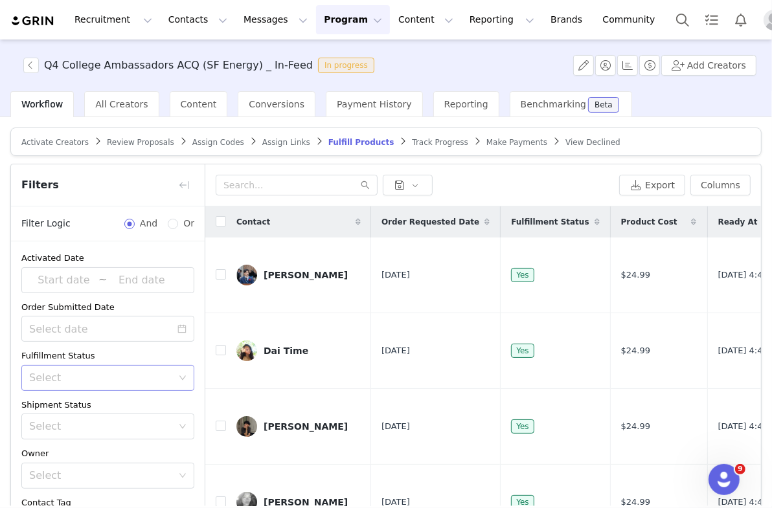
click at [91, 372] on div "Select" at bounding box center [100, 378] width 143 height 13
click at [84, 419] on li "Unfulfilled" at bounding box center [107, 424] width 173 height 21
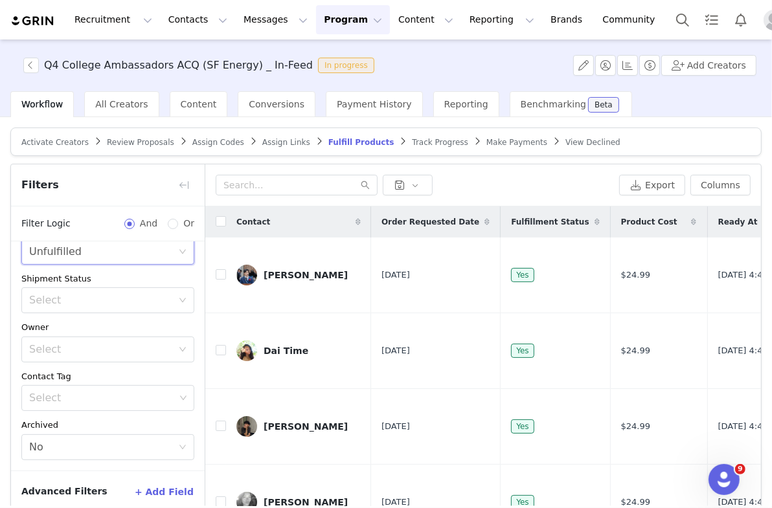
scroll to position [60, 0]
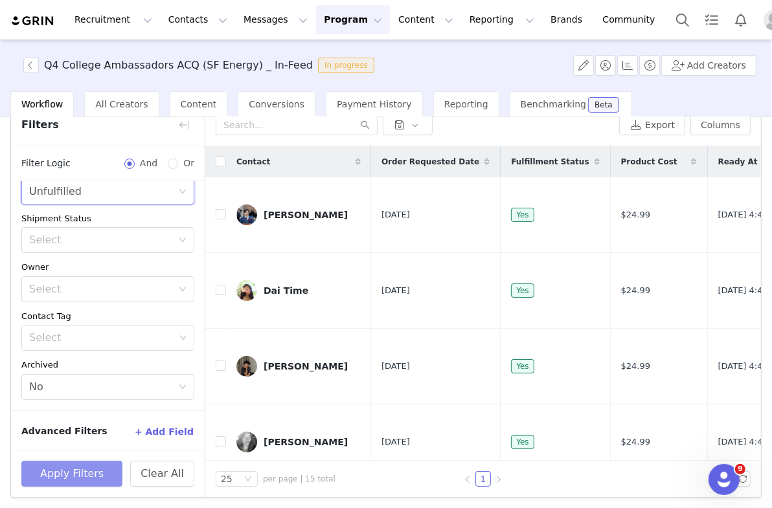
click at [86, 471] on button "Apply Filters" at bounding box center [71, 474] width 101 height 26
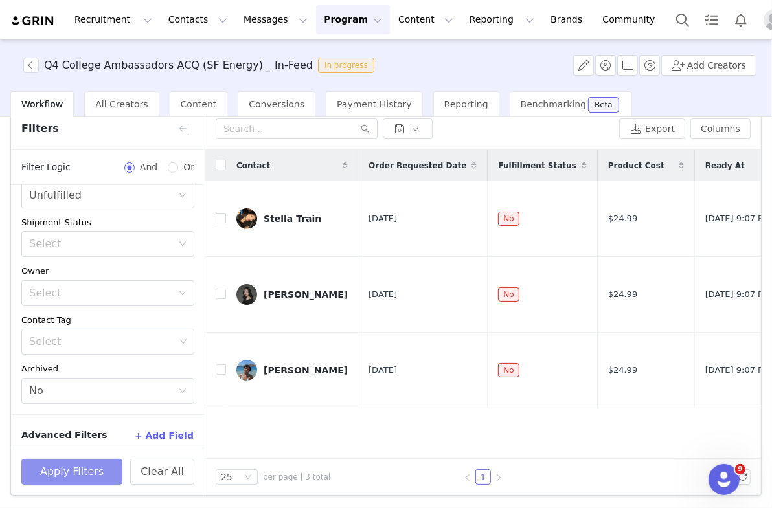
scroll to position [54, 0]
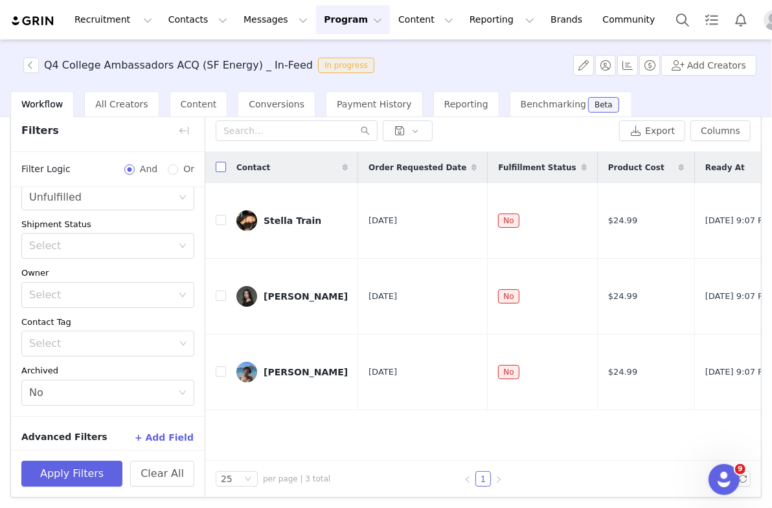
click at [219, 166] on input "checkbox" at bounding box center [221, 167] width 10 height 10
checkbox input "true"
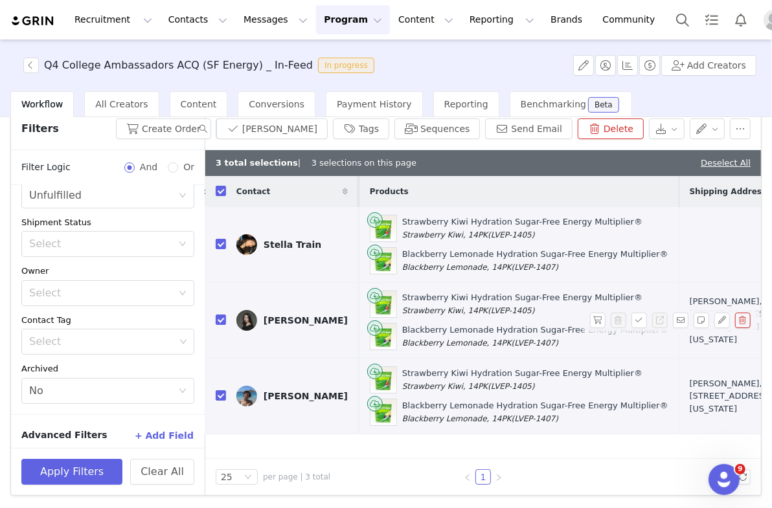
scroll to position [0, 578]
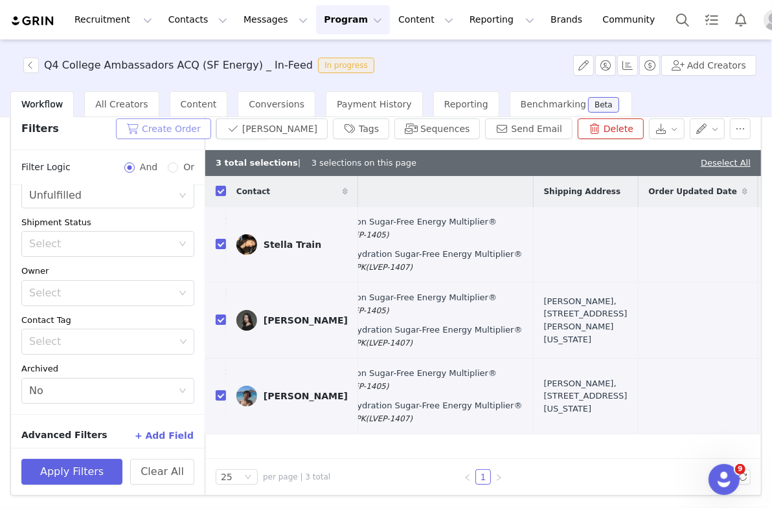
click at [211, 125] on button "Create Order" at bounding box center [163, 128] width 95 height 21
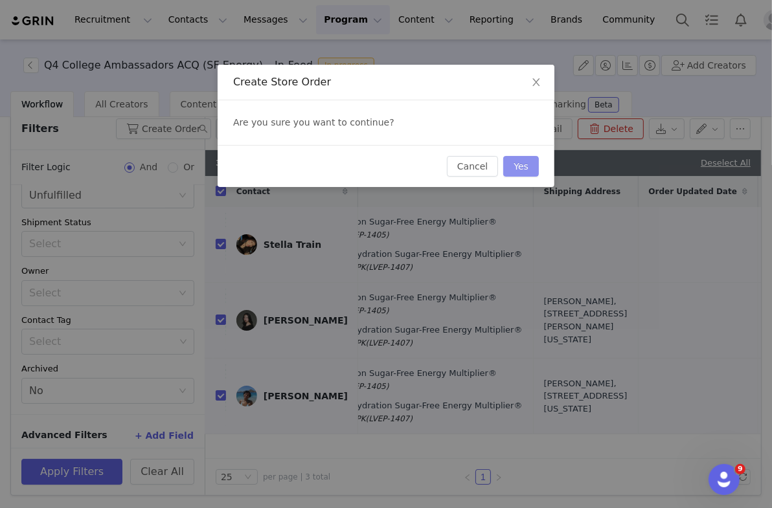
click at [471, 169] on button "Yes" at bounding box center [521, 166] width 36 height 21
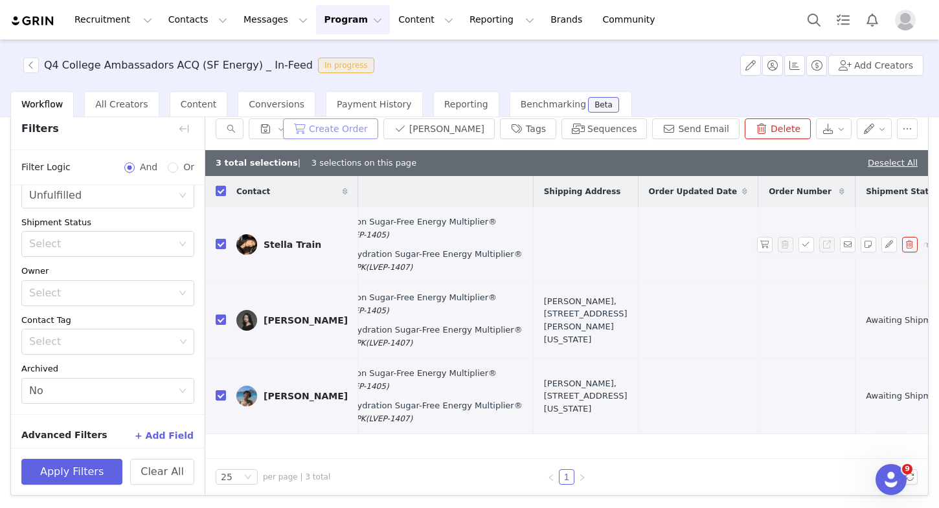
scroll to position [0, 285]
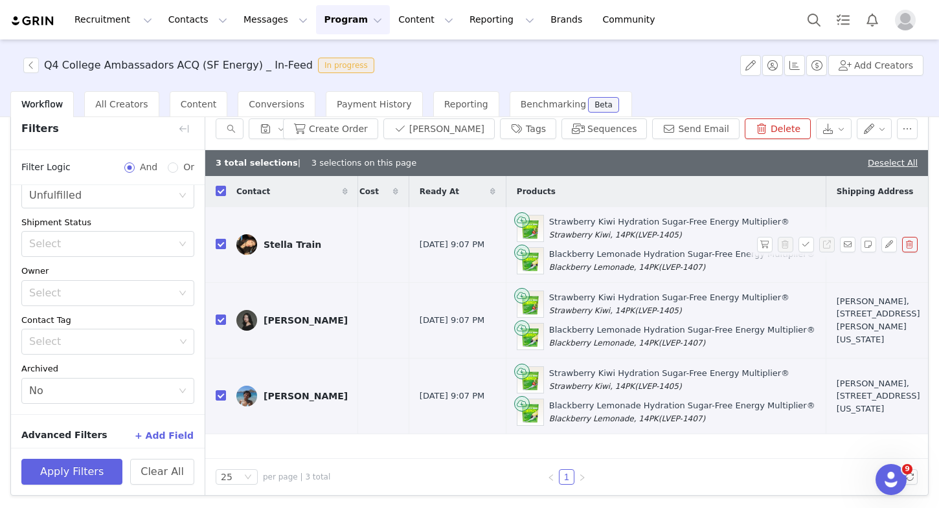
click at [220, 241] on input "checkbox" at bounding box center [221, 244] width 10 height 10
checkbox input "false"
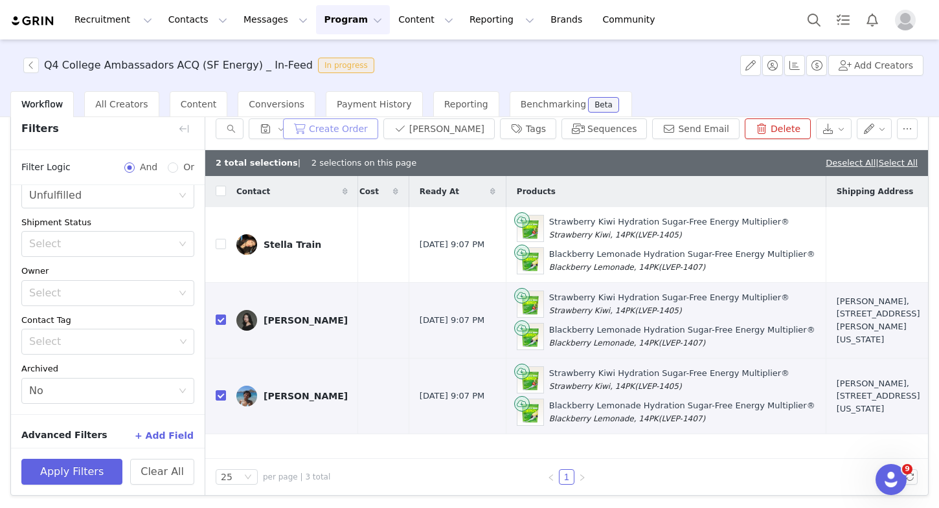
click at [377, 123] on button "Create Order" at bounding box center [330, 128] width 95 height 21
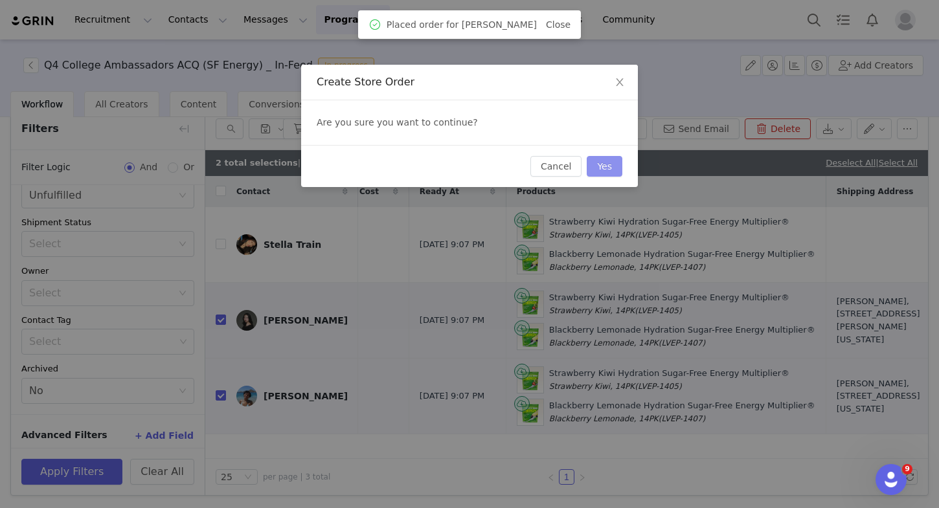
click at [471, 163] on button "Yes" at bounding box center [605, 166] width 36 height 21
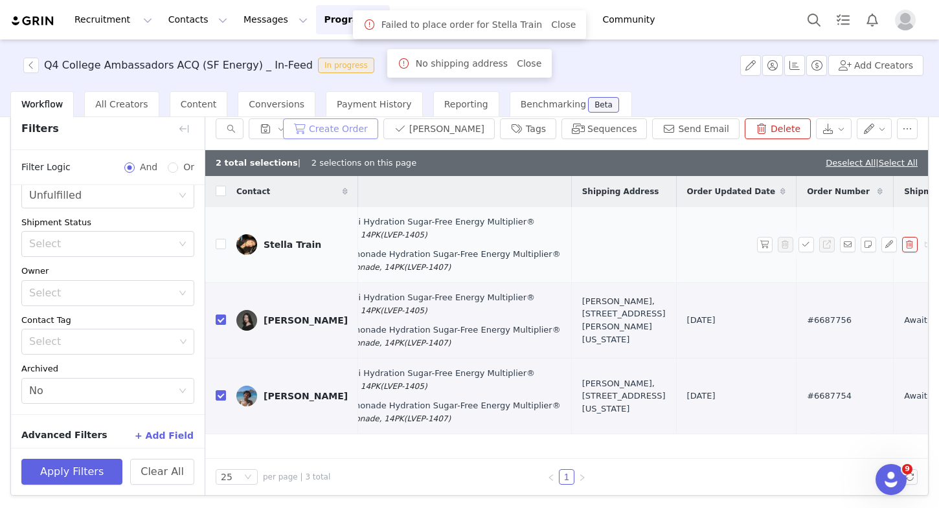
scroll to position [0, 460]
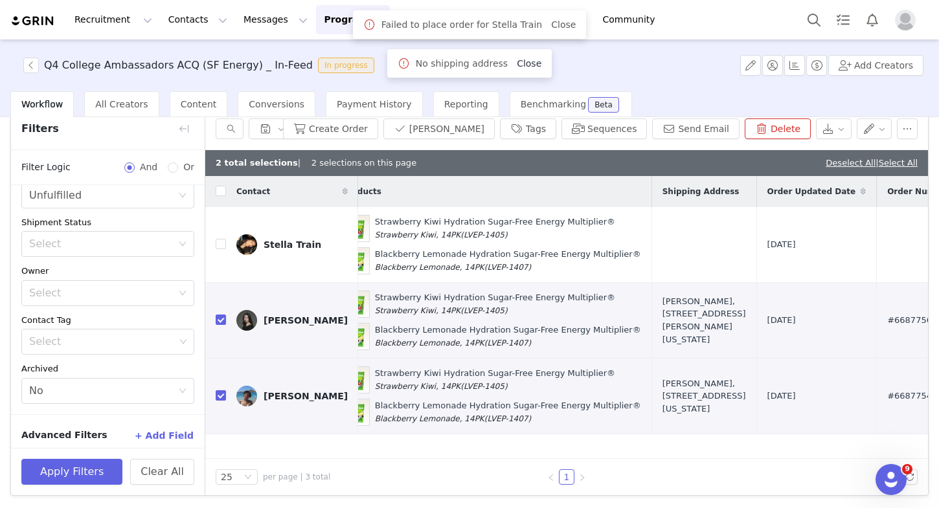
click at [471, 63] on link "Close" at bounding box center [529, 63] width 25 height 10
click at [471, 19] on link "Close" at bounding box center [563, 24] width 25 height 10
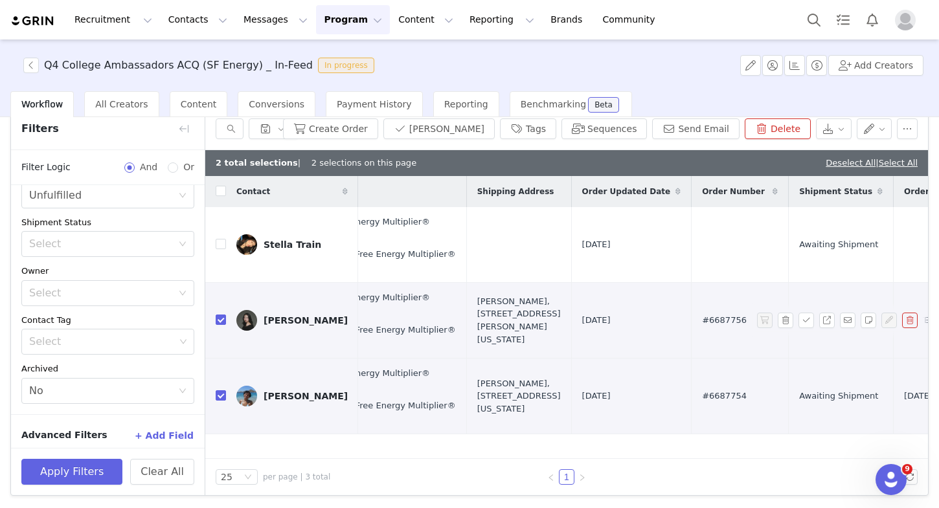
scroll to position [0, 934]
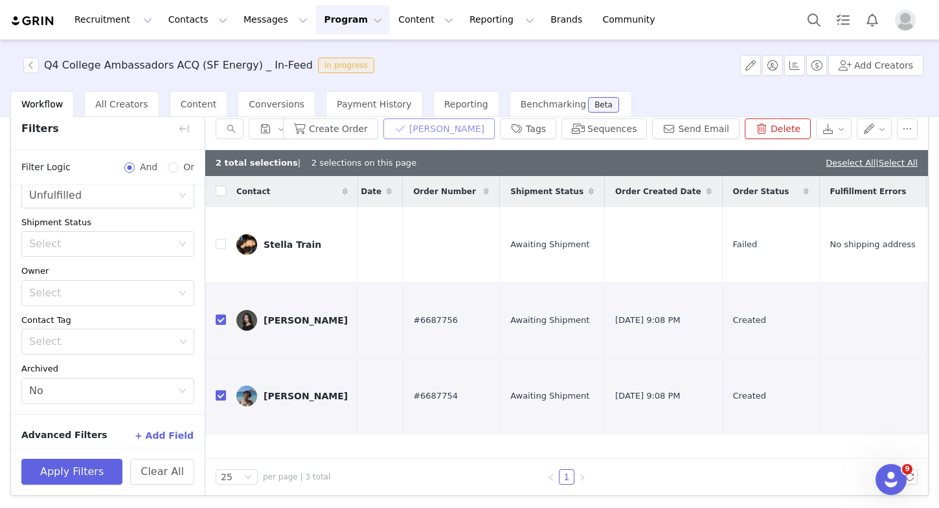
click at [471, 136] on button "[PERSON_NAME]" at bounding box center [438, 128] width 111 height 21
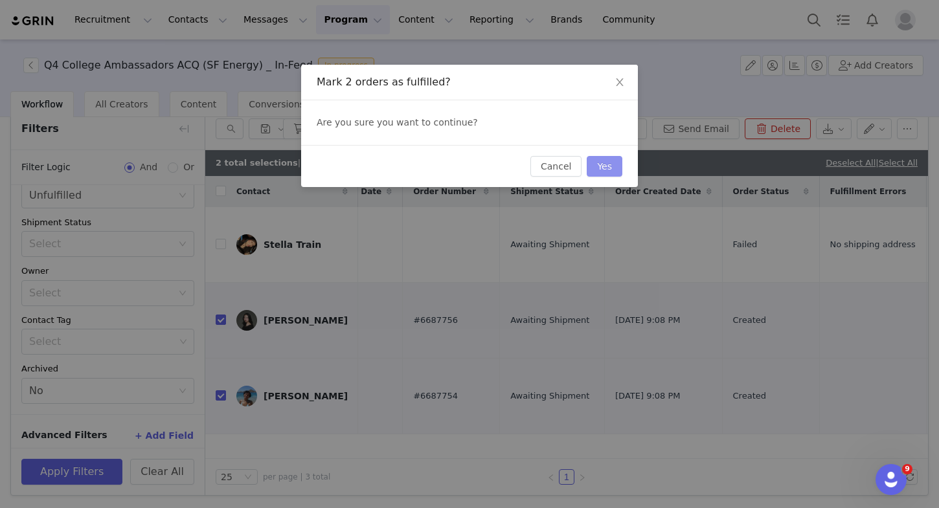
click at [471, 162] on button "Yes" at bounding box center [605, 166] width 36 height 21
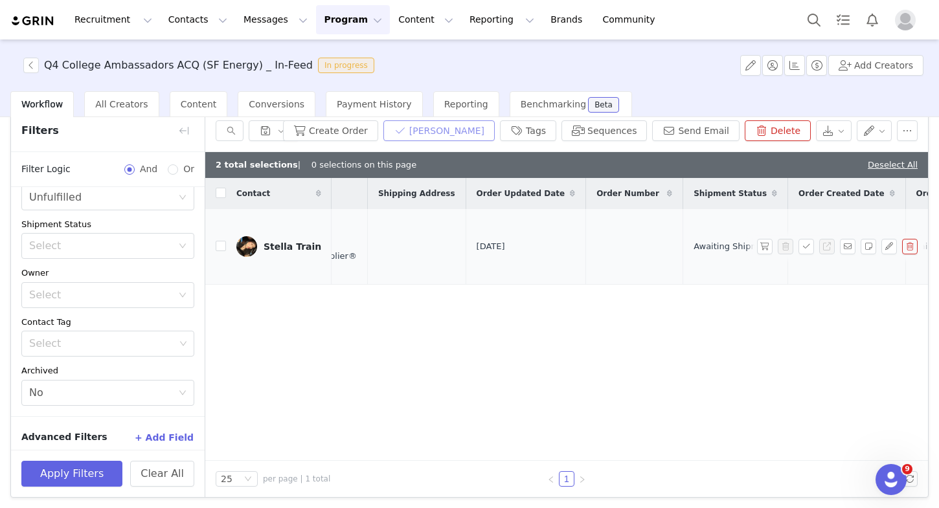
scroll to position [0, 910]
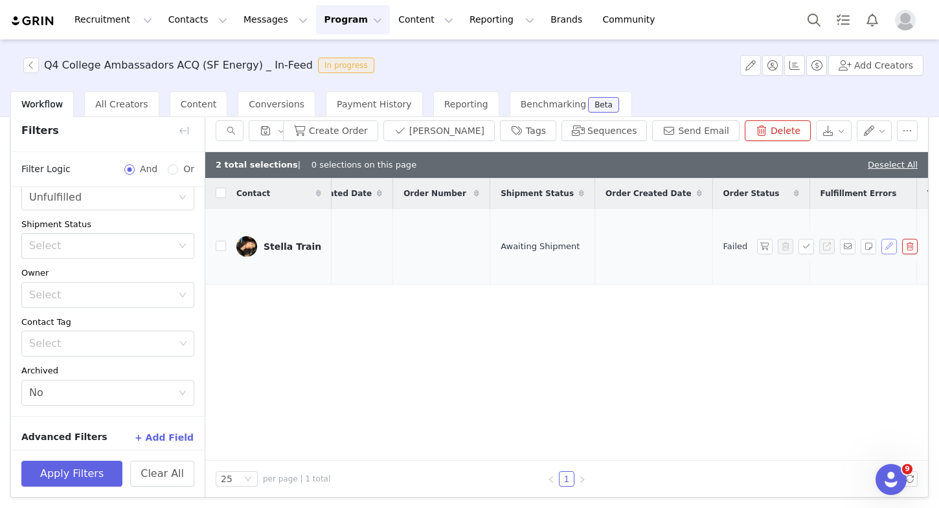
click at [471, 247] on button "button" at bounding box center [889, 247] width 16 height 16
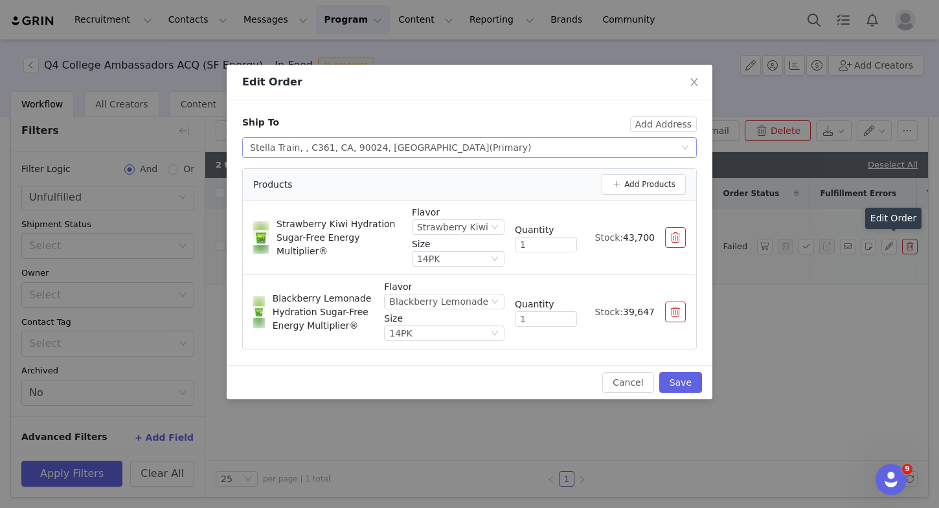
click at [434, 147] on div "Stella Train, , C361, CA, 90024, United States (Primary)" at bounding box center [390, 147] width 281 height 19
click at [425, 142] on div "Stella Train, , C361, CA, 90024, United States (Primary)" at bounding box center [390, 147] width 281 height 19
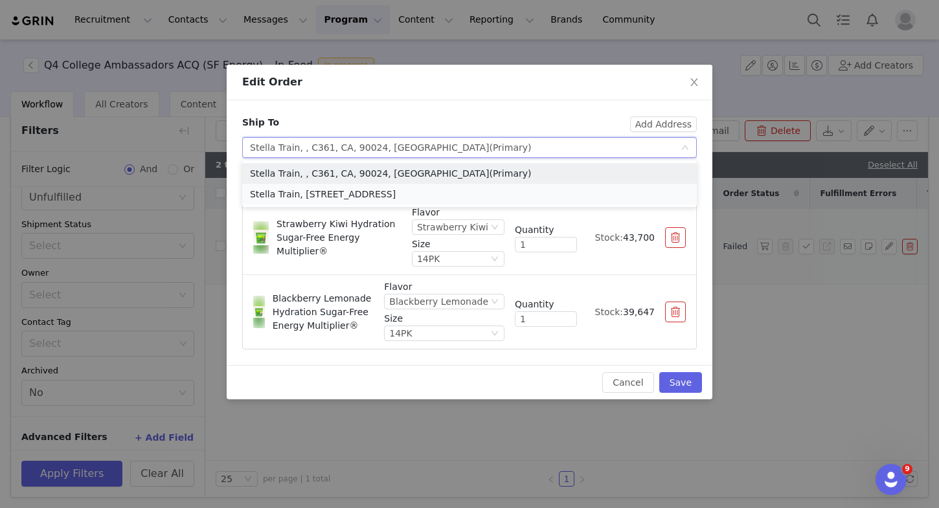
click at [400, 198] on li "Stella Train, [STREET_ADDRESS]" at bounding box center [469, 194] width 454 height 21
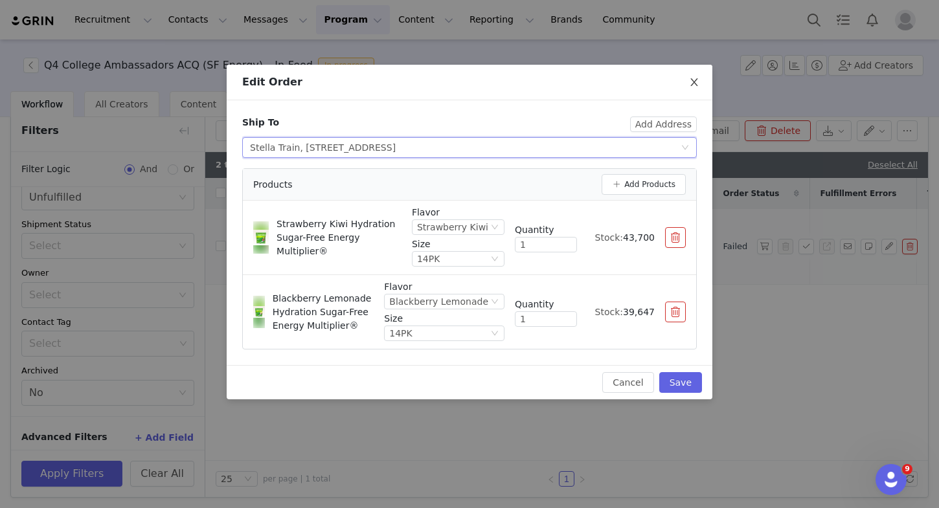
click at [471, 79] on icon "icon: close" at bounding box center [694, 82] width 10 height 10
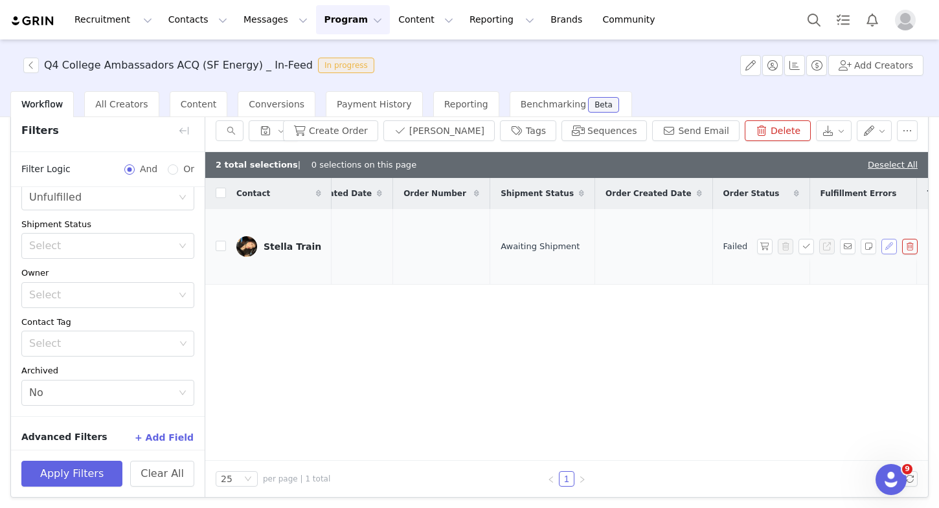
click at [471, 247] on button "button" at bounding box center [889, 247] width 16 height 16
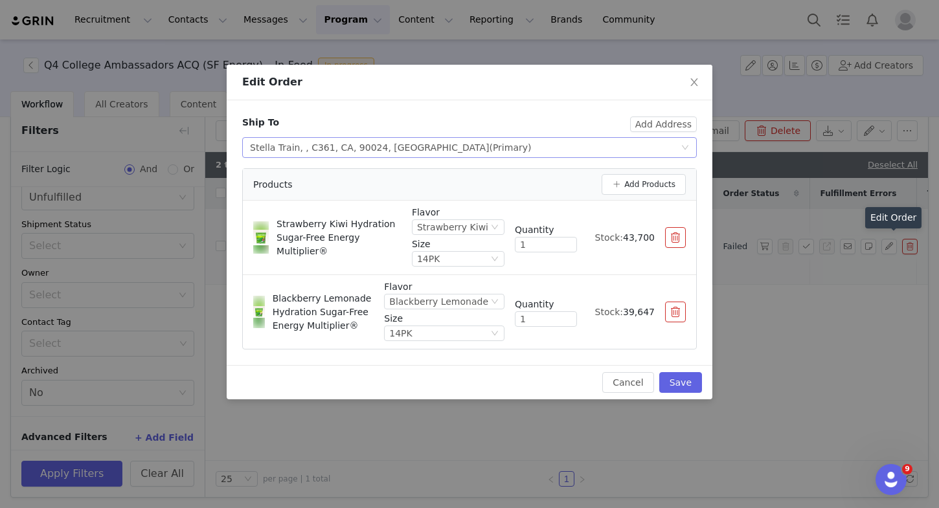
click at [471, 145] on span "(Primary)" at bounding box center [510, 147] width 42 height 10
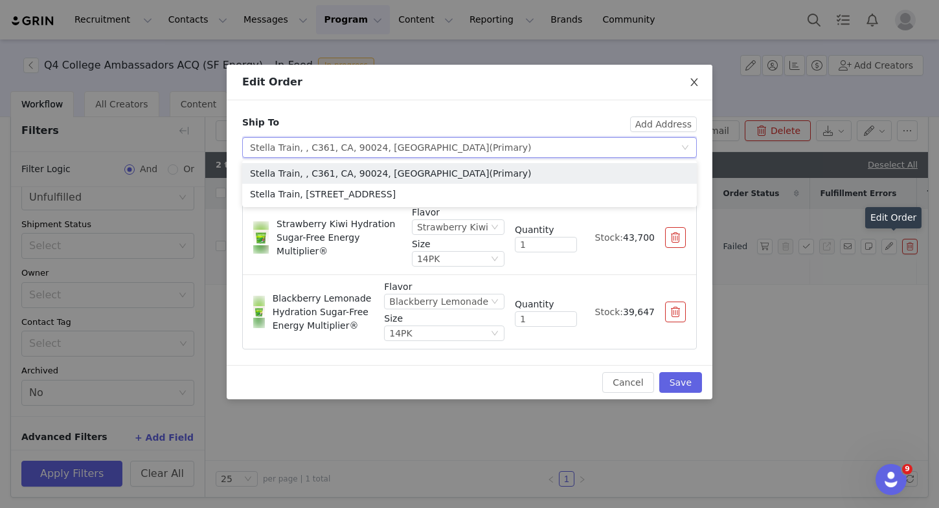
click at [471, 82] on icon "icon: close" at bounding box center [693, 82] width 7 height 8
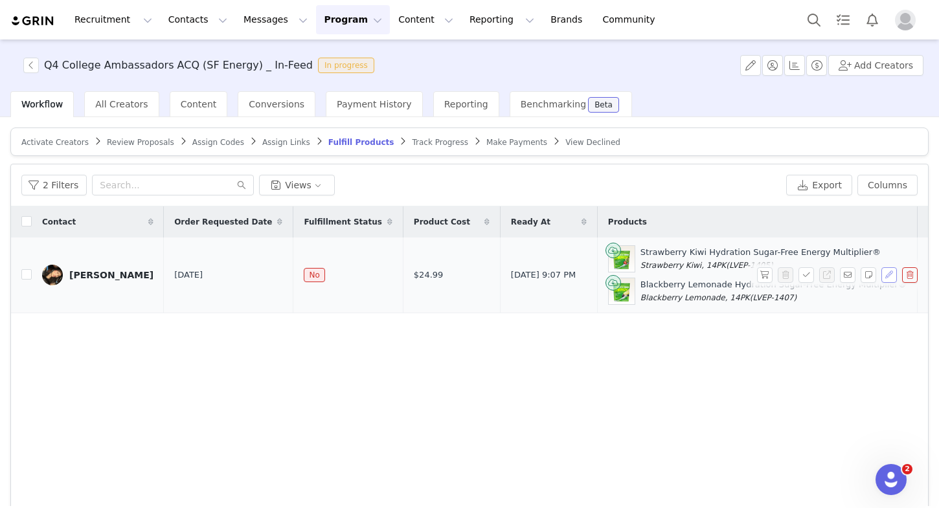
click at [887, 274] on button "button" at bounding box center [889, 275] width 16 height 16
